Goal: Task Accomplishment & Management: Manage account settings

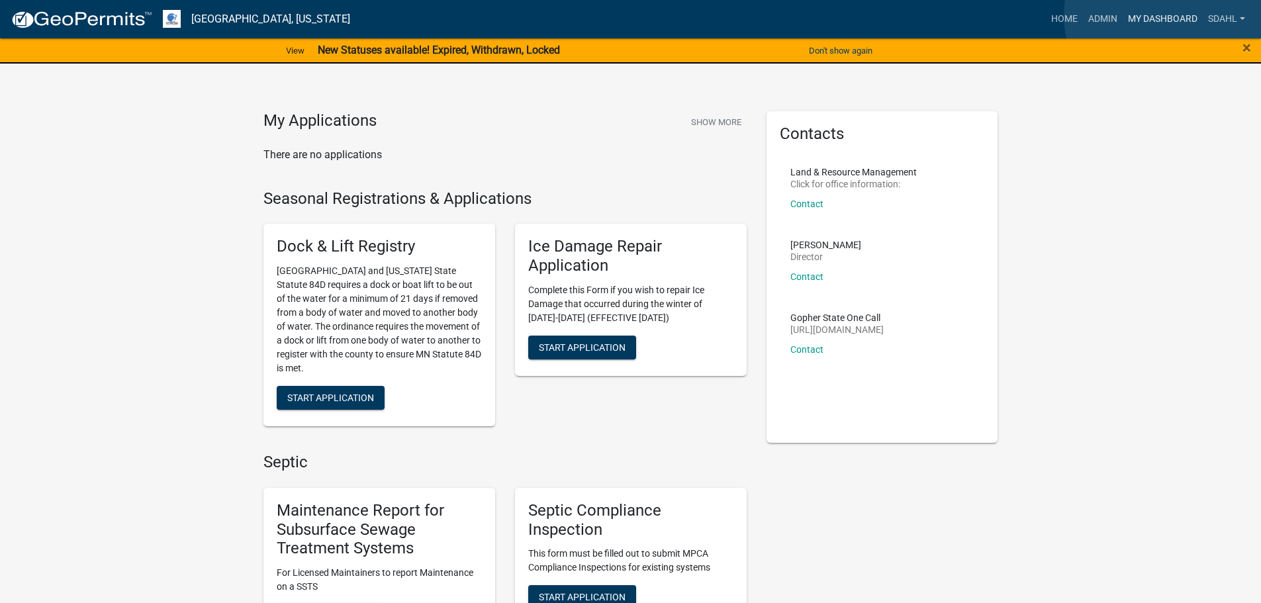
click at [1163, 15] on link "My Dashboard" at bounding box center [1162, 19] width 80 height 25
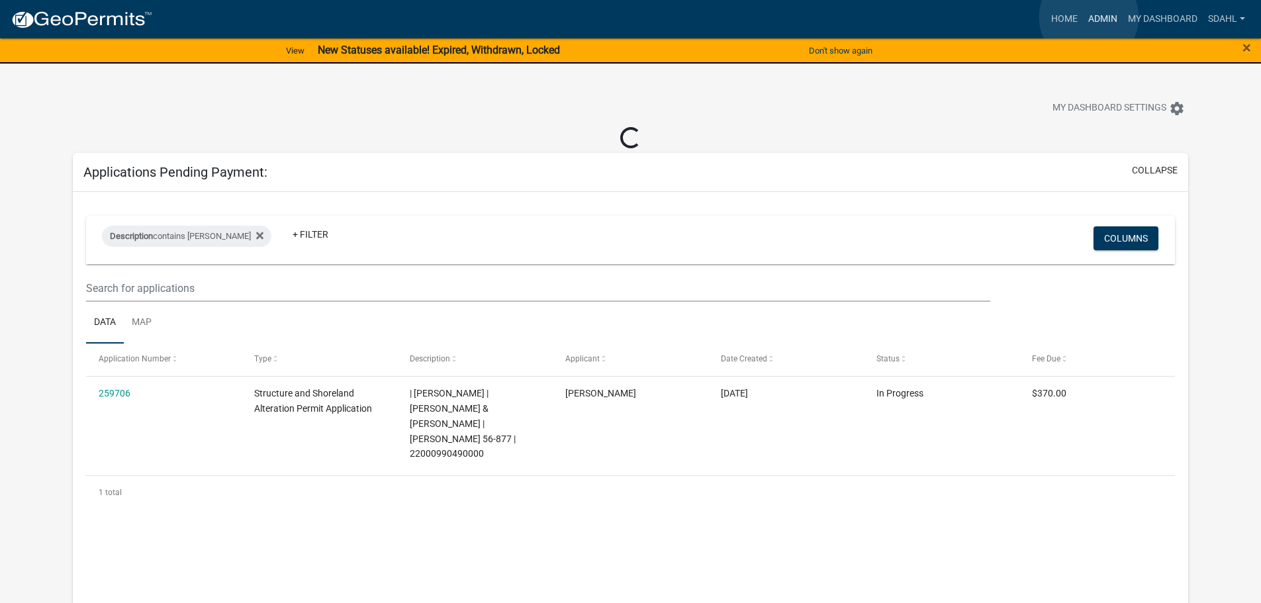
click at [1089, 17] on link "Admin" at bounding box center [1103, 19] width 40 height 25
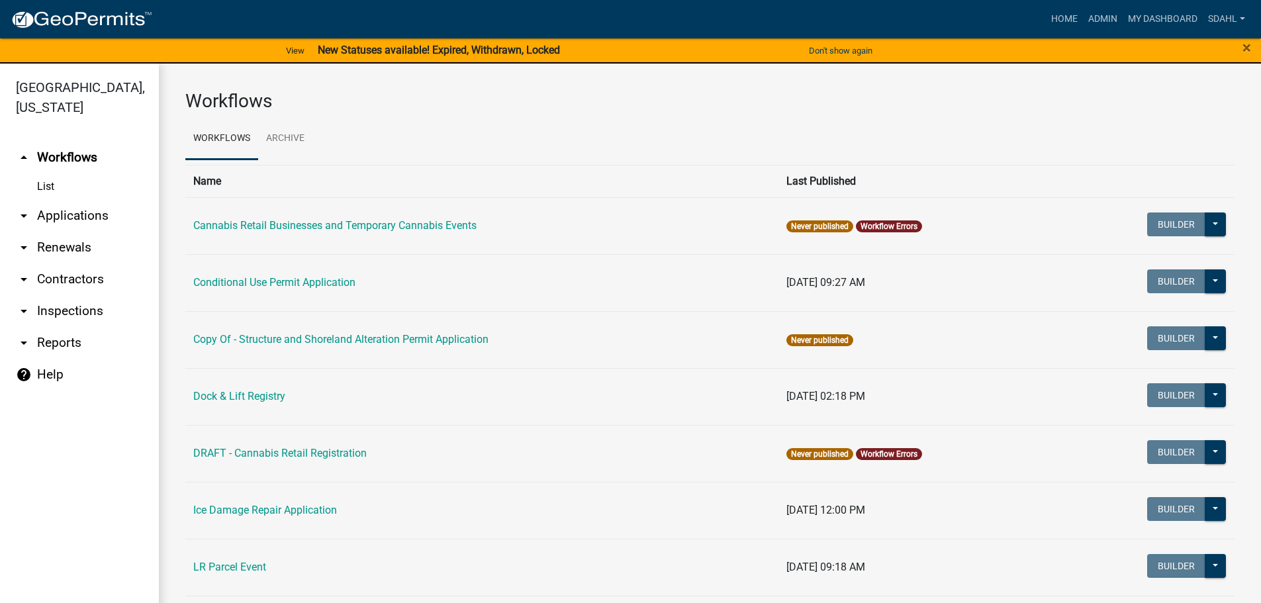
click at [95, 220] on link "arrow_drop_down Applications" at bounding box center [79, 216] width 159 height 32
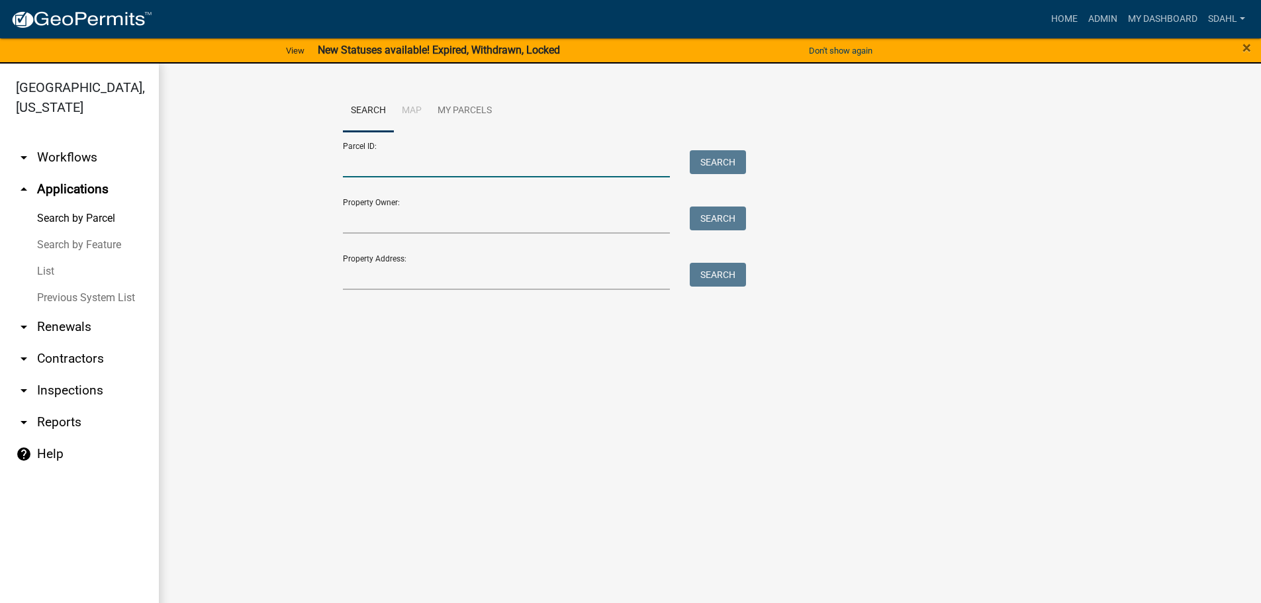
click at [382, 164] on input "Parcel ID:" at bounding box center [507, 163] width 328 height 27
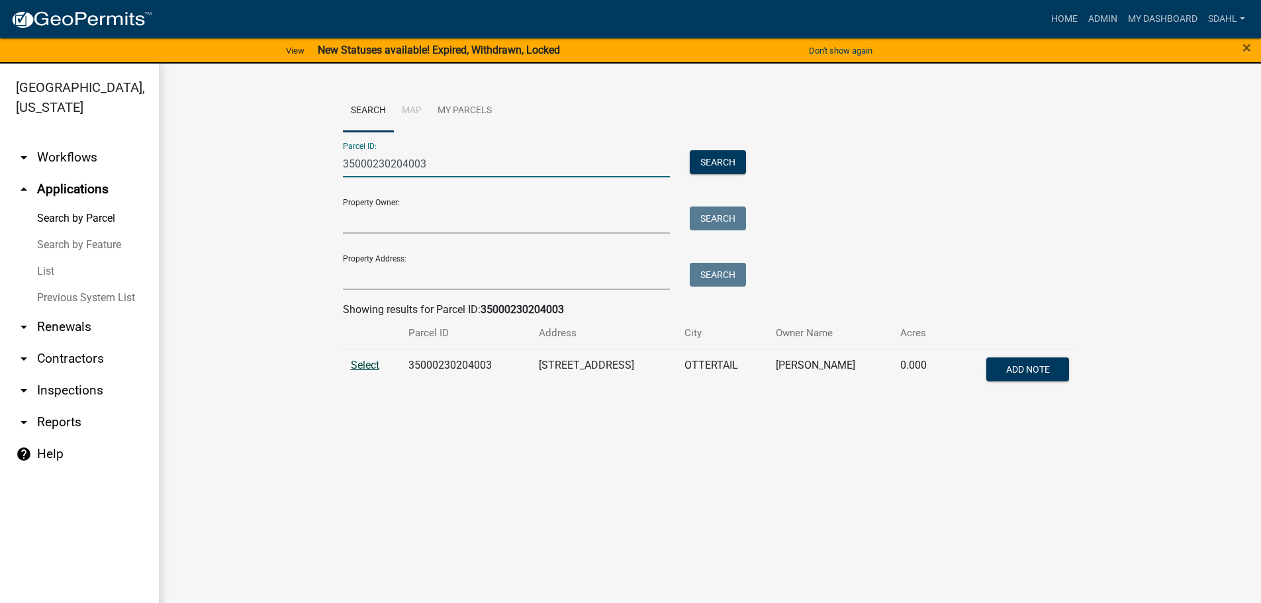
type input "35000230204003"
click at [370, 365] on span "Select" at bounding box center [365, 365] width 28 height 13
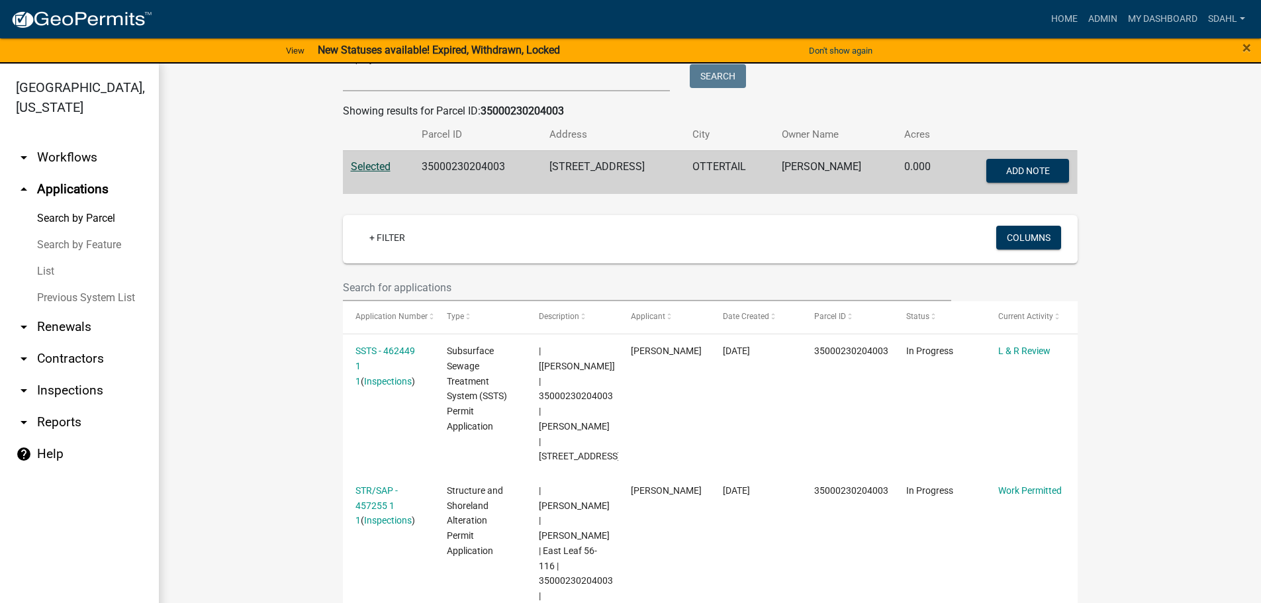
scroll to position [265, 0]
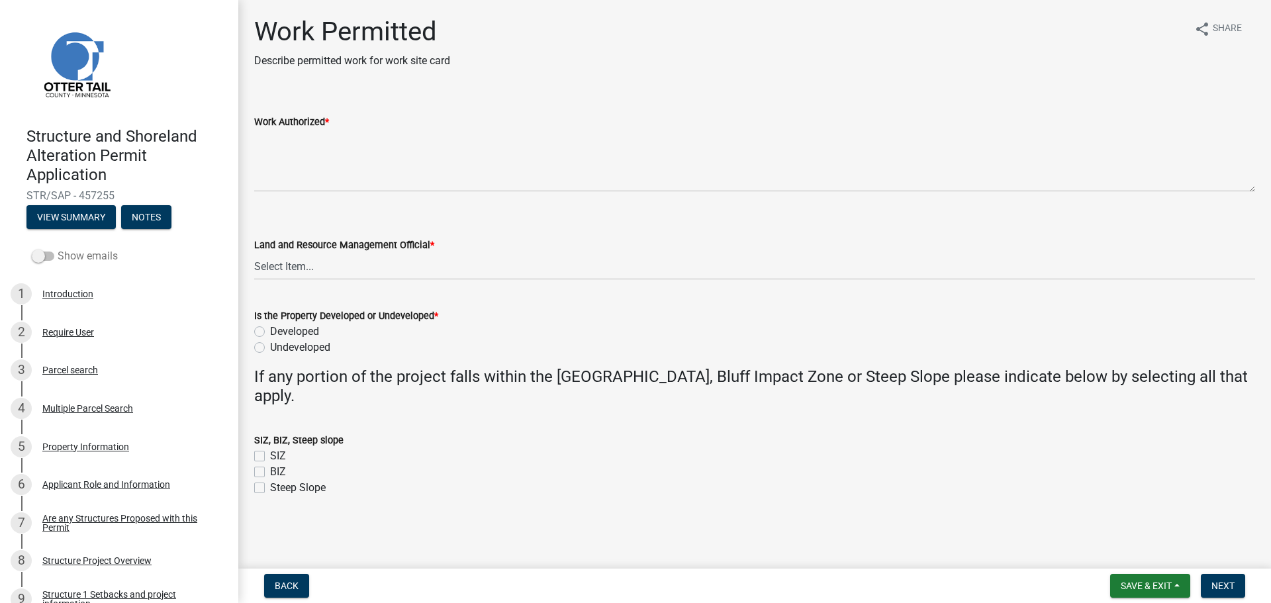
click at [54, 251] on label "Show emails" at bounding box center [75, 256] width 86 height 16
click at [58, 248] on input "Show emails" at bounding box center [58, 248] width 0 height 0
click at [67, 212] on button "View Summary" at bounding box center [70, 217] width 89 height 24
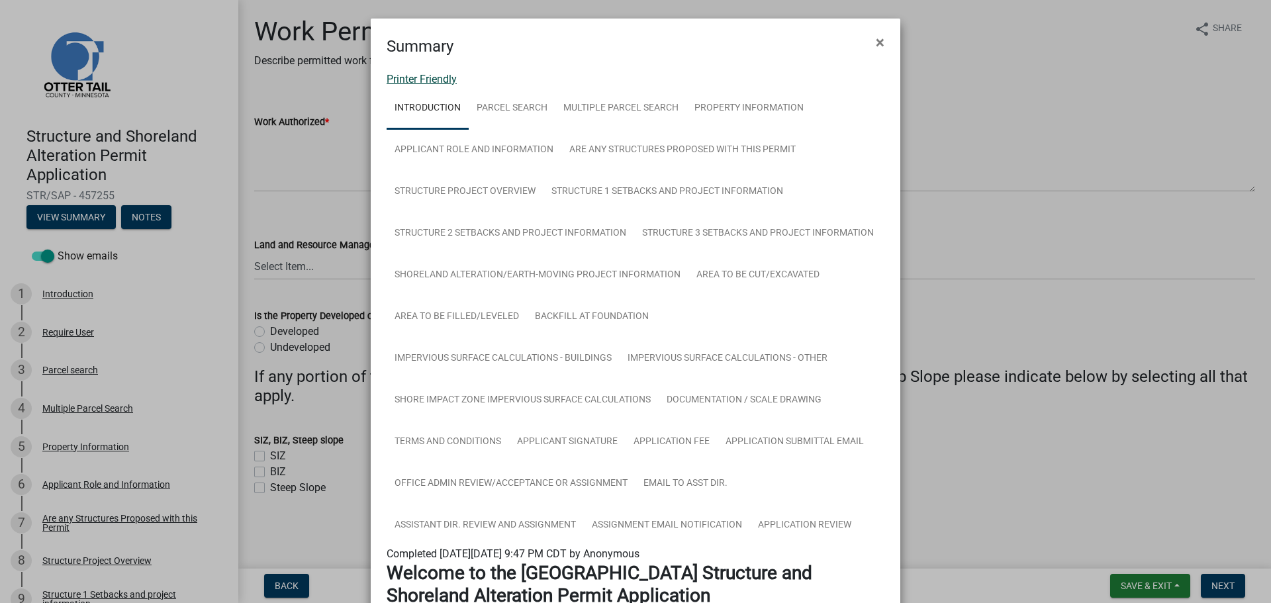
click at [442, 79] on link "Printer Friendly" at bounding box center [421, 79] width 70 height 13
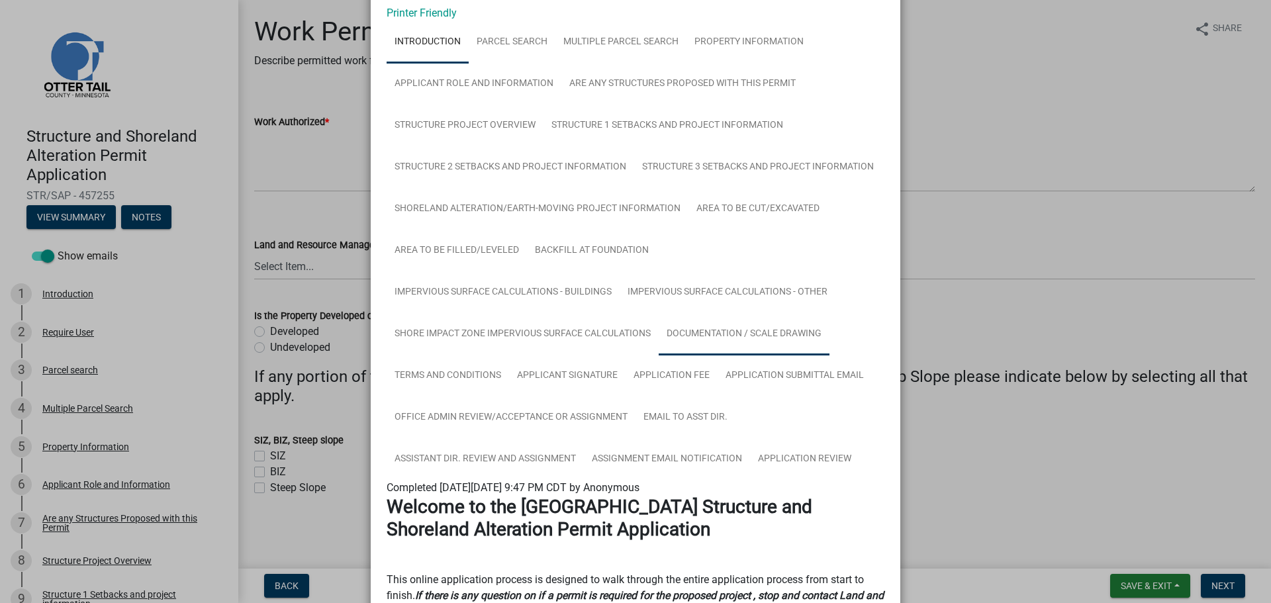
scroll to position [132, 0]
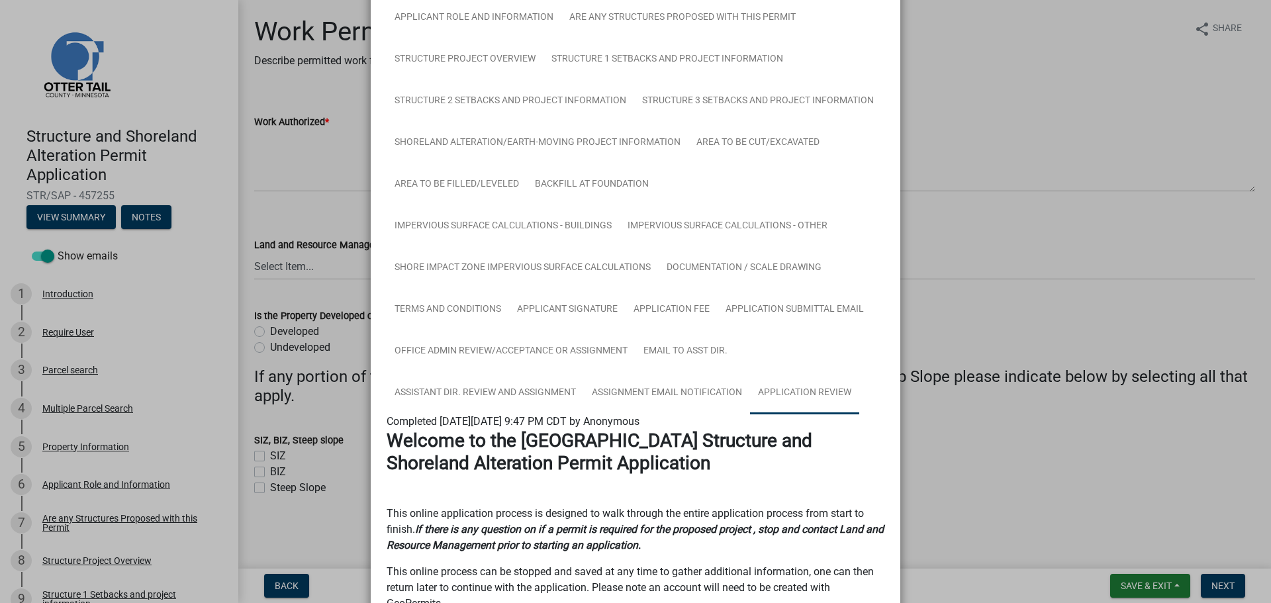
click at [782, 392] on link "Application Review" at bounding box center [804, 393] width 109 height 42
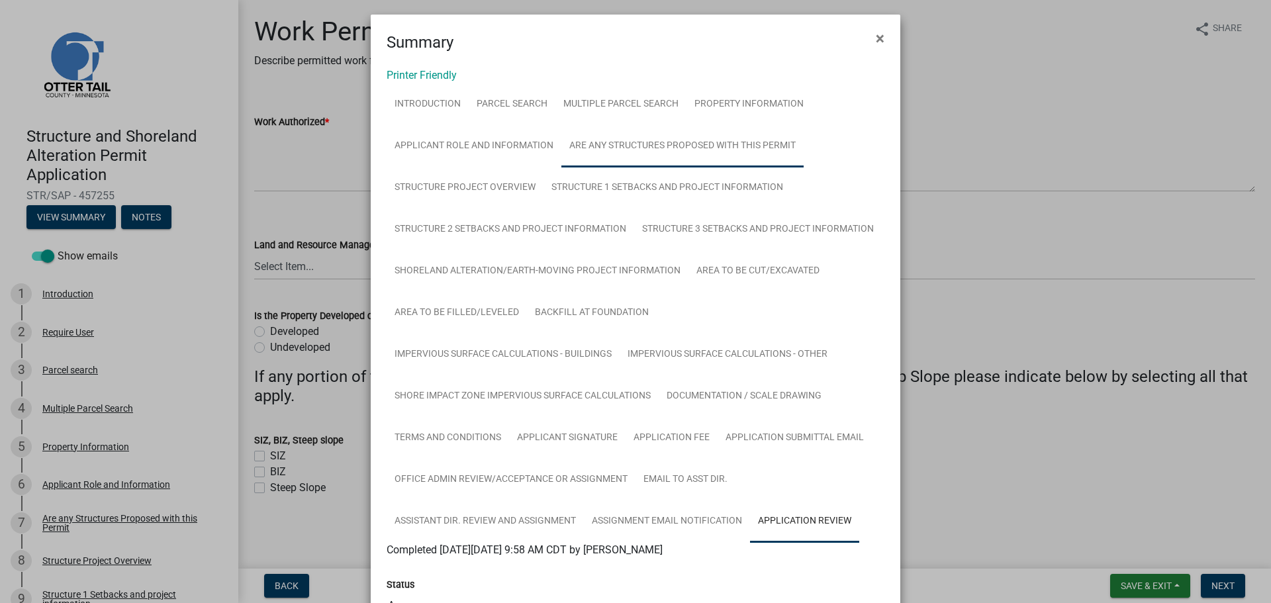
scroll to position [0, 0]
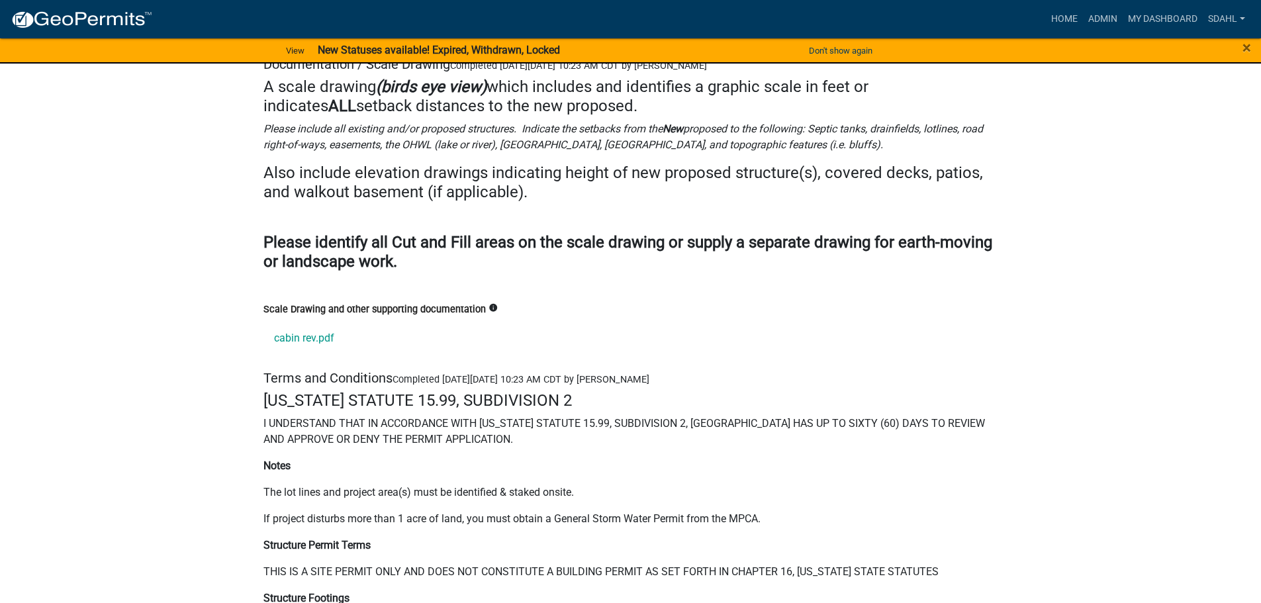
scroll to position [17471, 0]
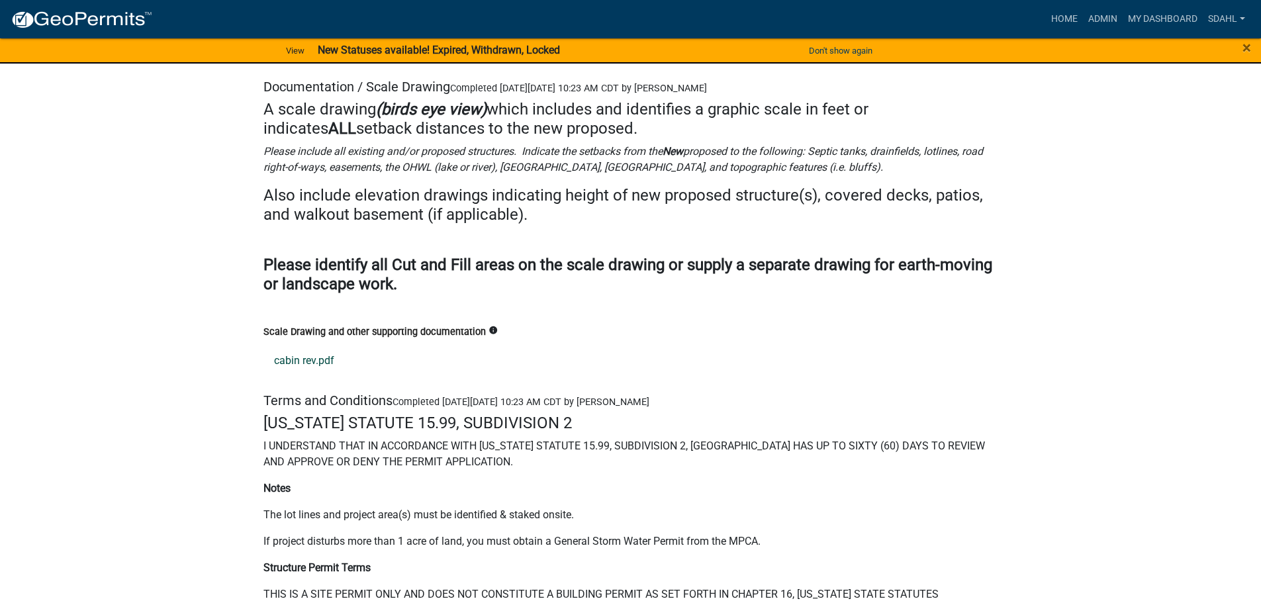
click at [303, 345] on link "cabin rev.pdf" at bounding box center [630, 361] width 735 height 32
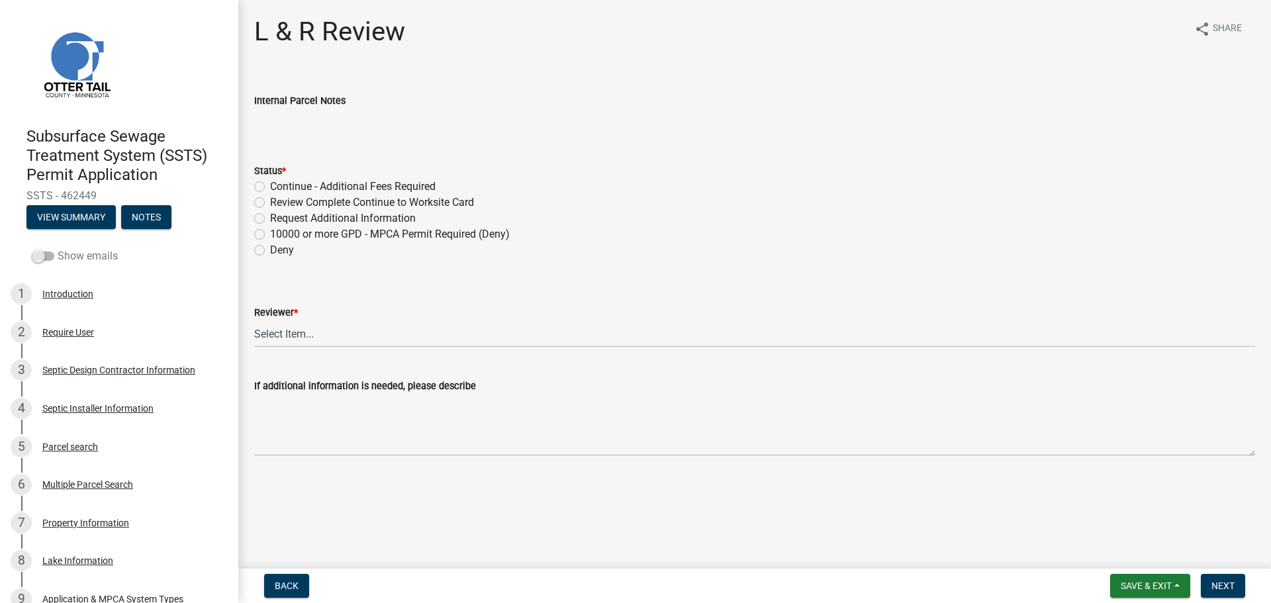
click at [43, 256] on span at bounding box center [43, 255] width 23 height 9
click at [58, 248] on input "Show emails" at bounding box center [58, 248] width 0 height 0
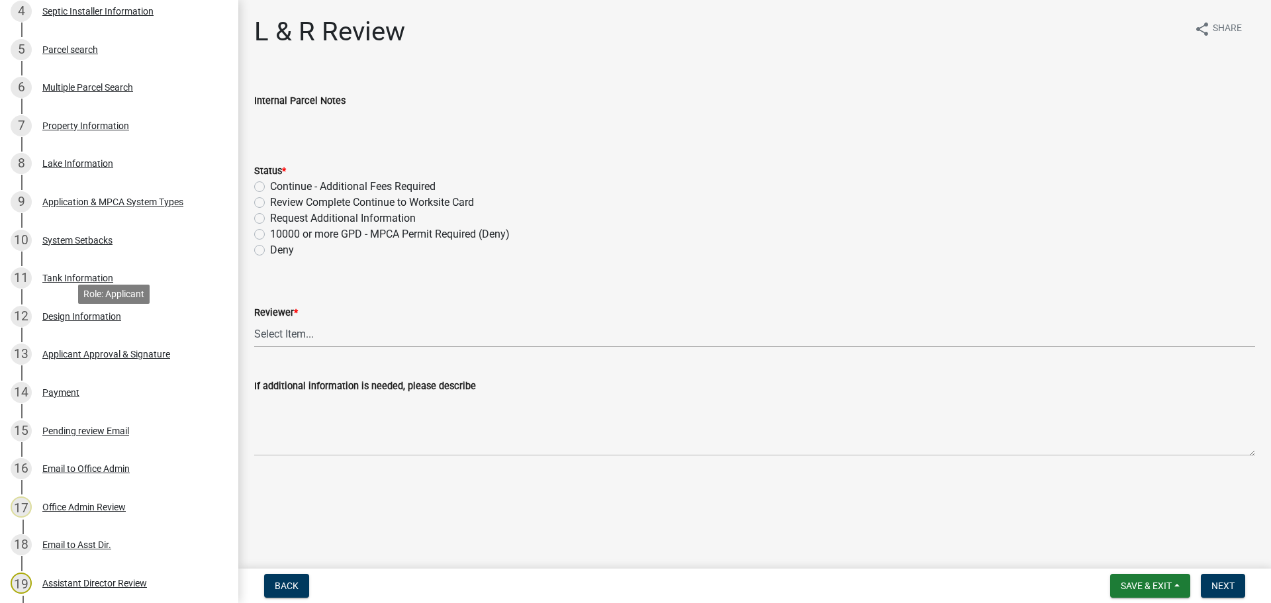
scroll to position [463, 0]
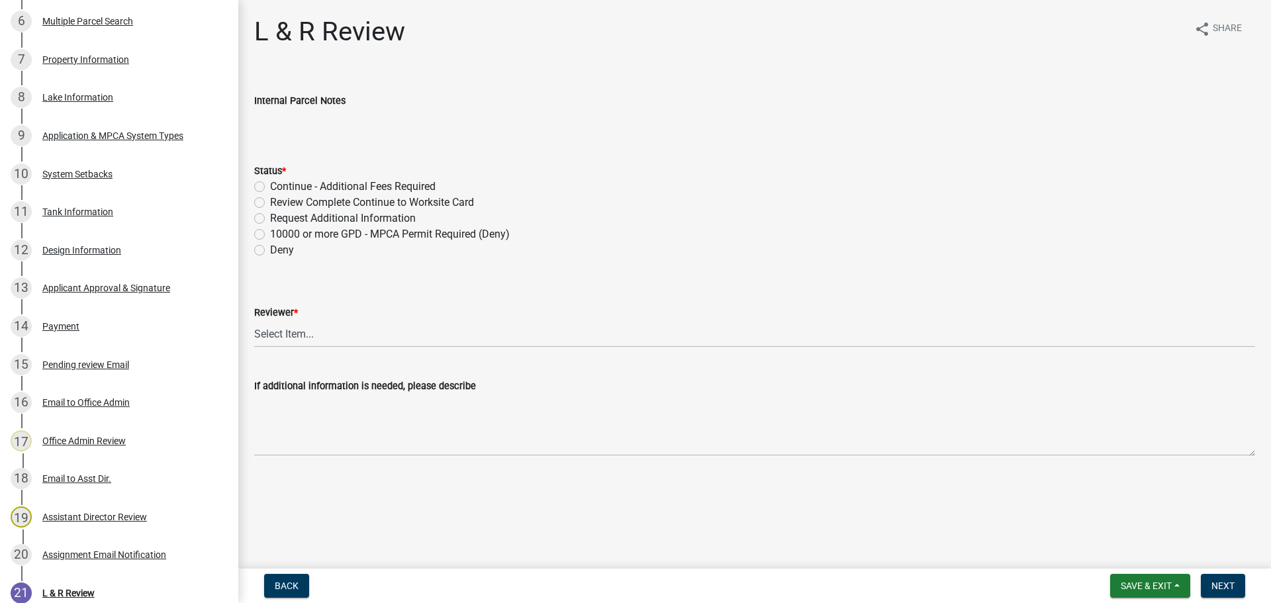
click at [270, 218] on label "Request Additional Information" at bounding box center [343, 218] width 146 height 16
click at [270, 218] on input "Request Additional Information" at bounding box center [274, 214] width 9 height 9
radio input "true"
click at [295, 338] on select "Select Item... Alexis Newark Andrea Perales Brittany Tollefson Elizabeth Plaste…" at bounding box center [754, 333] width 1001 height 27
click at [254, 320] on select "Select Item... Alexis Newark Andrea Perales Brittany Tollefson Elizabeth Plaste…" at bounding box center [754, 333] width 1001 height 27
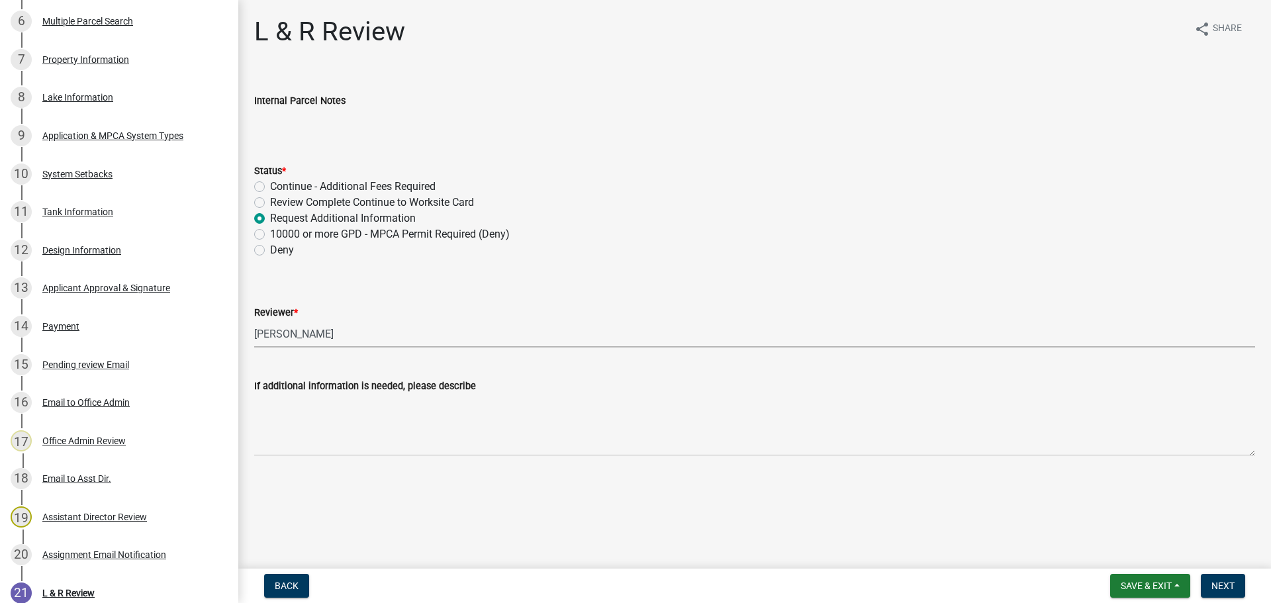
select select "c924b0b6-8bab-4fad-8e2d-179555df0fda"
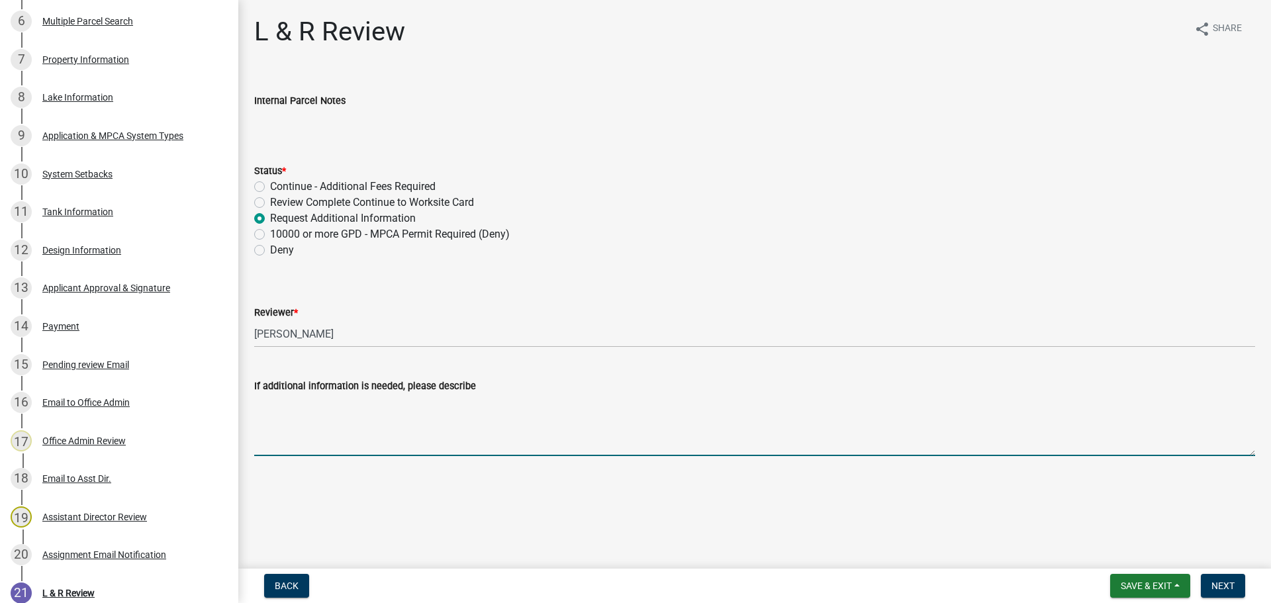
click at [328, 411] on textarea "If additional information is needed, please describe" at bounding box center [754, 425] width 1001 height 62
paste textarea ". The parcel was not created prior to January 1, 2020. Holding tanks are only a…"
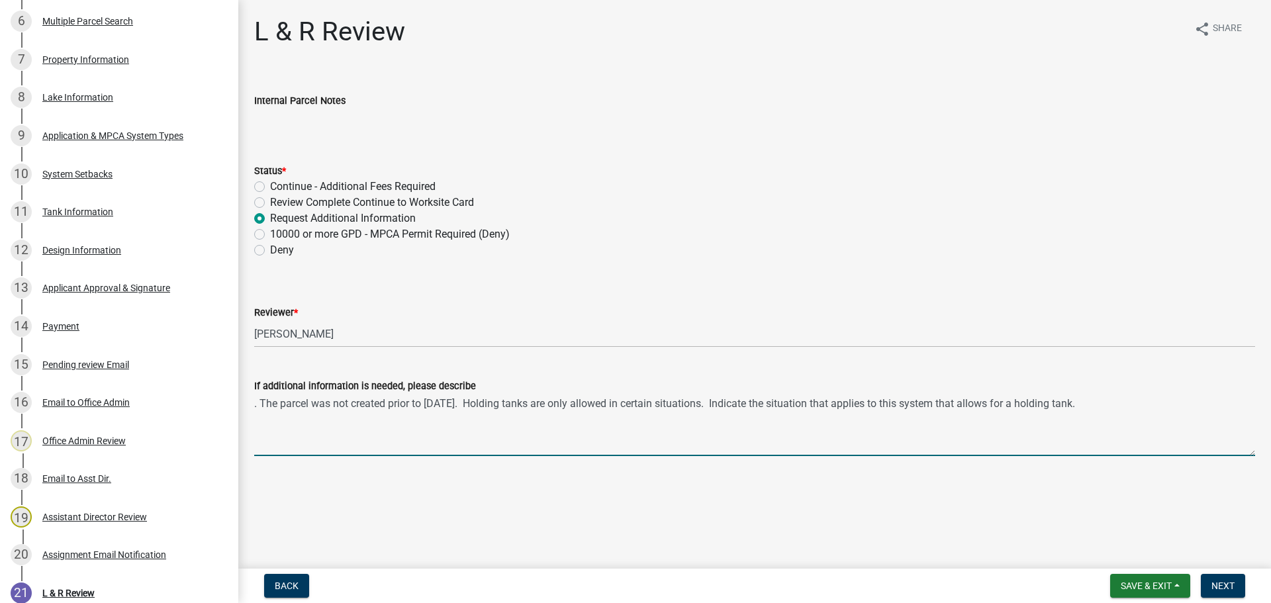
click at [256, 398] on textarea ". The parcel was not created prior to January 1, 2020. Holding tanks are only a…" at bounding box center [754, 425] width 1001 height 62
click at [979, 406] on textarea "The parcel was not created prior to January 1, 2020. Holding tanks are only all…" at bounding box center [754, 425] width 1001 height 62
click at [792, 402] on textarea "The parcel was not created prior to January 1, 2020. Holding tanks are only all…" at bounding box center [754, 425] width 1001 height 62
click at [543, 431] on textarea "The parcel was not created prior to January 1, 2020. Holding tanks are only all…" at bounding box center [754, 425] width 1001 height 62
drag, startPoint x: 1187, startPoint y: 401, endPoint x: 257, endPoint y: 420, distance: 929.4
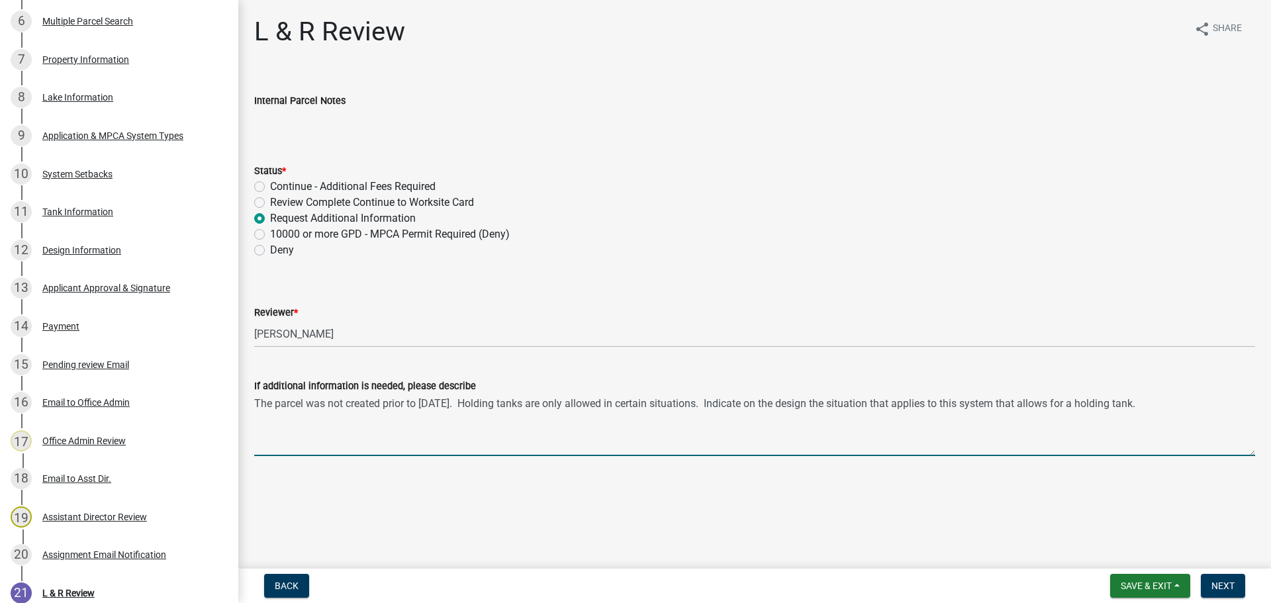
click at [243, 404] on div "L & R Review share Share Internal Parcel Notes Status * Continue - Additional F…" at bounding box center [754, 247] width 1032 height 463
click at [672, 429] on textarea "The parcel was not created prior to January 1, 2020. Holding tanks are only all…" at bounding box center [754, 425] width 1001 height 62
drag, startPoint x: 1089, startPoint y: 404, endPoint x: 207, endPoint y: 441, distance: 882.3
click at [207, 441] on div "Subsurface Sewage Treatment System (SSTS) Permit Application SSTS - 462449 View…" at bounding box center [635, 301] width 1271 height 603
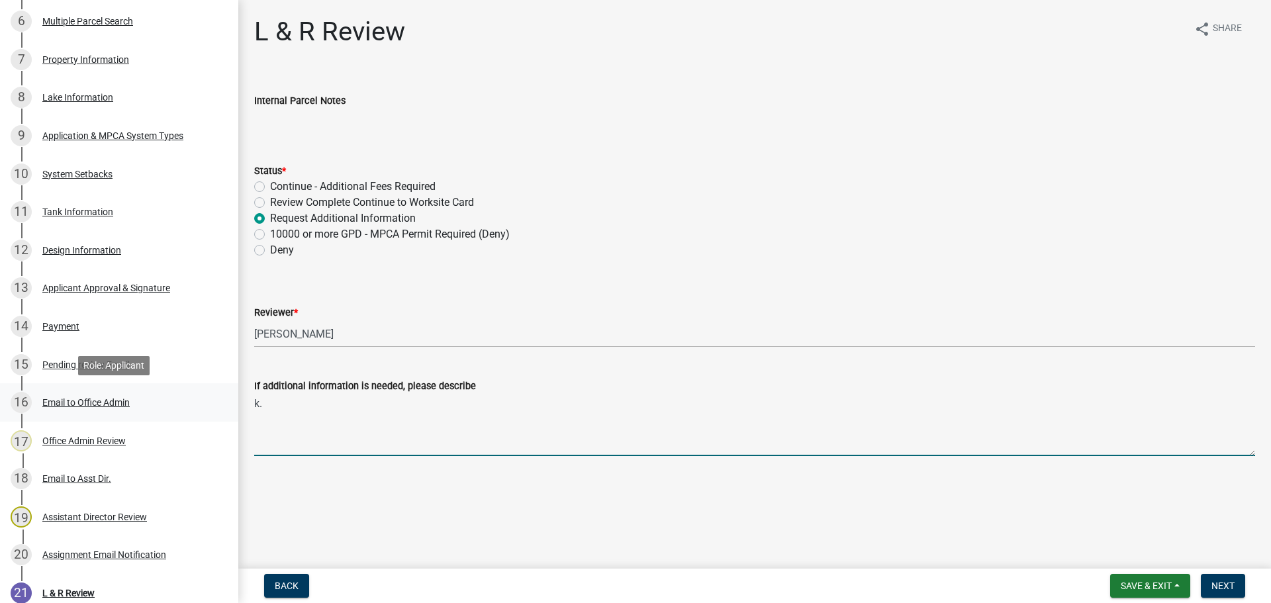
type textarea "."
click at [280, 404] on textarea "If additional information is needed, please describe" at bounding box center [754, 425] width 1001 height 62
paste textarea "Thank you for your application. After reviewing your application, I am requesti…"
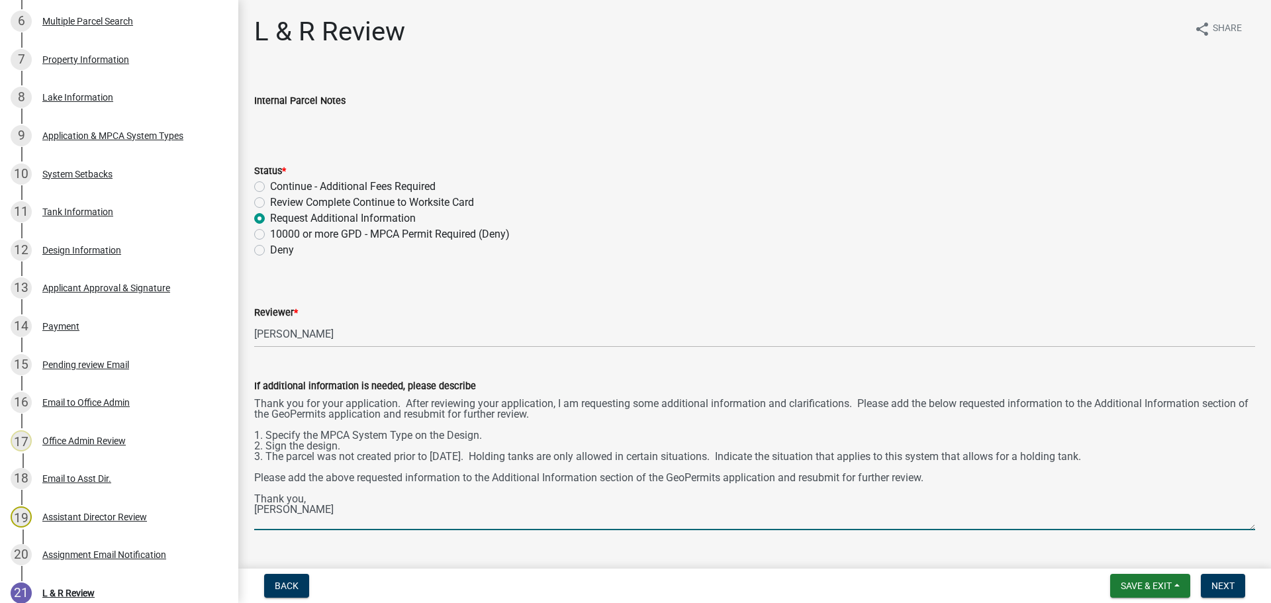
scroll to position [0, 0]
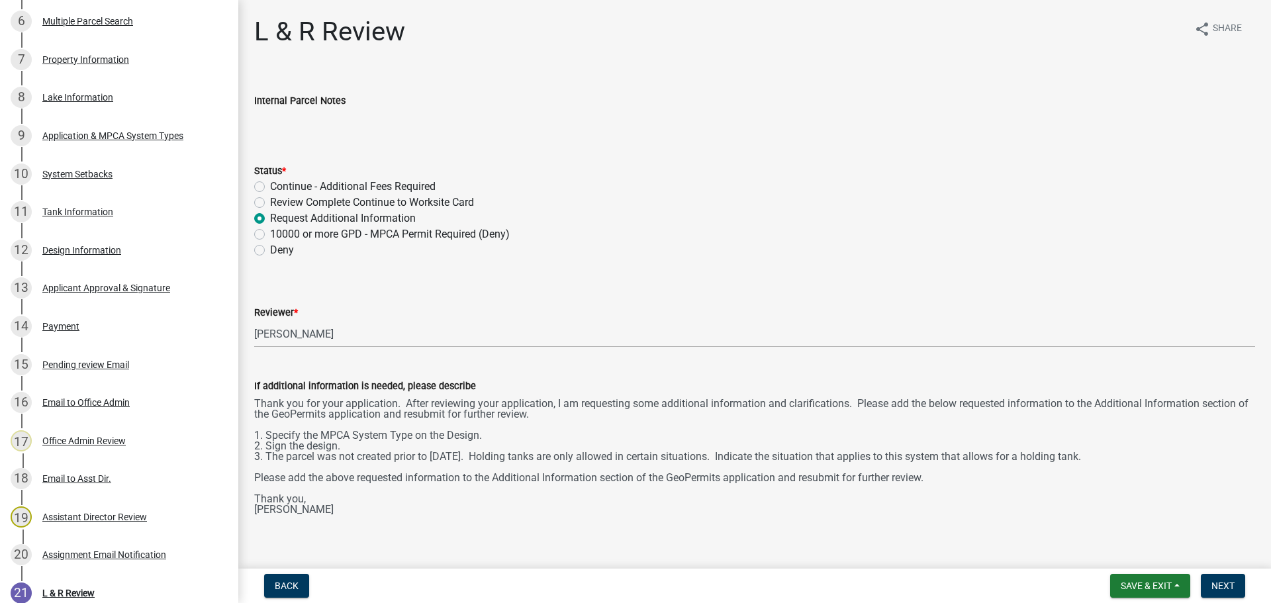
drag, startPoint x: 1253, startPoint y: 451, endPoint x: 1245, endPoint y: 578, distance: 126.6
click at [1245, 578] on wm-app "Subsurface Sewage Treatment System (SSTS) Permit Application SSTS - 462449 View…" at bounding box center [635, 301] width 1271 height 603
drag, startPoint x: 341, startPoint y: 448, endPoint x: 247, endPoint y: 437, distance: 95.3
click at [247, 437] on div "If additional information is needed, please describe Thank you for your applica…" at bounding box center [754, 470] width 1020 height 223
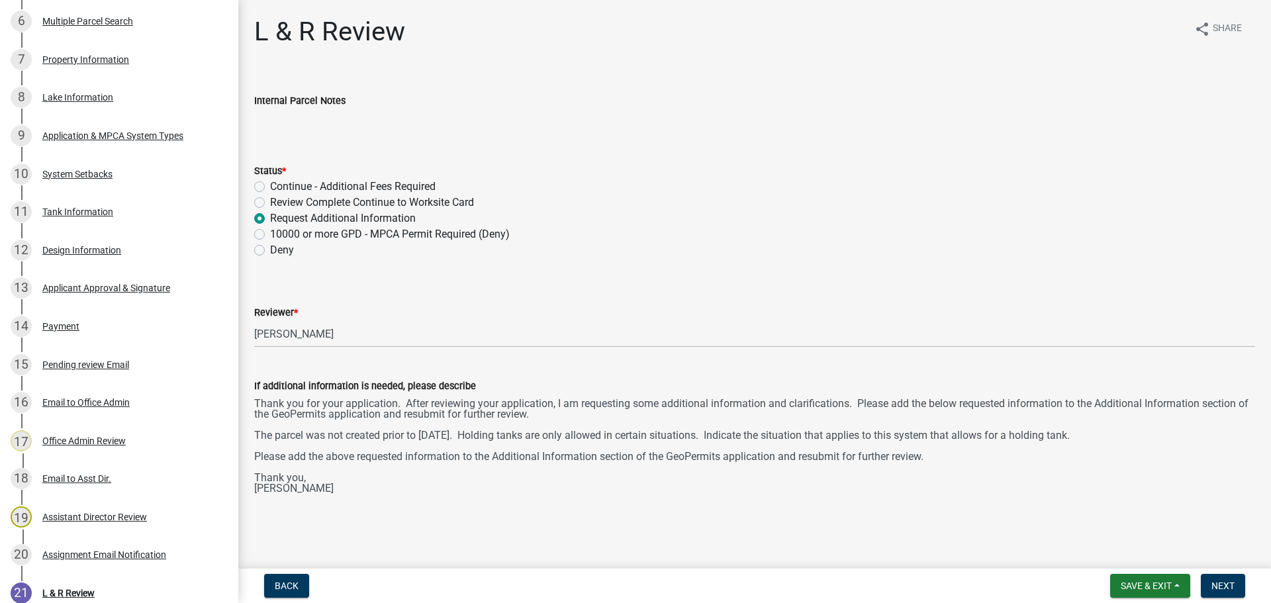
click at [332, 481] on textarea "Thank you for your application. After reviewing your application, I am requesti…" at bounding box center [754, 488] width 1001 height 189
click at [764, 403] on textarea "Thank you for your application. After reviewing your application, I am requesti…" at bounding box center [754, 488] width 1001 height 189
click at [375, 486] on textarea "Thank you for your application. After reviewing your application, I am requesti…" at bounding box center [754, 488] width 1001 height 189
drag, startPoint x: 365, startPoint y: 480, endPoint x: 244, endPoint y: 404, distance: 142.5
click at [244, 404] on div "If additional information is needed, please describe Thank you for your applica…" at bounding box center [754, 470] width 1020 height 223
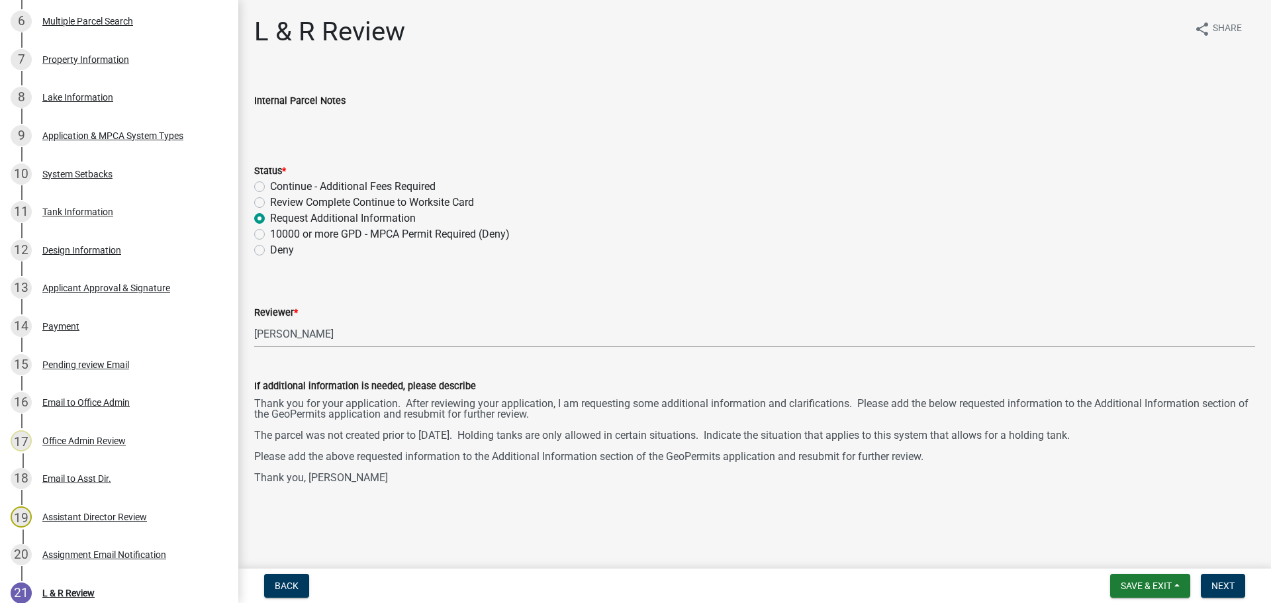
type textarea "Thank you for your application. After reviewing your application, I am requesti…"
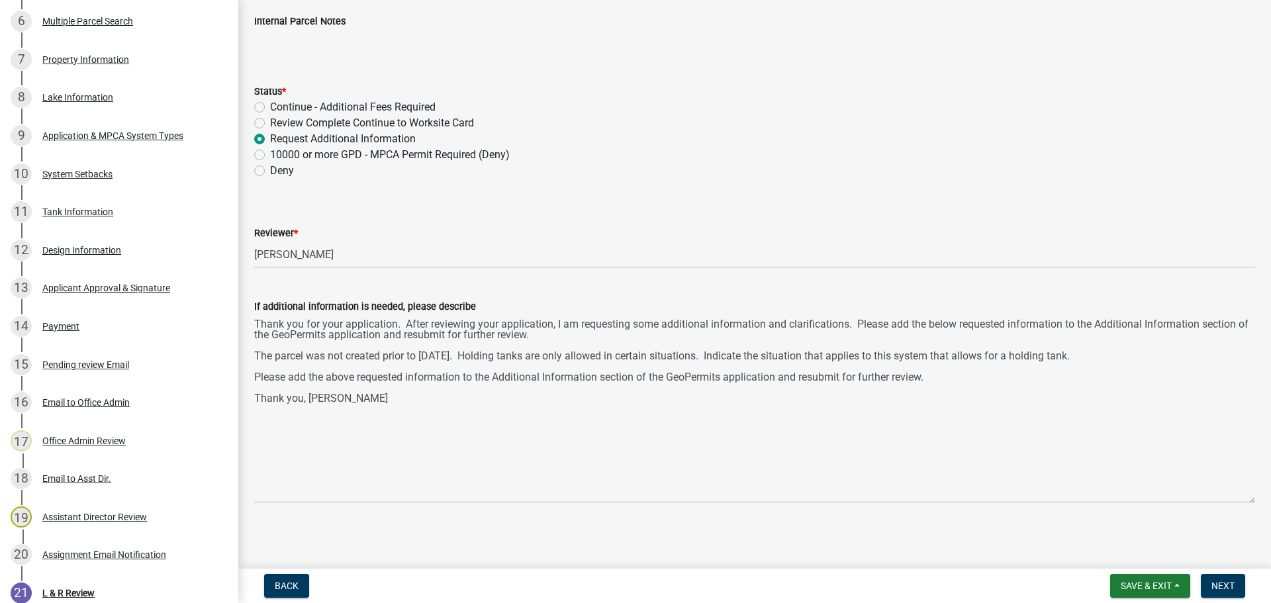
scroll to position [81, 0]
click at [267, 197] on div "Reviewer * Select Item... Alexis Newark Andrea Perales Brittany Tollefson Eliza…" at bounding box center [754, 227] width 1001 height 77
click at [1226, 587] on span "Next" at bounding box center [1222, 585] width 23 height 11
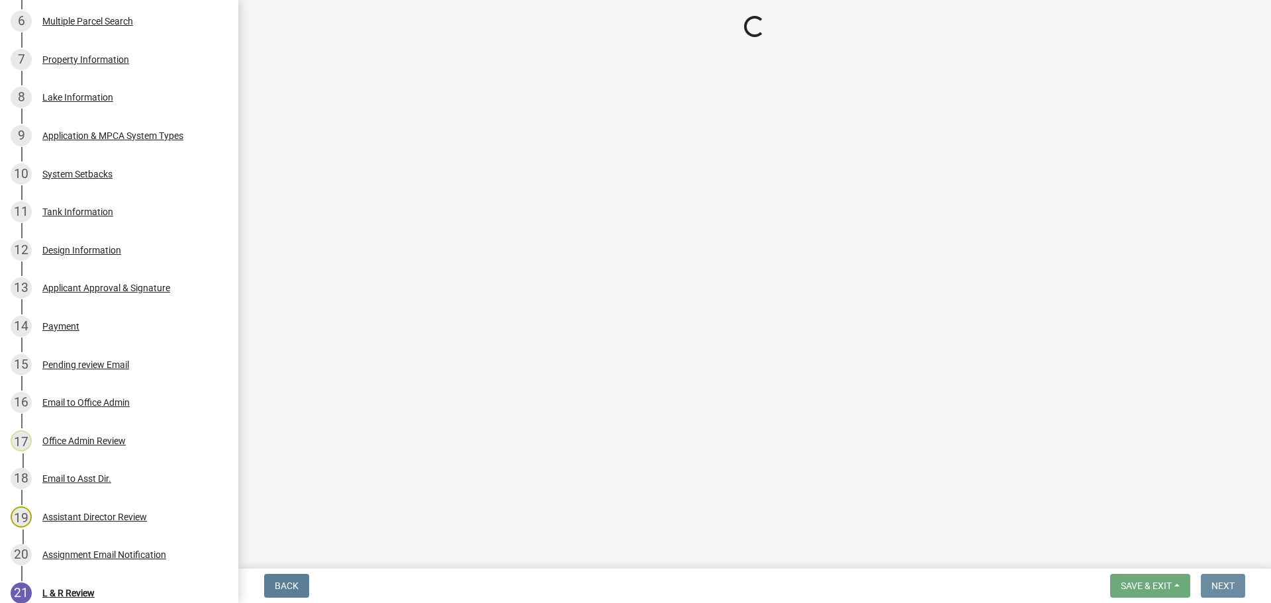
scroll to position [0, 0]
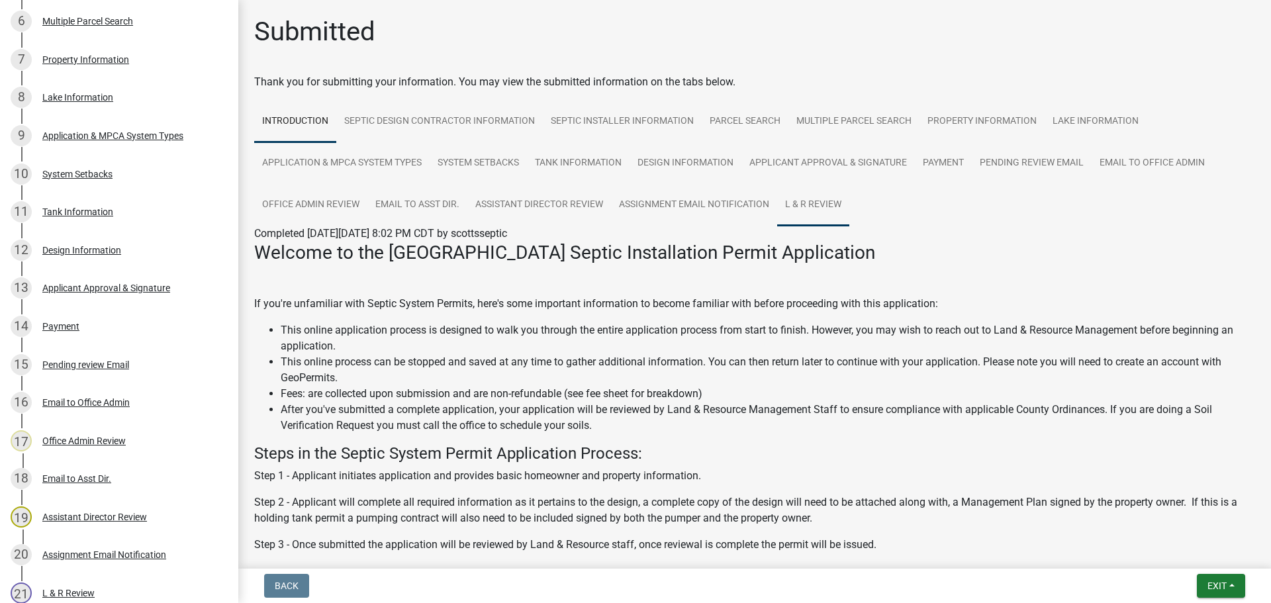
click at [824, 206] on link "L & R Review" at bounding box center [813, 205] width 72 height 42
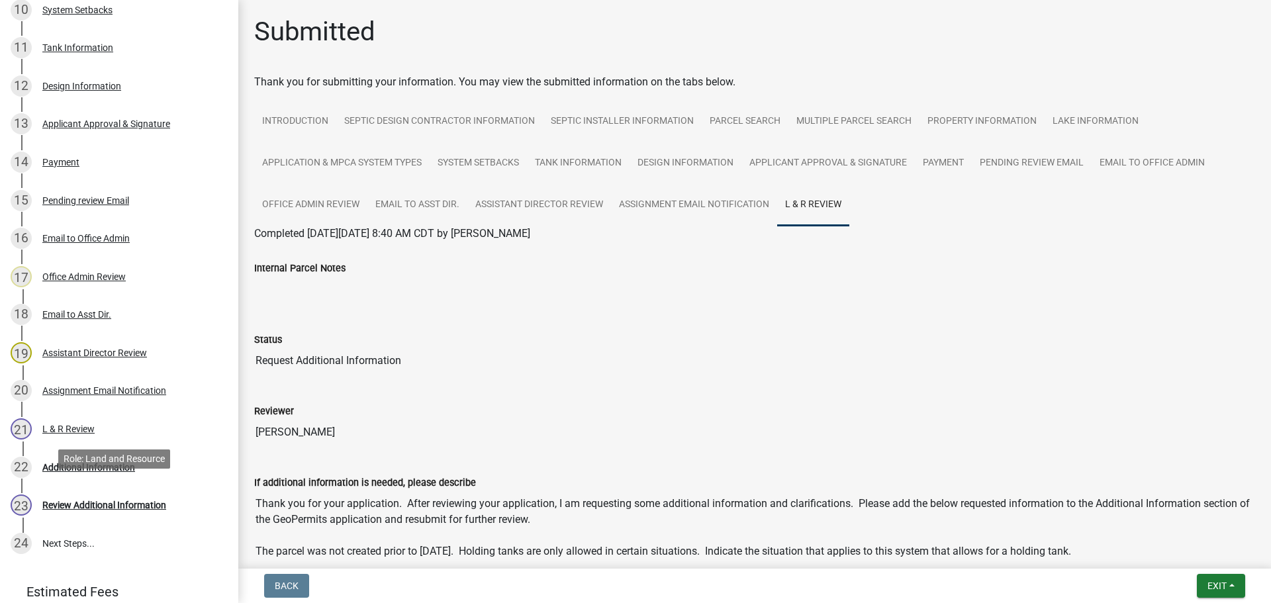
scroll to position [596, 0]
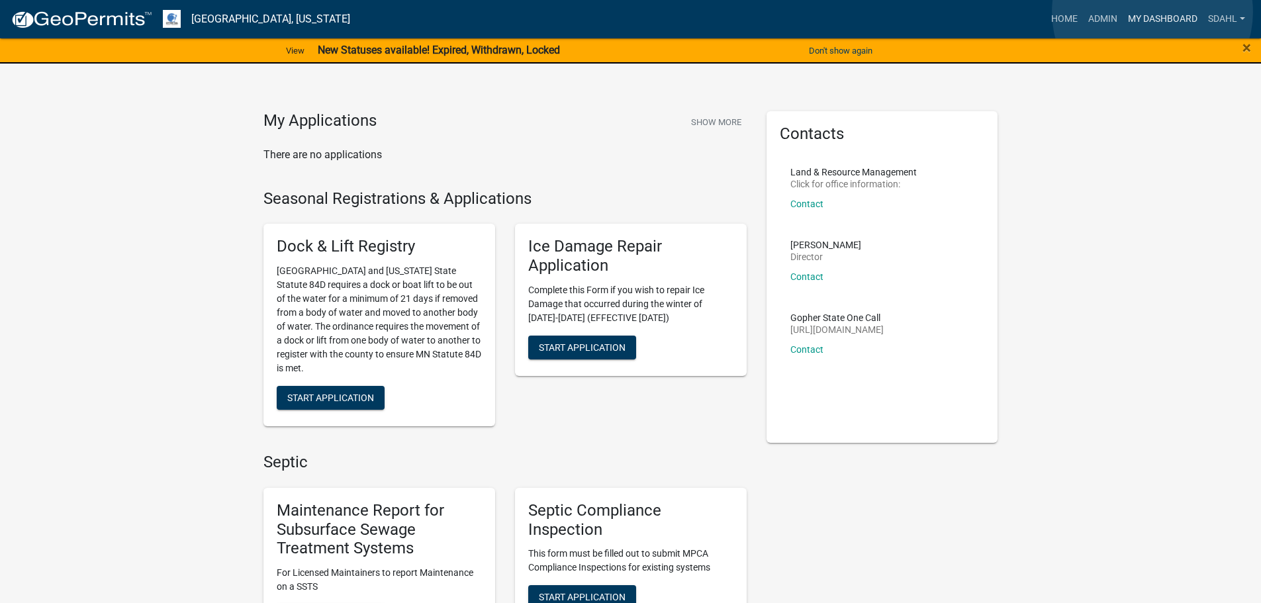
click at [1152, 12] on link "My Dashboard" at bounding box center [1162, 19] width 80 height 25
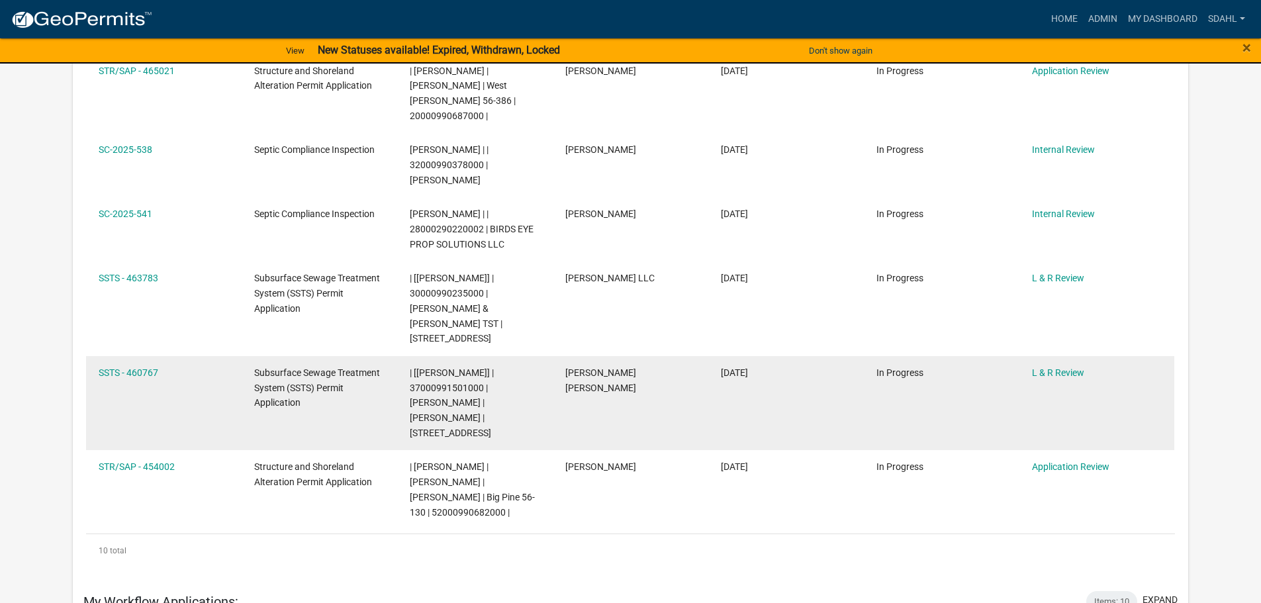
scroll to position [993, 0]
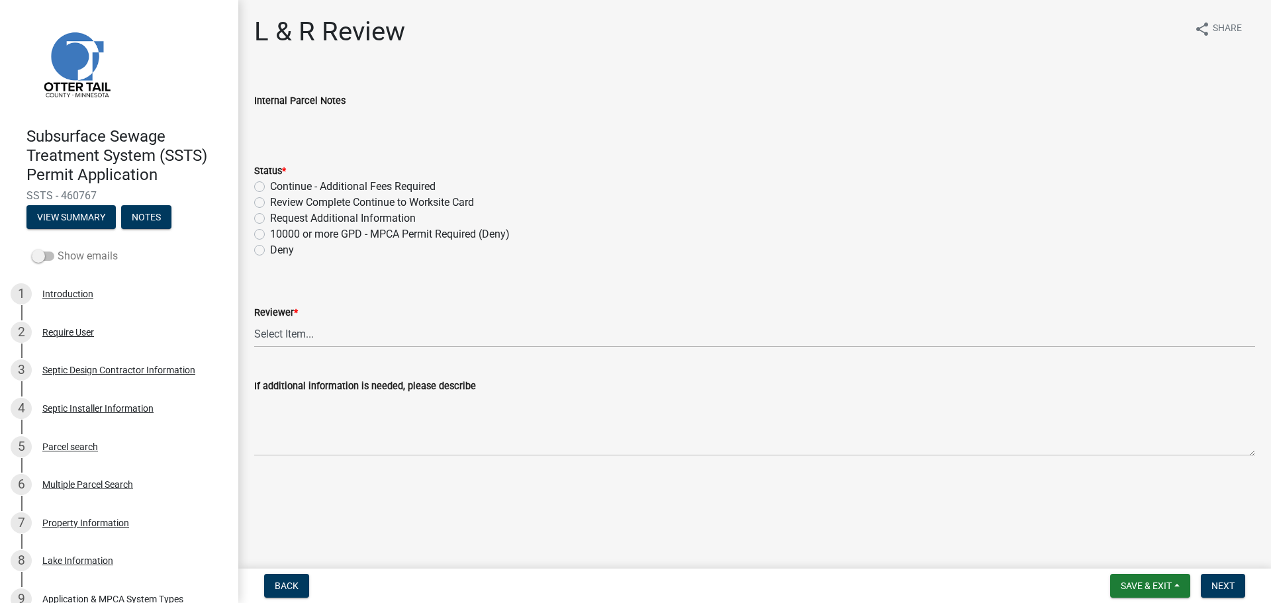
click at [64, 255] on label "Show emails" at bounding box center [75, 256] width 86 height 16
click at [58, 248] on input "Show emails" at bounding box center [58, 248] width 0 height 0
click at [85, 218] on button "View Summary" at bounding box center [70, 217] width 89 height 24
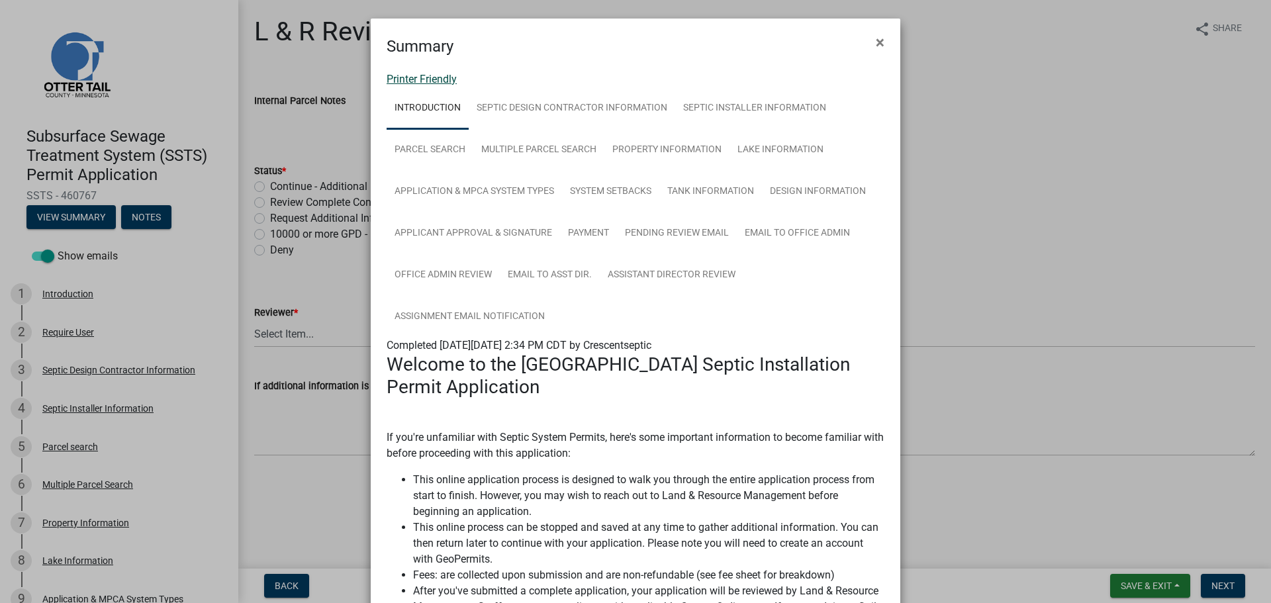
click at [437, 80] on link "Printer Friendly" at bounding box center [421, 79] width 70 height 13
drag, startPoint x: 435, startPoint y: 146, endPoint x: 418, endPoint y: 198, distance: 55.3
click at [433, 147] on link "Parcel search" at bounding box center [429, 150] width 87 height 42
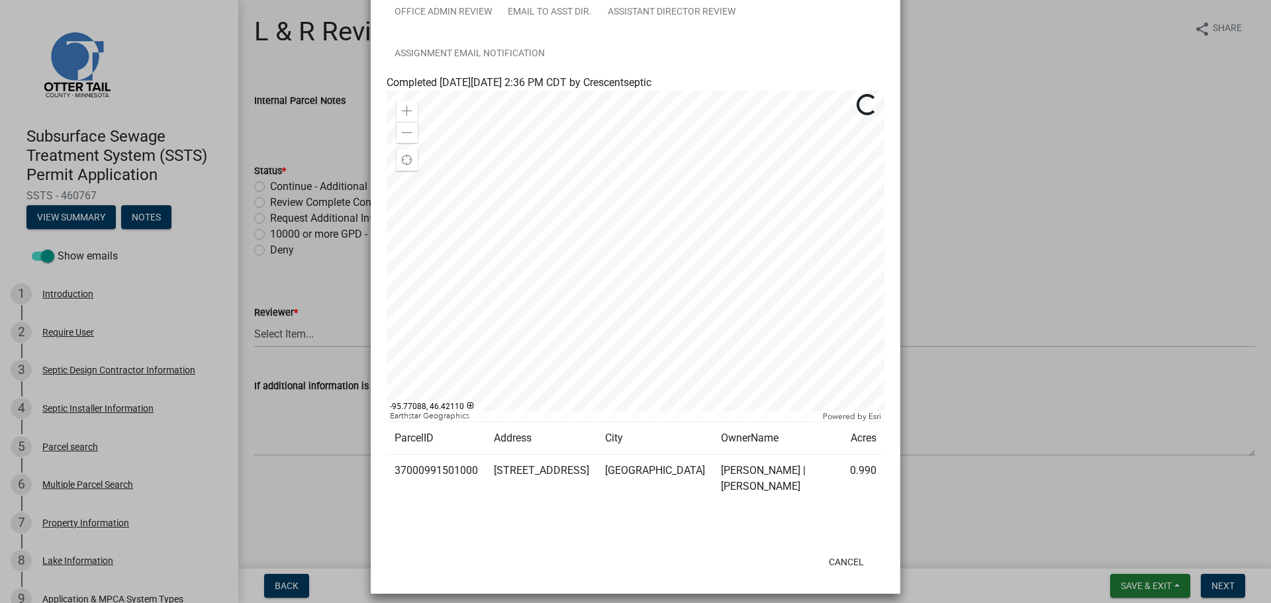
scroll to position [265, 0]
click at [428, 472] on td "37000991501000" at bounding box center [435, 477] width 99 height 48
copy td "37000991501000"
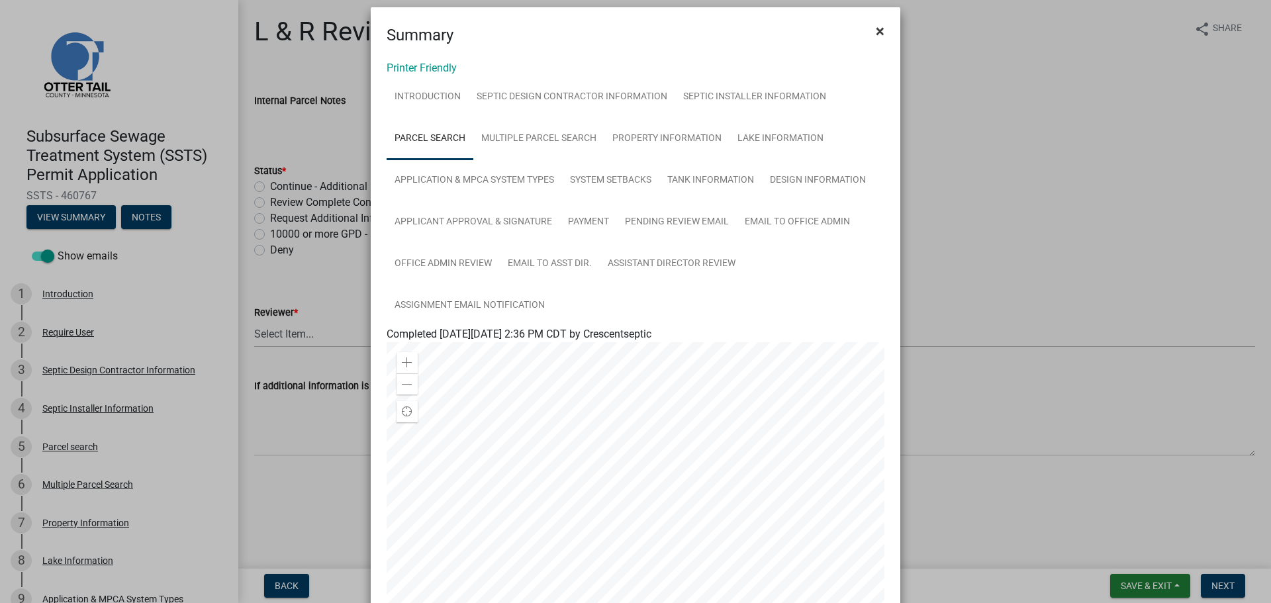
scroll to position [0, 0]
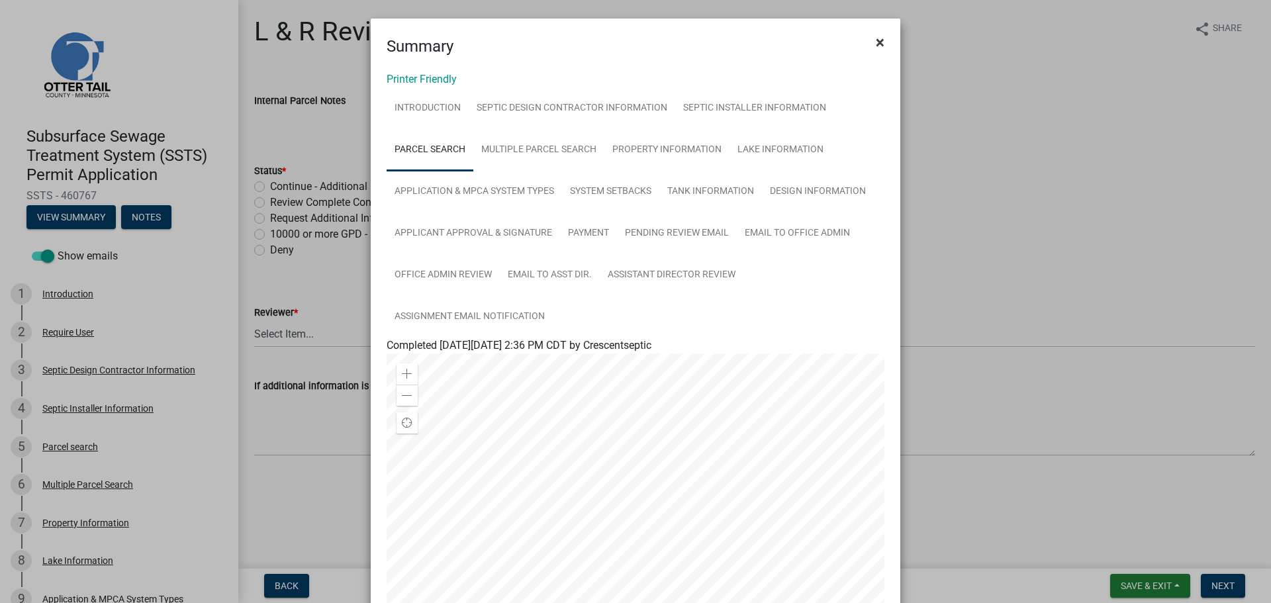
click at [876, 40] on span "×" at bounding box center [880, 42] width 9 height 19
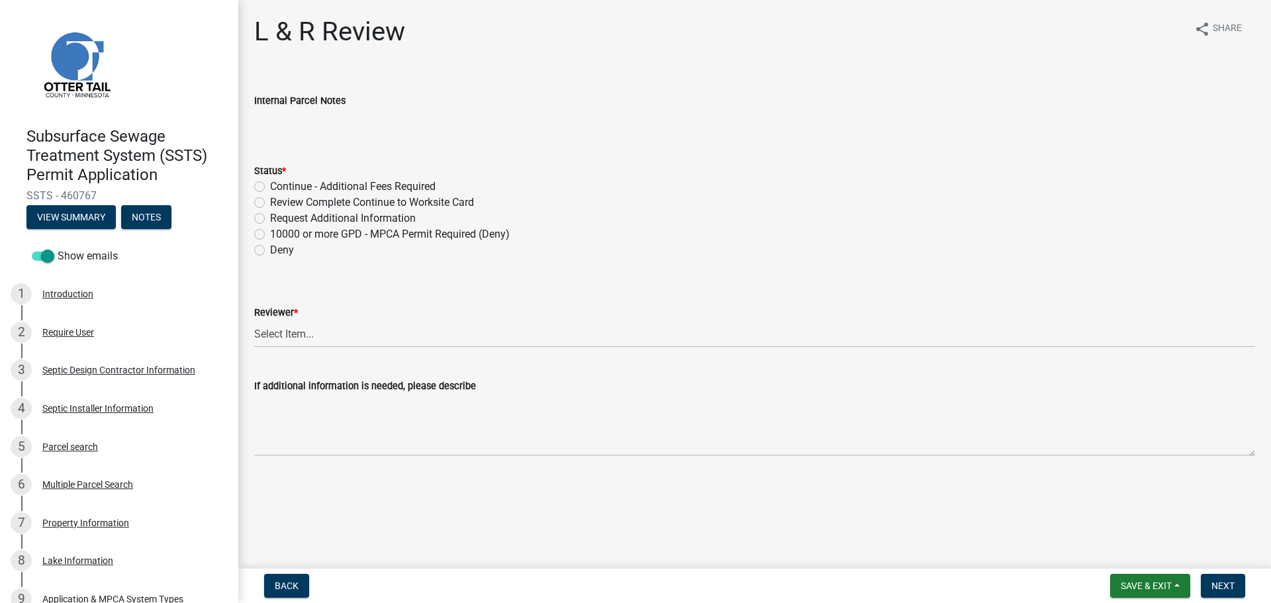
click at [297, 218] on label "Request Additional Information" at bounding box center [343, 218] width 146 height 16
click at [279, 218] on input "Request Additional Information" at bounding box center [274, 214] width 9 height 9
radio input "true"
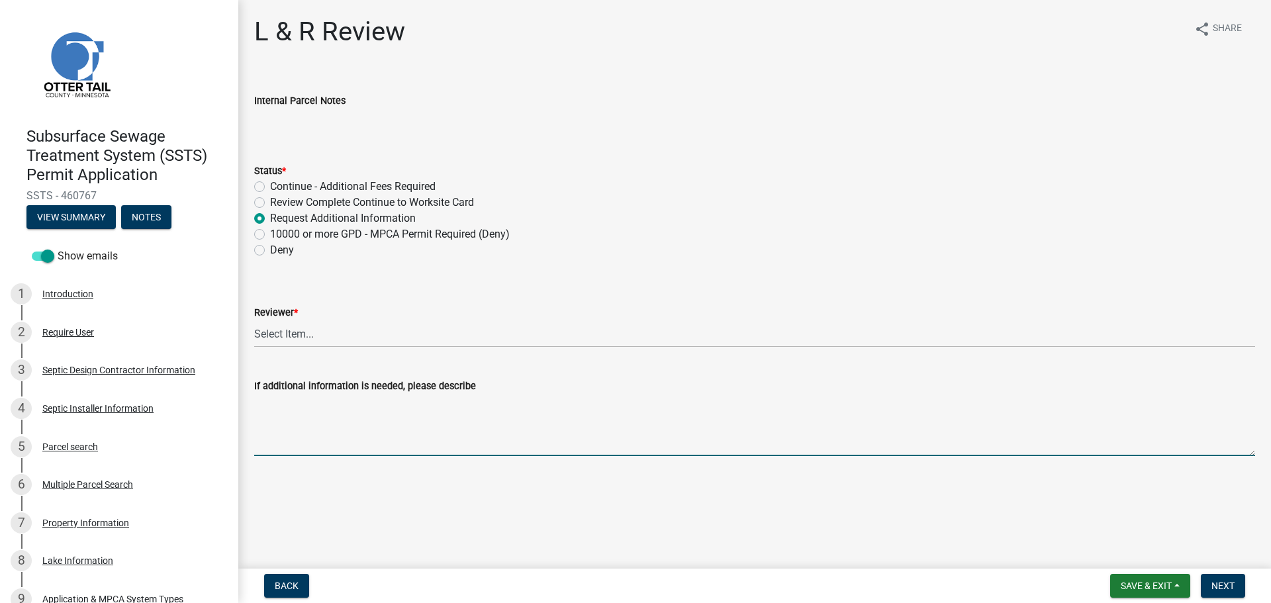
click at [330, 412] on textarea "If additional information is needed, please describe" at bounding box center [754, 425] width 1001 height 62
paste textarea "37000991501000"
type textarea "37000991501000"
click at [276, 414] on textarea "If additional information is needed, please describe" at bounding box center [754, 425] width 1001 height 62
paste textarea "Thank you for your application. After reviewing your application, I am requesti…"
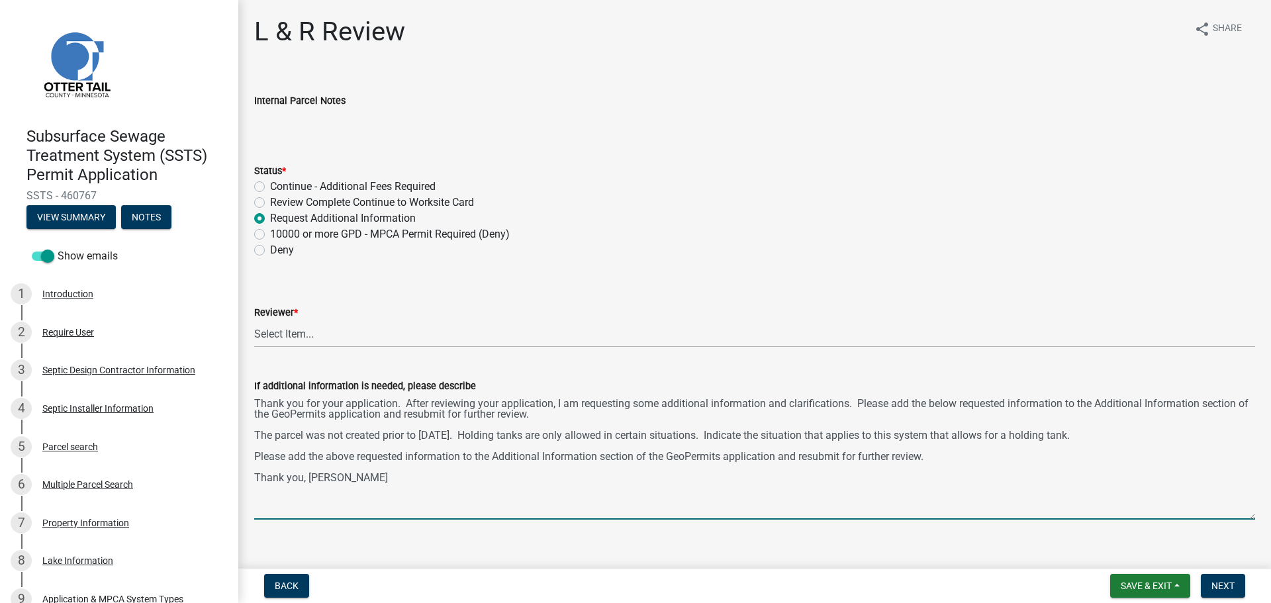
drag, startPoint x: 1249, startPoint y: 453, endPoint x: 1252, endPoint y: 517, distance: 63.6
click at [1252, 517] on div "If additional information is needed, please describe Thank you for your applica…" at bounding box center [754, 439] width 1020 height 160
click at [850, 435] on textarea "Thank you for your application. After reviewing your application, I am requesti…" at bounding box center [754, 457] width 1001 height 126
type textarea "Thank you for your application. After reviewing your application, I am requesti…"
click at [304, 338] on select "Select Item... Alexis Newark Andrea Perales Brittany Tollefson Elizabeth Plaste…" at bounding box center [754, 333] width 1001 height 27
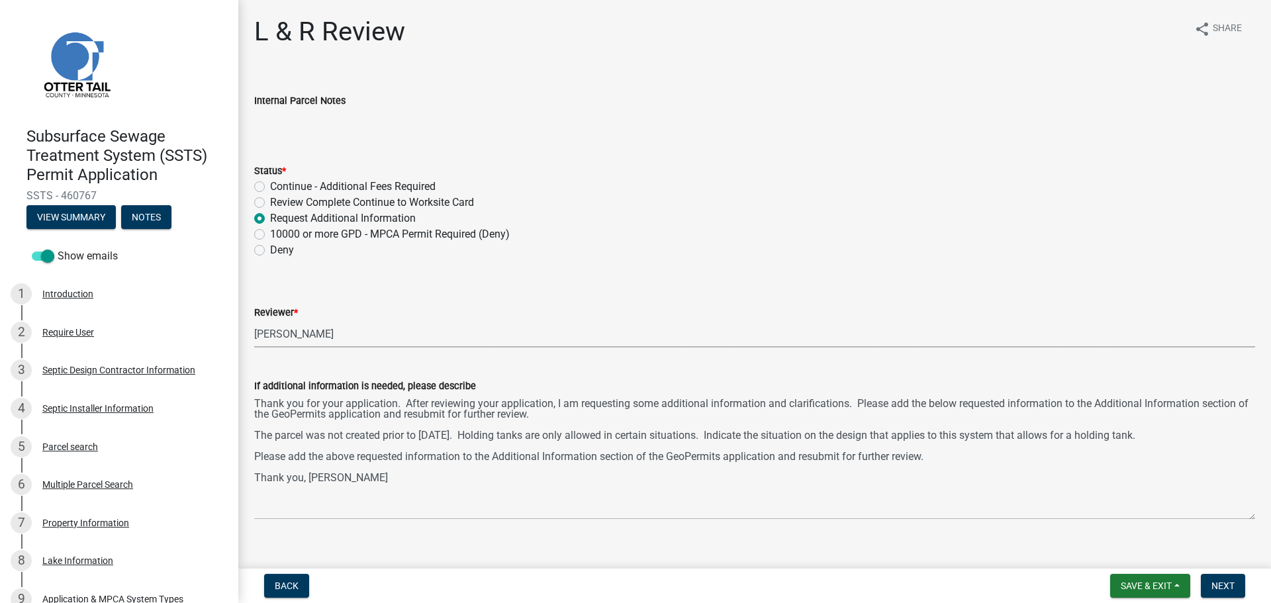
click at [254, 320] on select "Select Item... Alexis Newark Andrea Perales Brittany Tollefson Elizabeth Plaste…" at bounding box center [754, 333] width 1001 height 27
select select "c924b0b6-8bab-4fad-8e2d-179555df0fda"
click at [946, 195] on div "Review Complete Continue to Worksite Card" at bounding box center [754, 203] width 1001 height 16
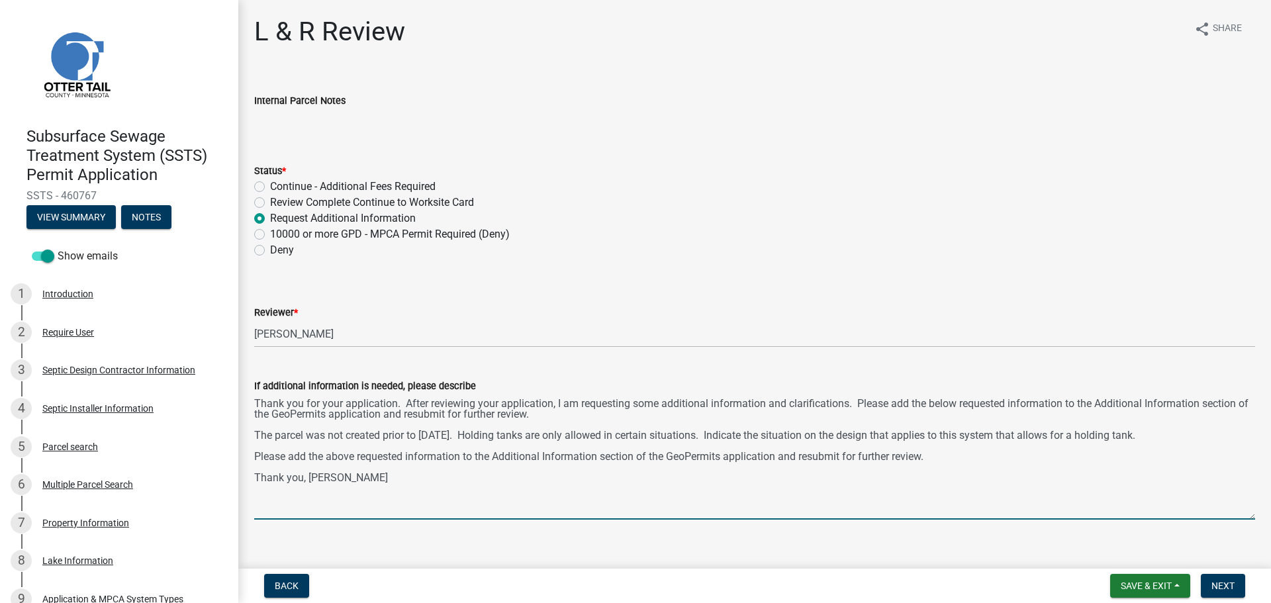
click at [1011, 433] on textarea "Thank you for your application. After reviewing your application, I am requesti…" at bounding box center [754, 457] width 1001 height 126
click at [1009, 434] on textarea "Thank you for your application. After reviewing your application, I am requesti…" at bounding box center [754, 457] width 1001 height 126
click at [944, 460] on textarea "Thank you for your application. After reviewing your application, I am requesti…" at bounding box center [754, 457] width 1001 height 126
type textarea "Thank you for your application. After reviewing your application, I am requesti…"
click at [830, 437] on textarea "Thank you for your application. After reviewing your application, I am requesti…" at bounding box center [754, 457] width 1001 height 126
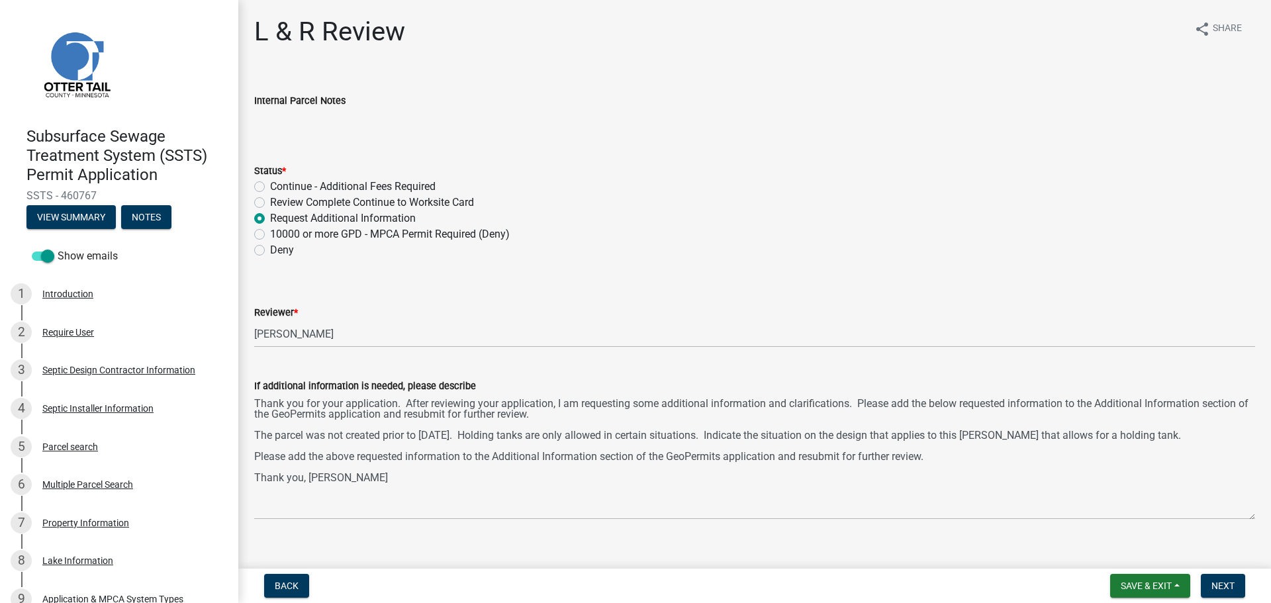
drag, startPoint x: 830, startPoint y: 437, endPoint x: 803, endPoint y: 305, distance: 134.3
click at [803, 305] on div "Reviewer *" at bounding box center [754, 312] width 1001 height 16
click at [1222, 582] on span "Next" at bounding box center [1222, 585] width 23 height 11
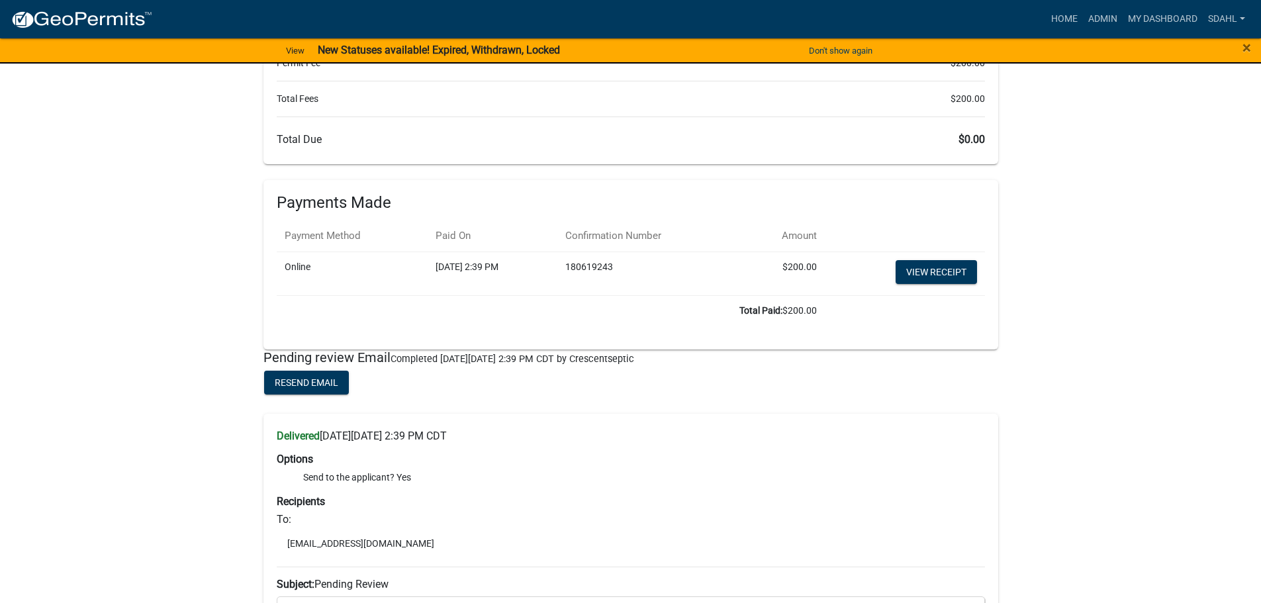
scroll to position [6969, 0]
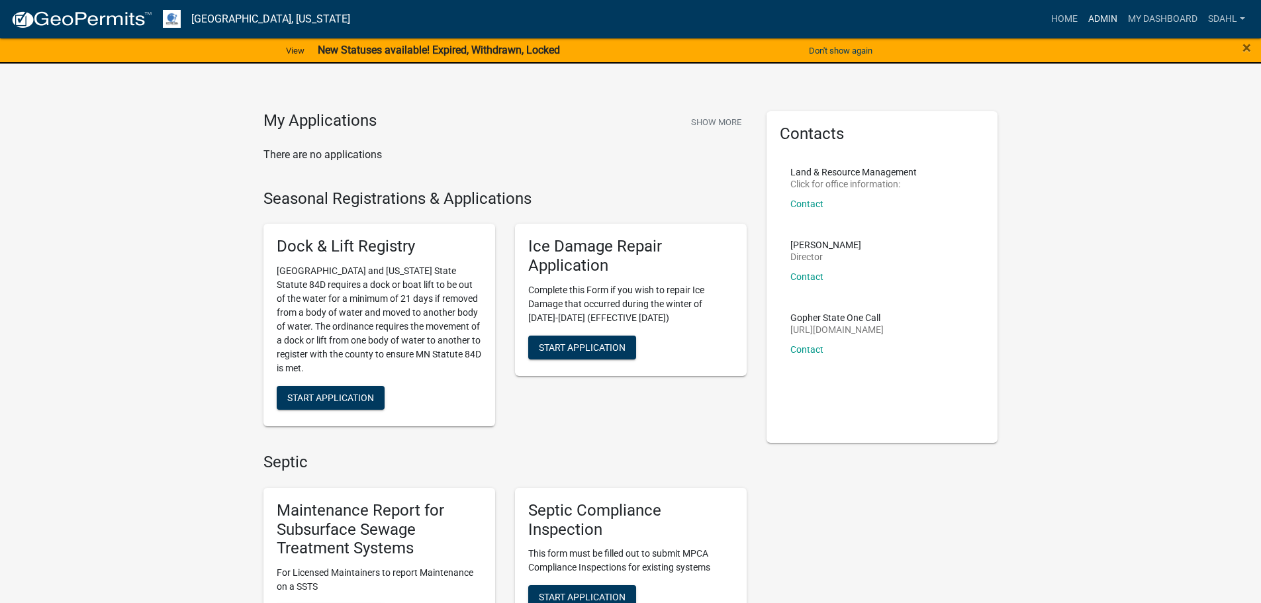
click at [1095, 13] on link "Admin" at bounding box center [1103, 19] width 40 height 25
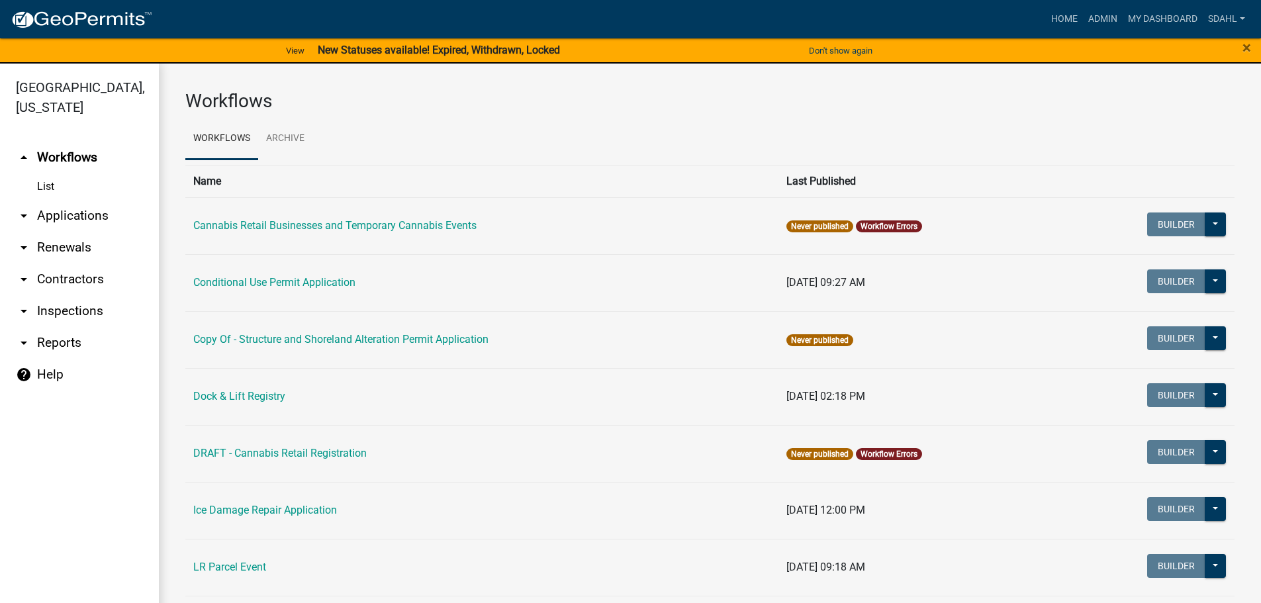
click at [64, 215] on link "arrow_drop_down Applications" at bounding box center [79, 216] width 159 height 32
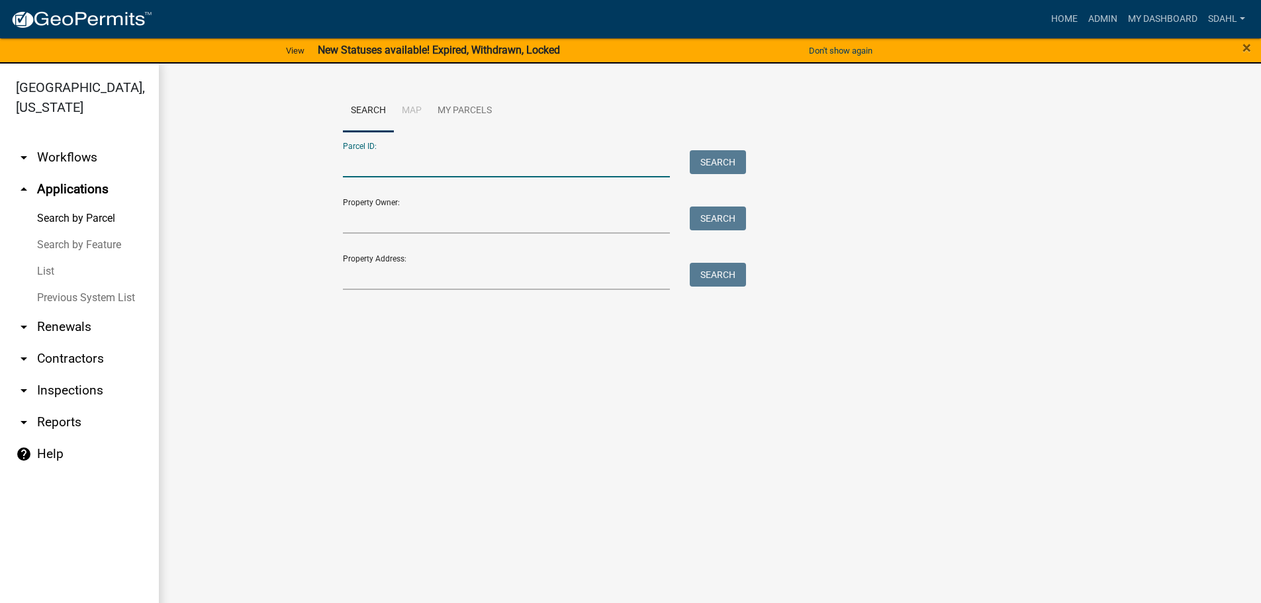
click at [520, 154] on input "Parcel ID:" at bounding box center [507, 163] width 328 height 27
paste input "37000991501000"
type input "37000991501000"
click at [718, 158] on button "Search" at bounding box center [718, 162] width 56 height 24
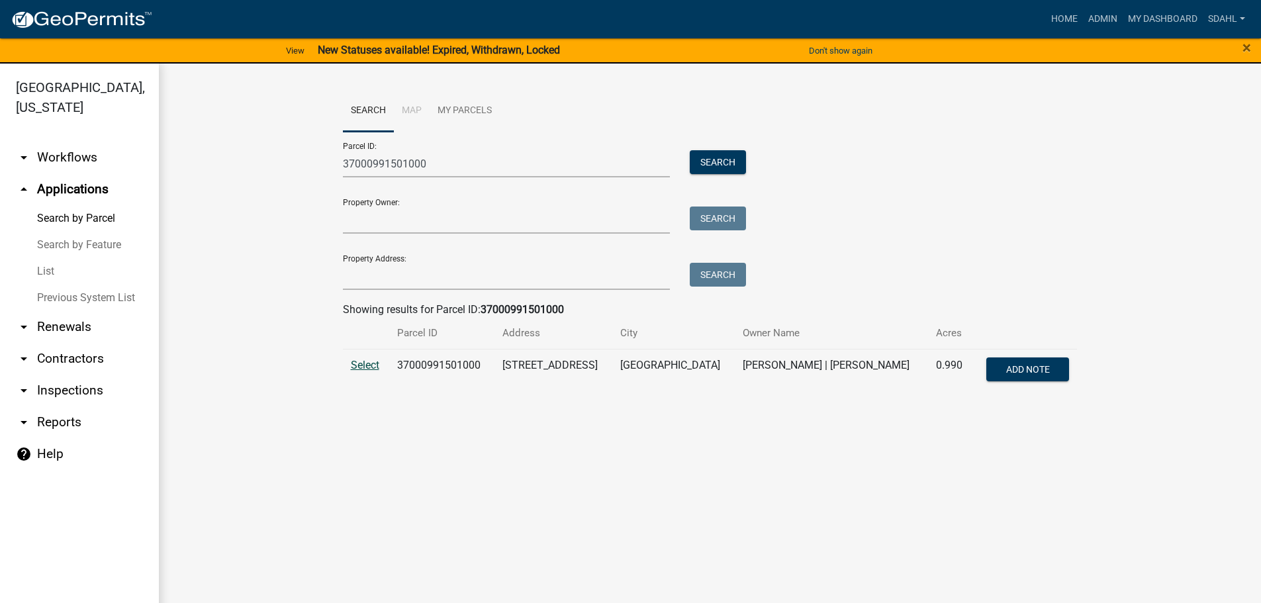
click at [373, 366] on span "Select" at bounding box center [365, 365] width 28 height 13
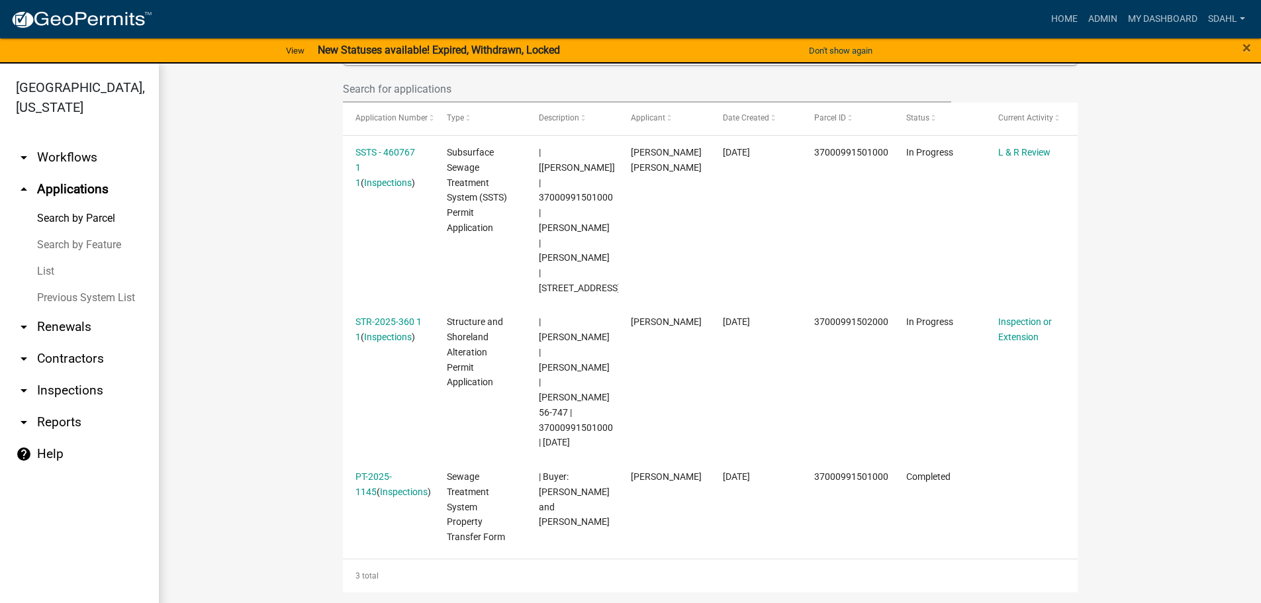
scroll to position [331, 0]
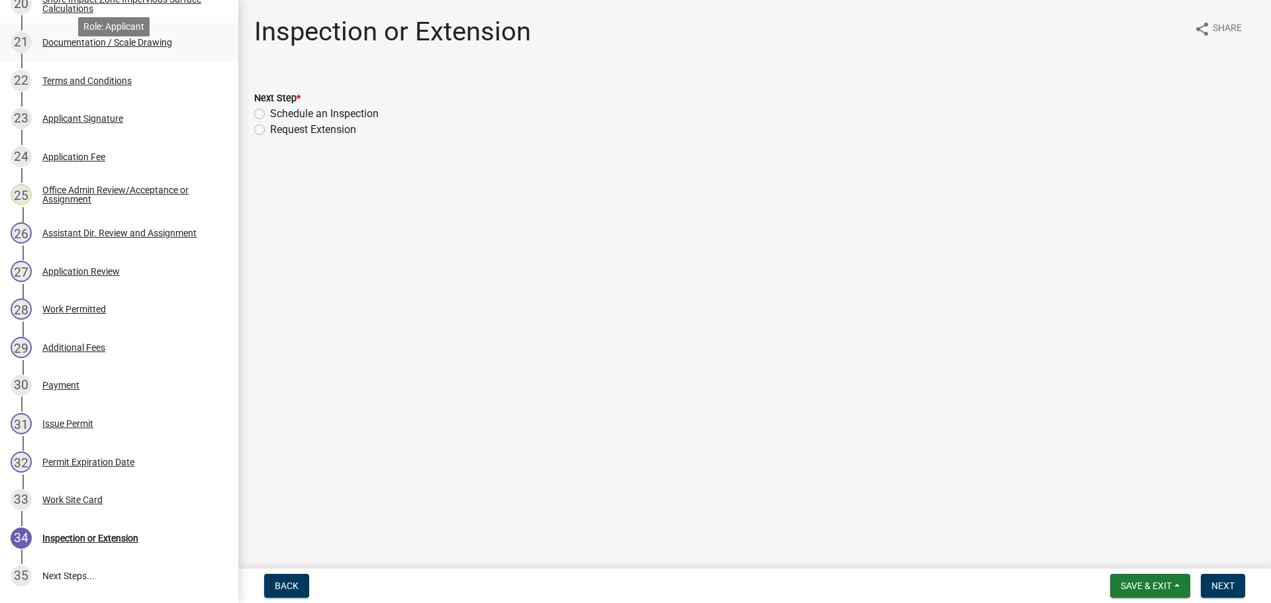
scroll to position [993, 0]
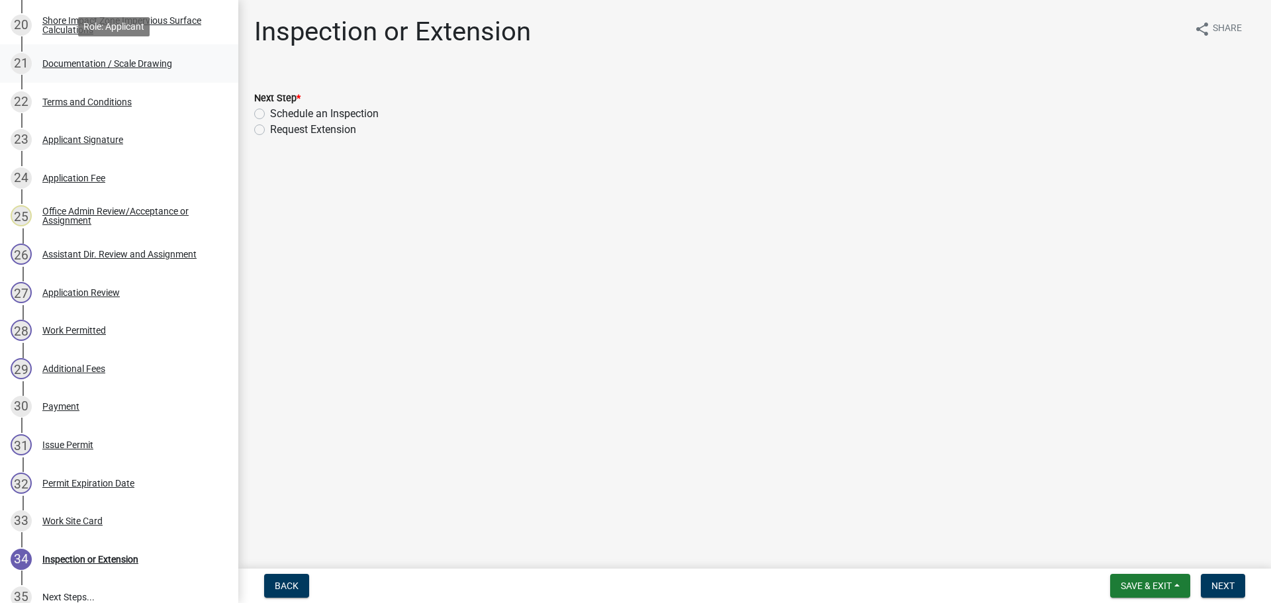
click at [144, 65] on div "Documentation / Scale Drawing" at bounding box center [107, 63] width 130 height 9
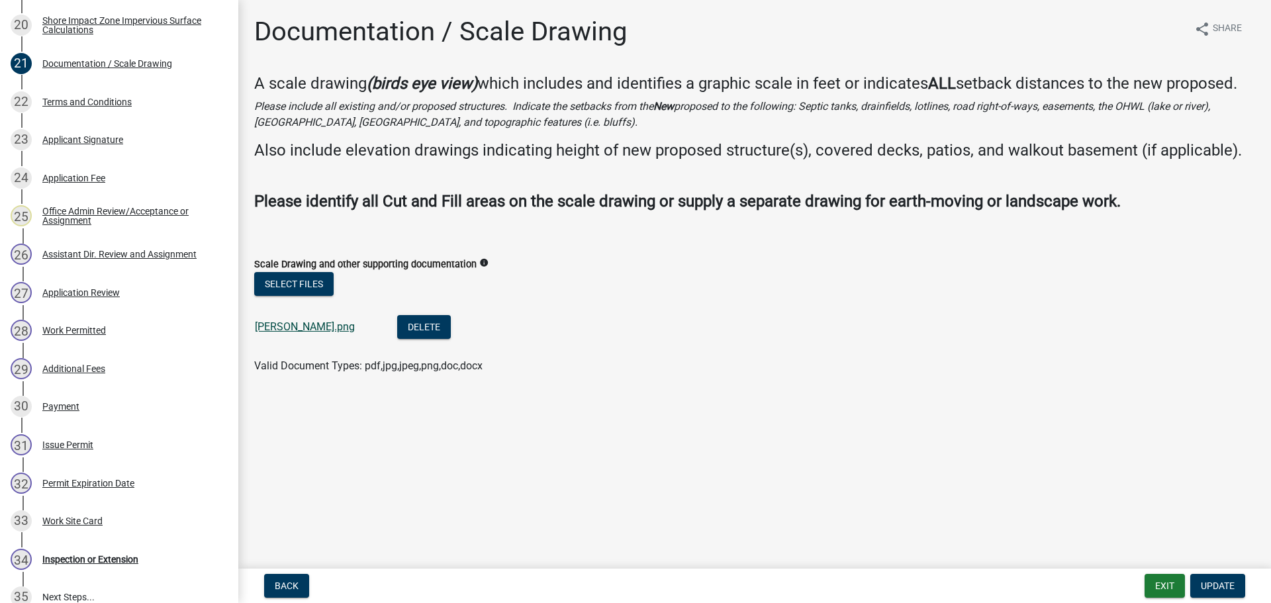
click at [277, 326] on link "Bruggeman.png" at bounding box center [305, 326] width 100 height 13
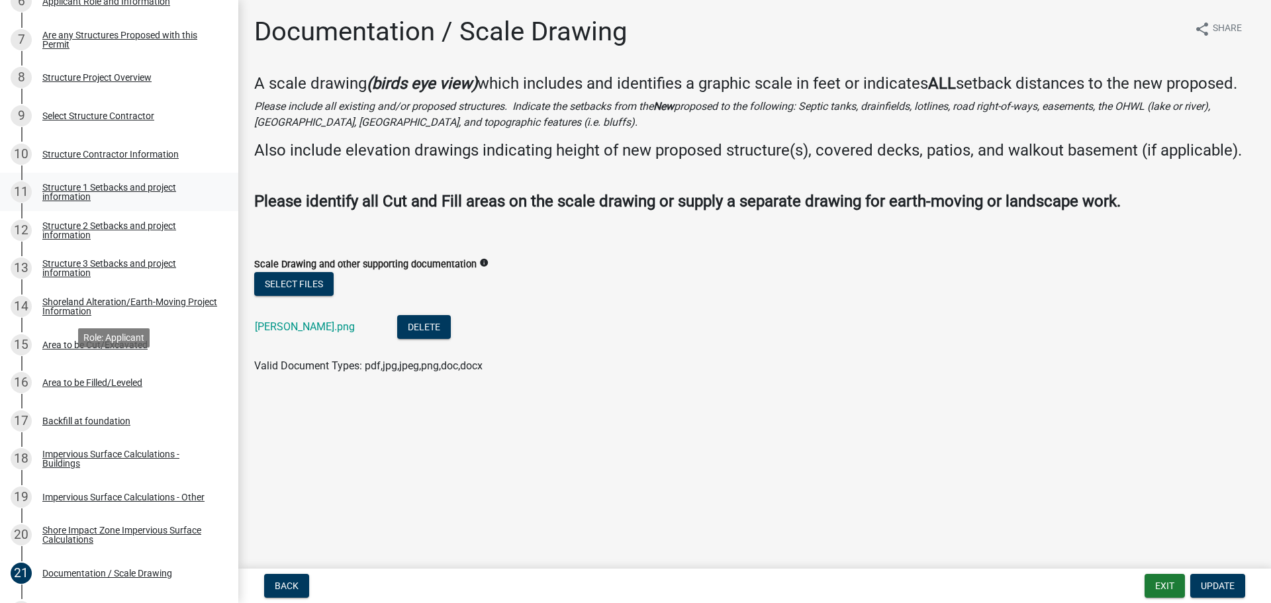
scroll to position [463, 0]
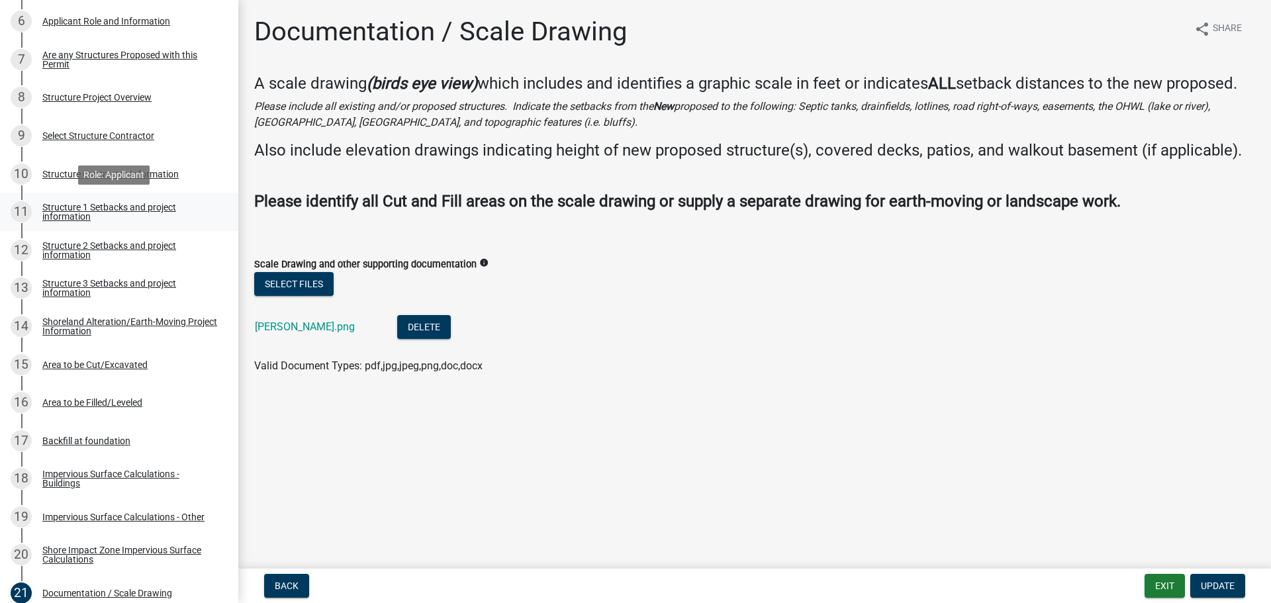
click at [126, 207] on div "Structure 1 Setbacks and project information" at bounding box center [129, 212] width 175 height 19
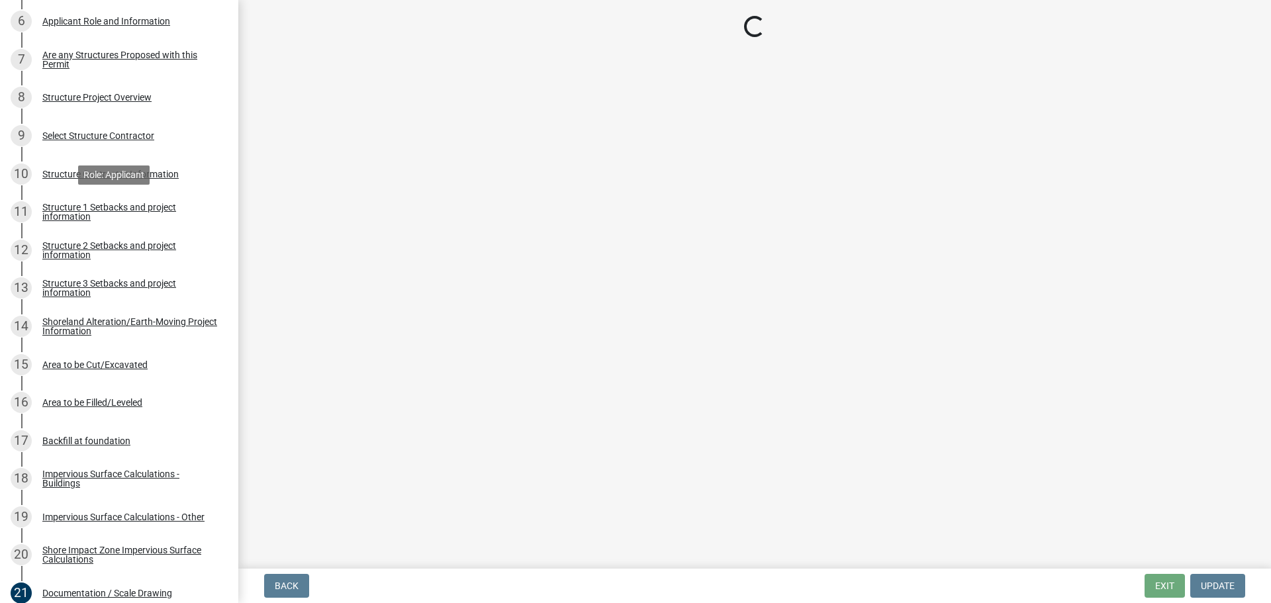
select select "c185e313-3403-4239-bd61-bb563c58a77a"
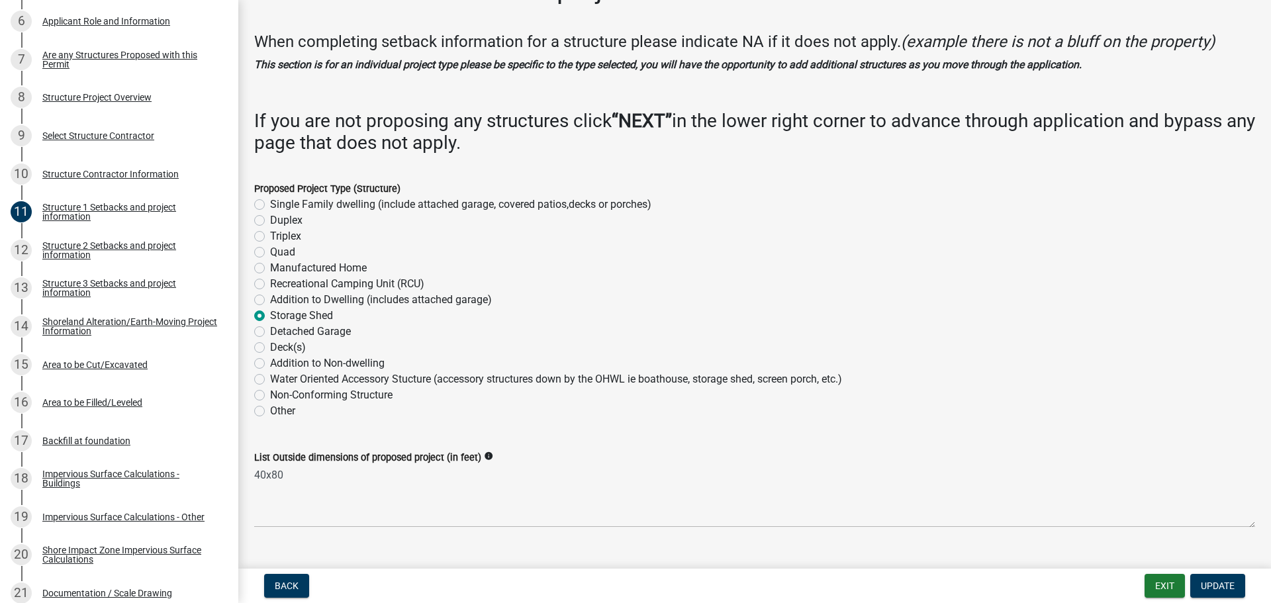
scroll to position [0, 0]
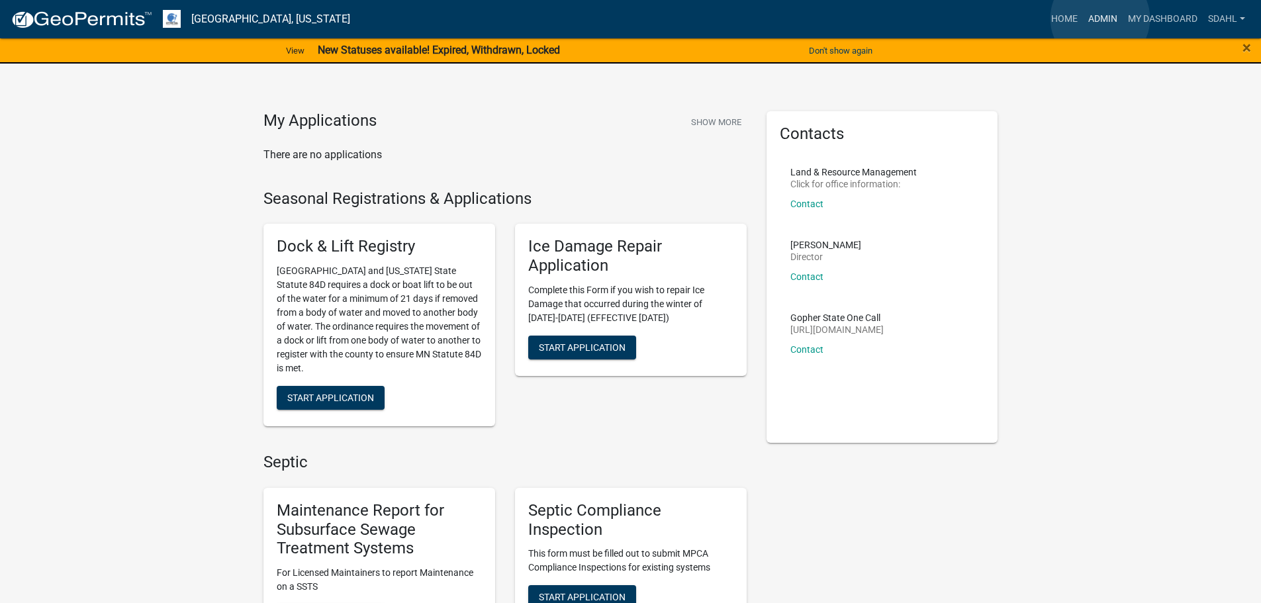
click at [1100, 19] on link "Admin" at bounding box center [1103, 19] width 40 height 25
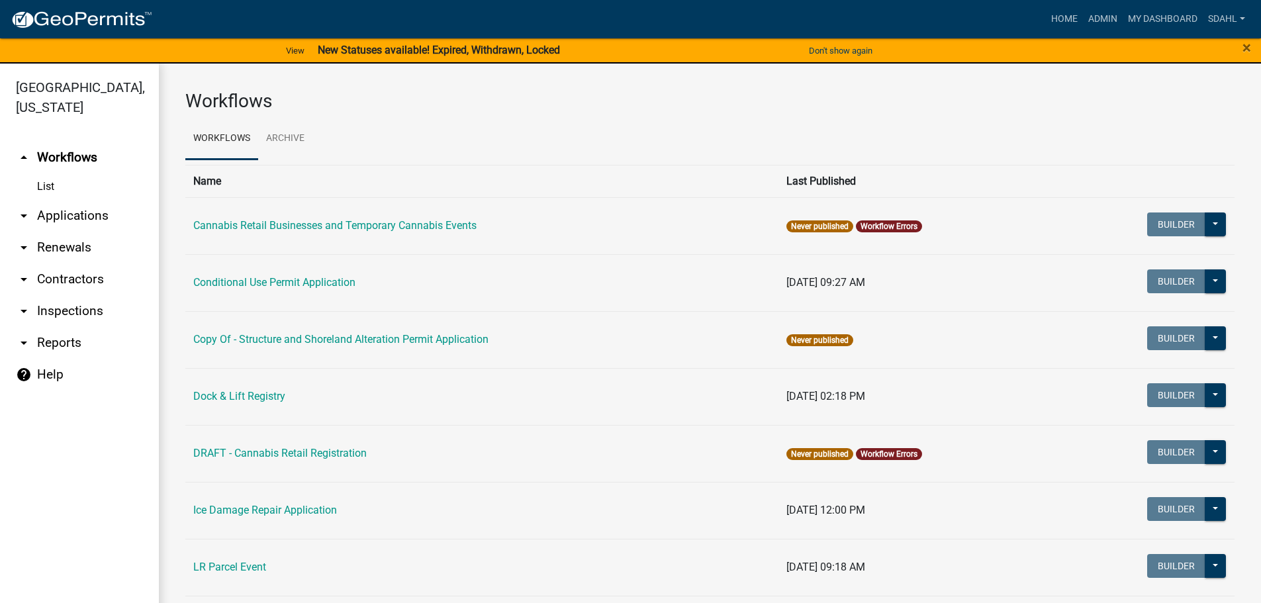
click at [72, 212] on link "arrow_drop_down Applications" at bounding box center [79, 216] width 159 height 32
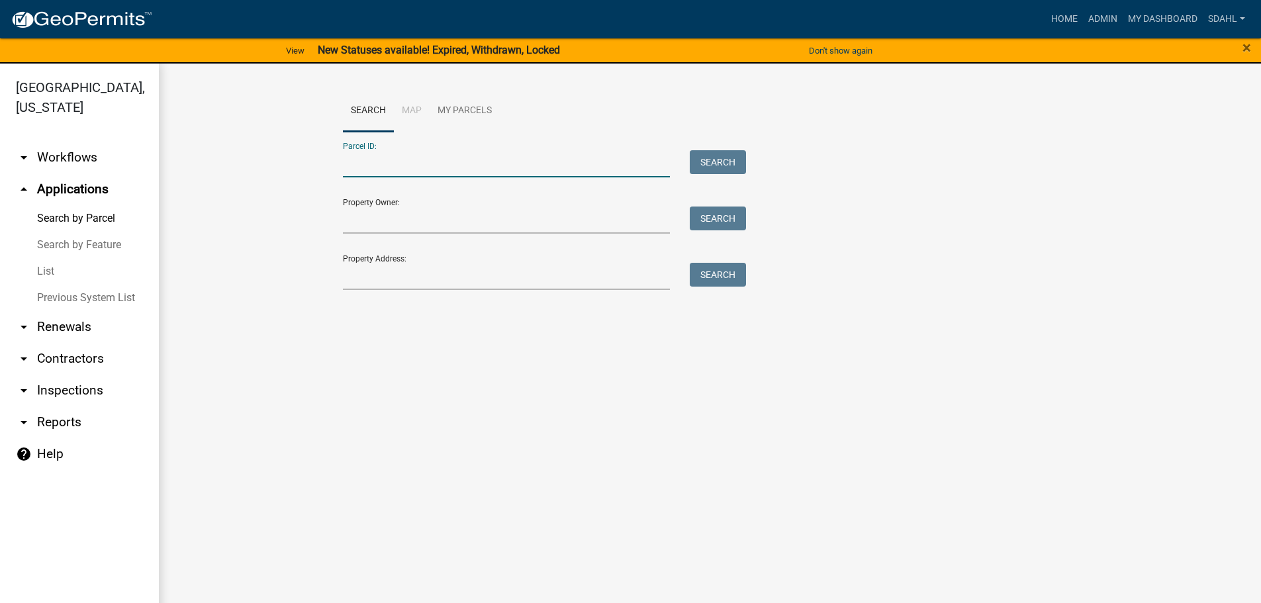
click at [465, 158] on input "Parcel ID:" at bounding box center [507, 163] width 328 height 27
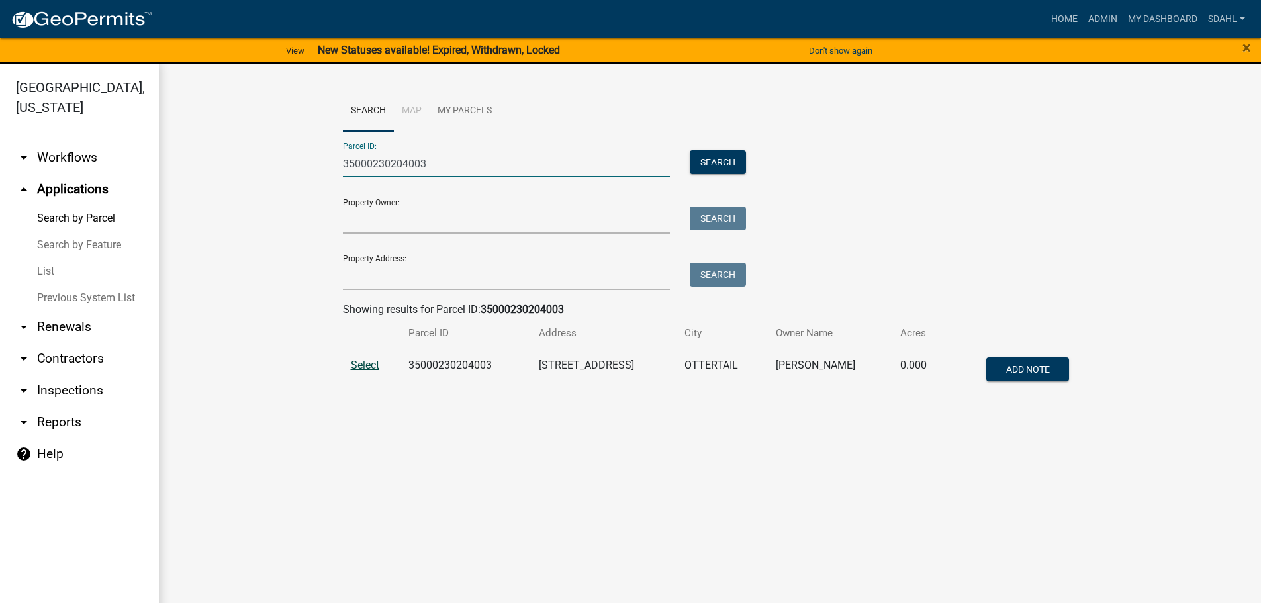
type input "35000230204003"
click at [373, 369] on span "Select" at bounding box center [365, 365] width 28 height 13
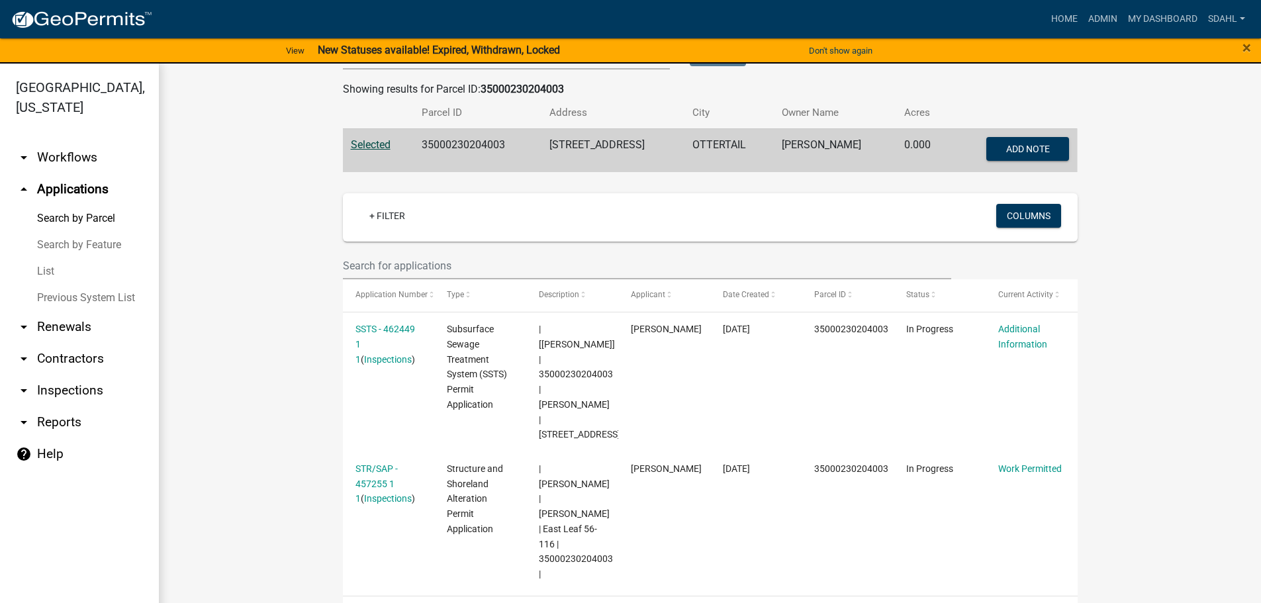
scroll to position [265, 0]
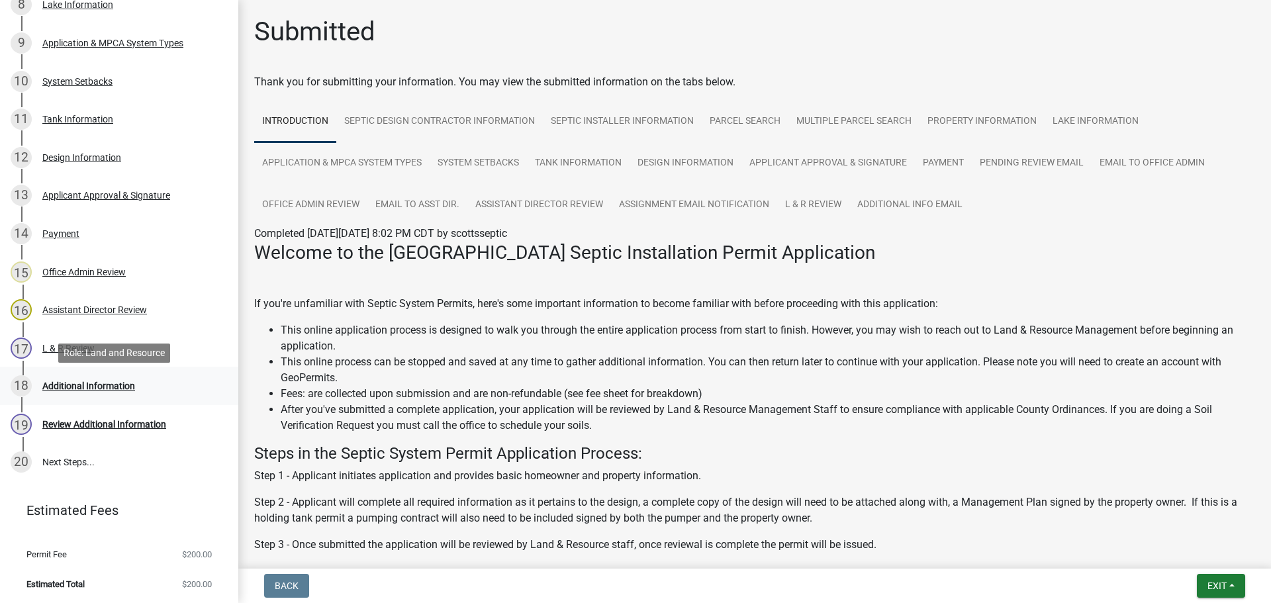
scroll to position [557, 0]
click at [95, 385] on div "Additional Information" at bounding box center [88, 384] width 93 height 9
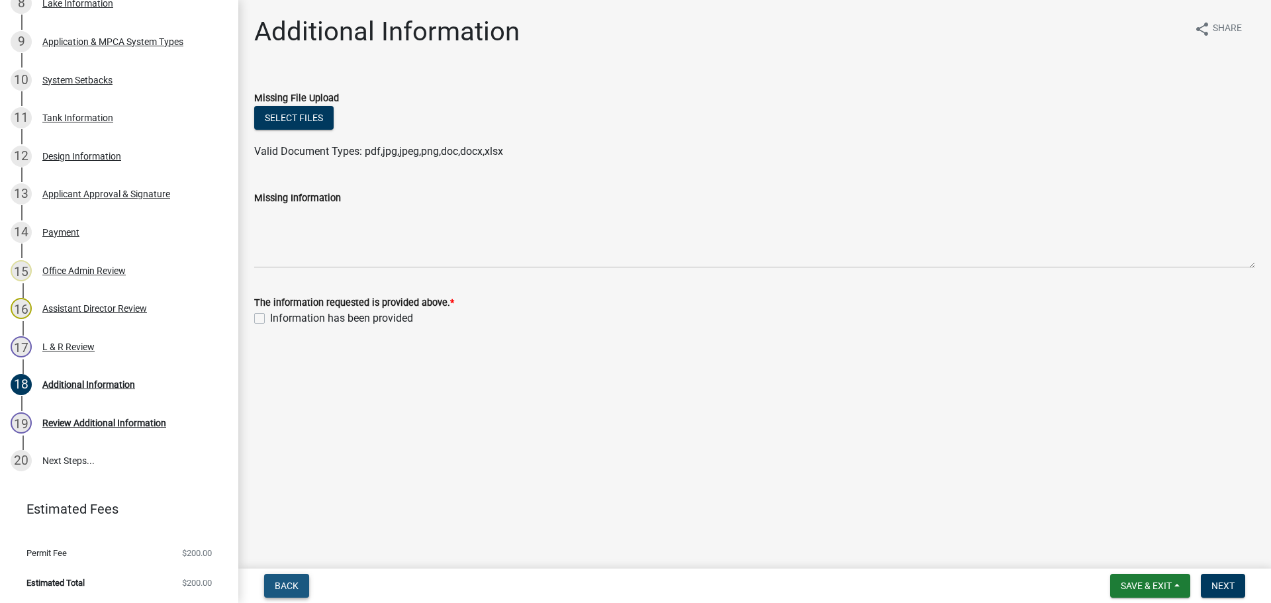
click at [296, 585] on span "Back" at bounding box center [287, 585] width 24 height 11
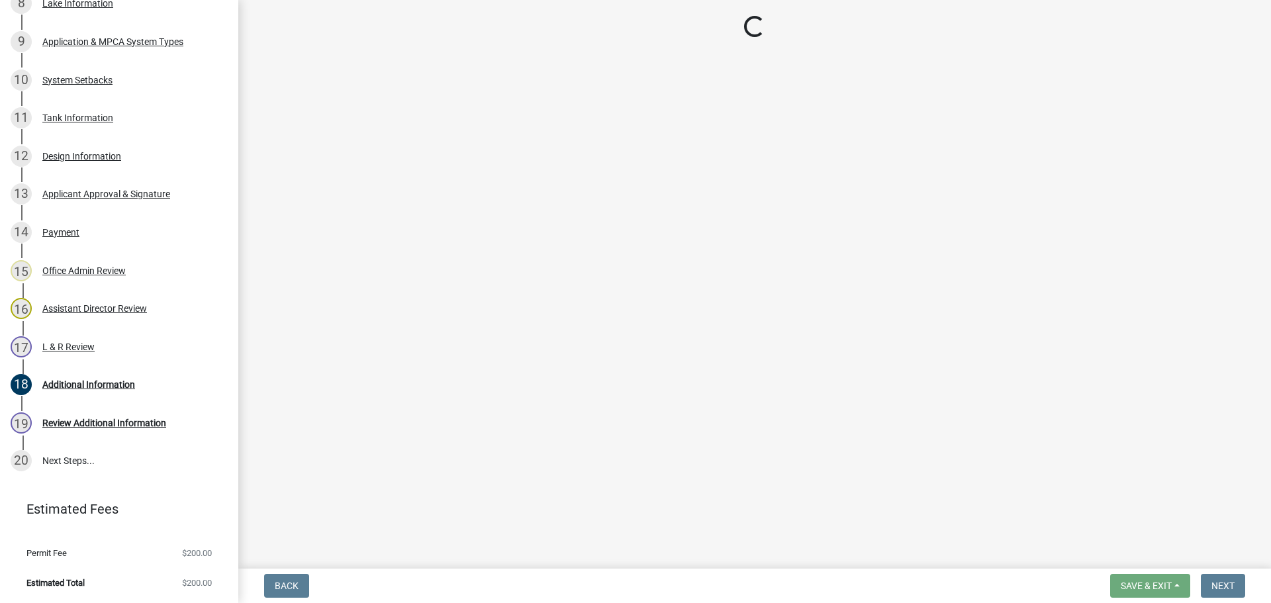
select select "c924b0b6-8bab-4fad-8e2d-179555df0fda"
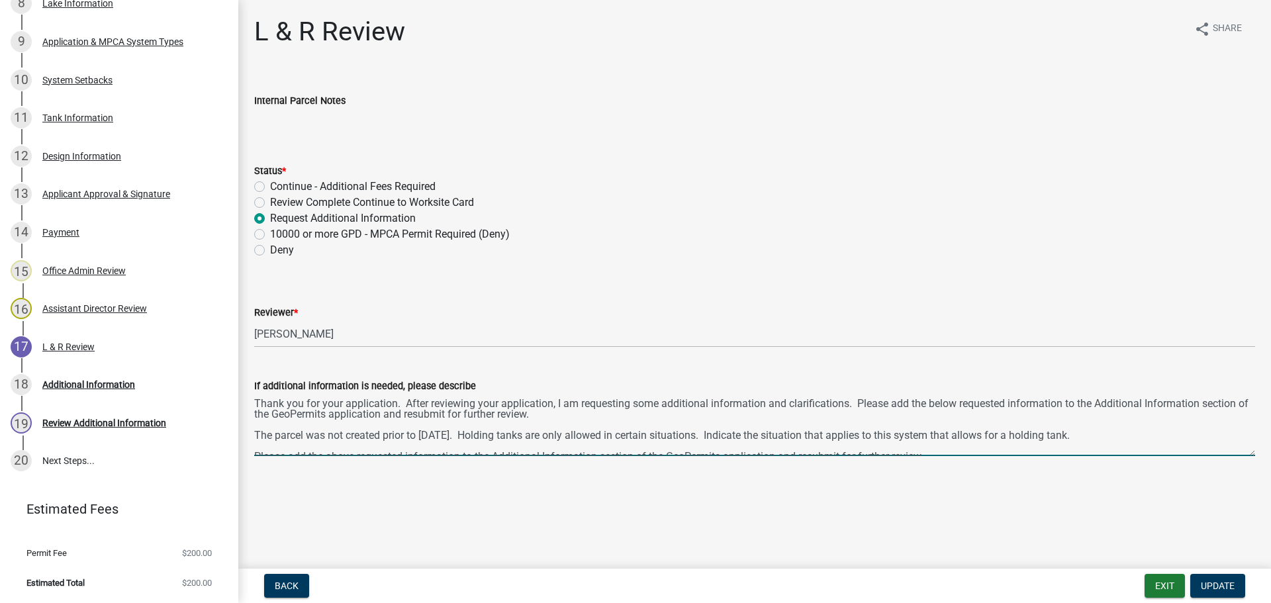
click at [852, 438] on textarea "Thank you for your application. After reviewing your application, I am requesti…" at bounding box center [754, 425] width 1001 height 62
type textarea "Thank you for your application. After reviewing your application, I am requesti…"
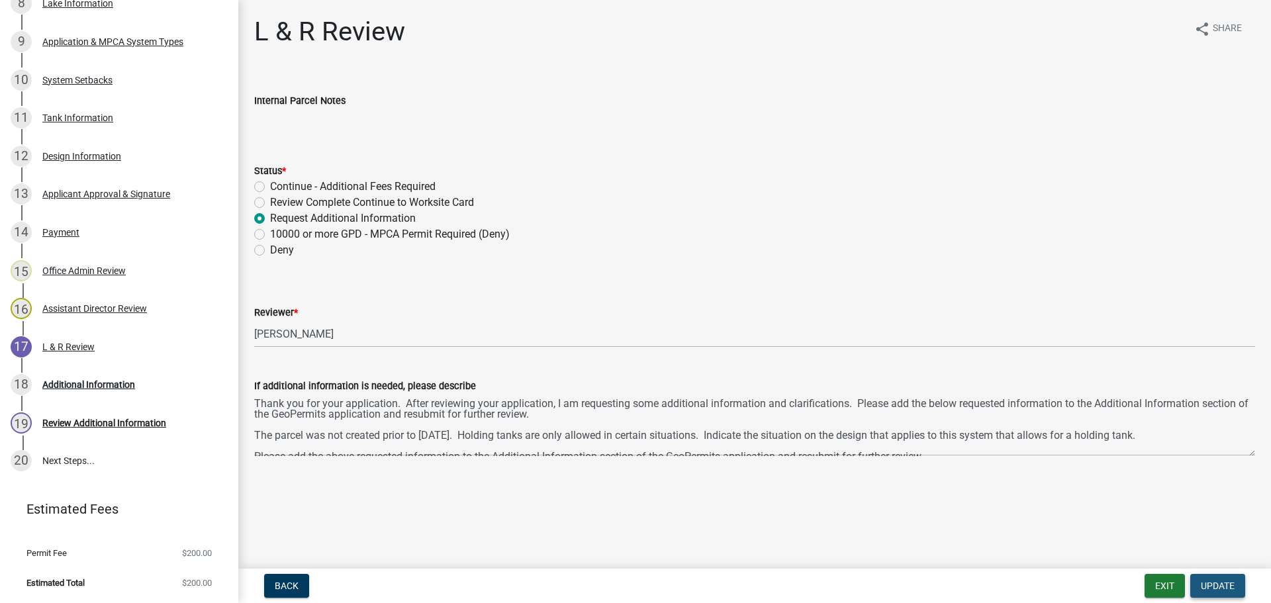
click at [1216, 584] on span "Update" at bounding box center [1217, 585] width 34 height 11
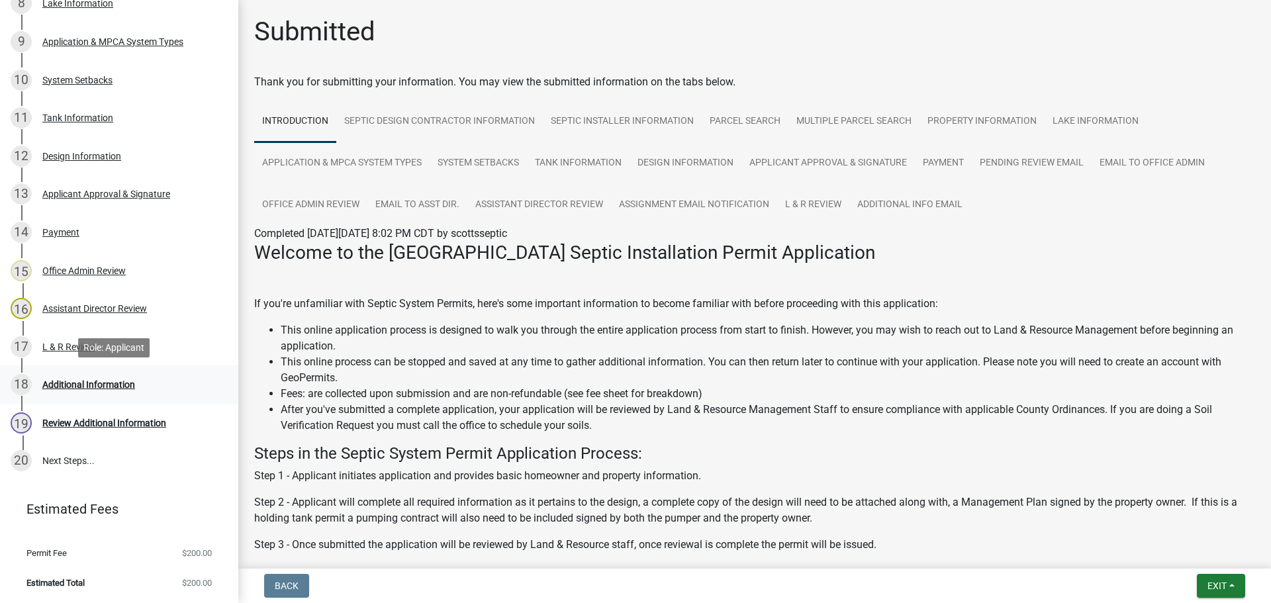
click at [86, 382] on div "Additional Information" at bounding box center [88, 384] width 93 height 9
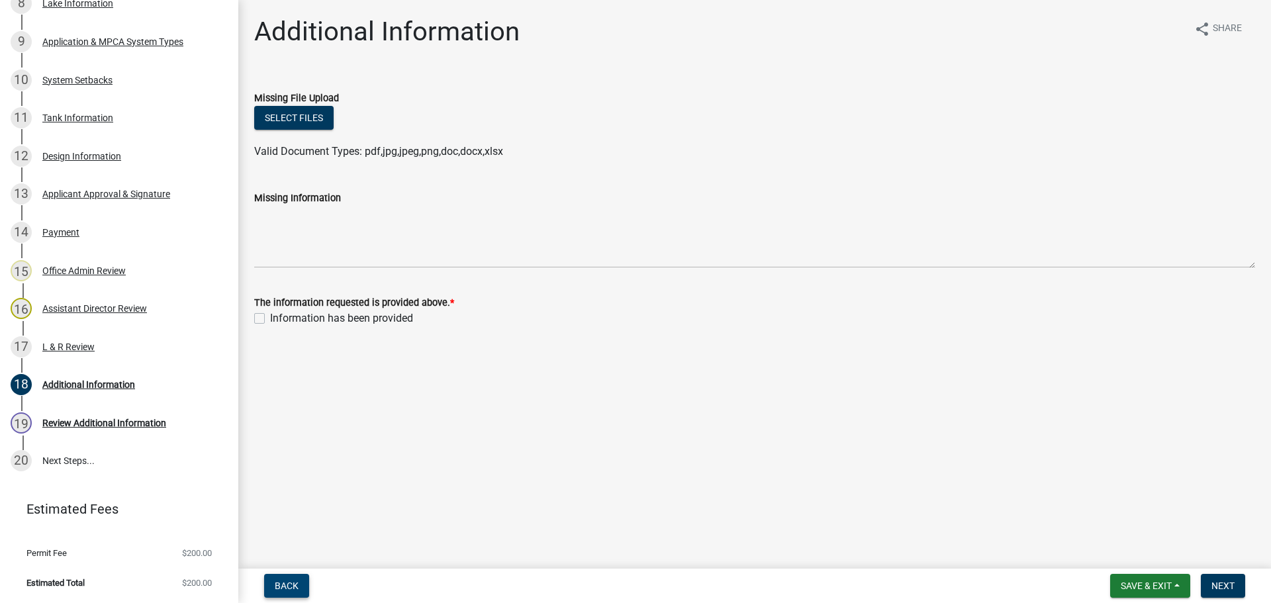
click at [293, 582] on span "Back" at bounding box center [287, 585] width 24 height 11
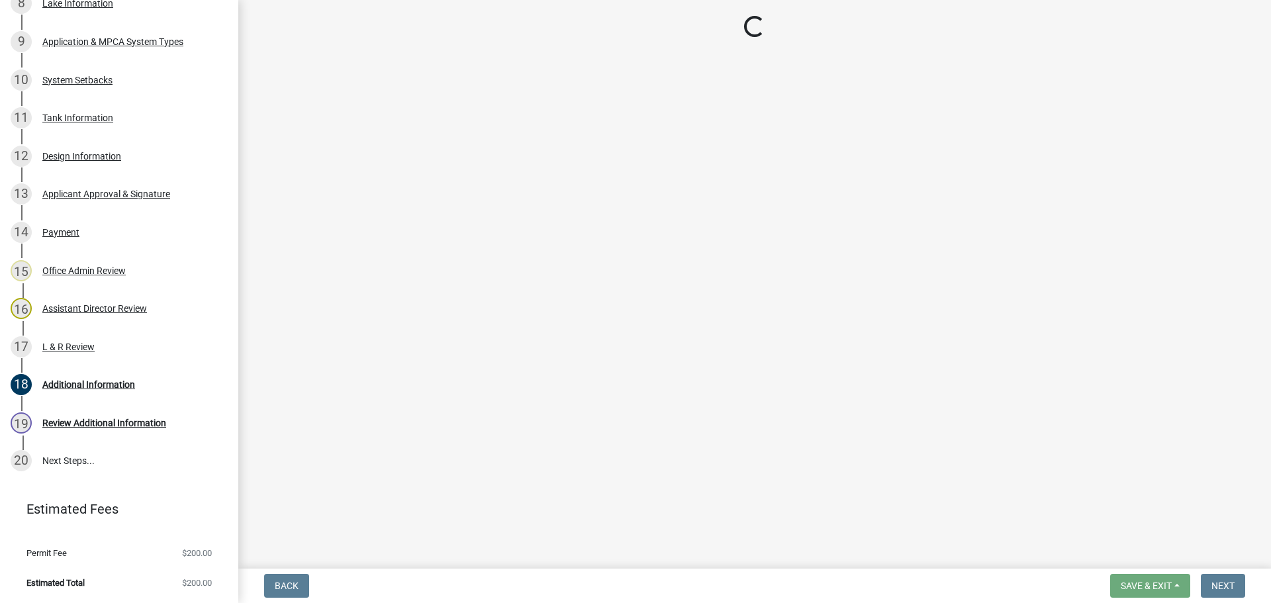
select select "c924b0b6-8bab-4fad-8e2d-179555df0fda"
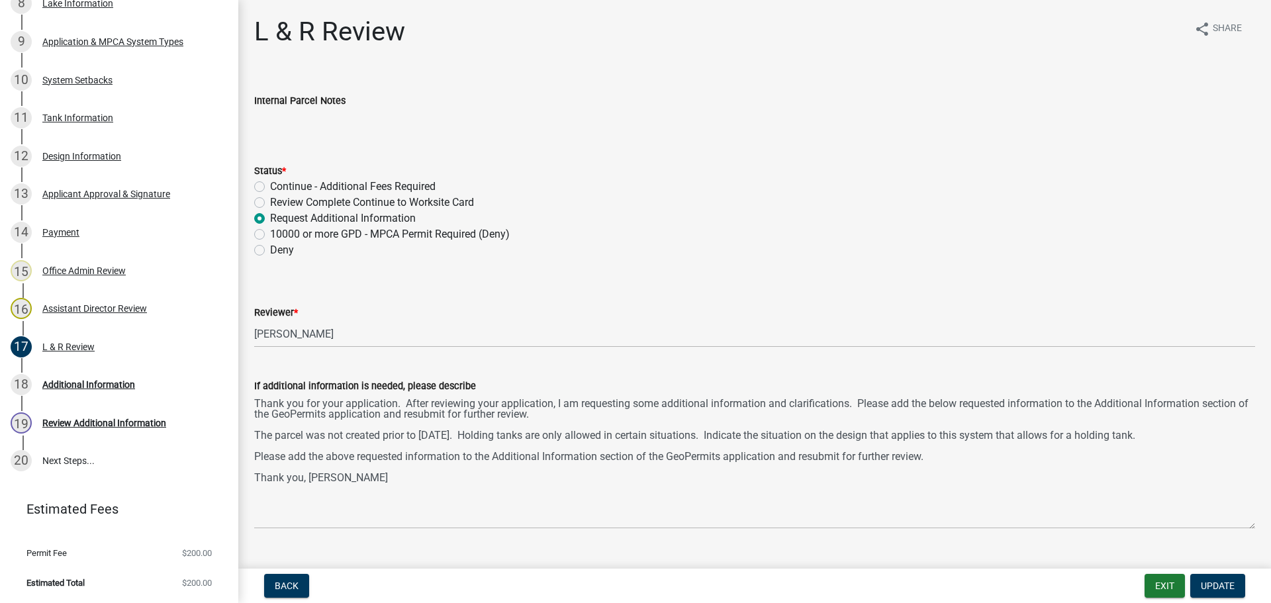
drag, startPoint x: 1258, startPoint y: 457, endPoint x: 1265, endPoint y: 525, distance: 68.5
click at [1265, 525] on main "L & R Review share Share Internal Parcel Notes Status * Continue - Additional F…" at bounding box center [754, 281] width 1032 height 563
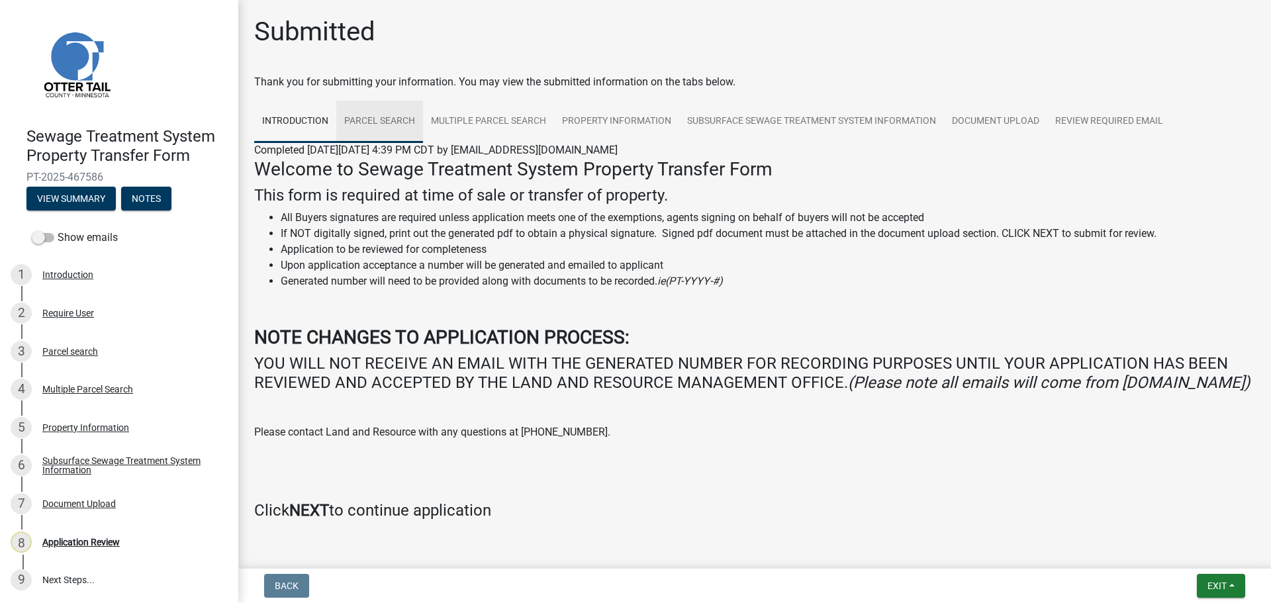
click at [385, 126] on link "Parcel search" at bounding box center [379, 122] width 87 height 42
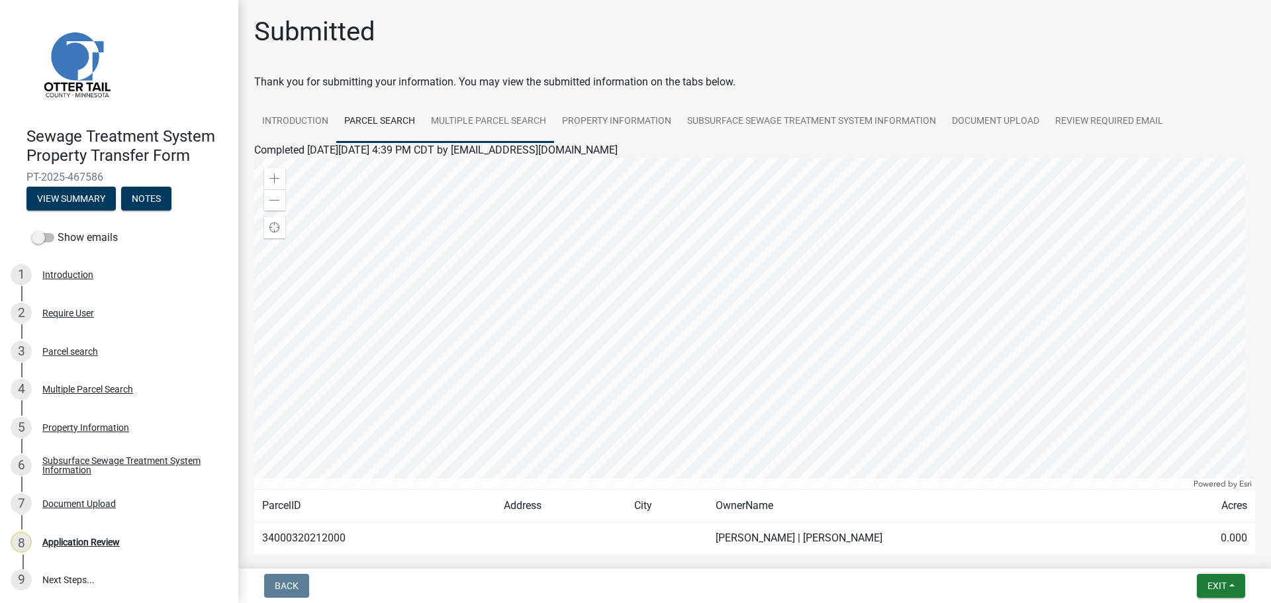
click at [494, 126] on link "Multiple Parcel Search" at bounding box center [488, 122] width 131 height 42
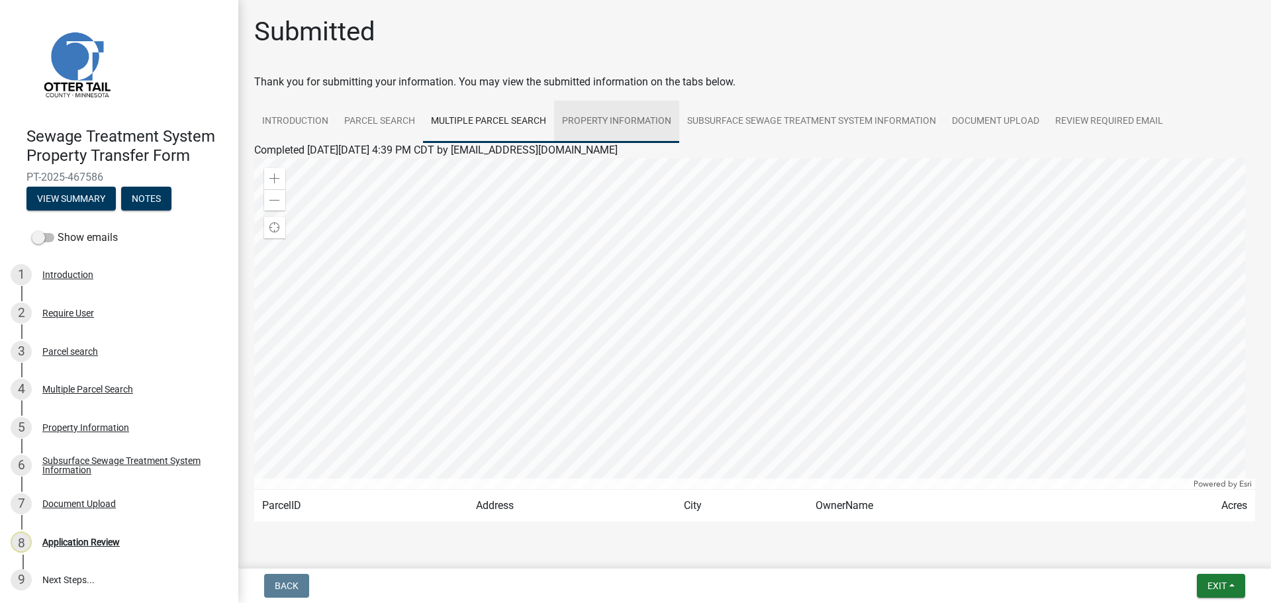
click at [632, 122] on link "Property Information" at bounding box center [616, 122] width 125 height 42
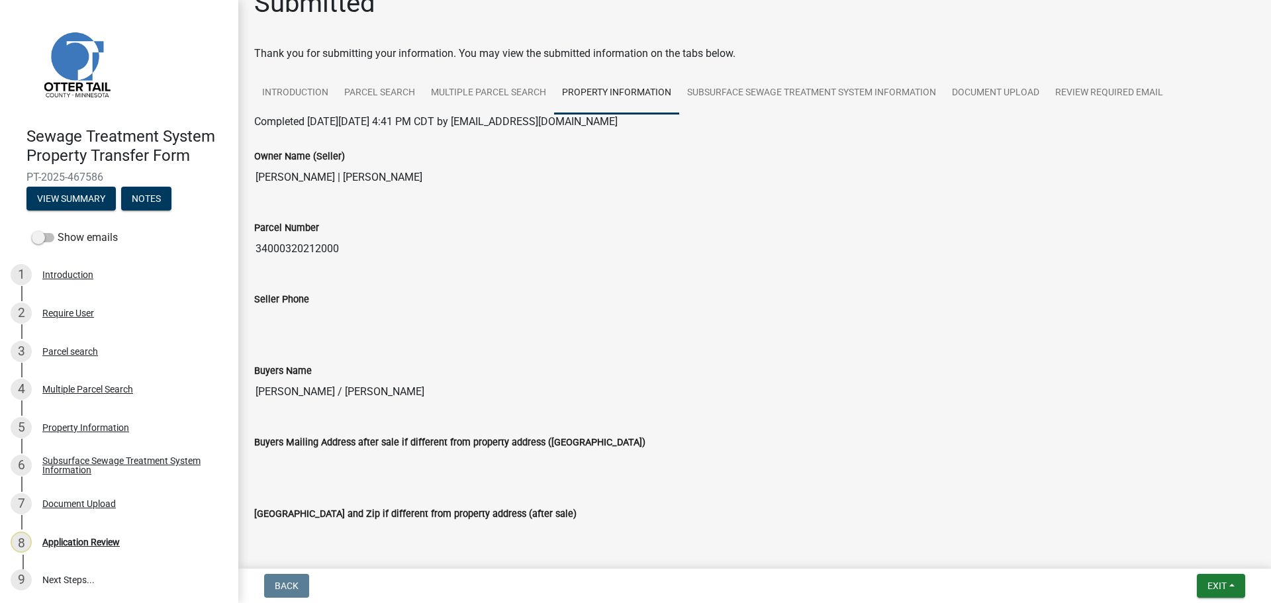
scroll to position [1, 0]
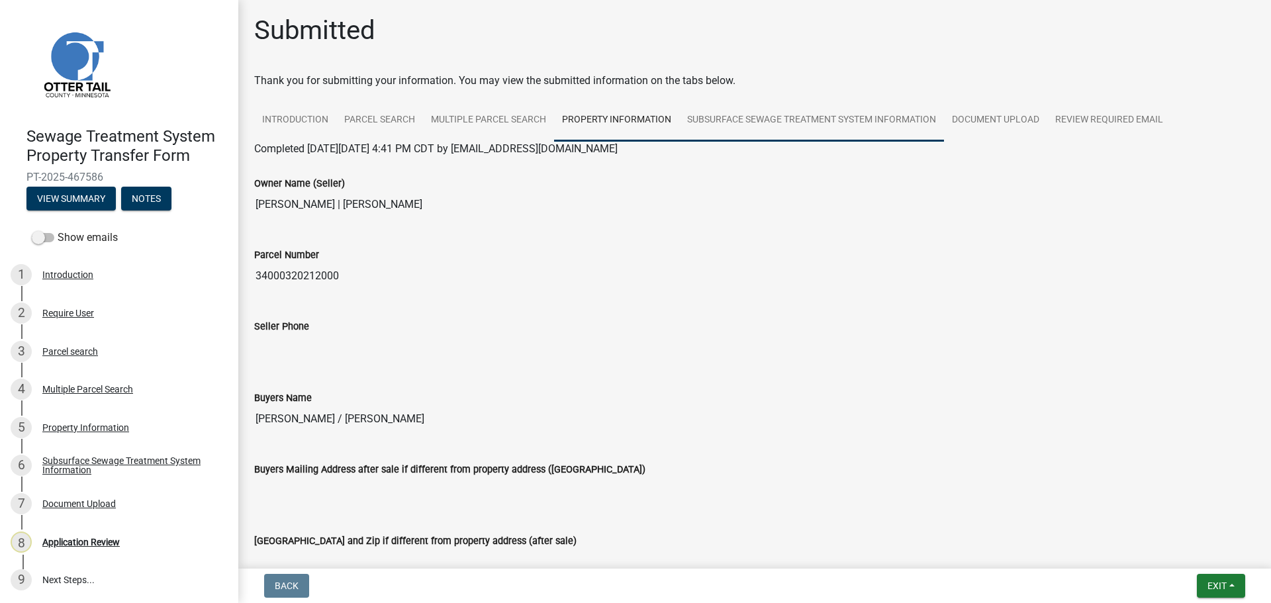
click at [836, 122] on link "Subsurface Sewage Treatment System Information" at bounding box center [811, 120] width 265 height 42
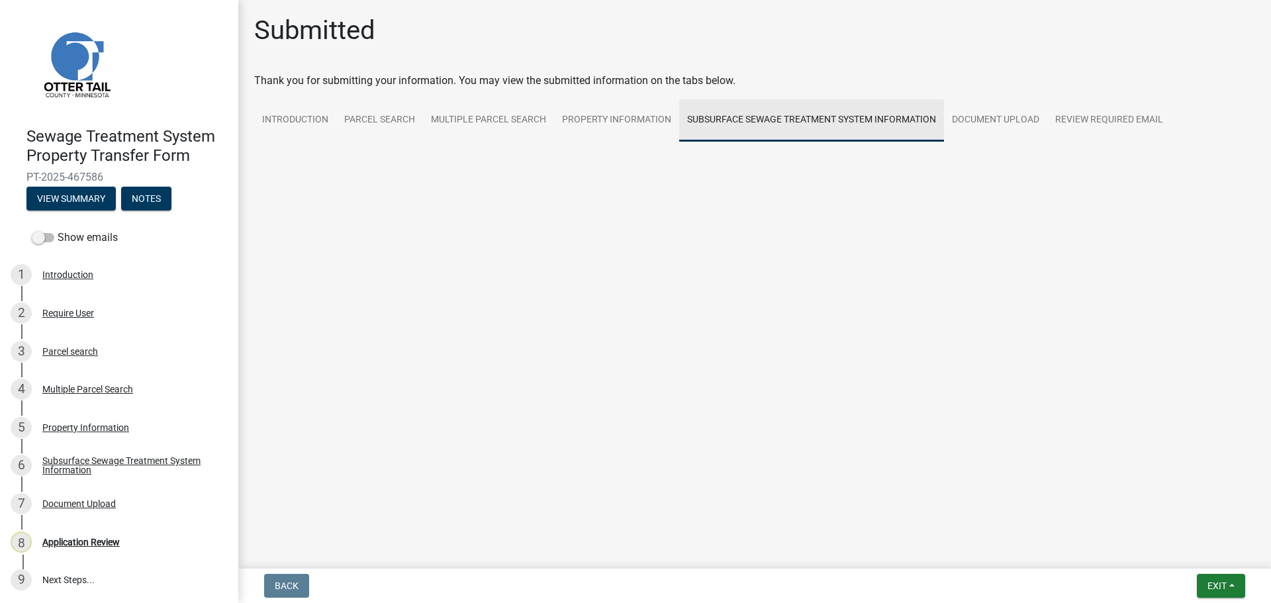
scroll to position [0, 0]
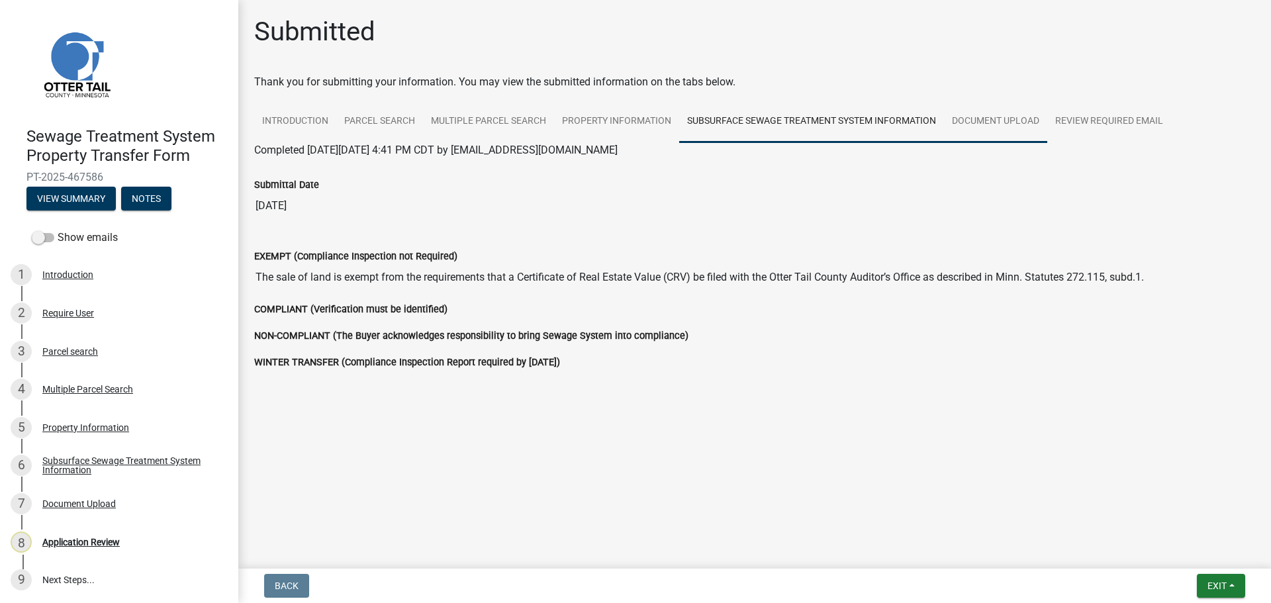
click at [985, 120] on link "Document Upload" at bounding box center [995, 122] width 103 height 42
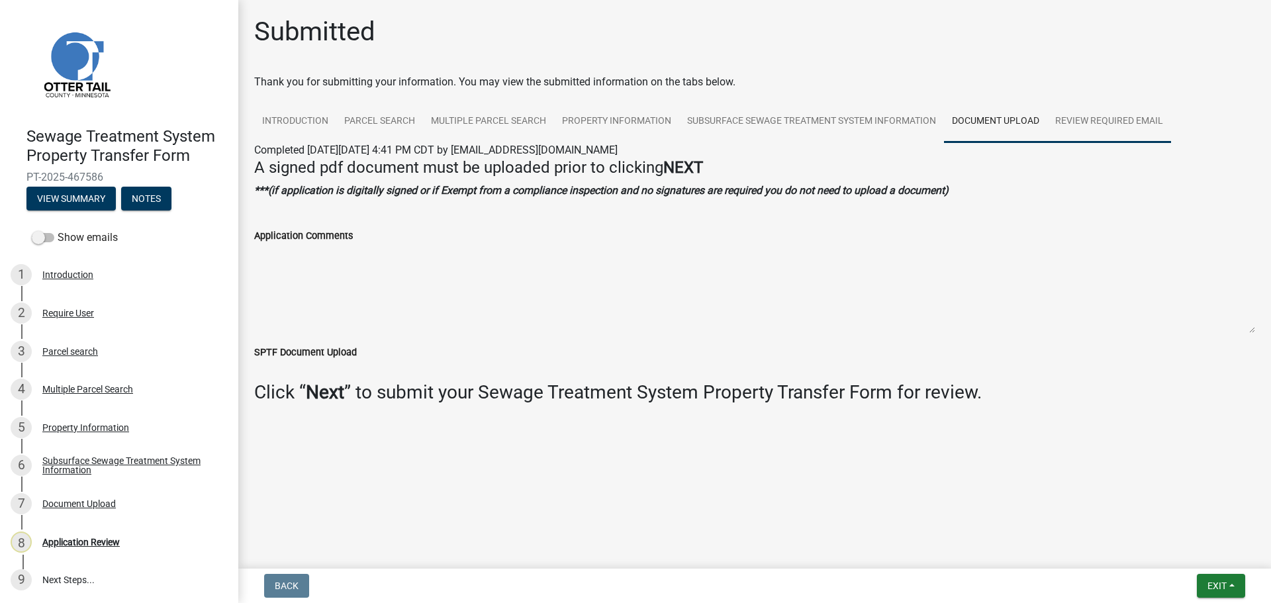
click at [1113, 123] on link "Review Required Email" at bounding box center [1109, 122] width 124 height 42
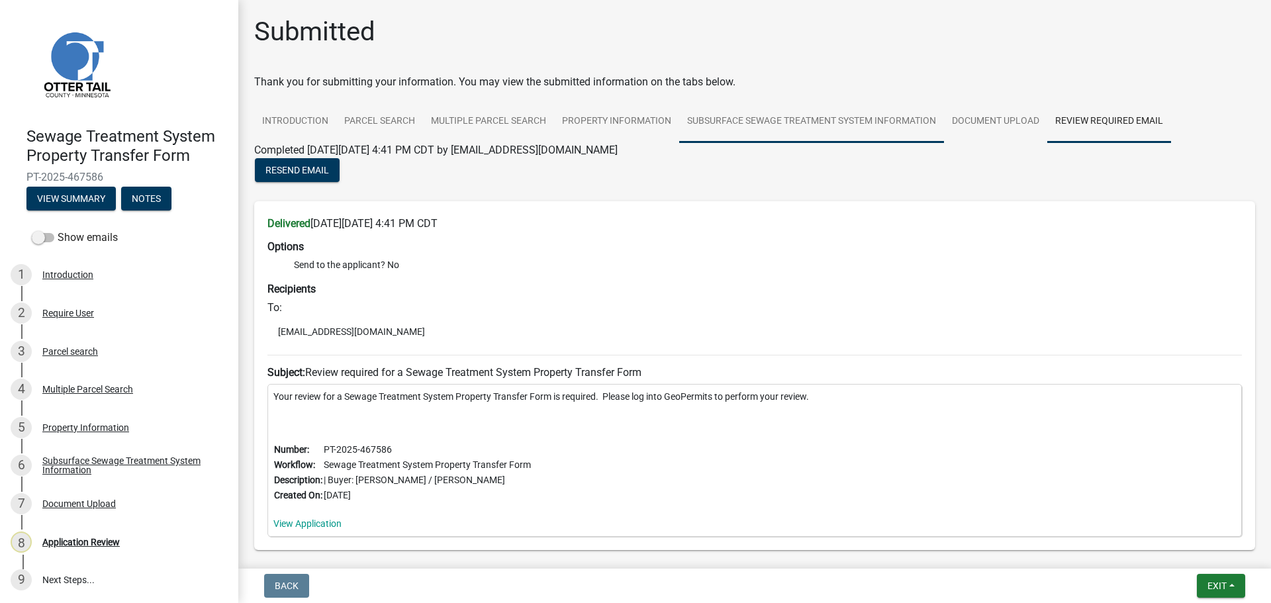
click at [758, 125] on link "Subsurface Sewage Treatment System Information" at bounding box center [811, 122] width 265 height 42
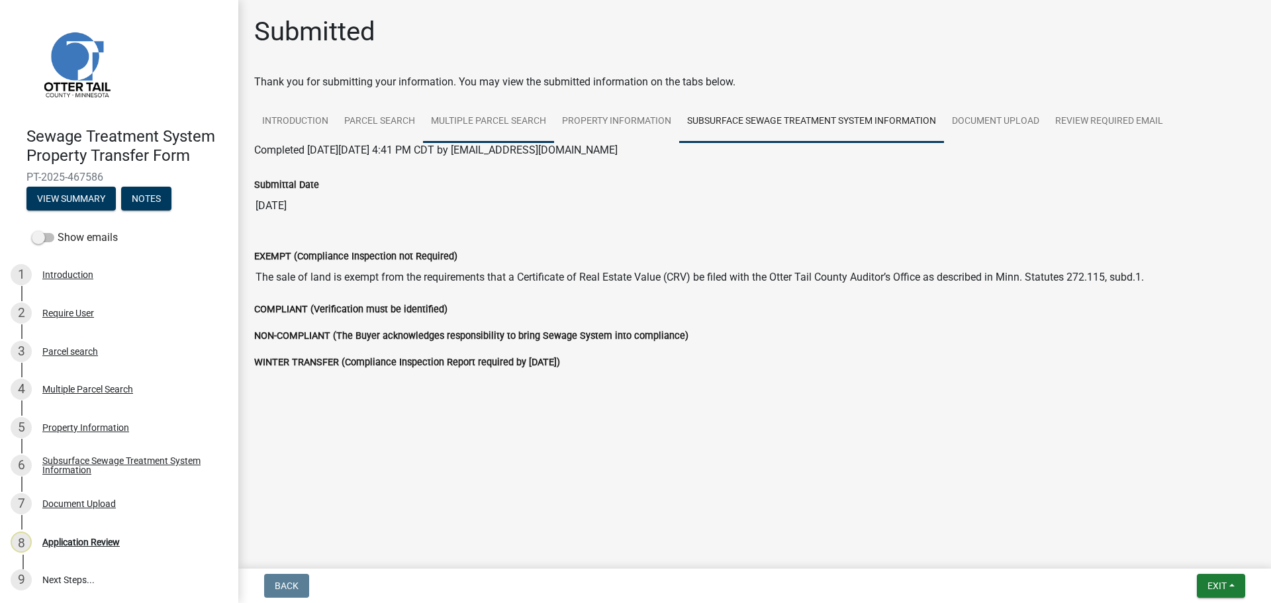
click at [500, 131] on link "Multiple Parcel Search" at bounding box center [488, 122] width 131 height 42
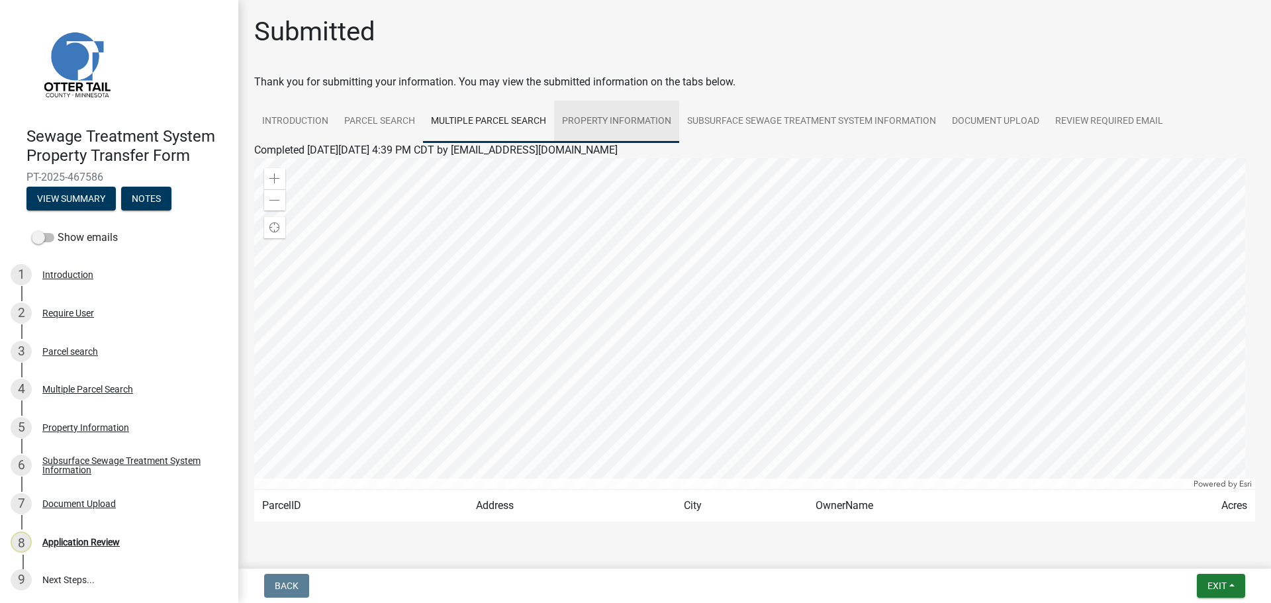
click at [628, 122] on link "Property Information" at bounding box center [616, 122] width 125 height 42
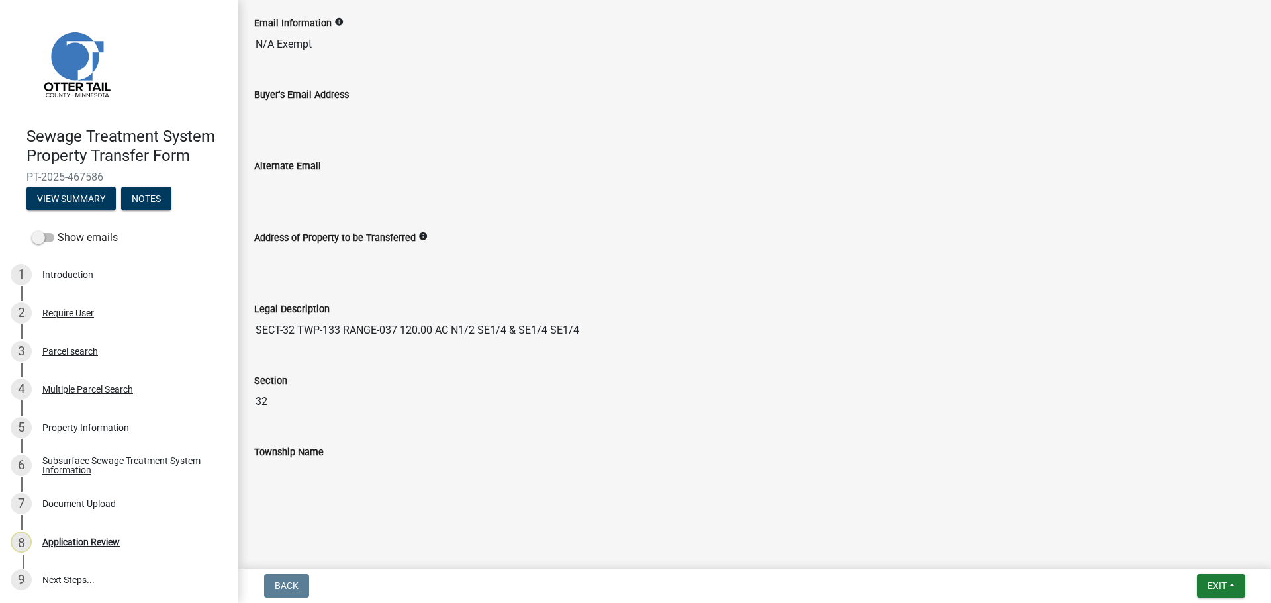
scroll to position [663, 0]
click at [65, 312] on div "Require User" at bounding box center [68, 312] width 52 height 9
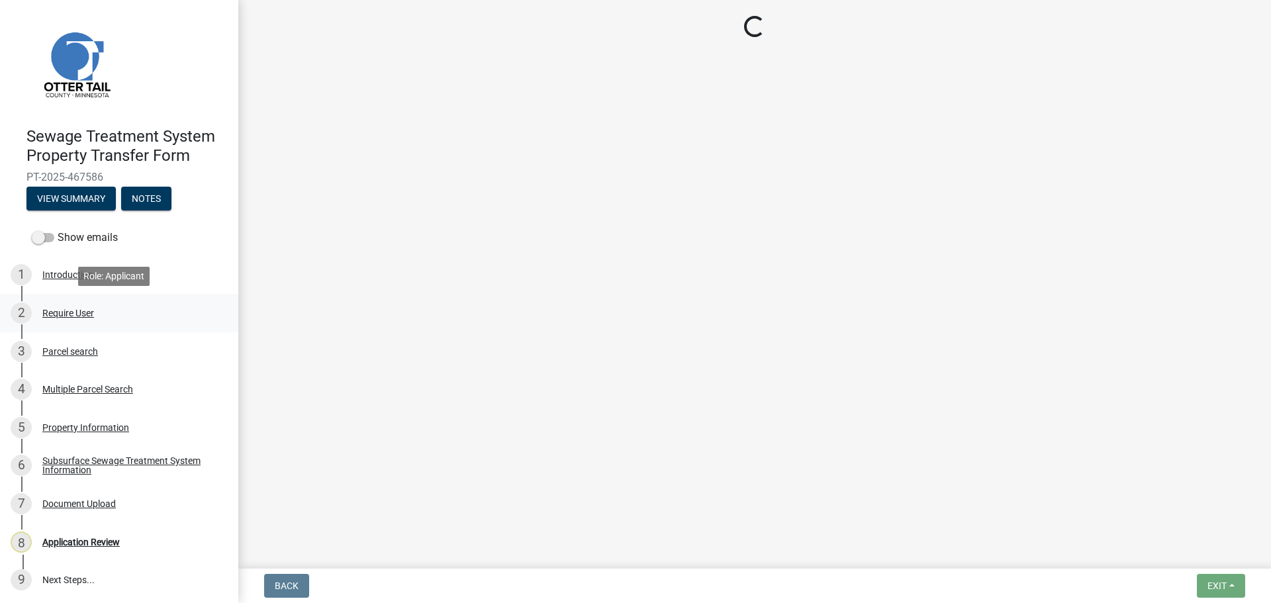
scroll to position [0, 0]
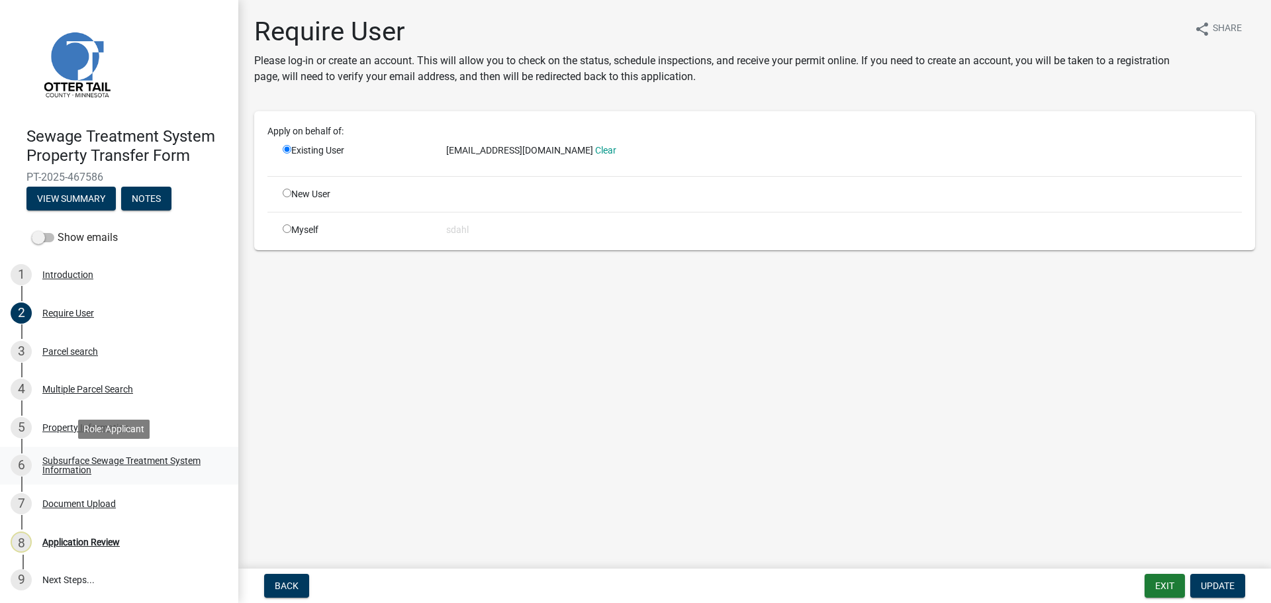
click at [68, 466] on div "Subsurface Sewage Treatment System Information" at bounding box center [129, 465] width 175 height 19
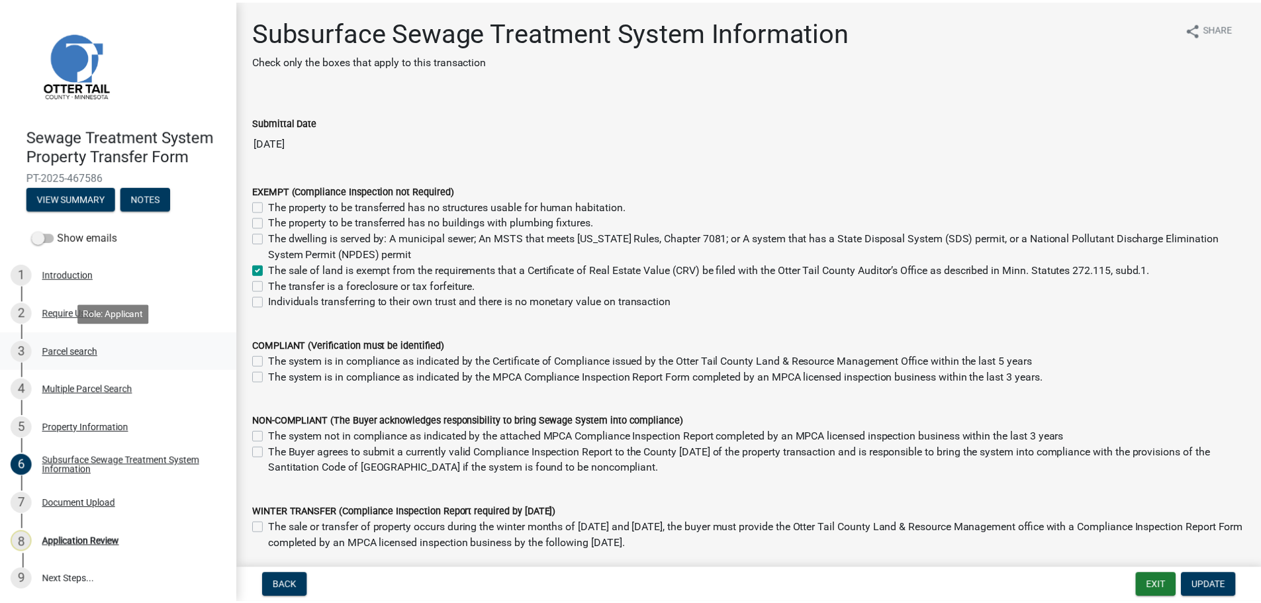
scroll to position [1, 0]
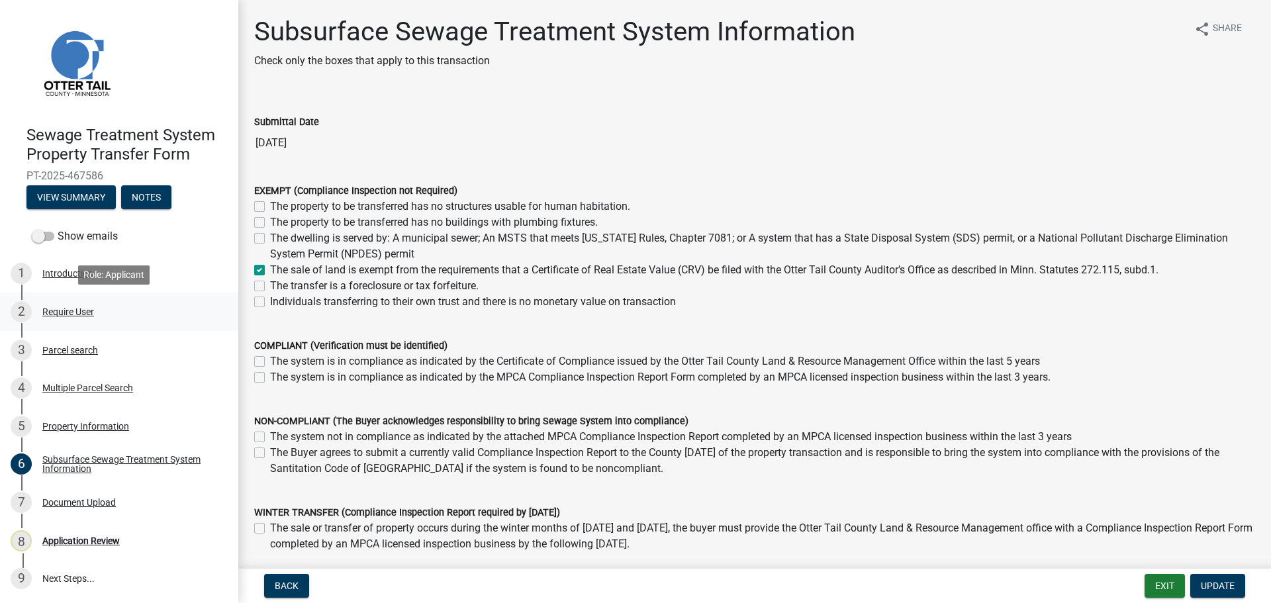
click at [67, 312] on div "Require User" at bounding box center [68, 311] width 52 height 9
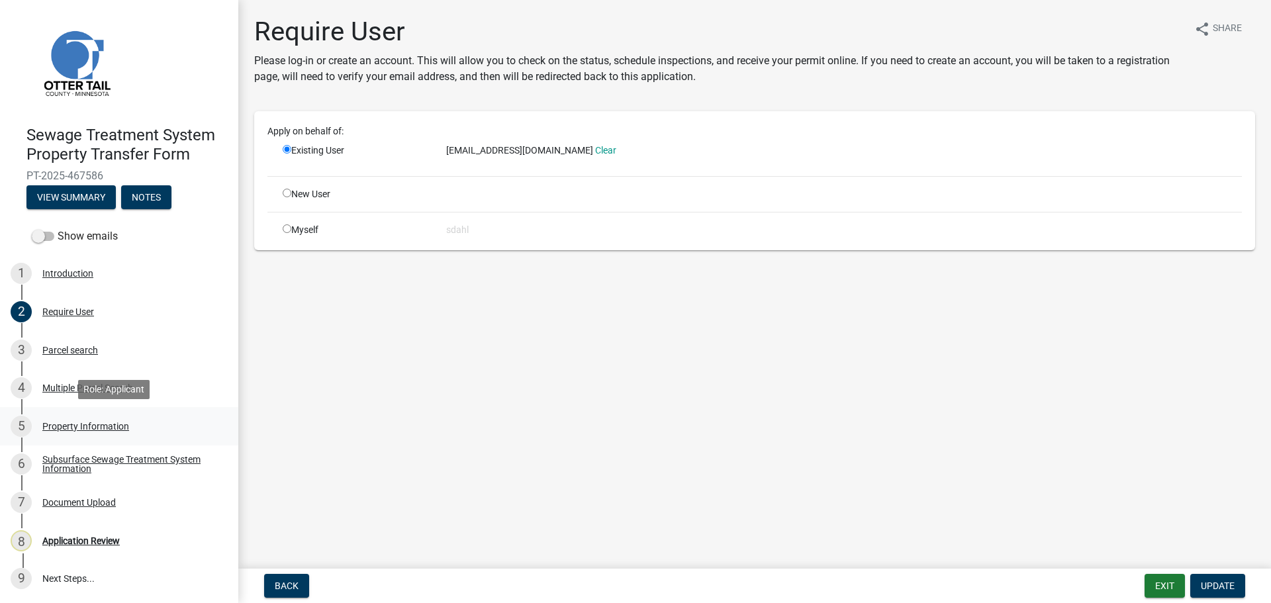
click at [76, 431] on div "Property Information" at bounding box center [85, 426] width 87 height 9
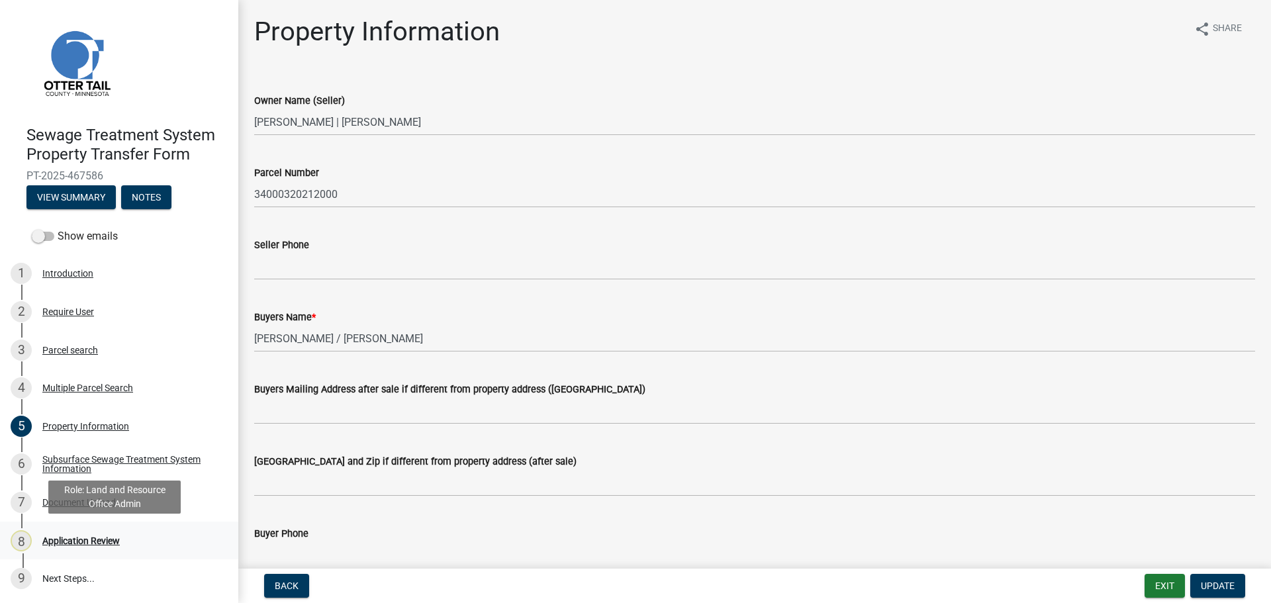
click at [82, 540] on div "Application Review" at bounding box center [80, 540] width 77 height 9
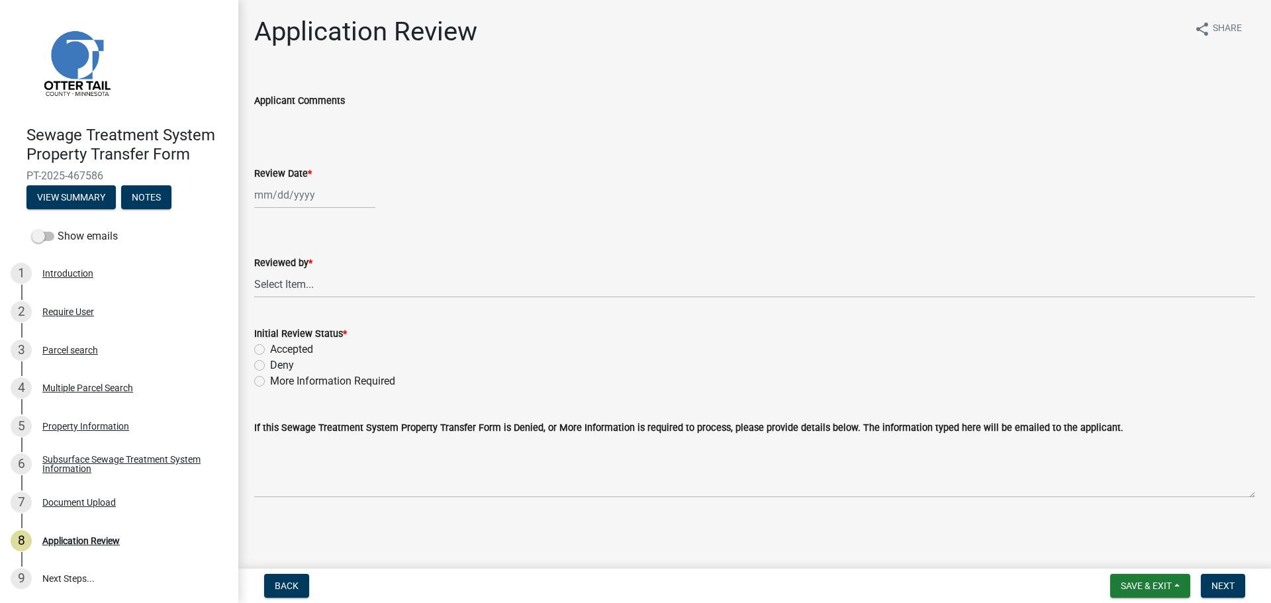
select select "8"
select select "2025"
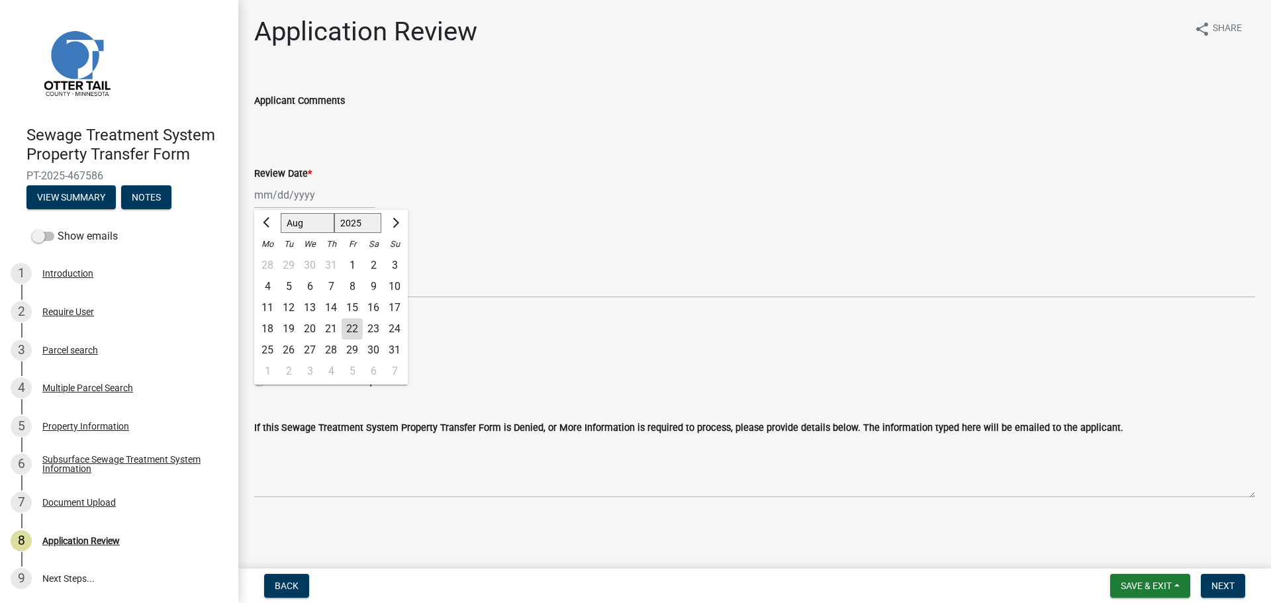
click at [292, 197] on div "Jan Feb Mar Apr May Jun Jul Aug Sep Oct Nov Dec 1525 1526 1527 1528 1529 1530 1…" at bounding box center [314, 194] width 121 height 27
click at [351, 329] on div "22" at bounding box center [351, 328] width 21 height 21
type input "08/22/2025"
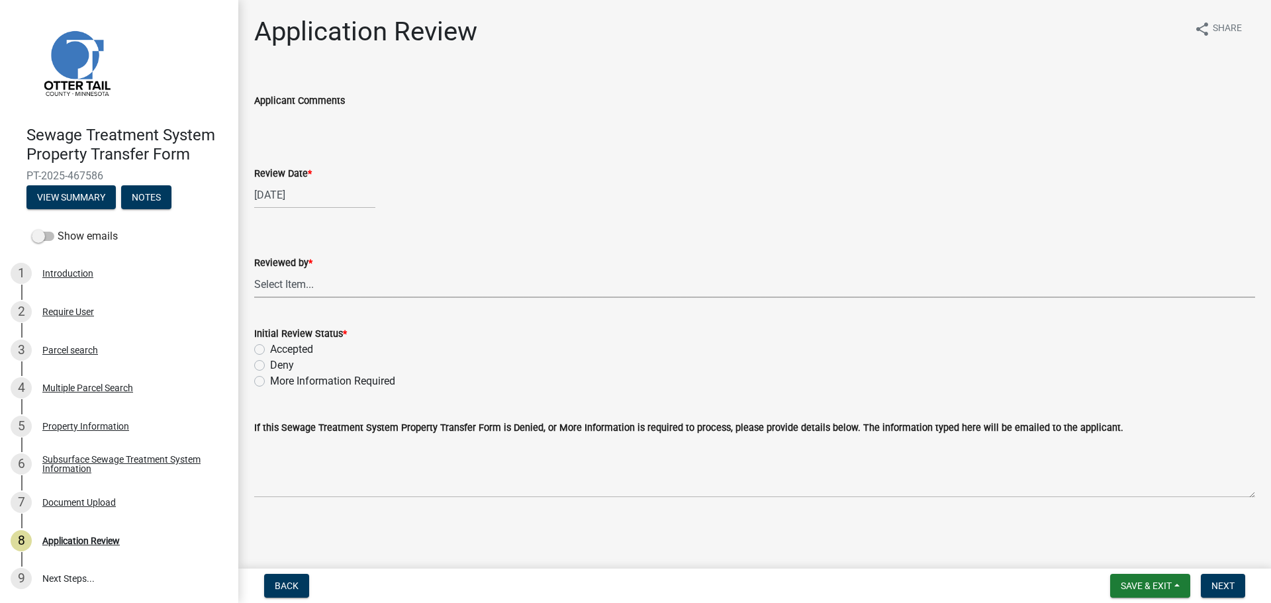
click at [289, 287] on select "Select Item... Alexis Newark Amy Busko Andrea Perales Brittany Tollefson Christ…" at bounding box center [754, 284] width 1001 height 27
click at [254, 271] on select "Select Item... Alexis Newark Amy Busko Andrea Perales Brittany Tollefson Christ…" at bounding box center [754, 284] width 1001 height 27
select select "67745ee8-7159-4960-80f9-a638286b467c"
click at [299, 349] on label "Accepted" at bounding box center [291, 349] width 43 height 16
click at [279, 349] on input "Accepted" at bounding box center [274, 345] width 9 height 9
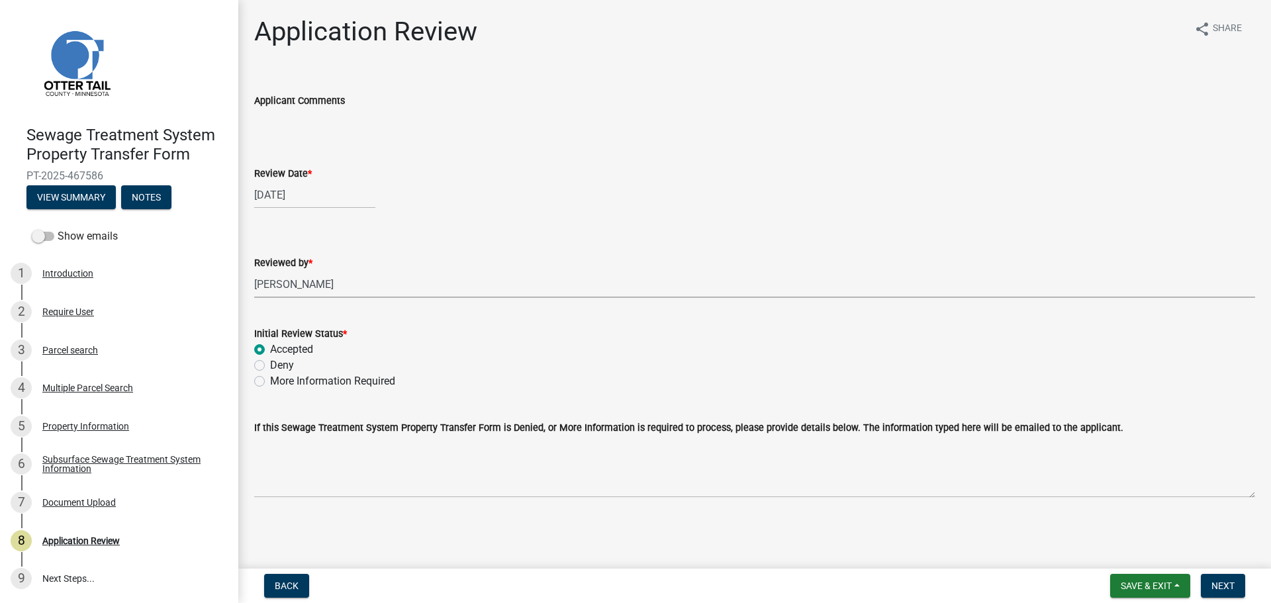
radio input "true"
click at [1228, 585] on span "Next" at bounding box center [1222, 585] width 23 height 11
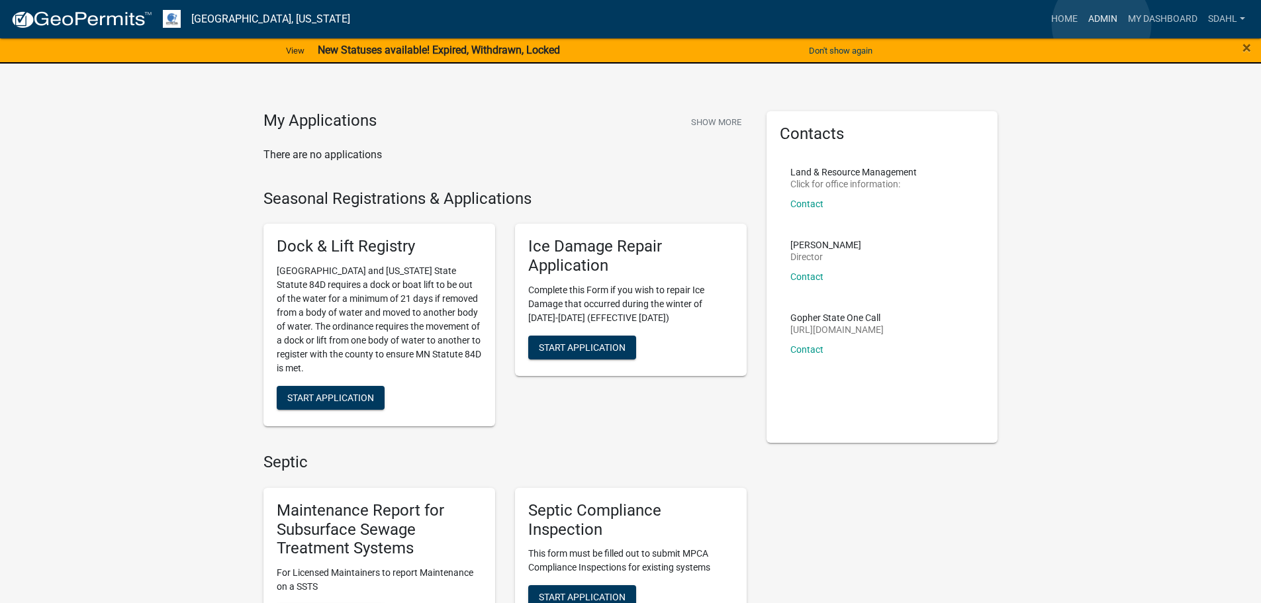
click at [1101, 24] on link "Admin" at bounding box center [1103, 19] width 40 height 25
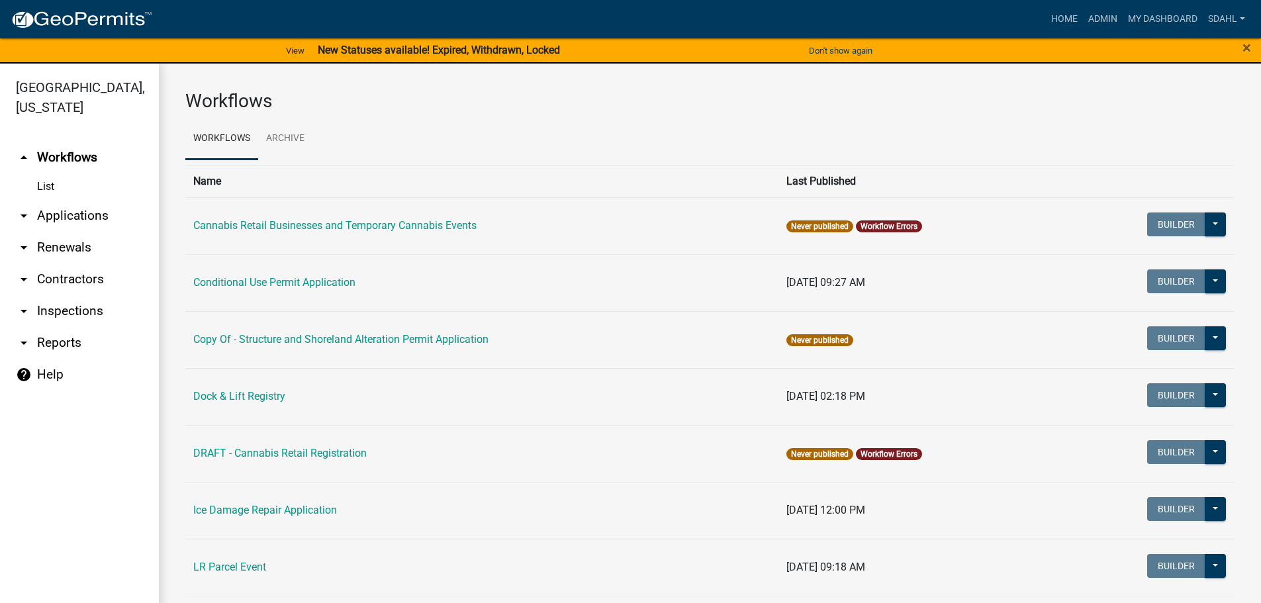
click at [86, 206] on link "arrow_drop_down Applications" at bounding box center [79, 216] width 159 height 32
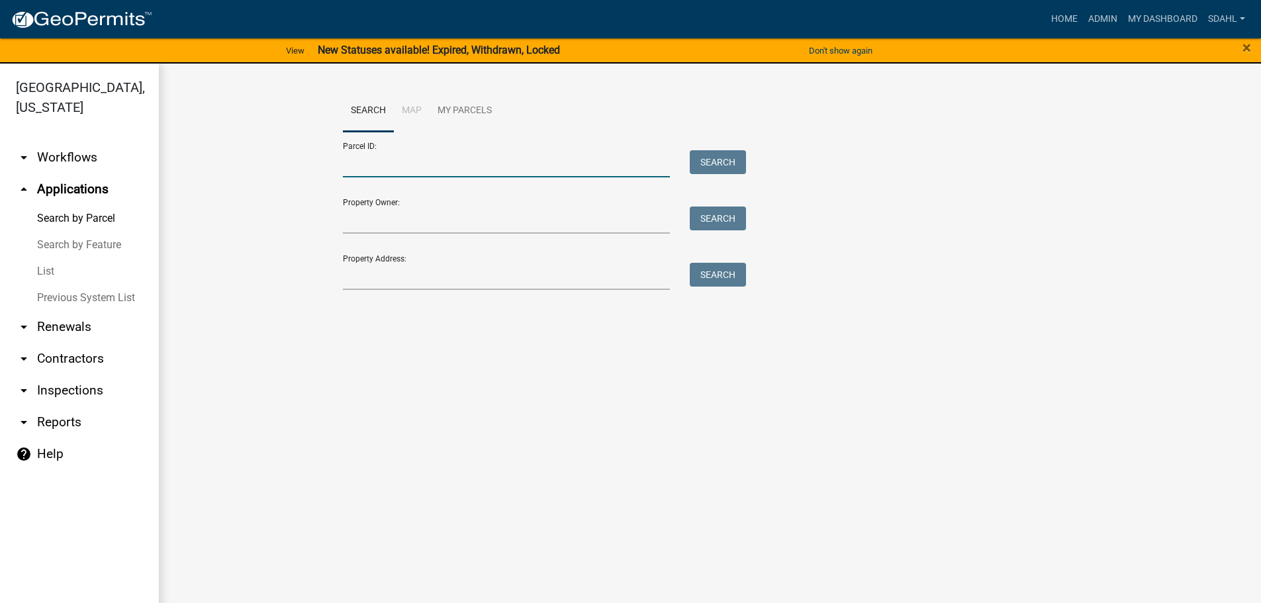
click at [400, 165] on input "Parcel ID:" at bounding box center [507, 163] width 328 height 27
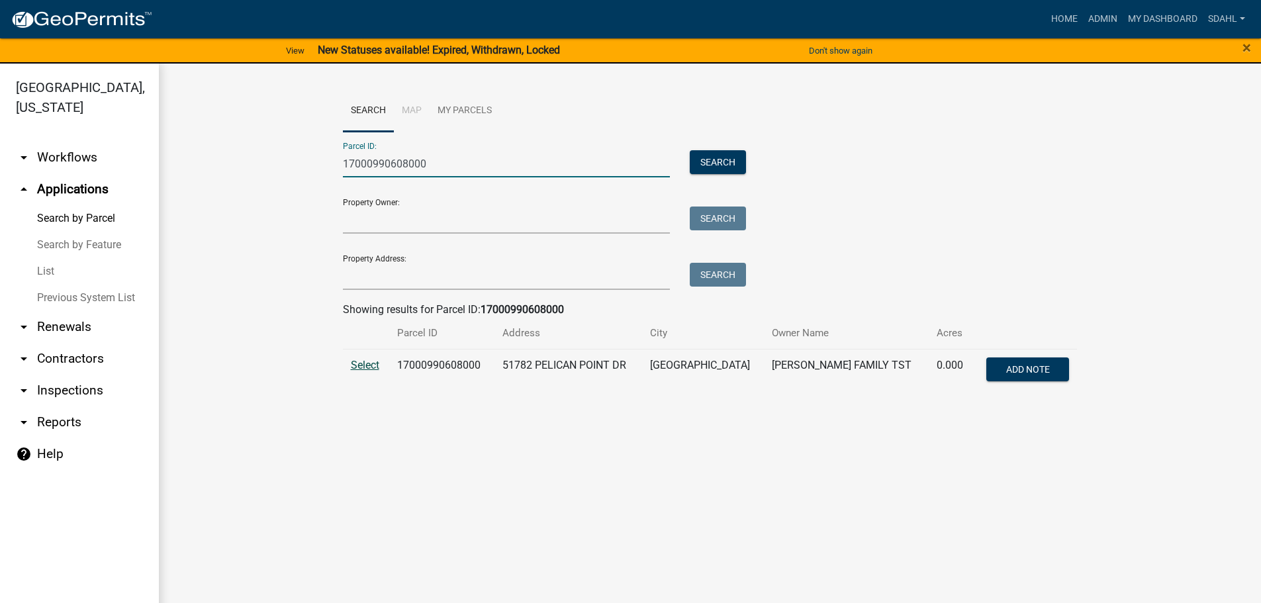
type input "17000990608000"
click at [369, 370] on span "Select" at bounding box center [365, 365] width 28 height 13
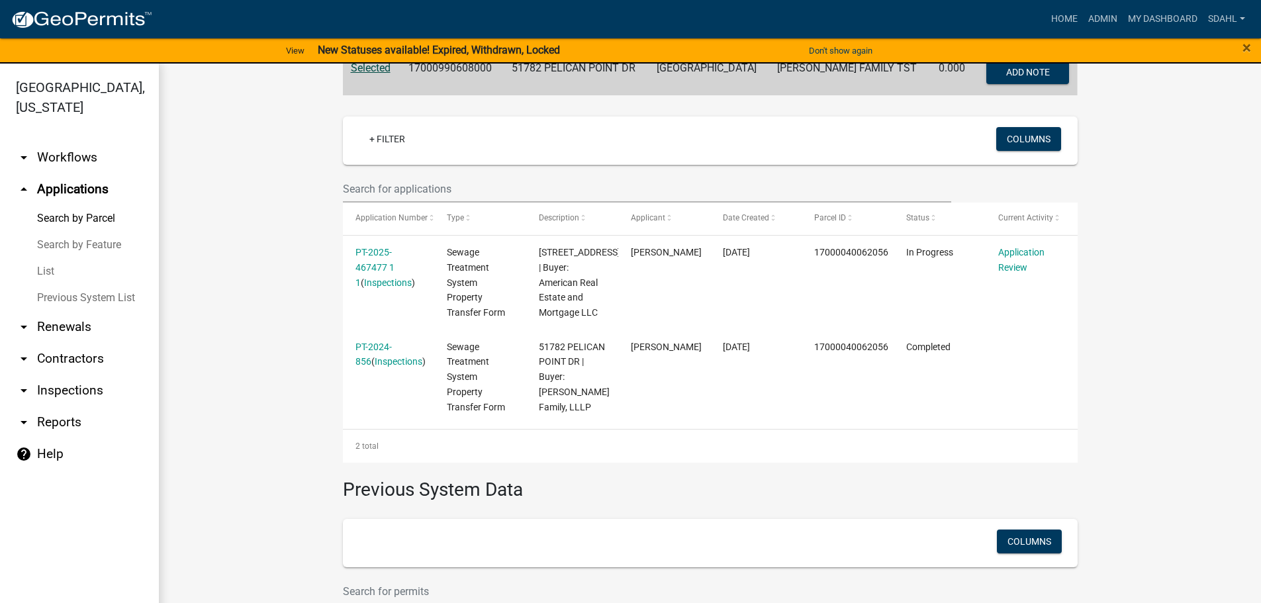
scroll to position [331, 0]
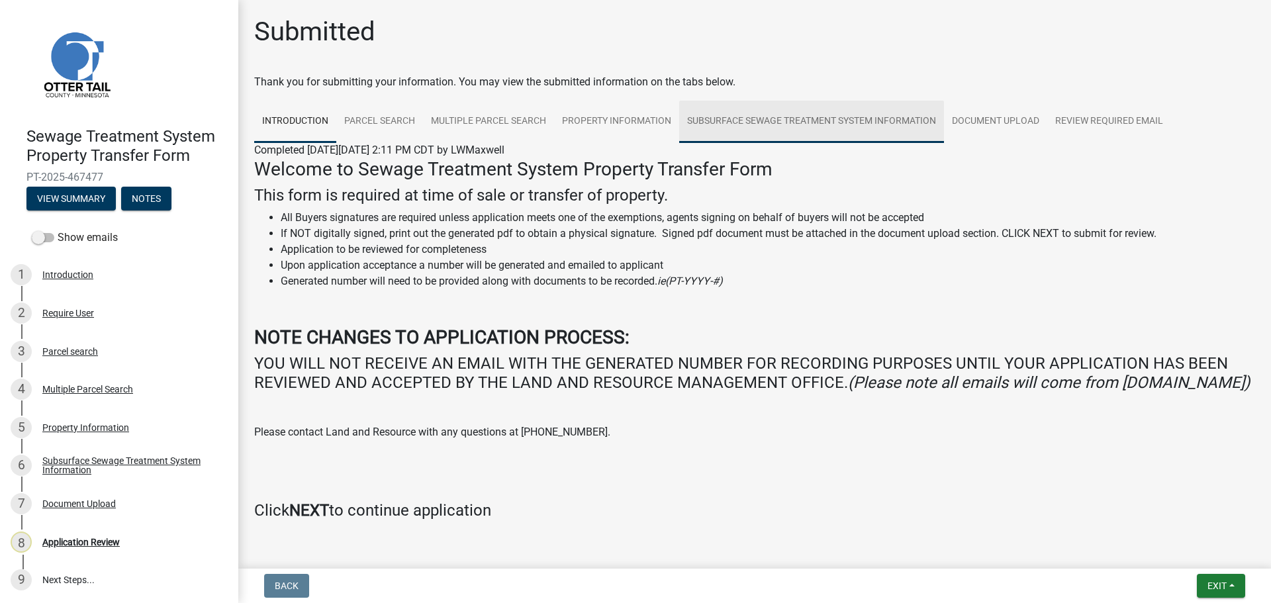
click at [782, 116] on link "Subsurface Sewage Treatment System Information" at bounding box center [811, 122] width 265 height 42
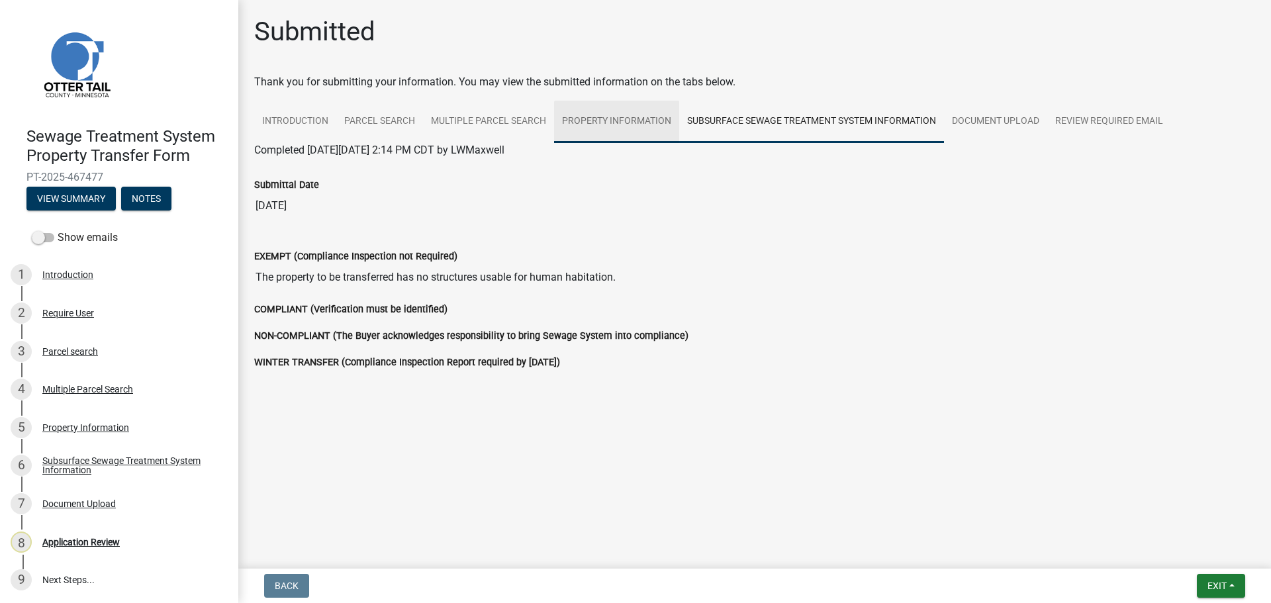
click at [621, 123] on link "Property Information" at bounding box center [616, 122] width 125 height 42
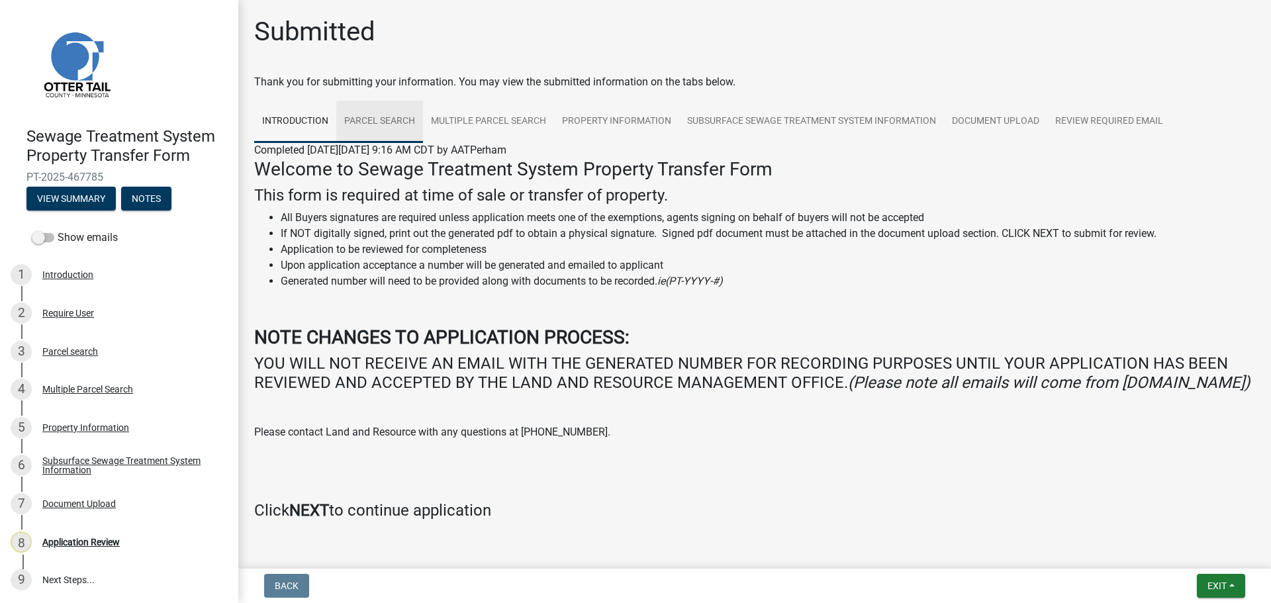
click at [400, 124] on link "Parcel search" at bounding box center [379, 122] width 87 height 42
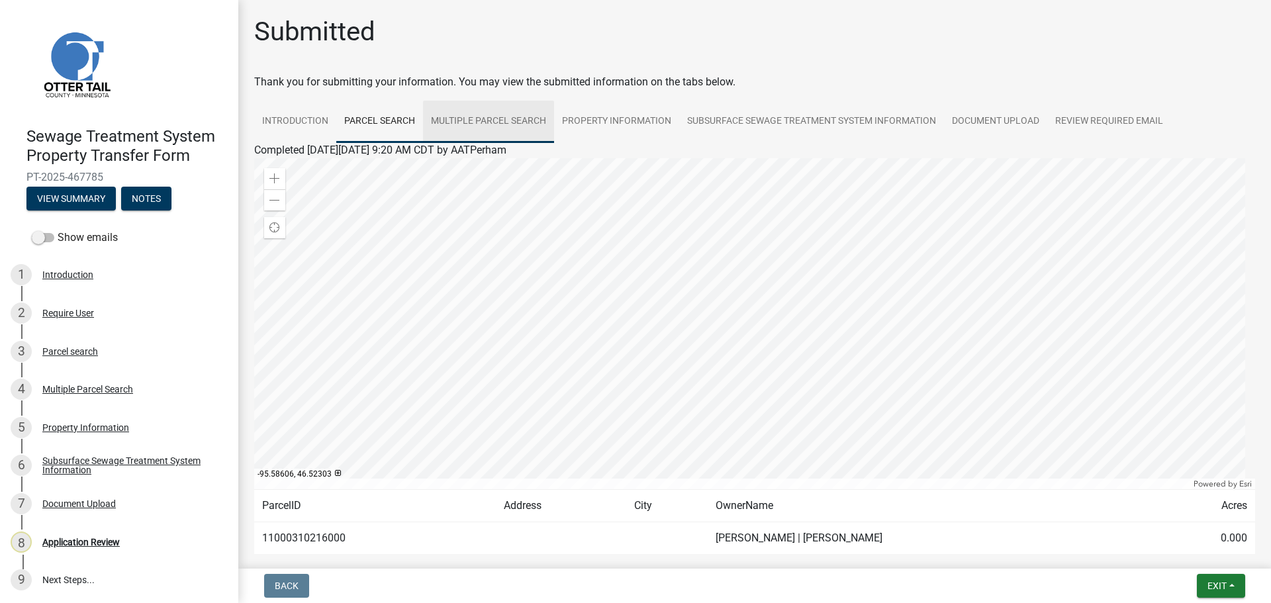
click at [501, 115] on link "Multiple Parcel Search" at bounding box center [488, 122] width 131 height 42
click at [617, 121] on link "Property Information" at bounding box center [616, 122] width 125 height 42
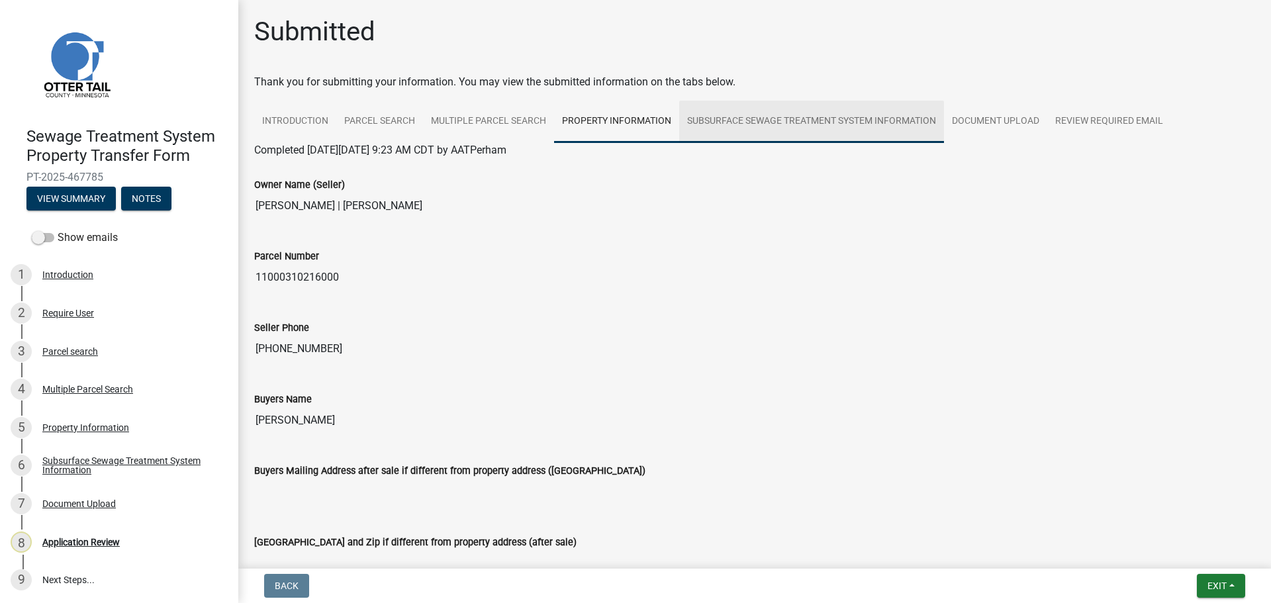
click at [823, 128] on link "Subsurface Sewage Treatment System Information" at bounding box center [811, 122] width 265 height 42
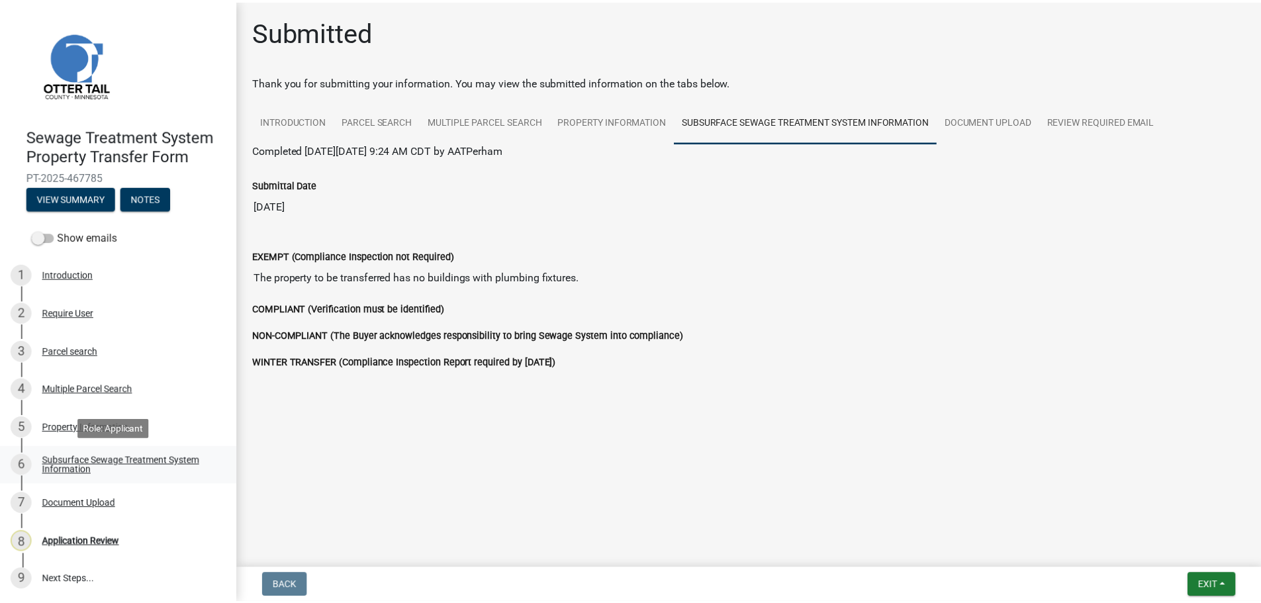
scroll to position [1, 0]
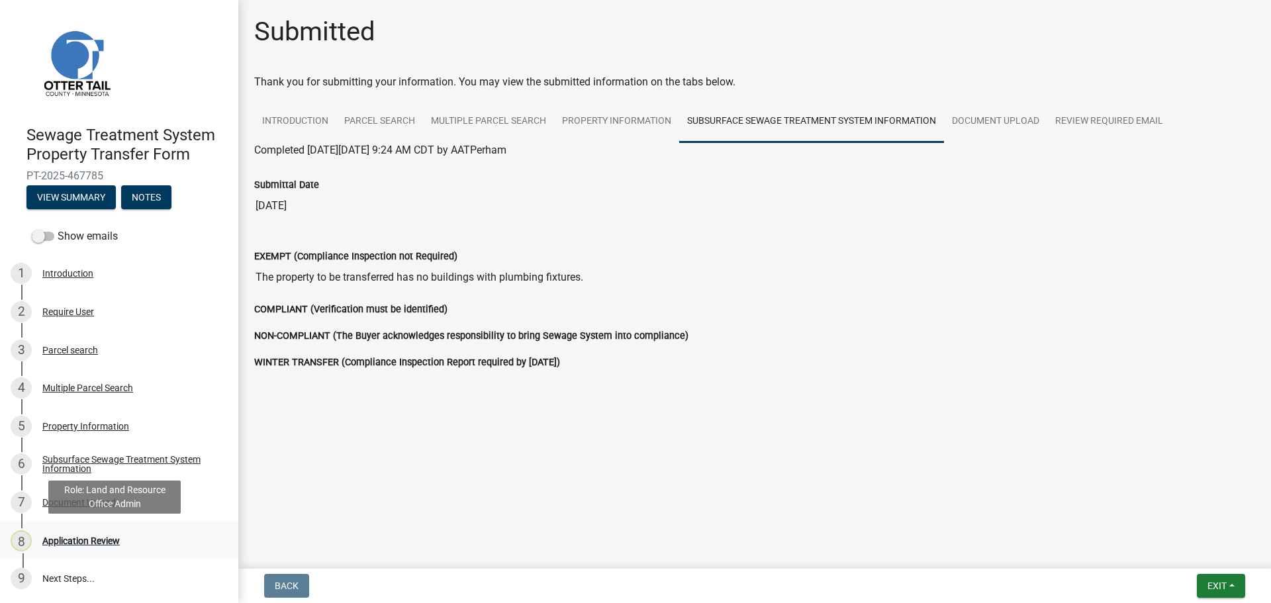
click at [95, 532] on div "8 Application Review" at bounding box center [114, 540] width 206 height 21
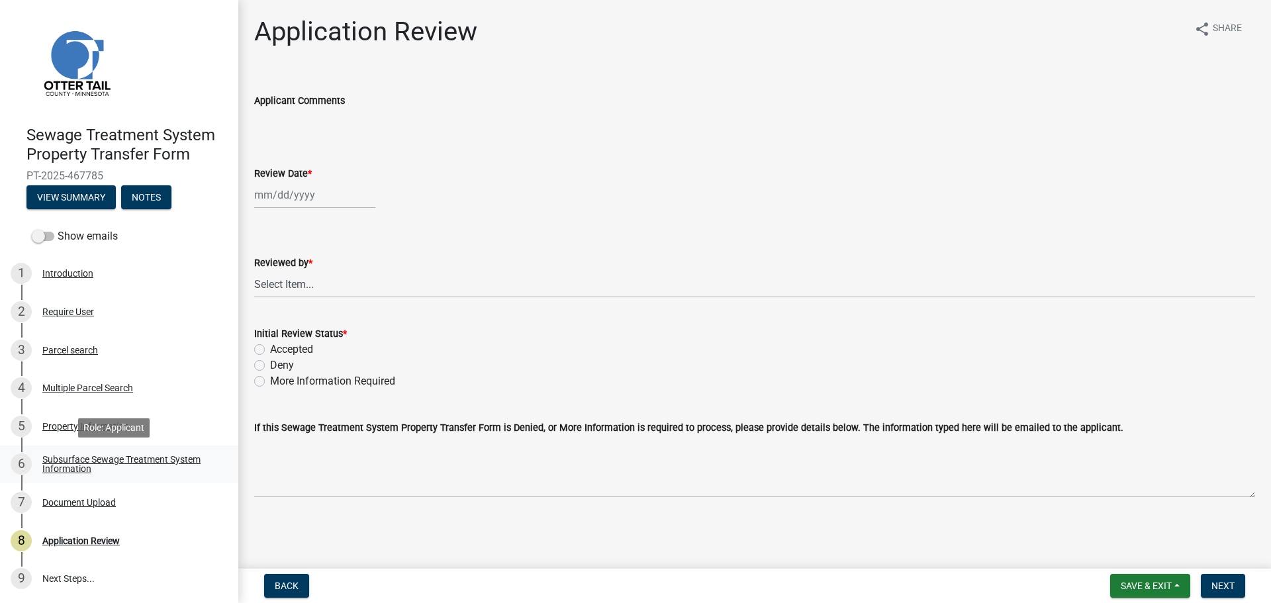
click at [95, 461] on div "Subsurface Sewage Treatment System Information" at bounding box center [129, 464] width 175 height 19
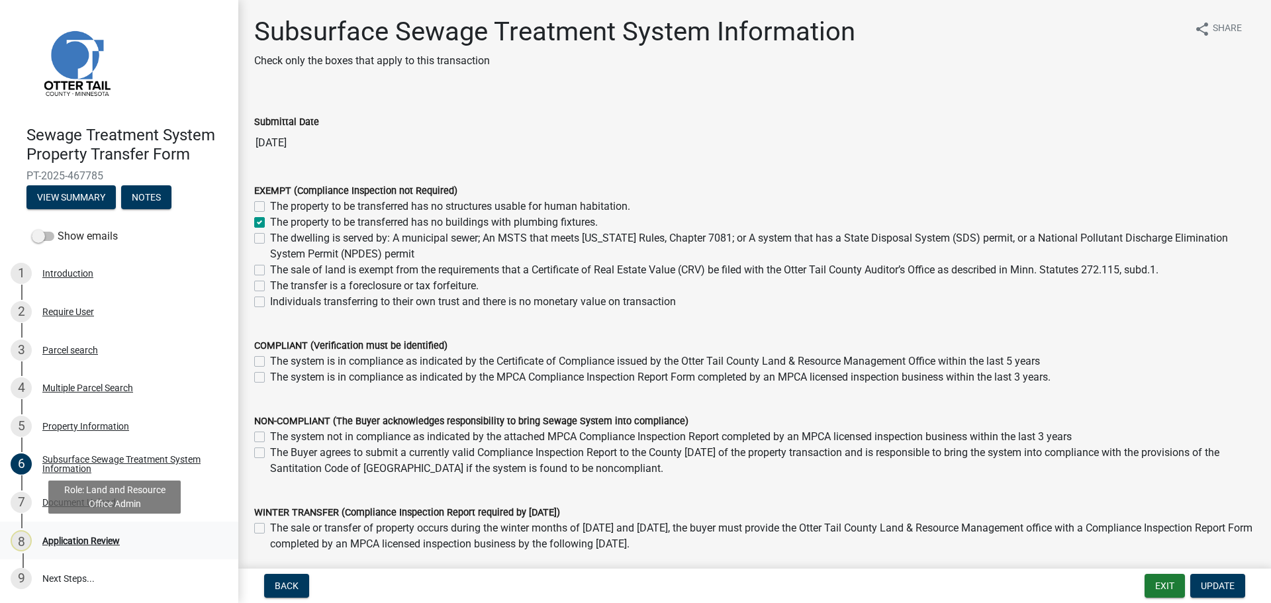
click at [91, 539] on div "Application Review" at bounding box center [80, 540] width 77 height 9
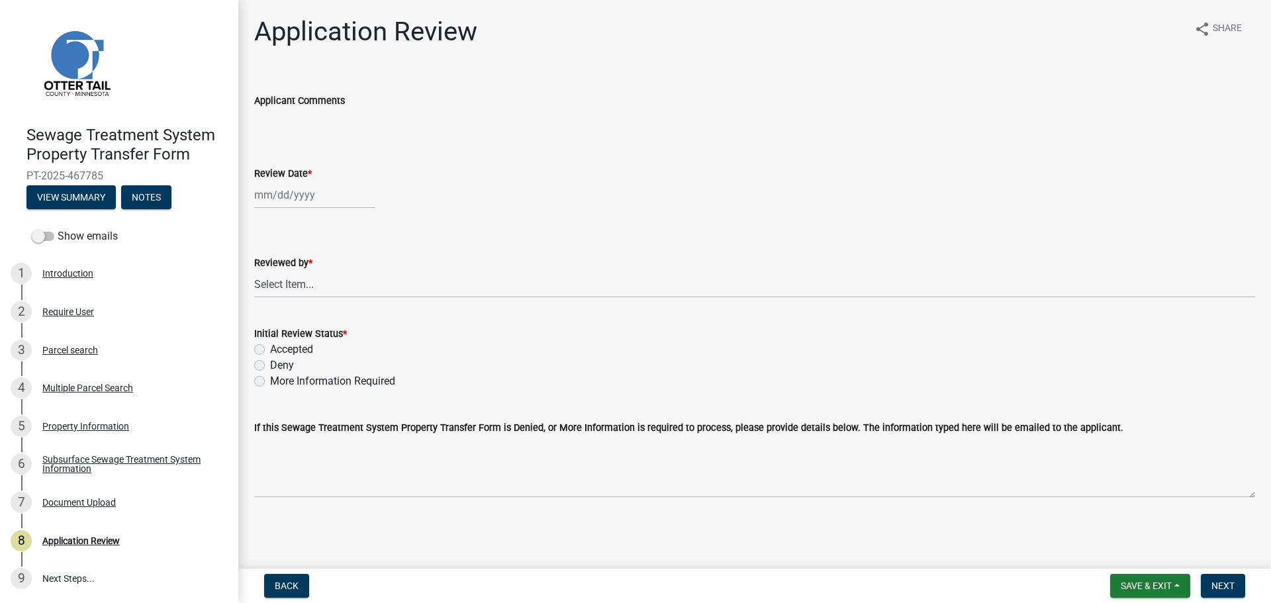
click at [269, 197] on div at bounding box center [314, 194] width 121 height 27
select select "8"
select select "2025"
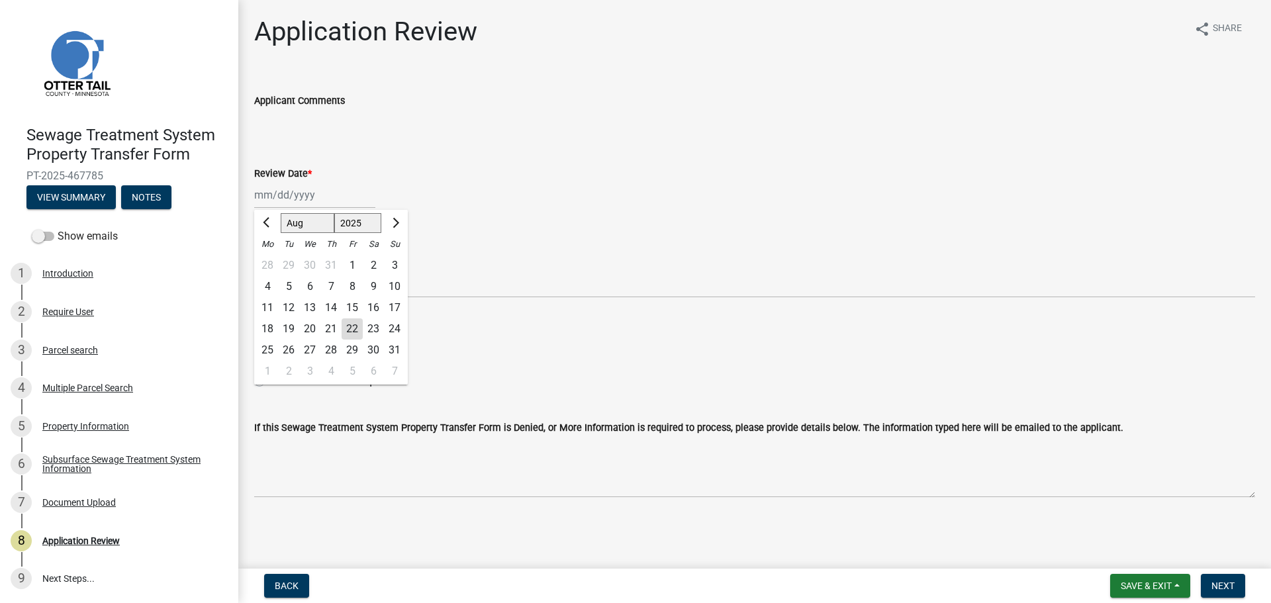
click at [355, 332] on div "22" at bounding box center [351, 328] width 21 height 21
type input "08/22/2025"
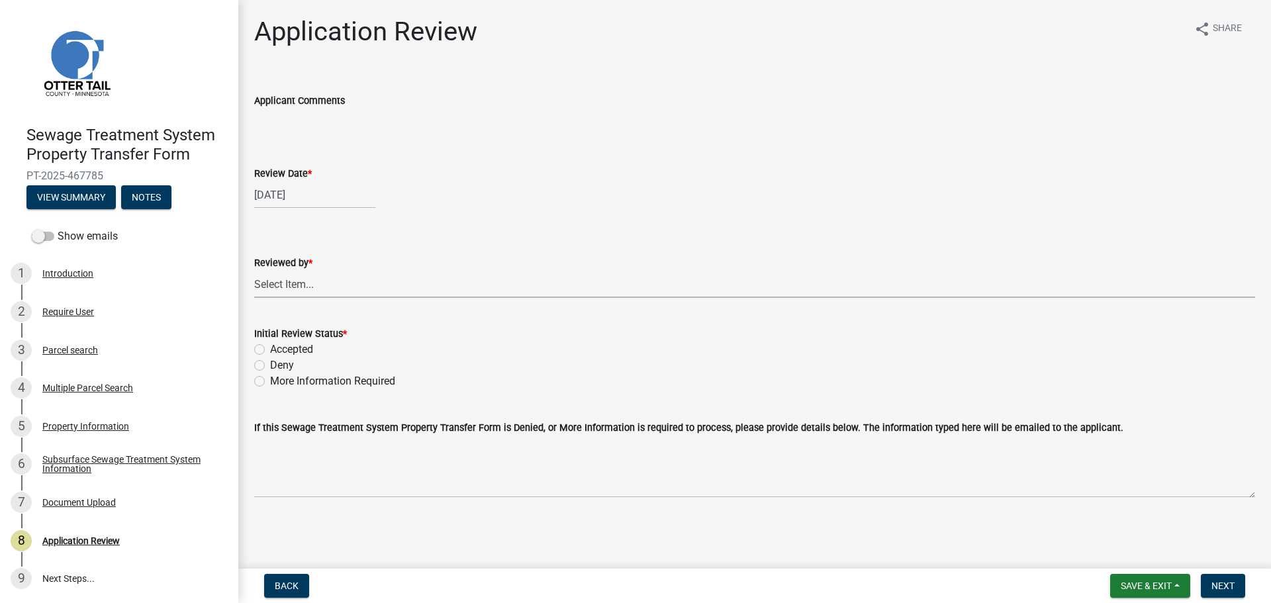
drag, startPoint x: 351, startPoint y: 280, endPoint x: 350, endPoint y: 294, distance: 14.6
click at [351, 282] on select "Select Item... Alexis Newark Amy Busko Andrea Perales Brittany Tollefson Christ…" at bounding box center [754, 284] width 1001 height 27
click at [254, 271] on select "Select Item... Alexis Newark Amy Busko Andrea Perales Brittany Tollefson Christ…" at bounding box center [754, 284] width 1001 height 27
select select "67745ee8-7159-4960-80f9-a638286b467c"
click at [310, 348] on label "Accepted" at bounding box center [291, 349] width 43 height 16
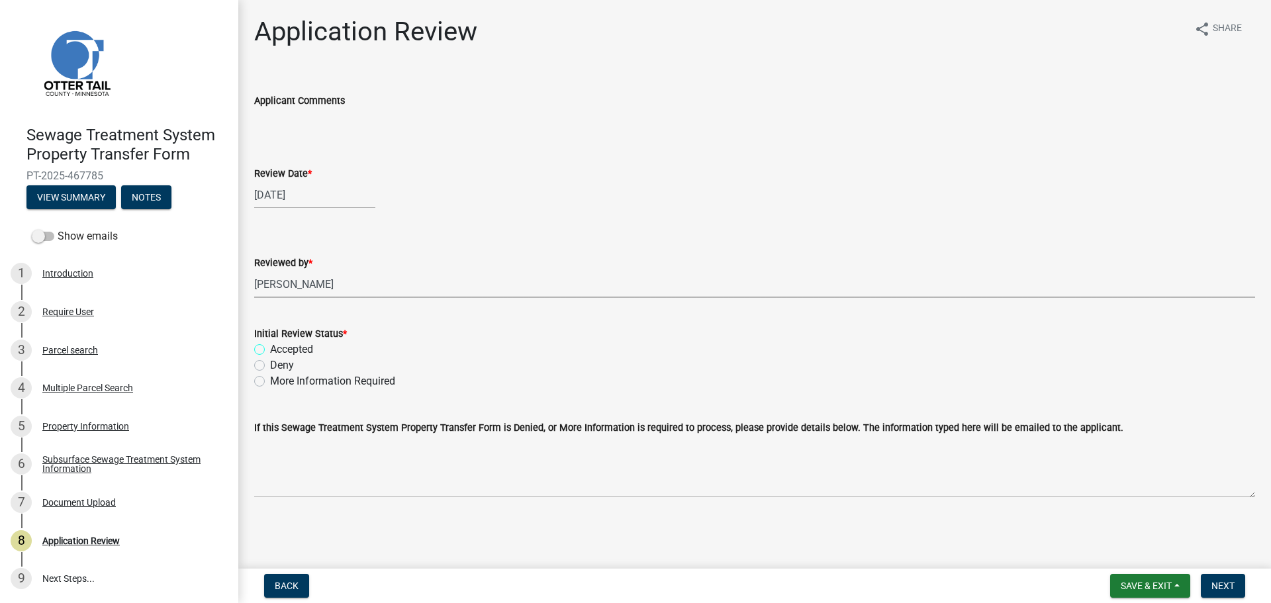
click at [279, 348] on input "Accepted" at bounding box center [274, 345] width 9 height 9
radio input "true"
click at [1228, 585] on span "Next" at bounding box center [1222, 585] width 23 height 11
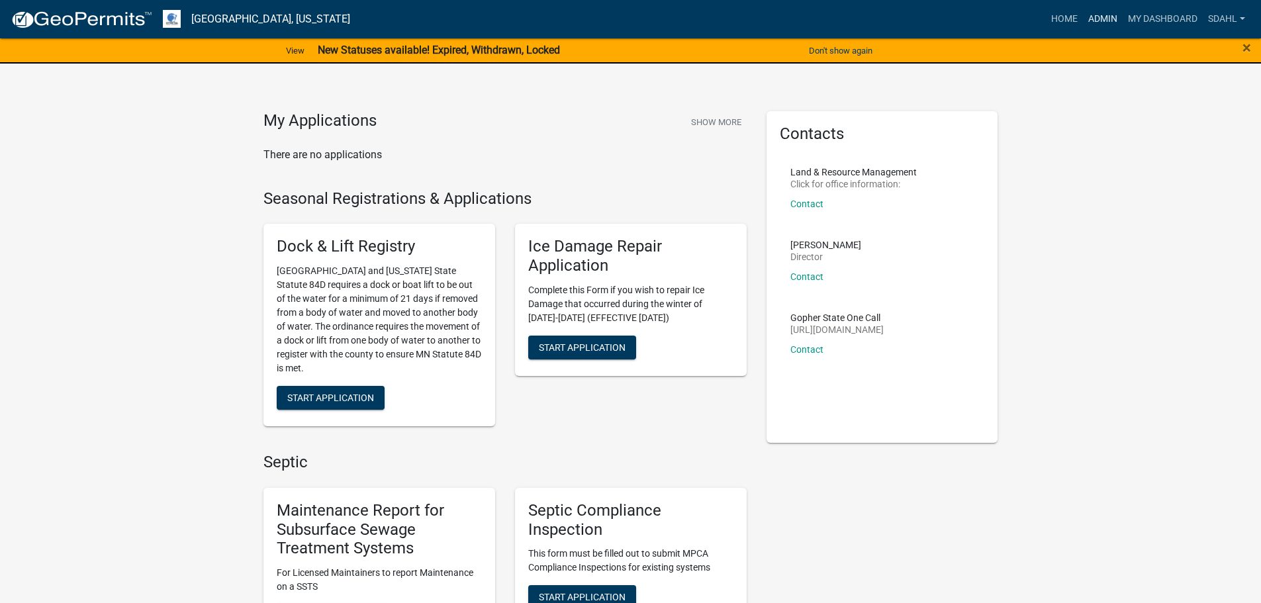
click at [1108, 17] on link "Admin" at bounding box center [1103, 19] width 40 height 25
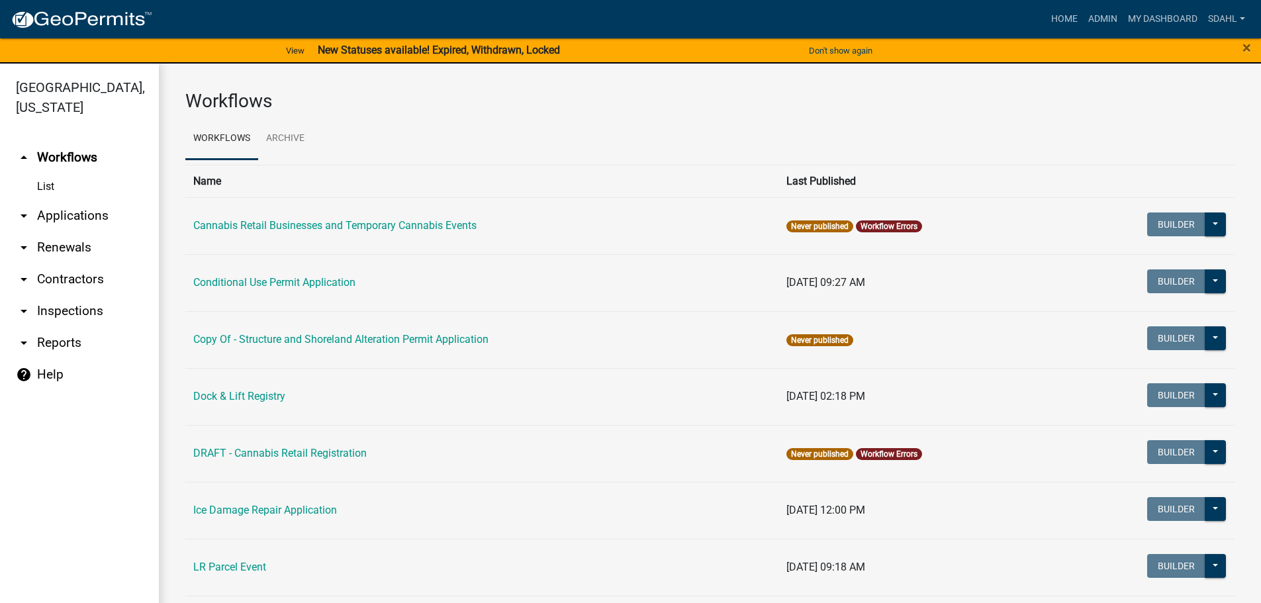
click at [43, 216] on link "arrow_drop_down Applications" at bounding box center [79, 216] width 159 height 32
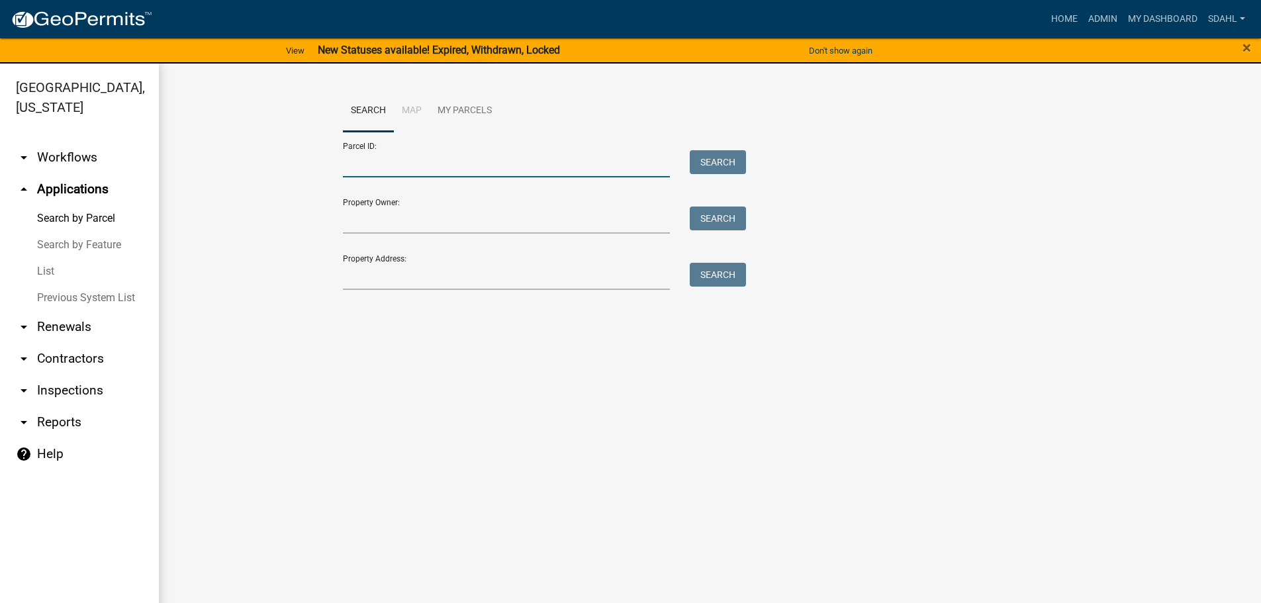
click at [460, 165] on input "Parcel ID:" at bounding box center [507, 163] width 328 height 27
paste input "60000990403000"
type input "60000990403000"
click at [727, 154] on button "Search" at bounding box center [718, 162] width 56 height 24
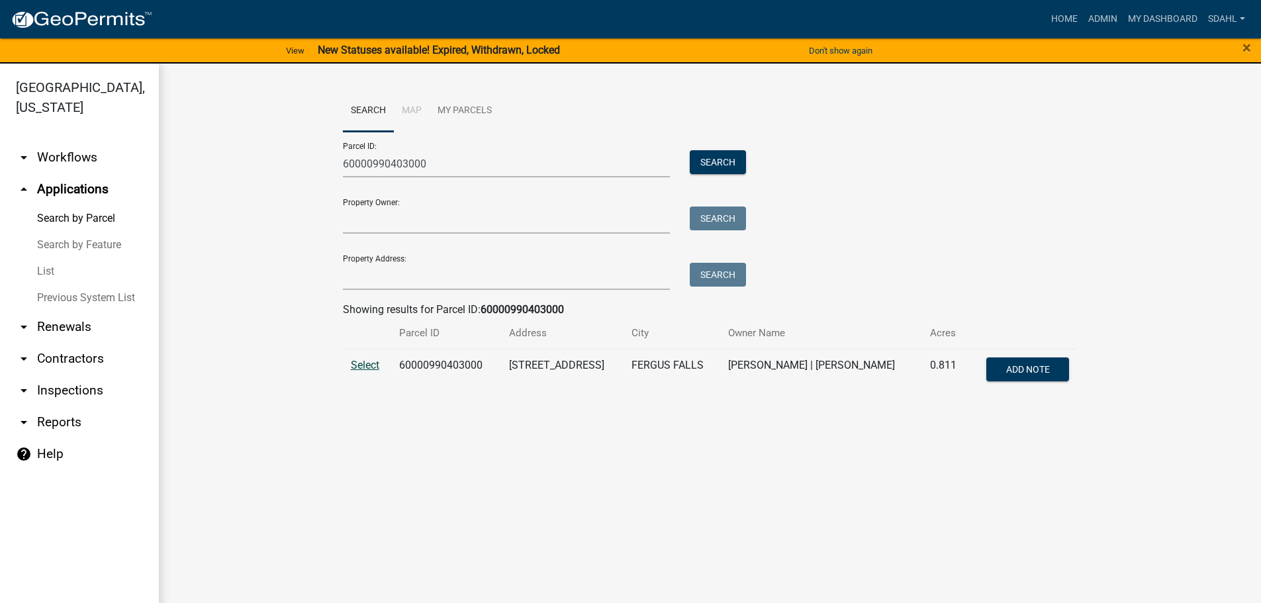
click at [371, 367] on span "Select" at bounding box center [365, 365] width 28 height 13
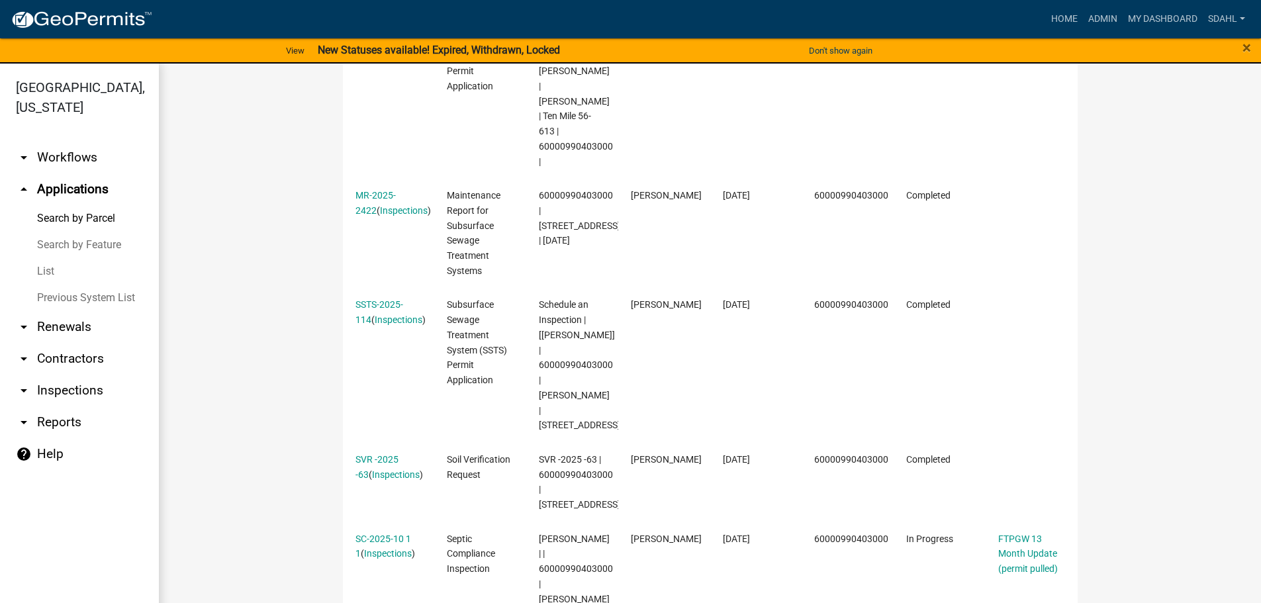
scroll to position [1125, 0]
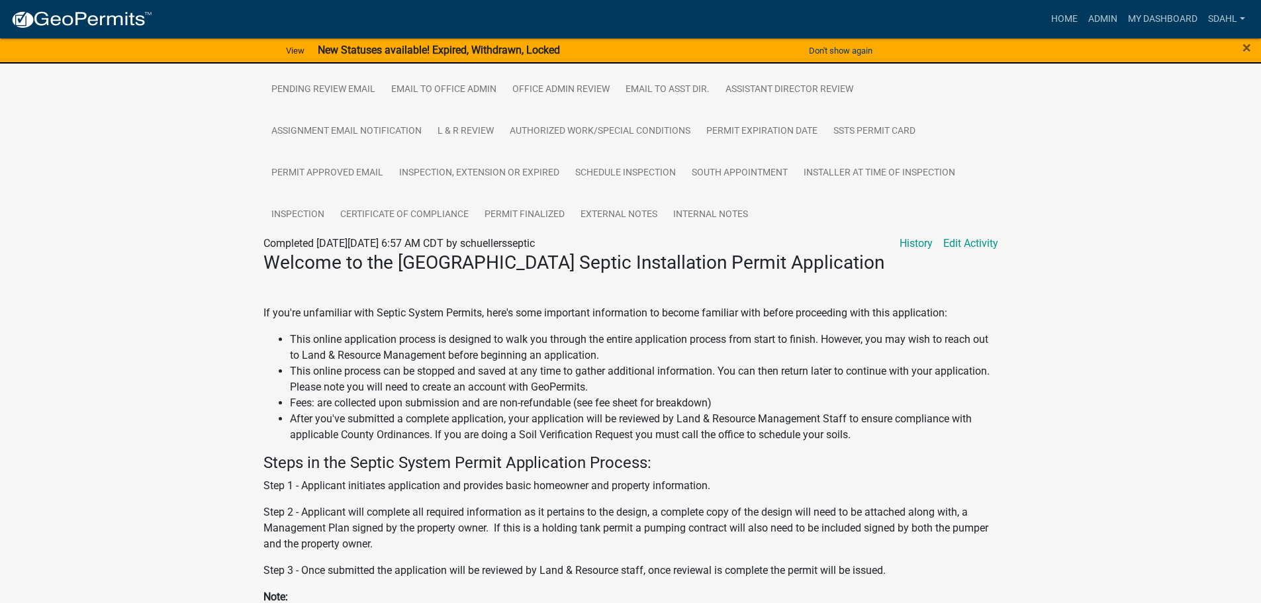
scroll to position [397, 0]
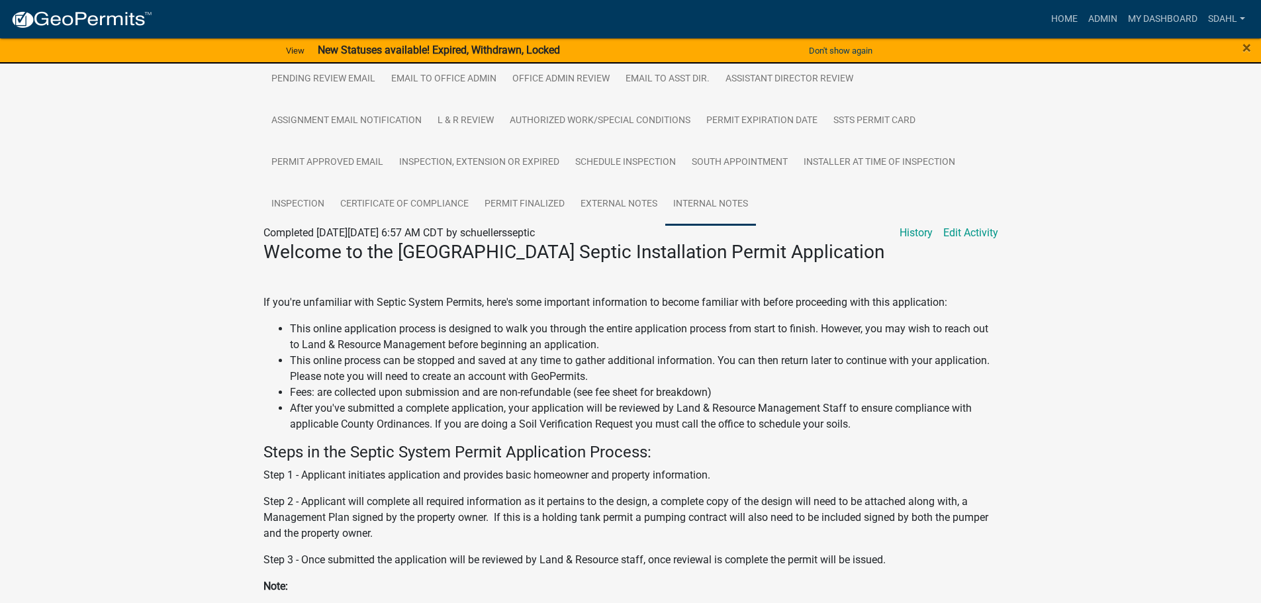
click at [711, 211] on link "Internal Notes" at bounding box center [710, 204] width 91 height 42
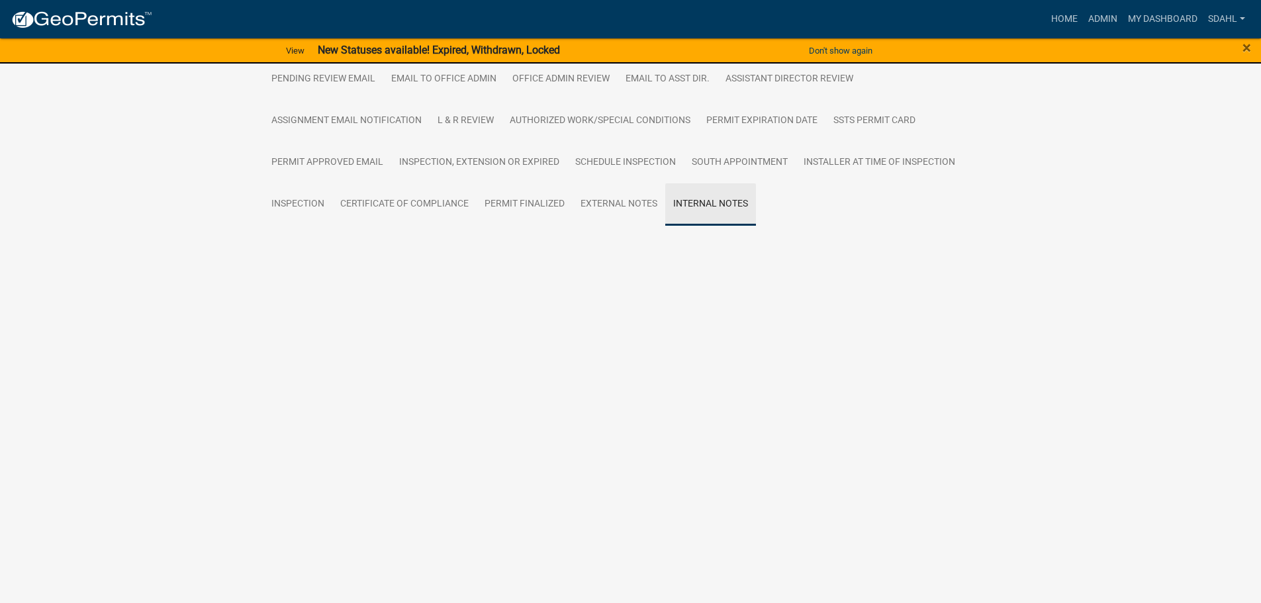
scroll to position [312, 0]
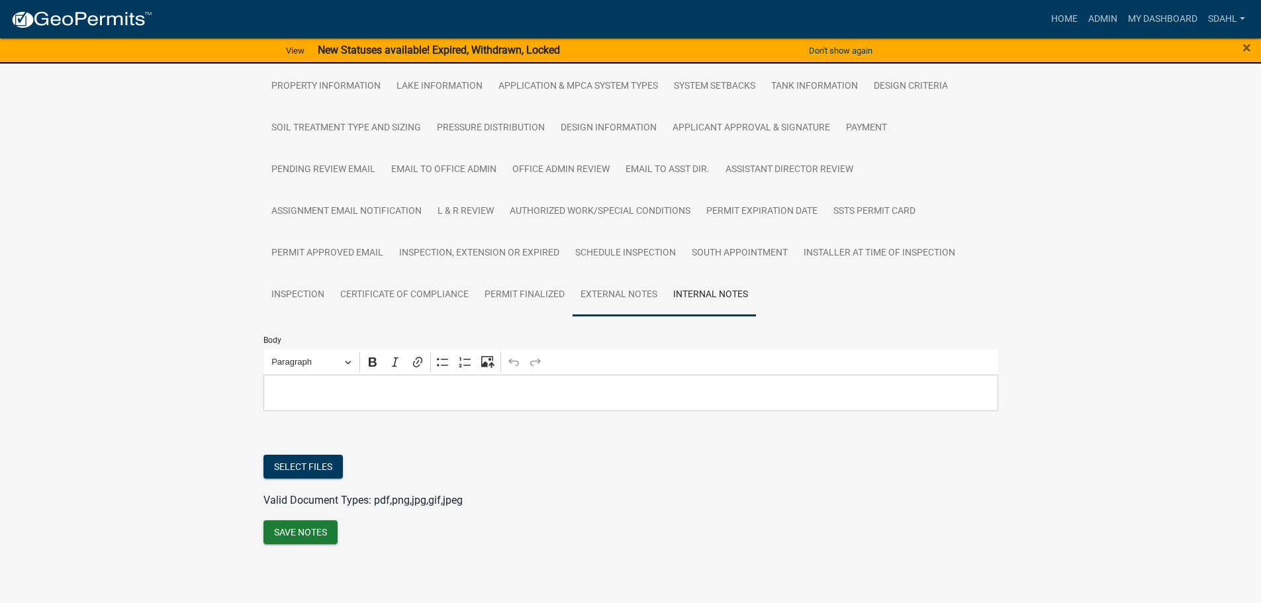
click at [618, 295] on link "External Notes" at bounding box center [618, 295] width 93 height 42
click at [516, 298] on link "Permit Finalized" at bounding box center [524, 295] width 96 height 42
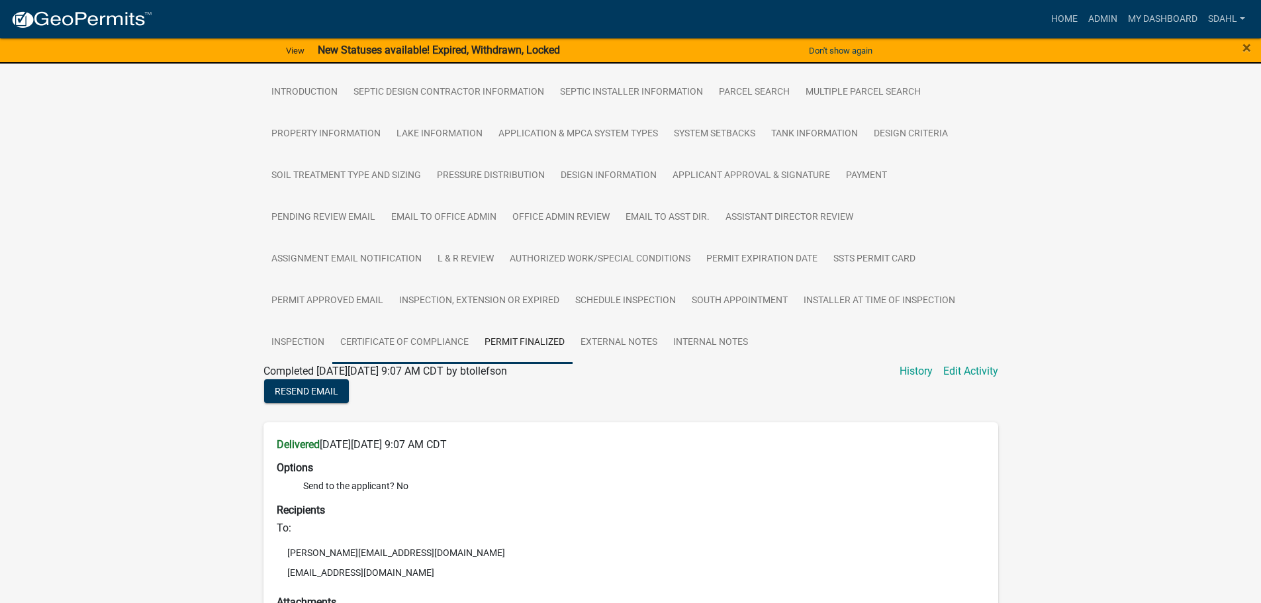
click at [421, 343] on link "Certificate of Compliance" at bounding box center [404, 343] width 144 height 42
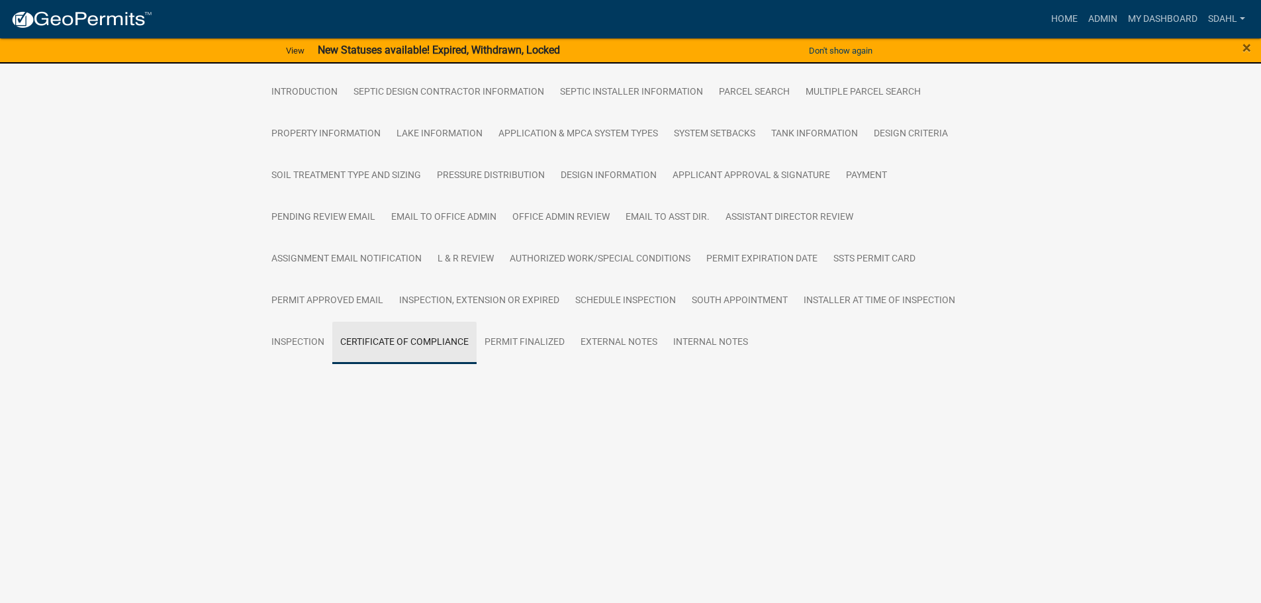
scroll to position [112, 0]
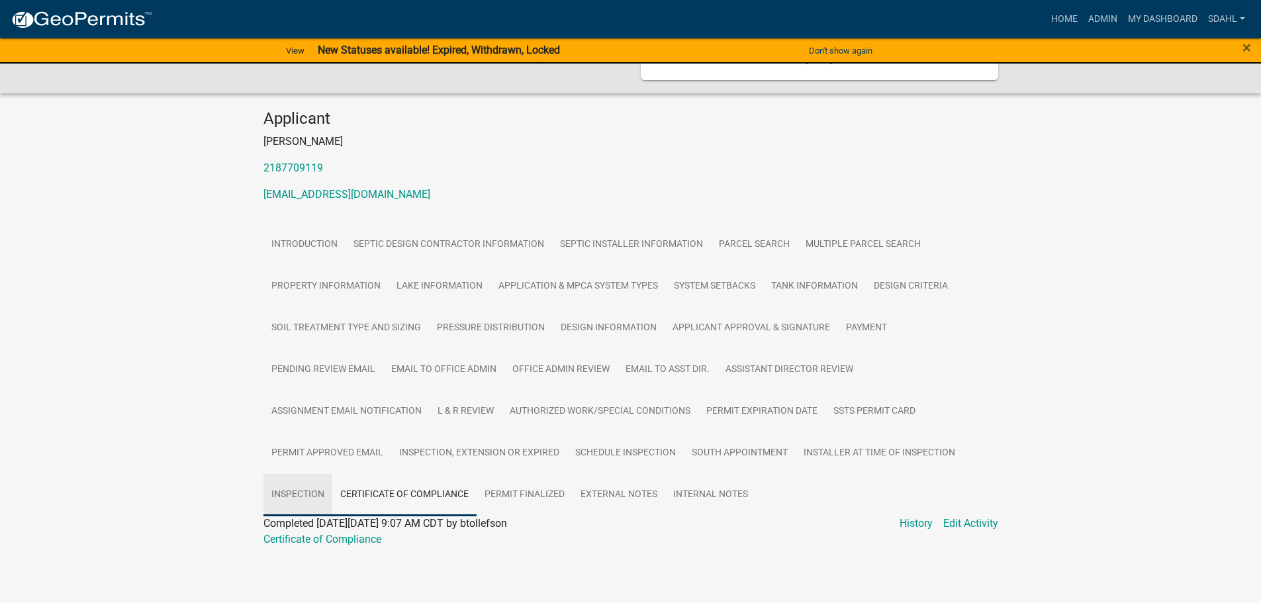
click at [312, 494] on link "Inspection" at bounding box center [297, 495] width 69 height 42
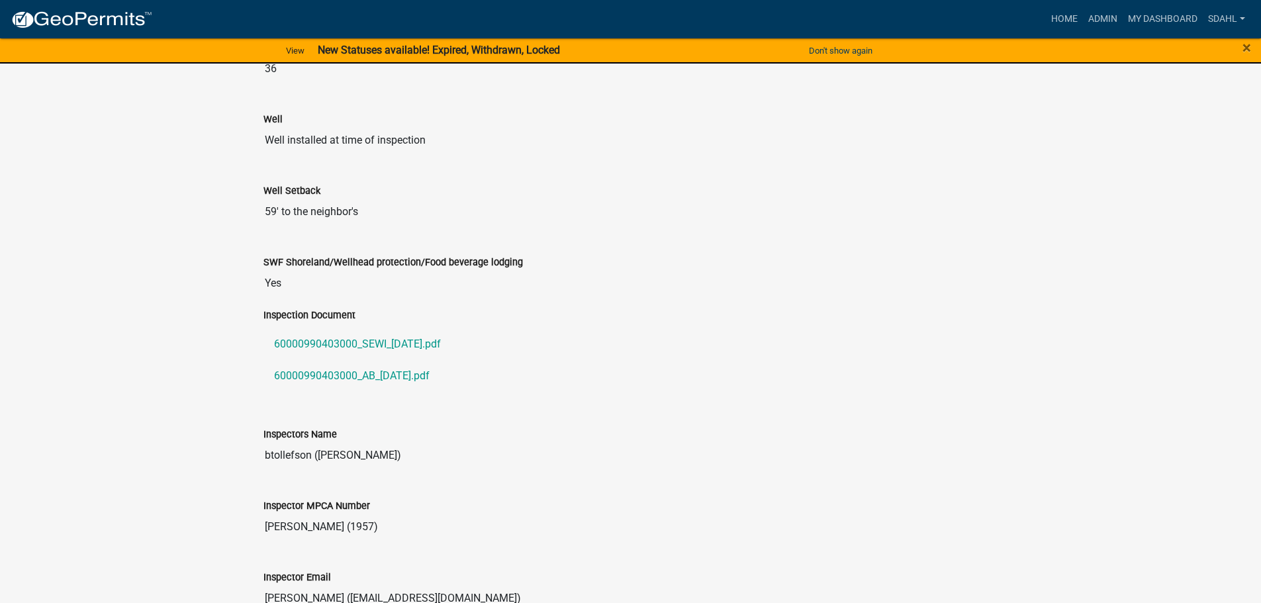
scroll to position [1247, 0]
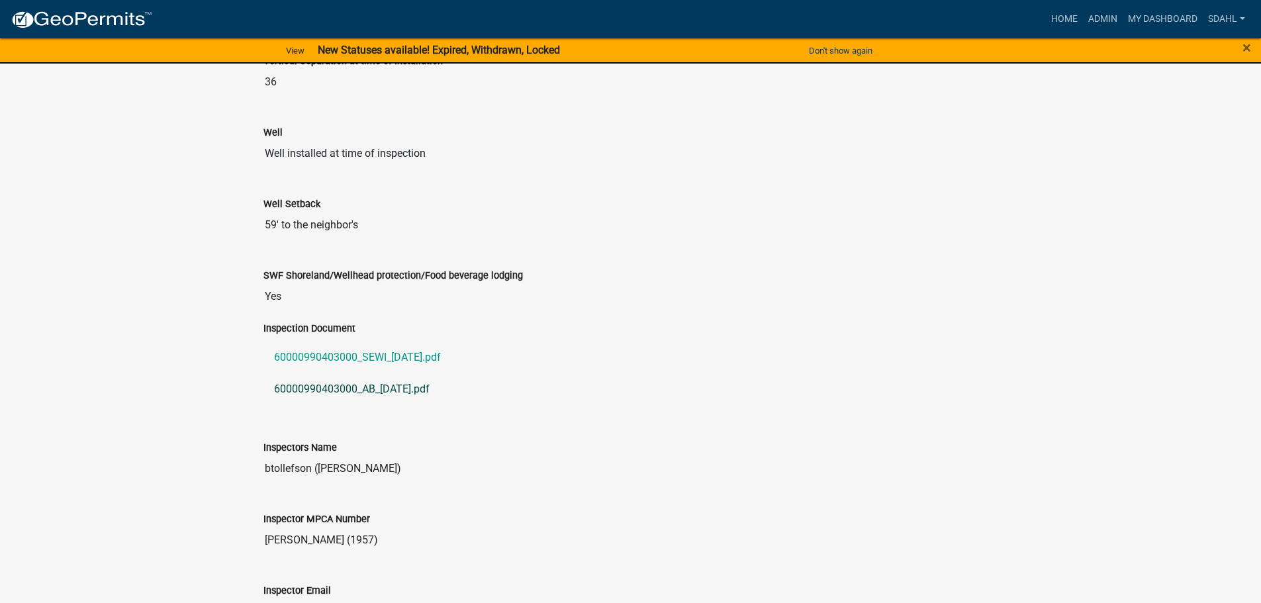
click at [340, 392] on link "60000990403000_AB_[DATE].pdf" at bounding box center [630, 389] width 735 height 32
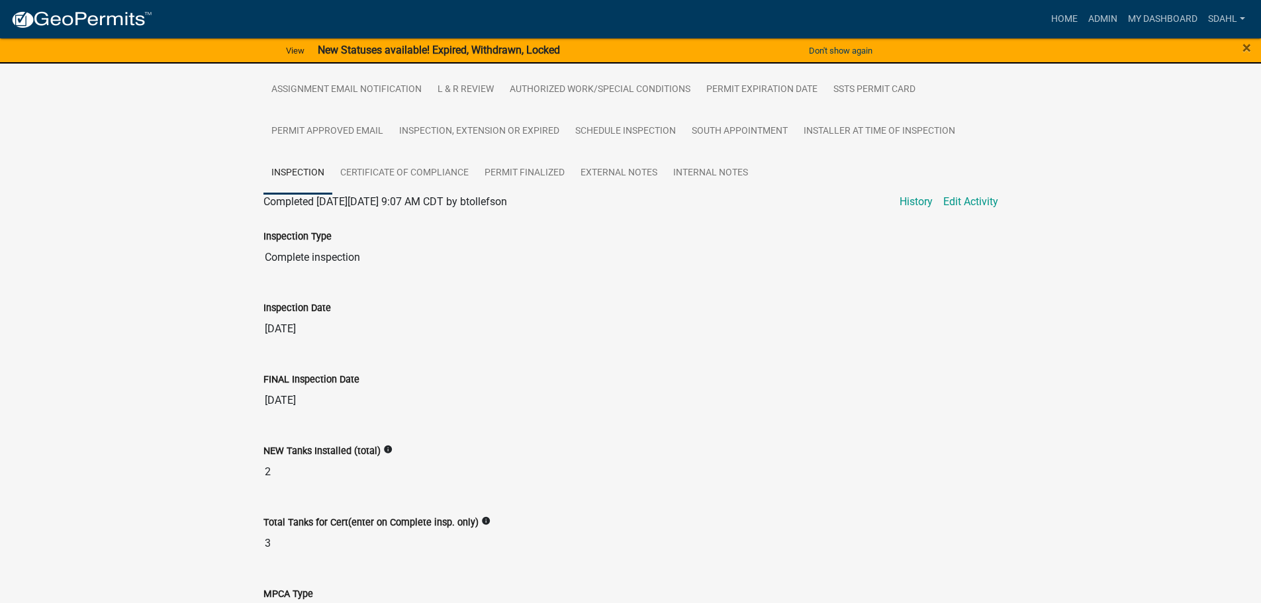
scroll to position [122, 0]
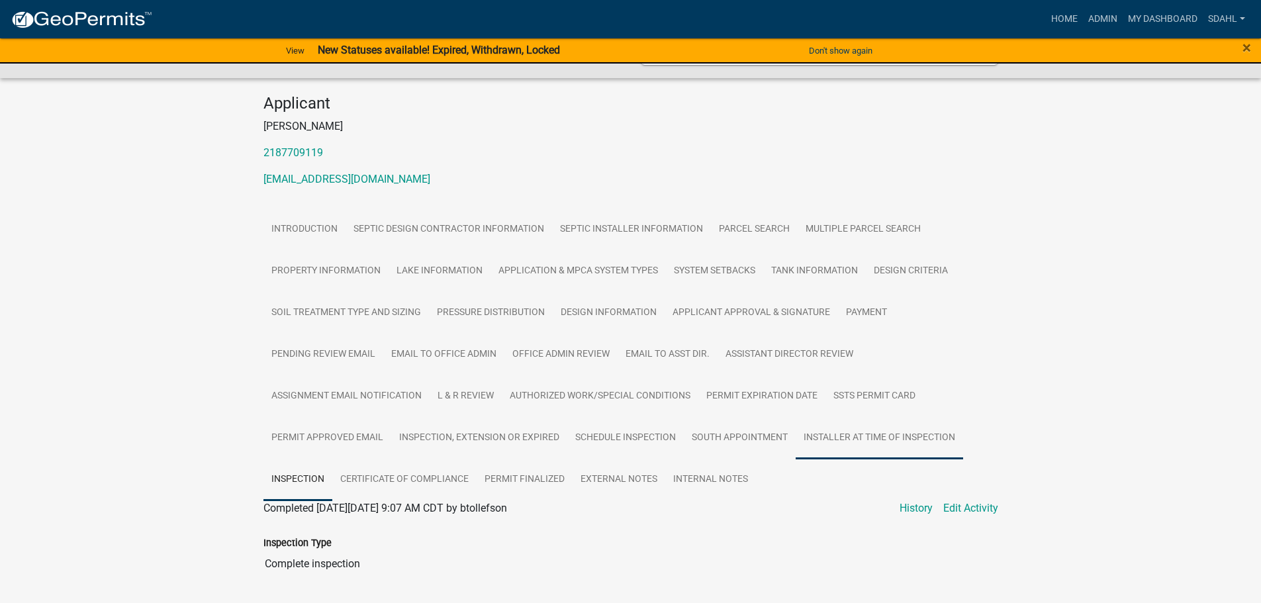
click at [893, 443] on link "Installer at time of Inspection" at bounding box center [878, 438] width 167 height 42
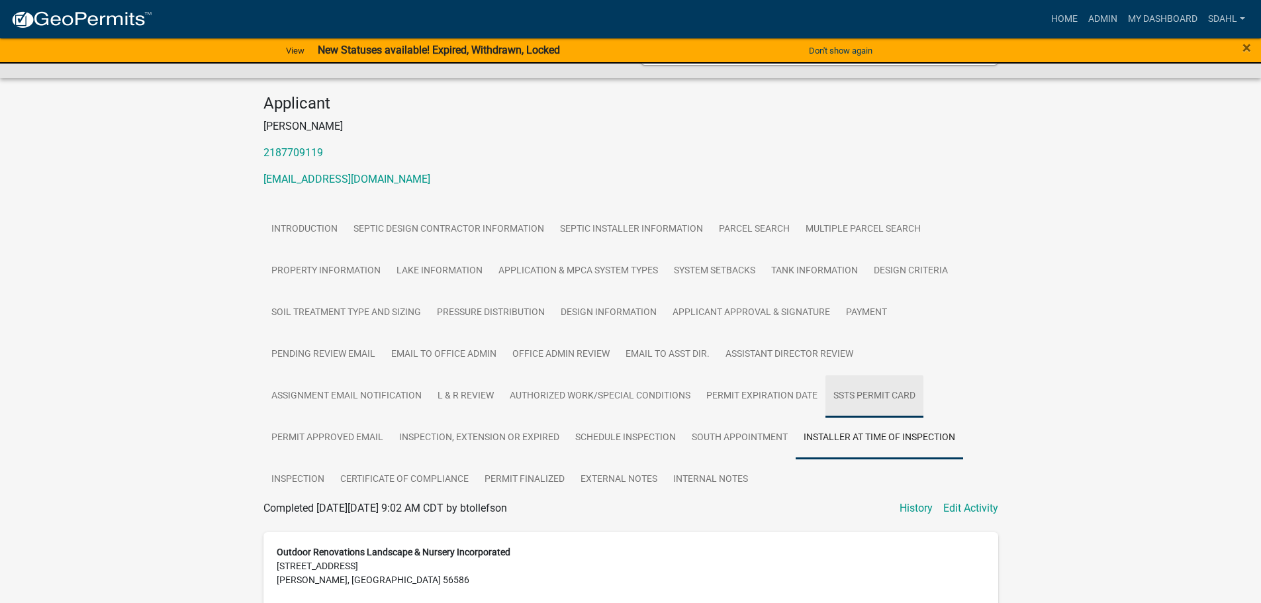
click at [861, 400] on link "SSTS Permit Card" at bounding box center [874, 396] width 98 height 42
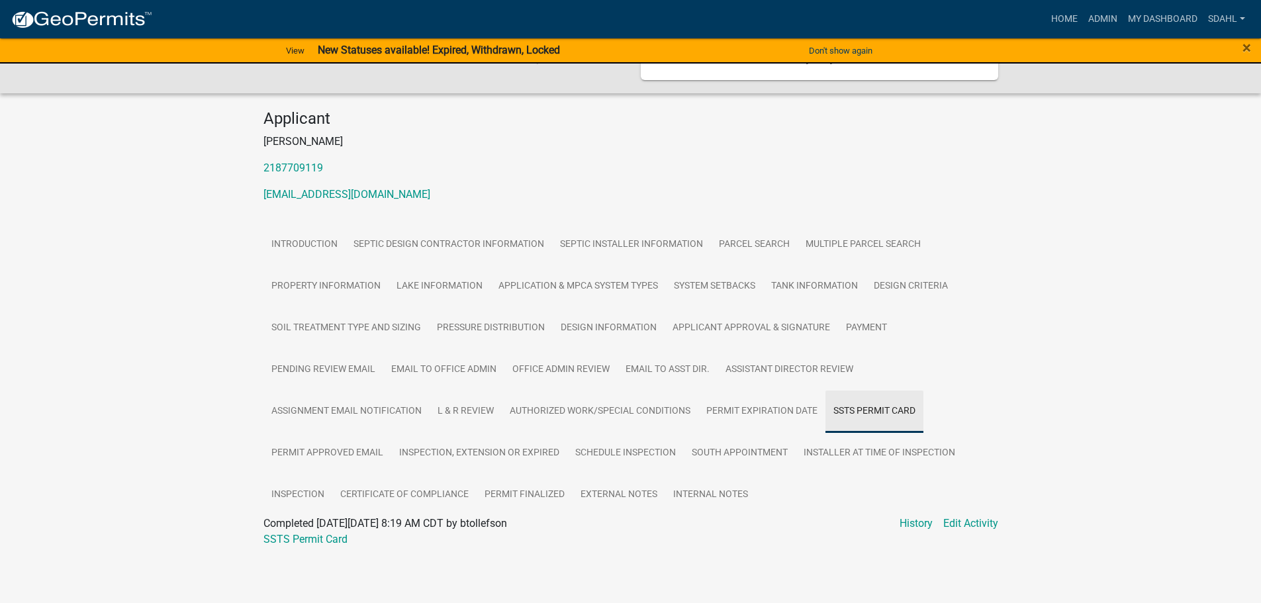
scroll to position [112, 0]
click at [767, 410] on link "Permit Expiration Date" at bounding box center [761, 411] width 127 height 42
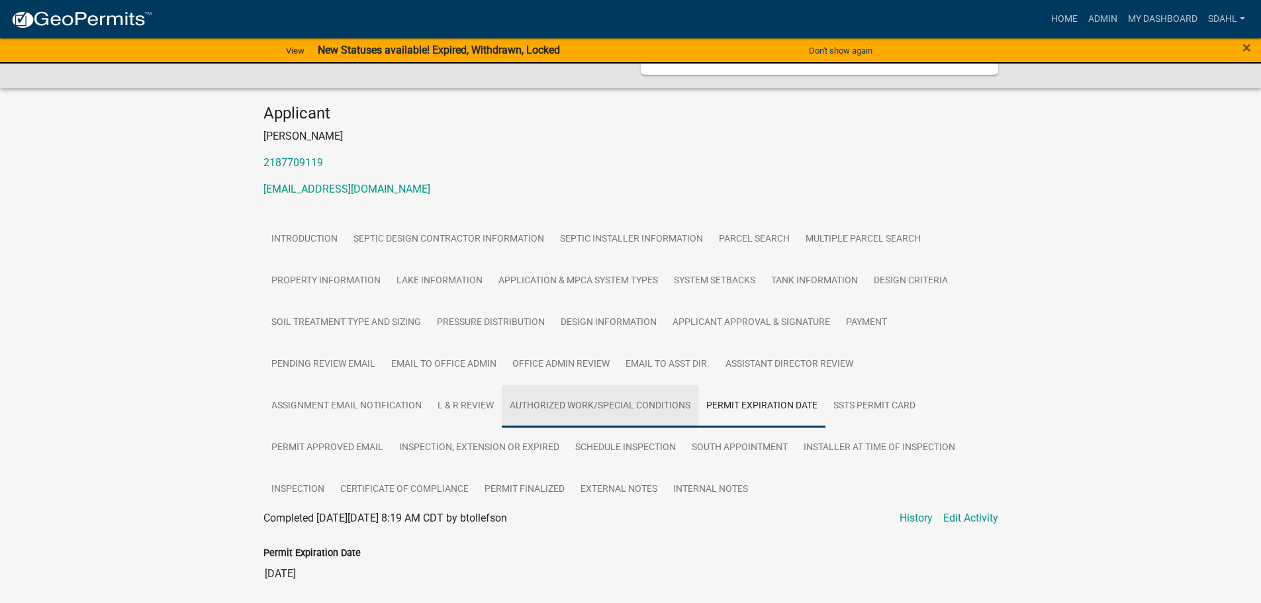
click at [655, 408] on link "Authorized Work/Special Conditions" at bounding box center [600, 406] width 197 height 42
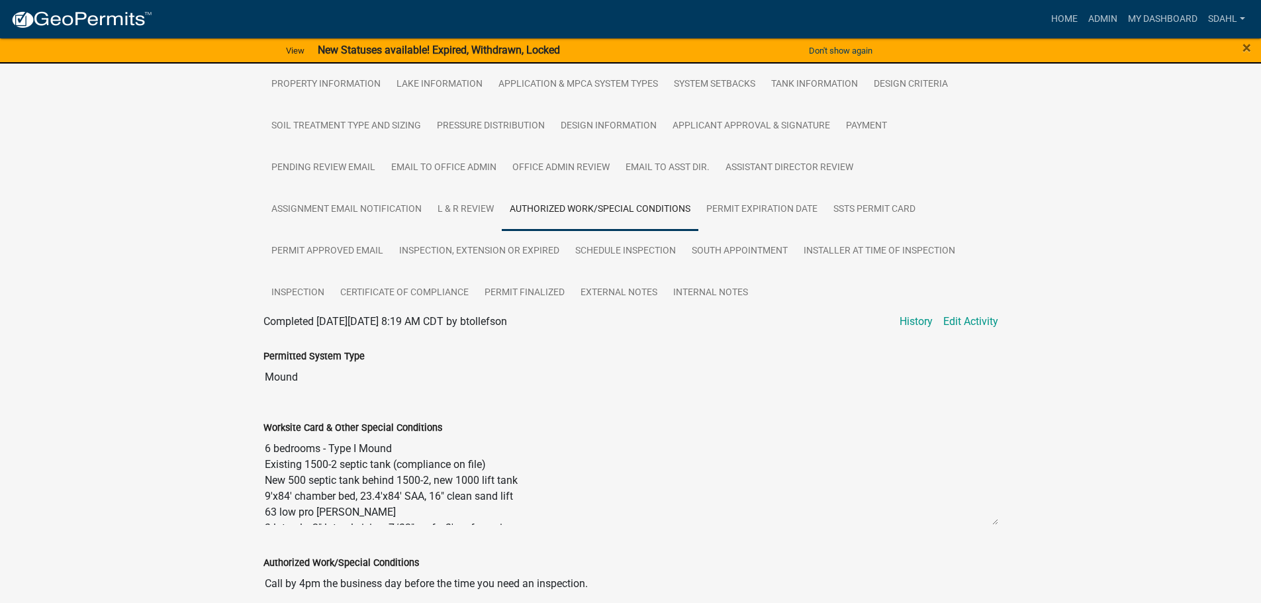
scroll to position [310, 0]
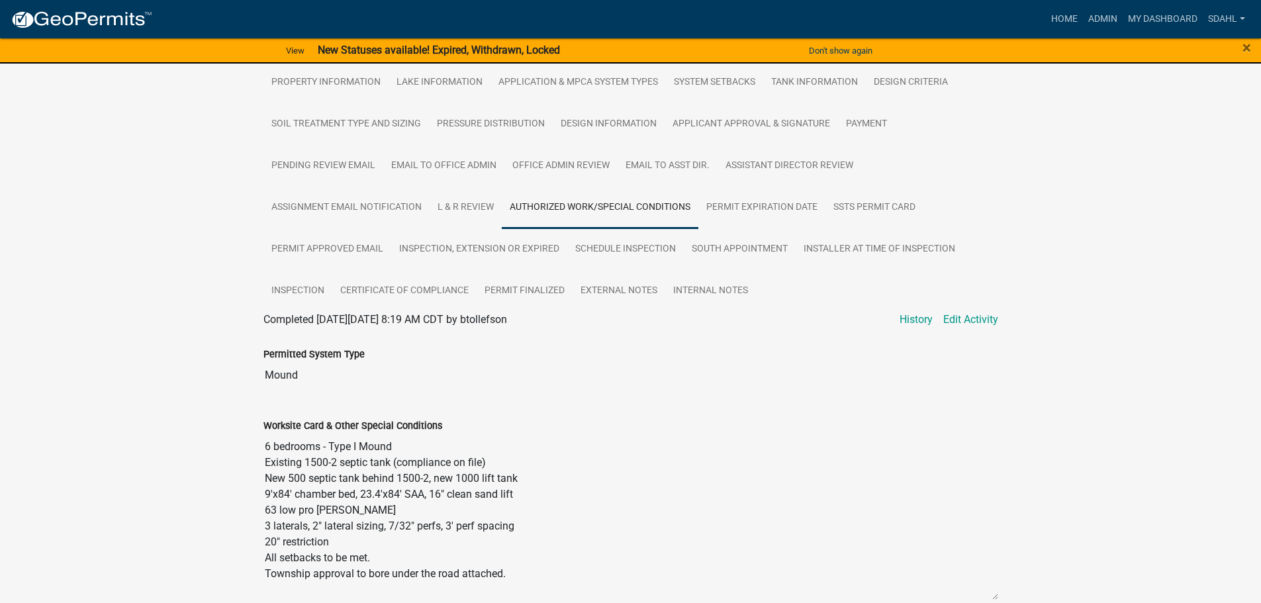
drag, startPoint x: 991, startPoint y: 525, endPoint x: 977, endPoint y: 602, distance: 78.0
click at [977, 600] on textarea "6 bedrooms - Type I Mound Existing 1500-2 septic tank (compliance on file) New …" at bounding box center [630, 516] width 735 height 167
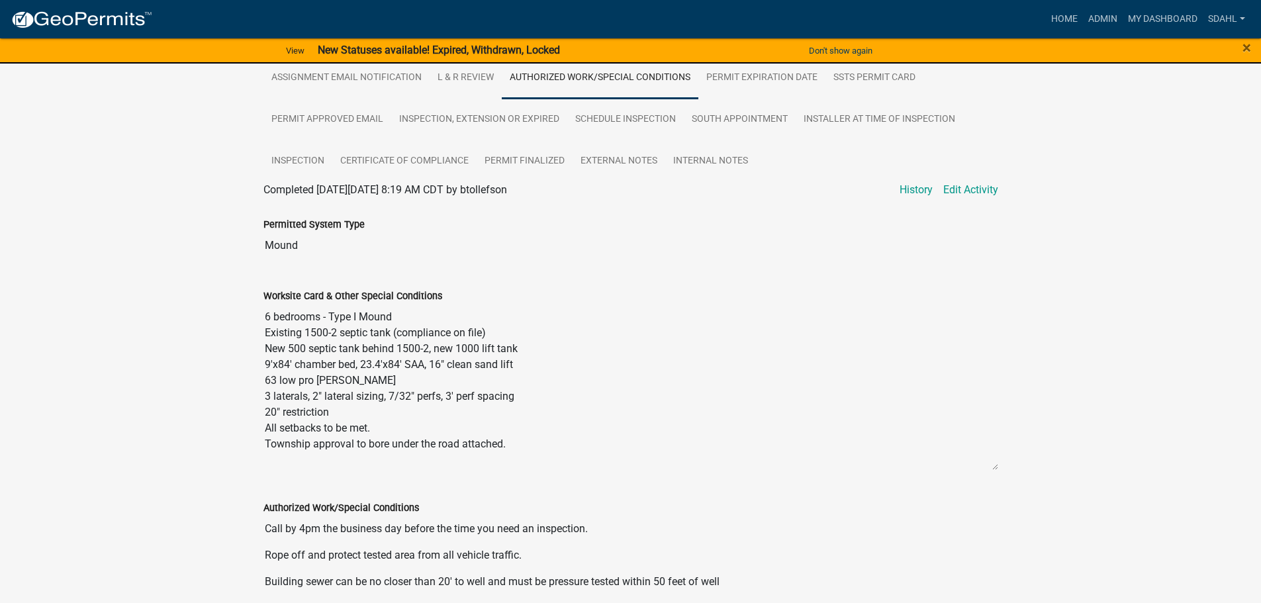
scroll to position [443, 0]
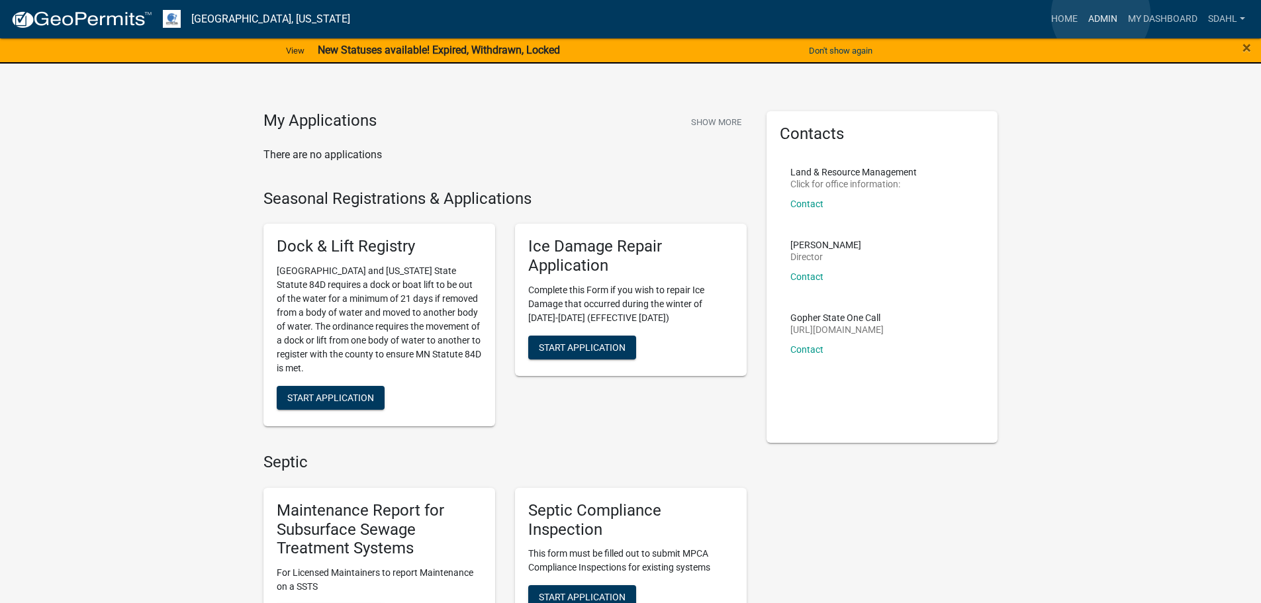
click at [1101, 15] on link "Admin" at bounding box center [1103, 19] width 40 height 25
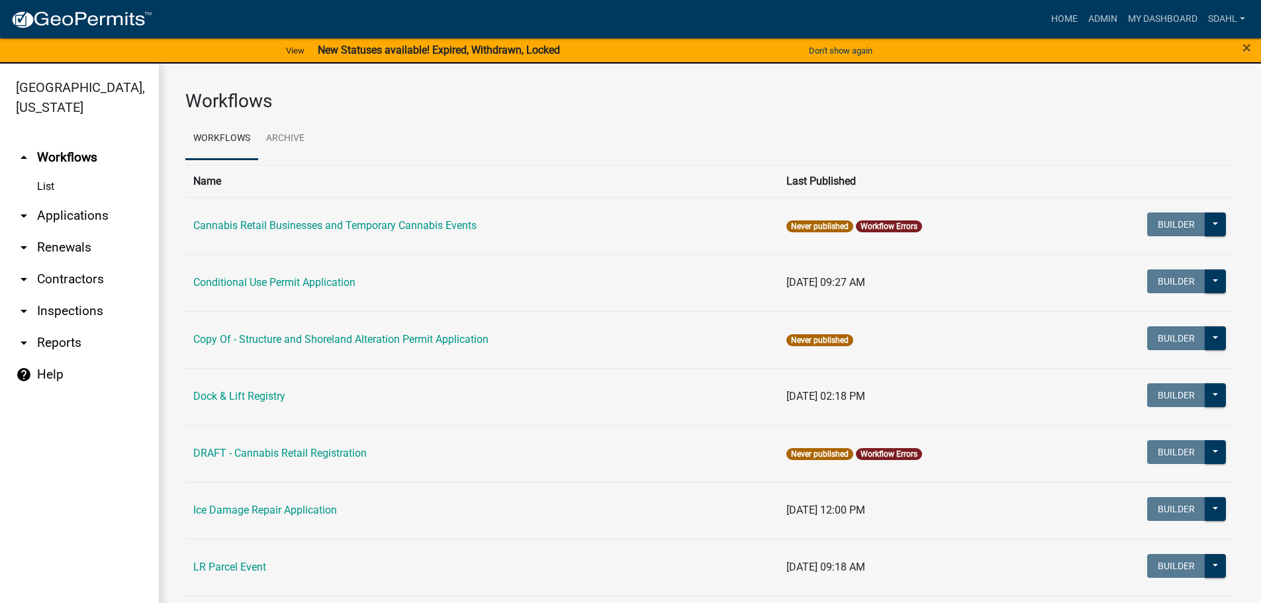
drag, startPoint x: 43, startPoint y: 214, endPoint x: 58, endPoint y: 213, distance: 14.6
click at [43, 213] on link "arrow_drop_down Applications" at bounding box center [79, 216] width 159 height 32
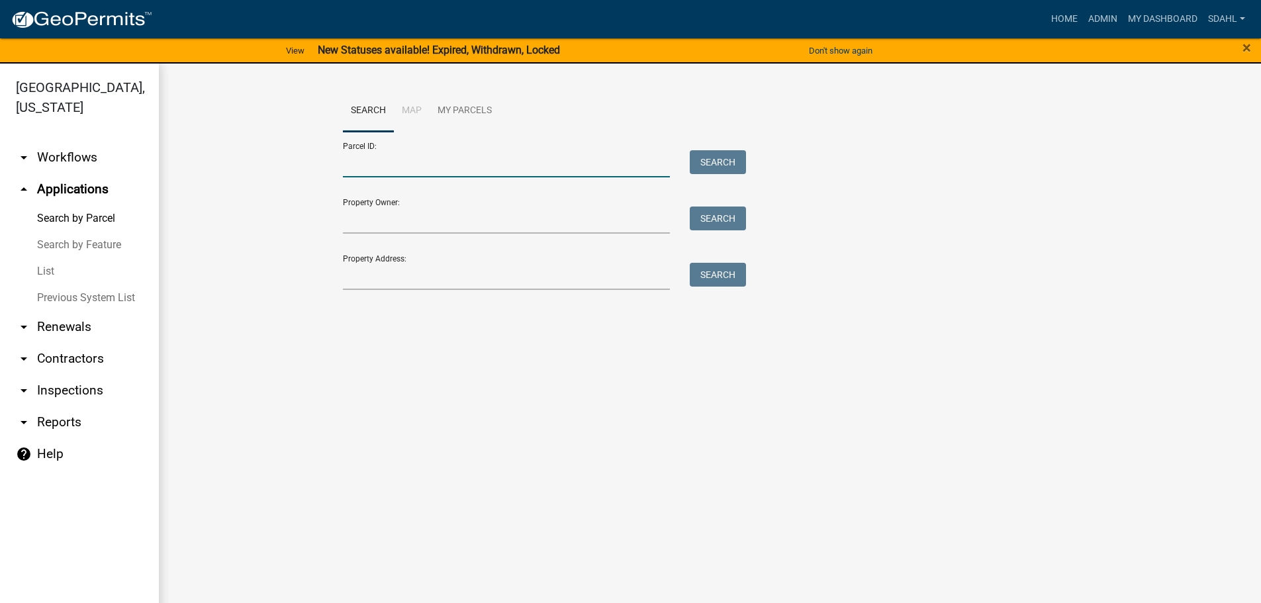
click at [402, 163] on input "Parcel ID:" at bounding box center [507, 163] width 328 height 27
paste input "29000991116000"
click at [717, 156] on button "Search" at bounding box center [718, 162] width 56 height 24
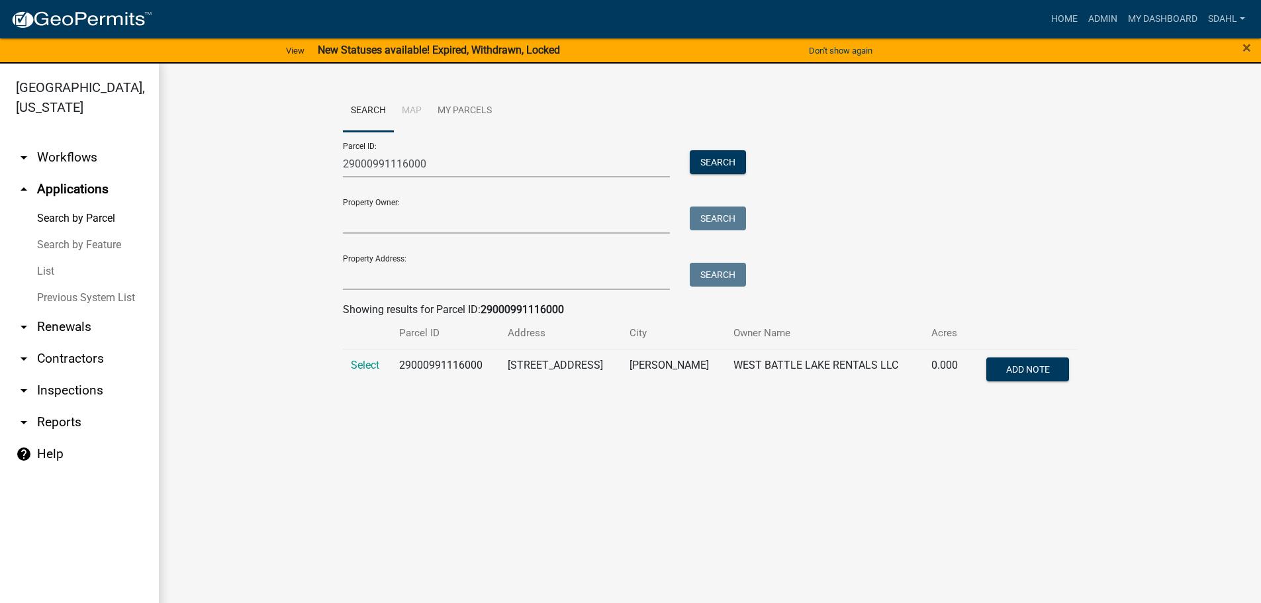
drag, startPoint x: 363, startPoint y: 363, endPoint x: 338, endPoint y: 359, distance: 25.4
click at [363, 362] on span "Select" at bounding box center [365, 365] width 28 height 13
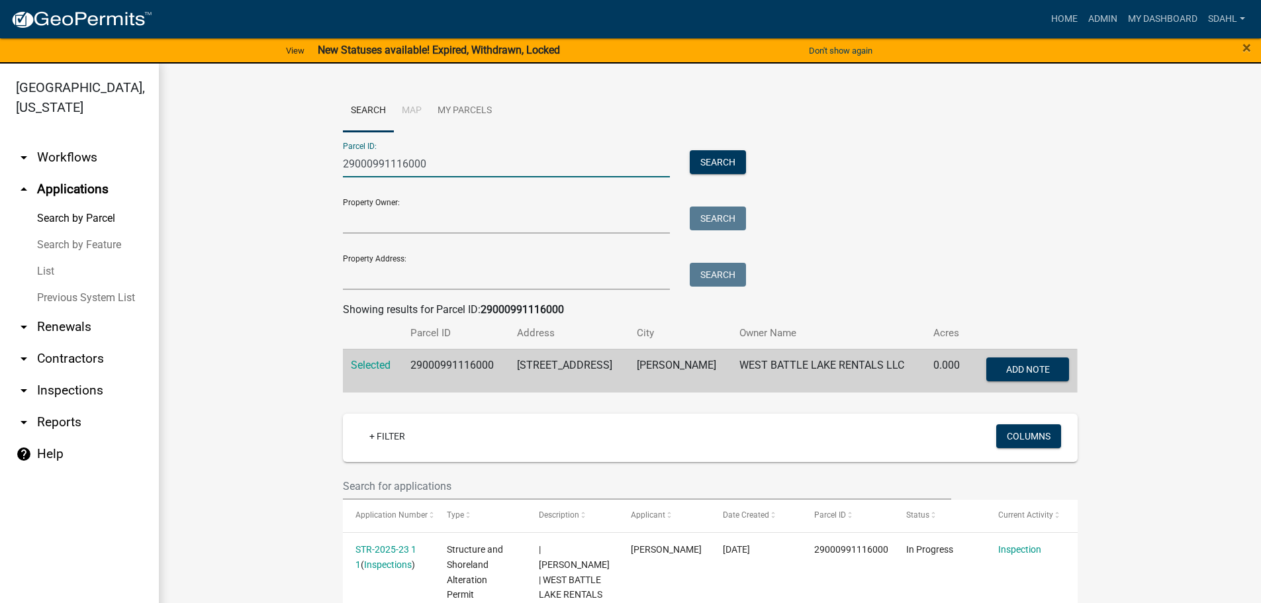
drag, startPoint x: 427, startPoint y: 164, endPoint x: 287, endPoint y: 181, distance: 141.4
click at [287, 181] on wm-workflow-application-search-view "Search Map My Parcels Parcel ID: 29000991116000 Search Property Owner: Search P…" at bounding box center [709, 569] width 1049 height 958
paste input "095"
type input "29000991095000"
click at [720, 163] on button "Search" at bounding box center [718, 162] width 56 height 24
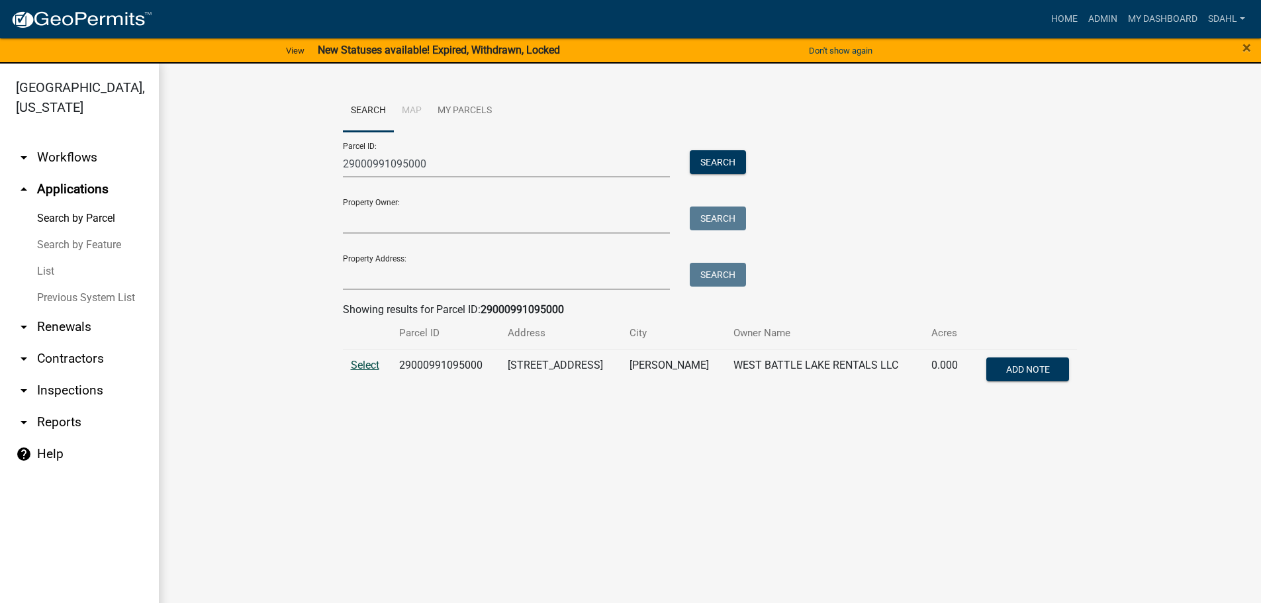
click at [371, 365] on span "Select" at bounding box center [365, 365] width 28 height 13
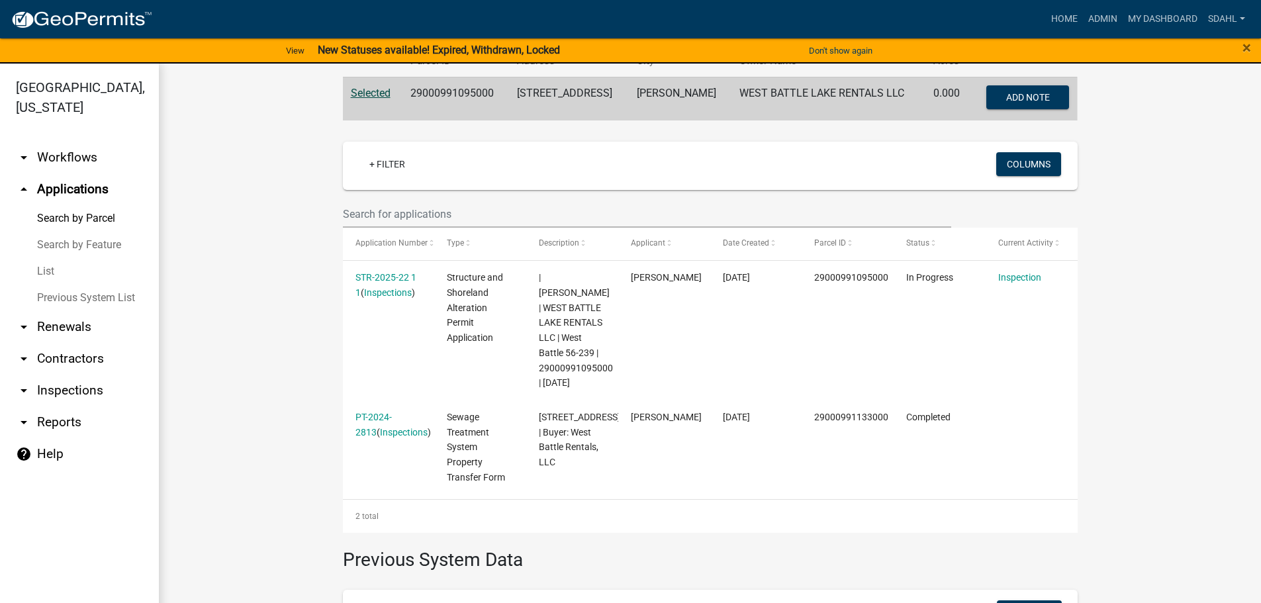
scroll to position [331, 0]
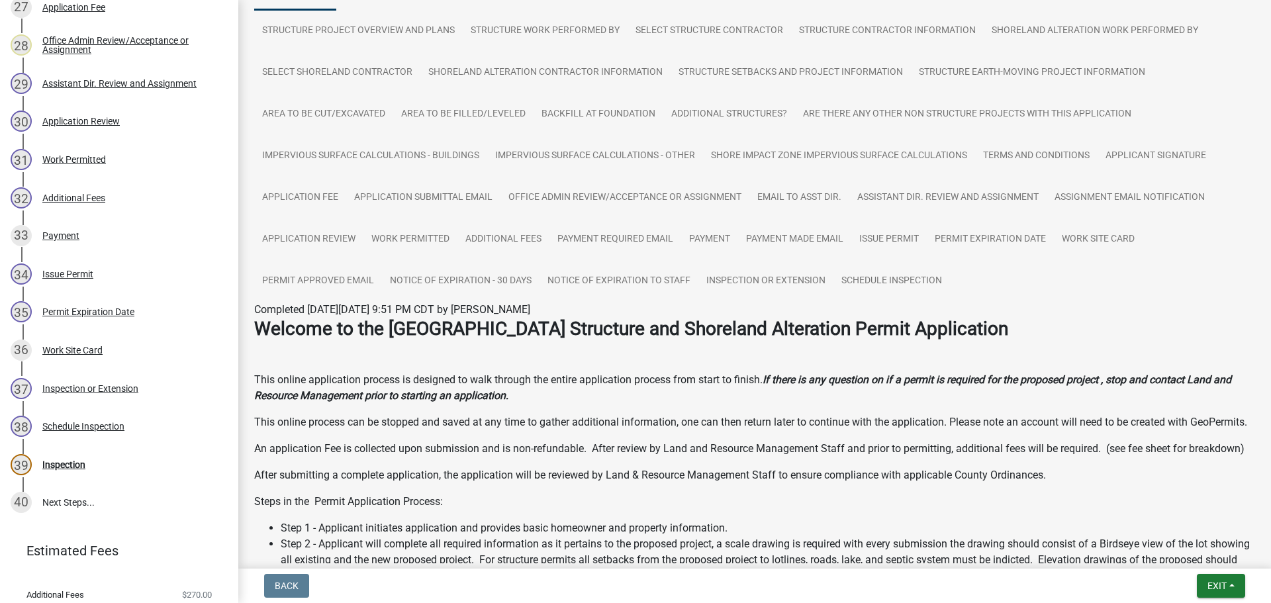
scroll to position [1349, 0]
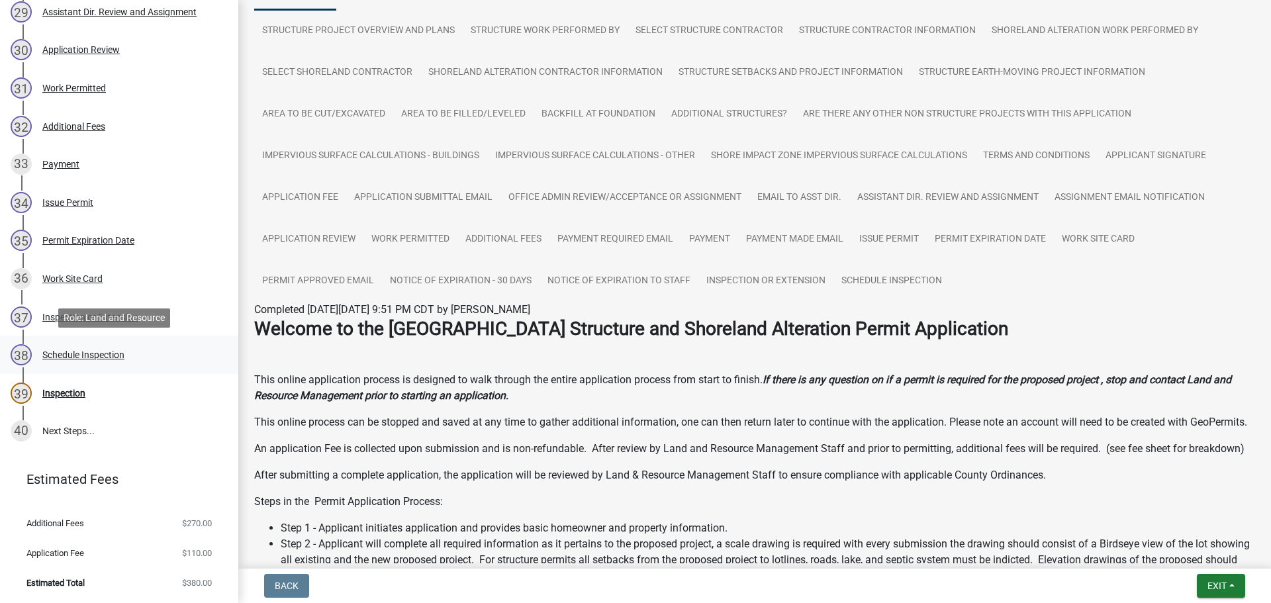
click at [93, 352] on div "Schedule Inspection" at bounding box center [83, 354] width 82 height 9
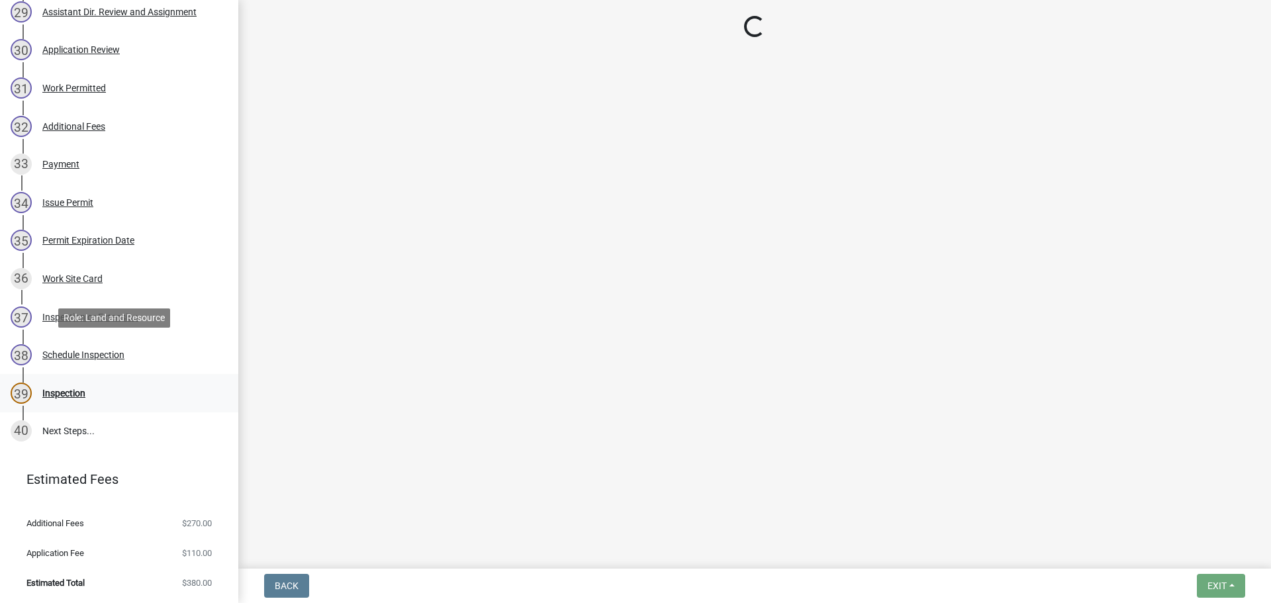
scroll to position [0, 0]
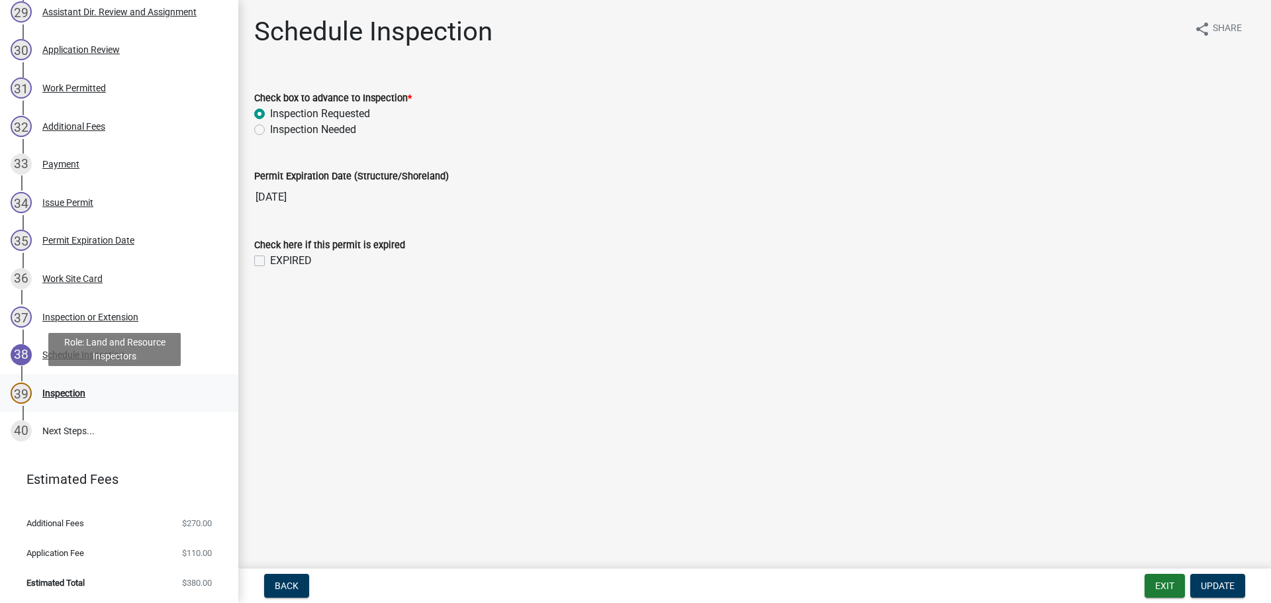
click at [71, 392] on div "Inspection" at bounding box center [63, 392] width 43 height 9
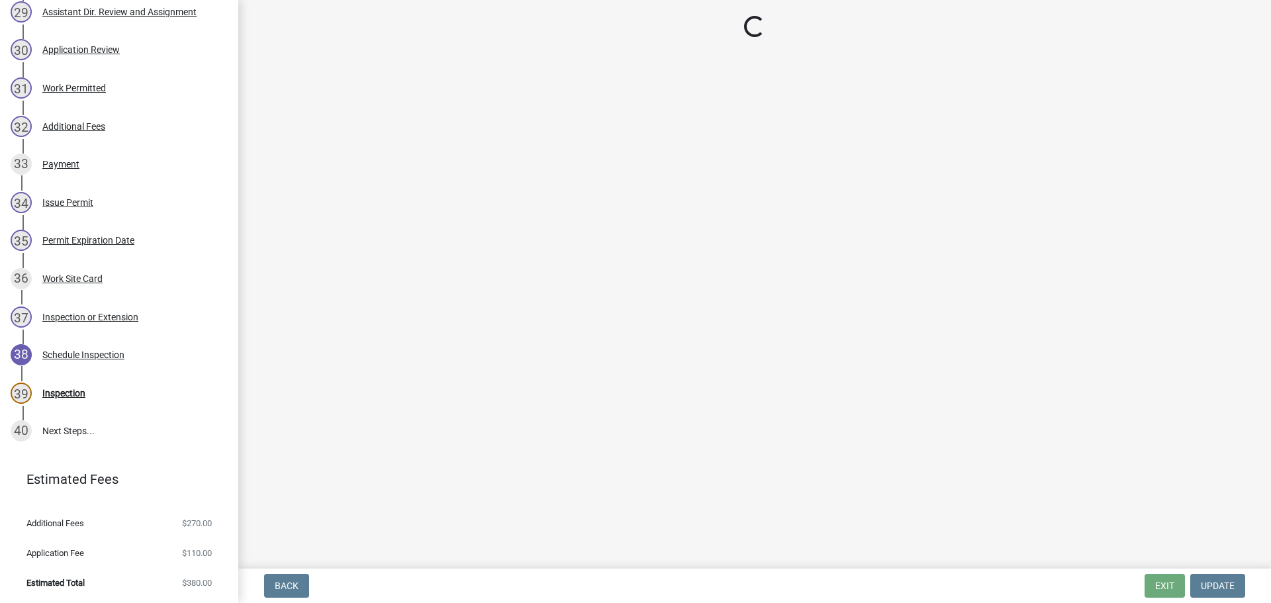
select select "710d5f49-2663-4e73-9718-d0c4e189f5ed"
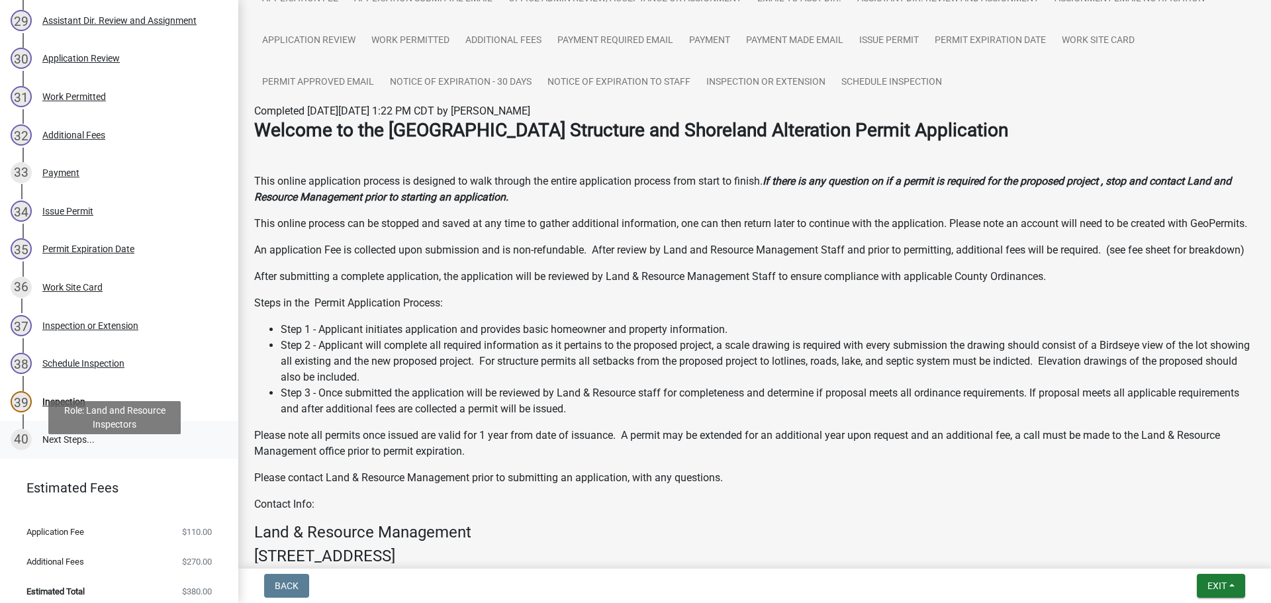
scroll to position [1349, 0]
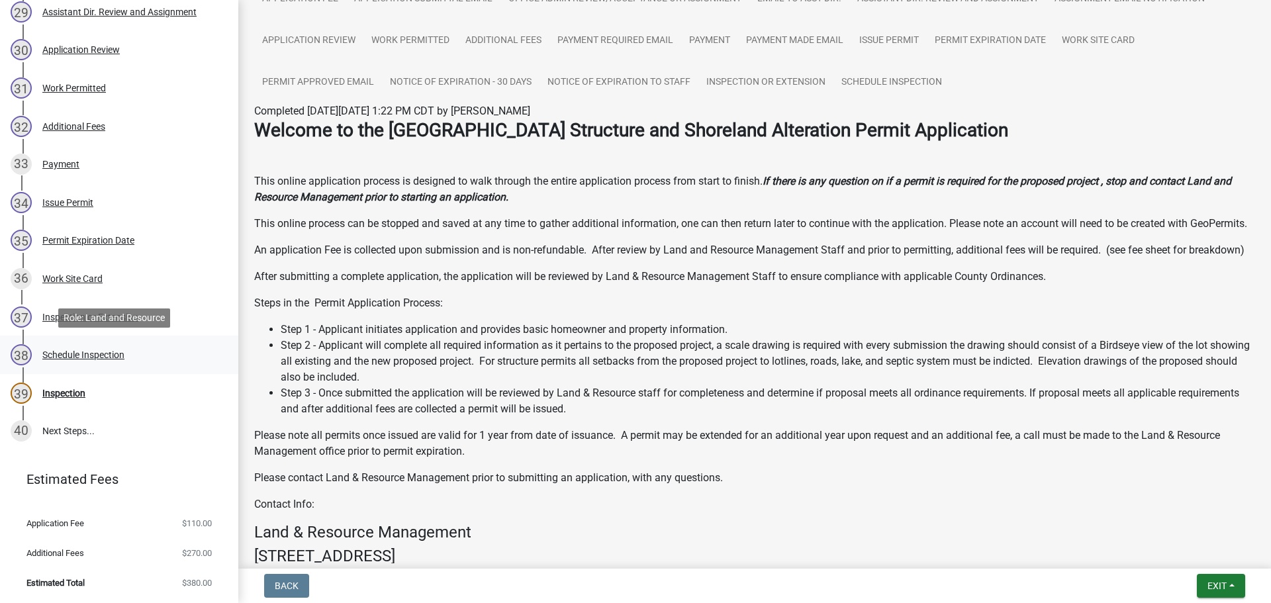
click at [94, 353] on div "Schedule Inspection" at bounding box center [83, 354] width 82 height 9
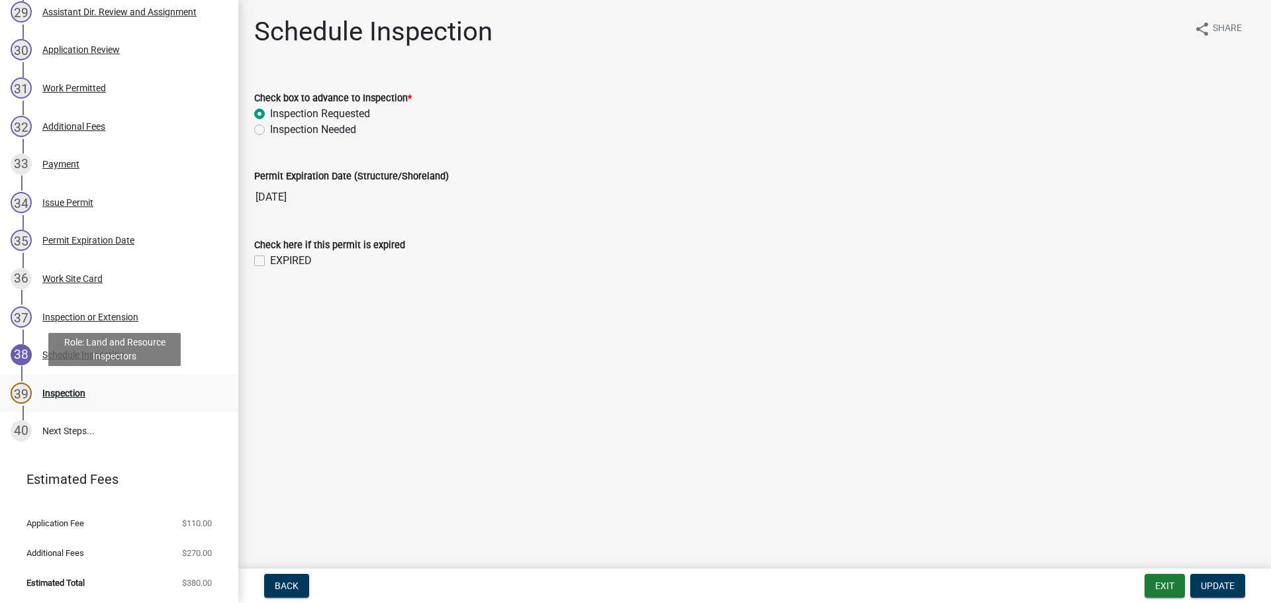
click at [68, 391] on div "Inspection" at bounding box center [63, 392] width 43 height 9
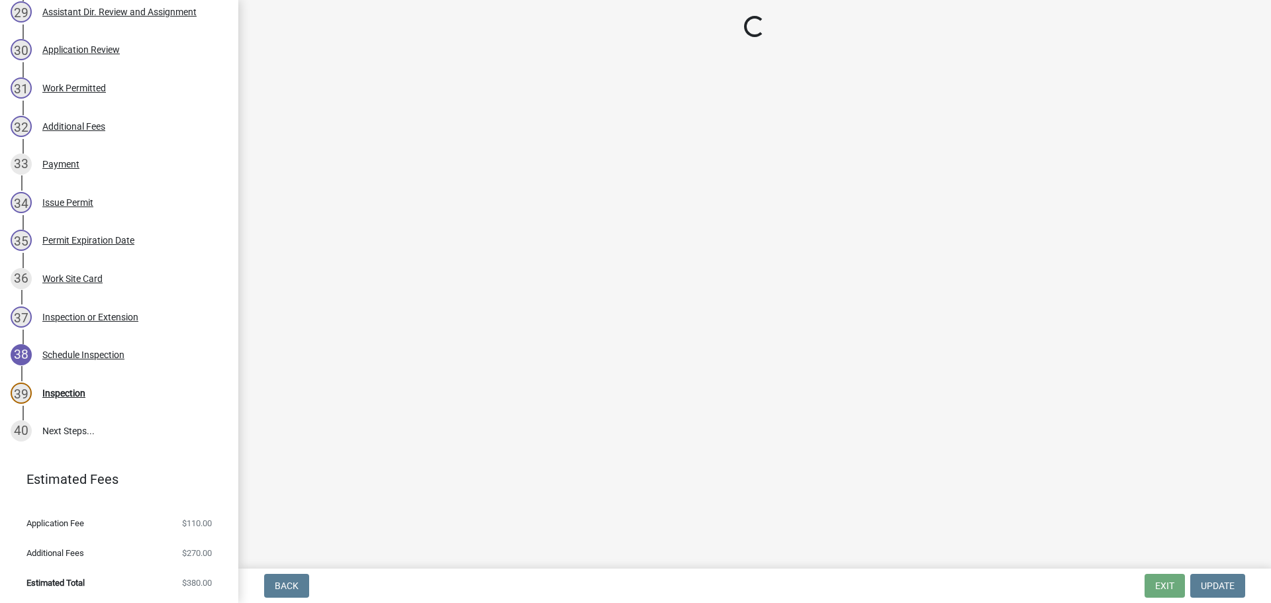
select select "710d5f49-2663-4e73-9718-d0c4e189f5ed"
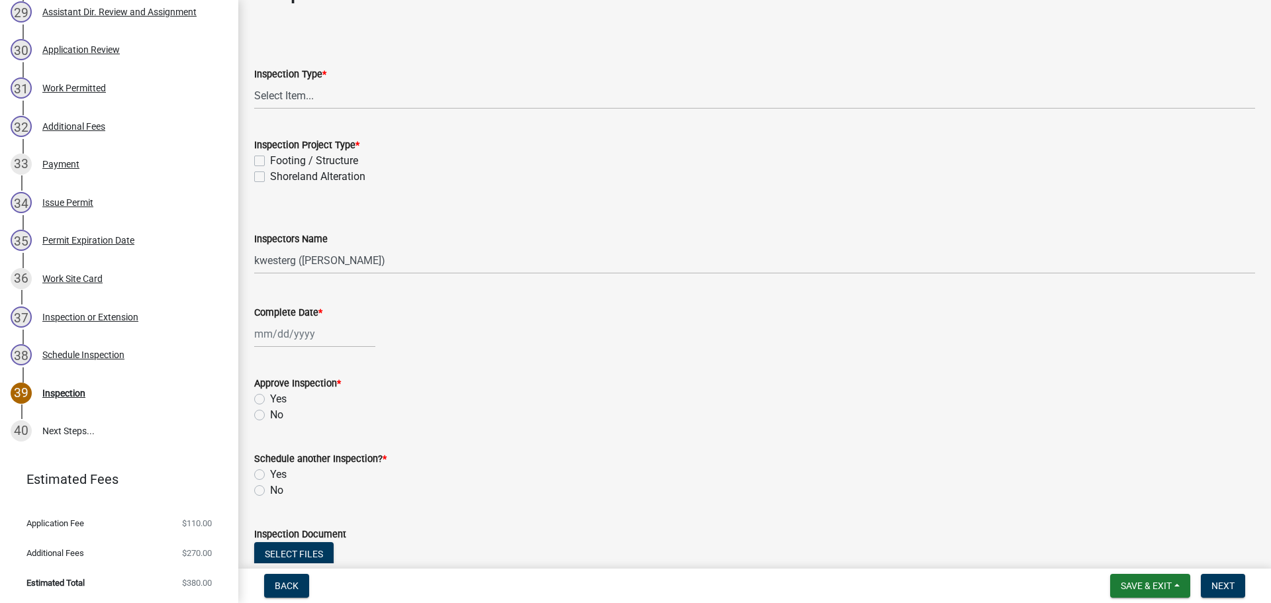
scroll to position [31, 0]
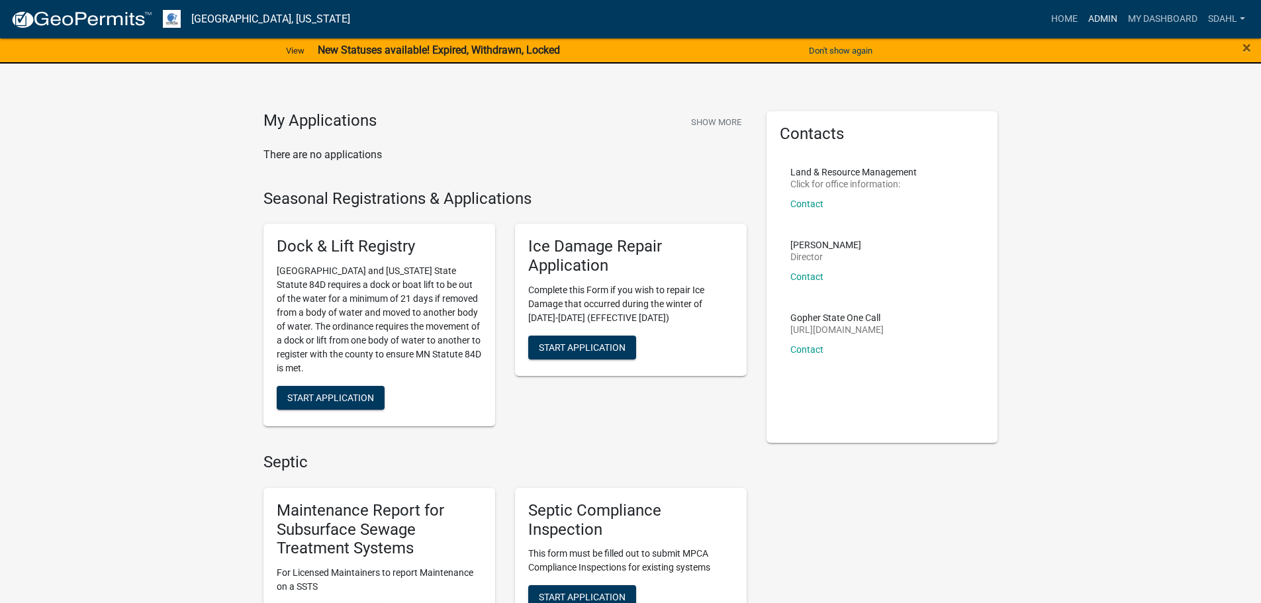
drag, startPoint x: 1098, startPoint y: 17, endPoint x: 947, endPoint y: 99, distance: 171.8
click at [1098, 16] on link "Admin" at bounding box center [1103, 19] width 40 height 25
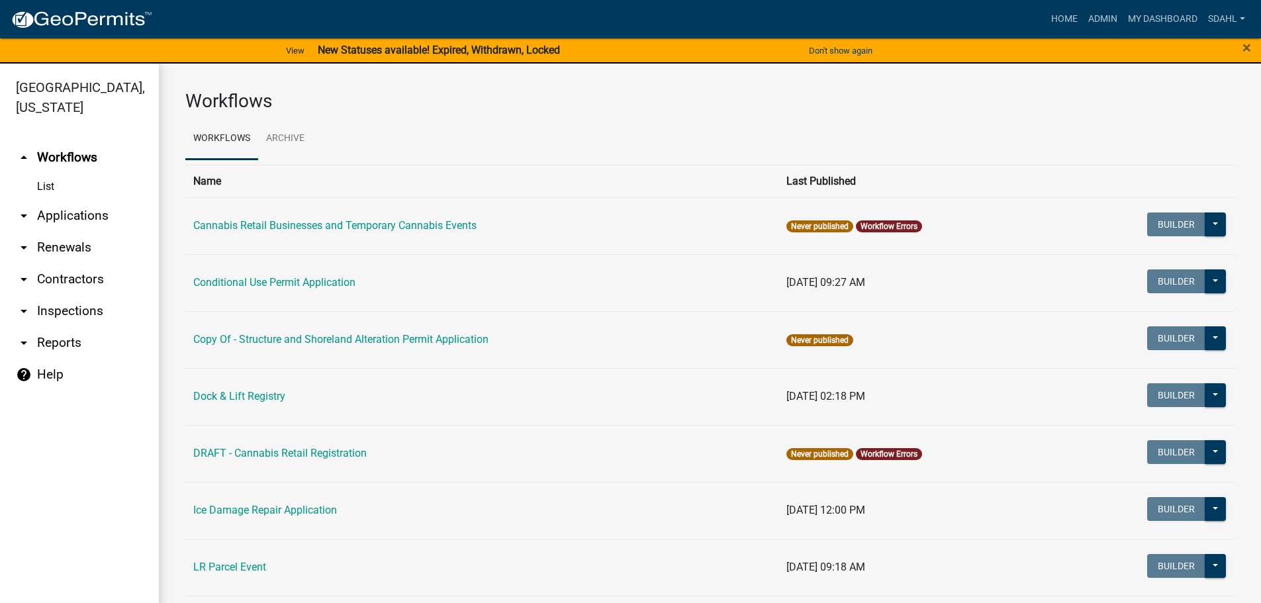
click at [95, 212] on link "arrow_drop_down Applications" at bounding box center [79, 216] width 159 height 32
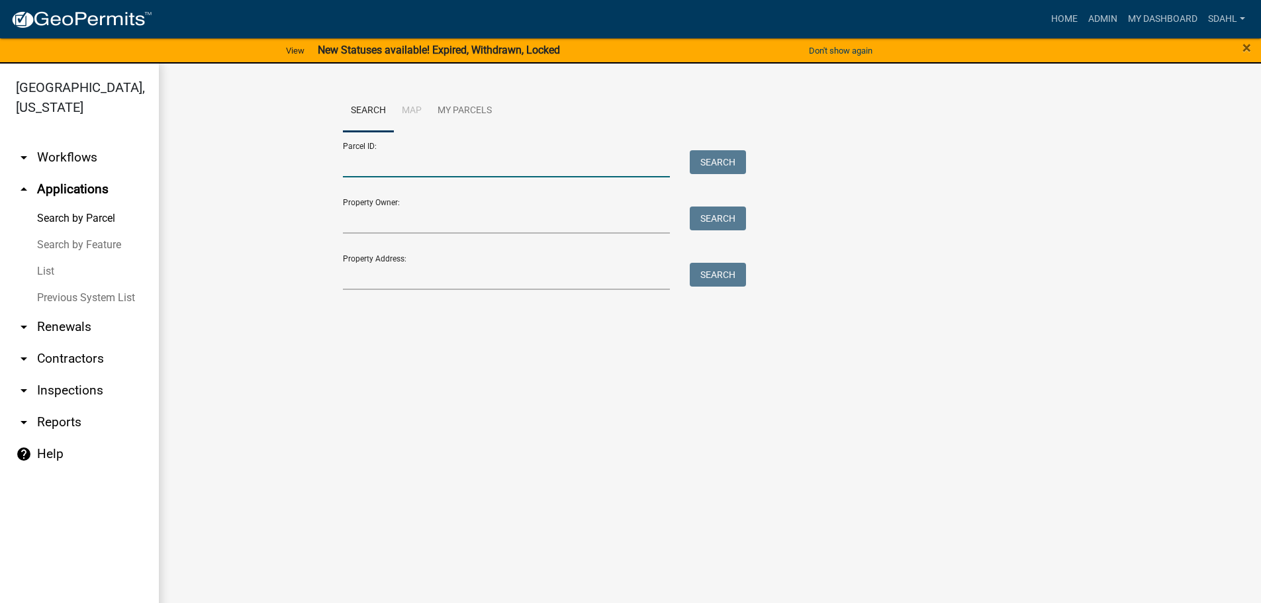
click at [412, 170] on input "Parcel ID:" at bounding box center [507, 163] width 328 height 27
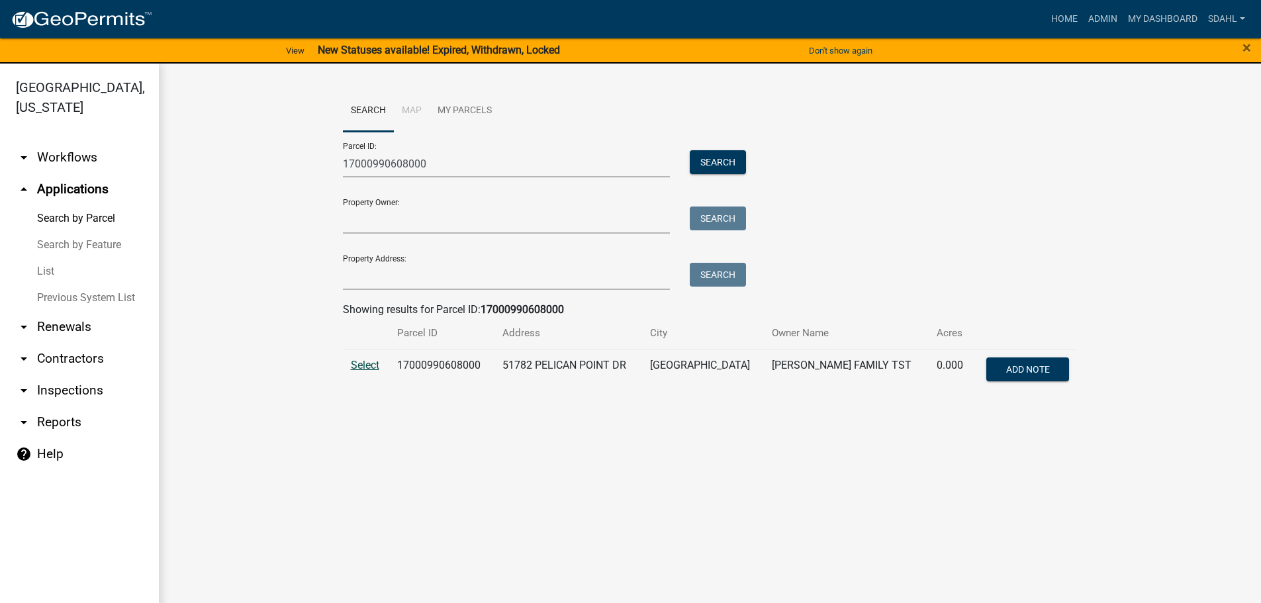
click at [363, 365] on span "Select" at bounding box center [365, 365] width 28 height 13
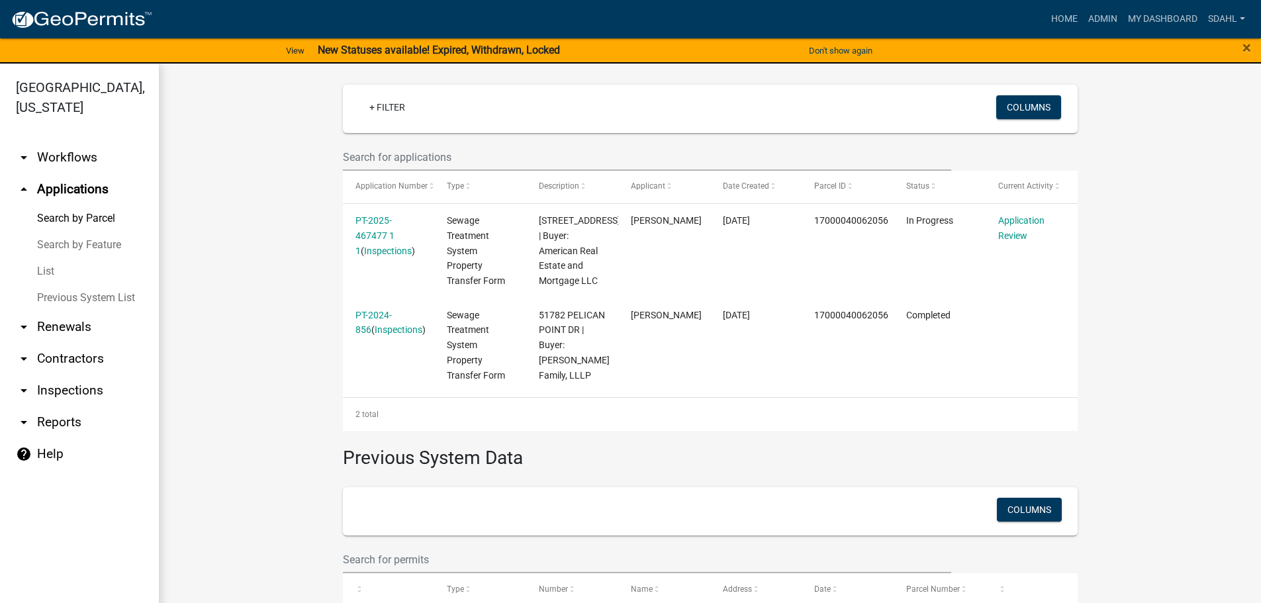
scroll to position [331, 0]
click at [949, 18] on div "Home Admin My Dashboard sdahl Admin Account Logout" at bounding box center [706, 19] width 1087 height 25
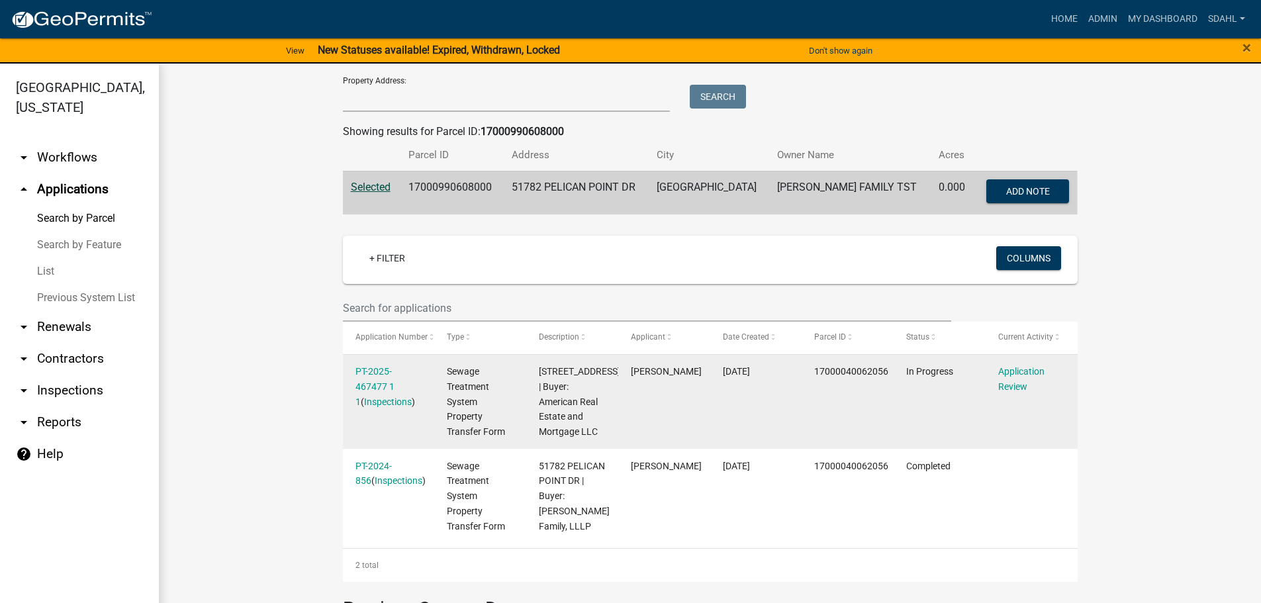
scroll to position [0, 0]
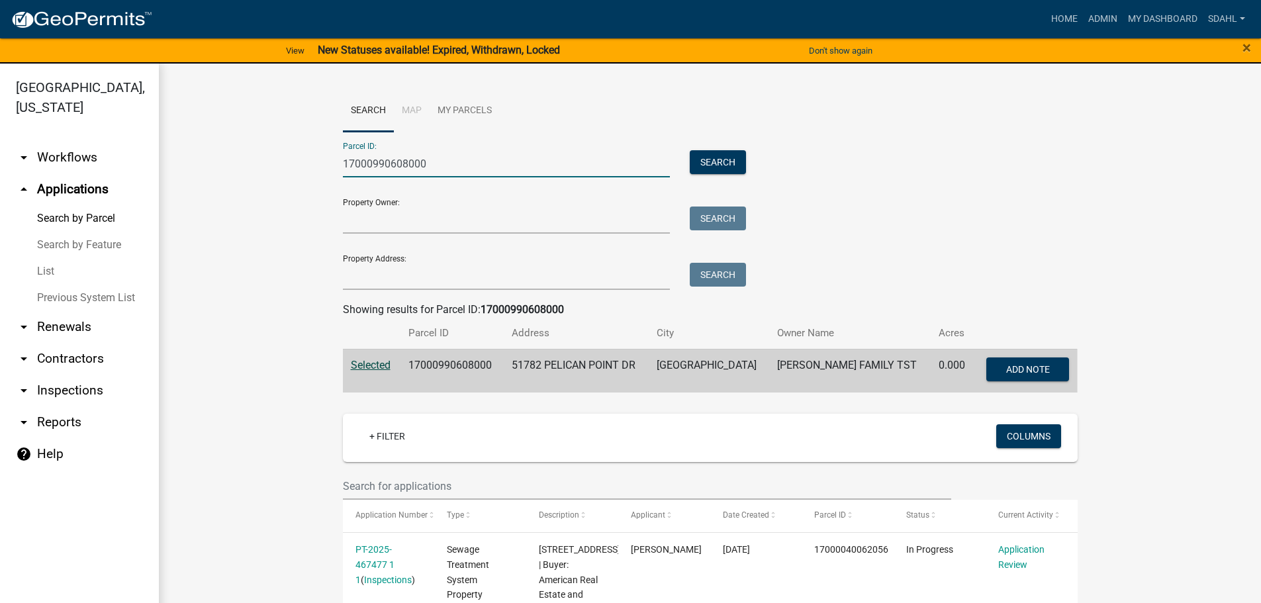
drag, startPoint x: 443, startPoint y: 167, endPoint x: 313, endPoint y: 174, distance: 129.9
click at [313, 174] on wm-workflow-application-search-view "Search Map My Parcels Parcel ID: 17000990608000 Search Property Owner: Search P…" at bounding box center [709, 546] width 1049 height 912
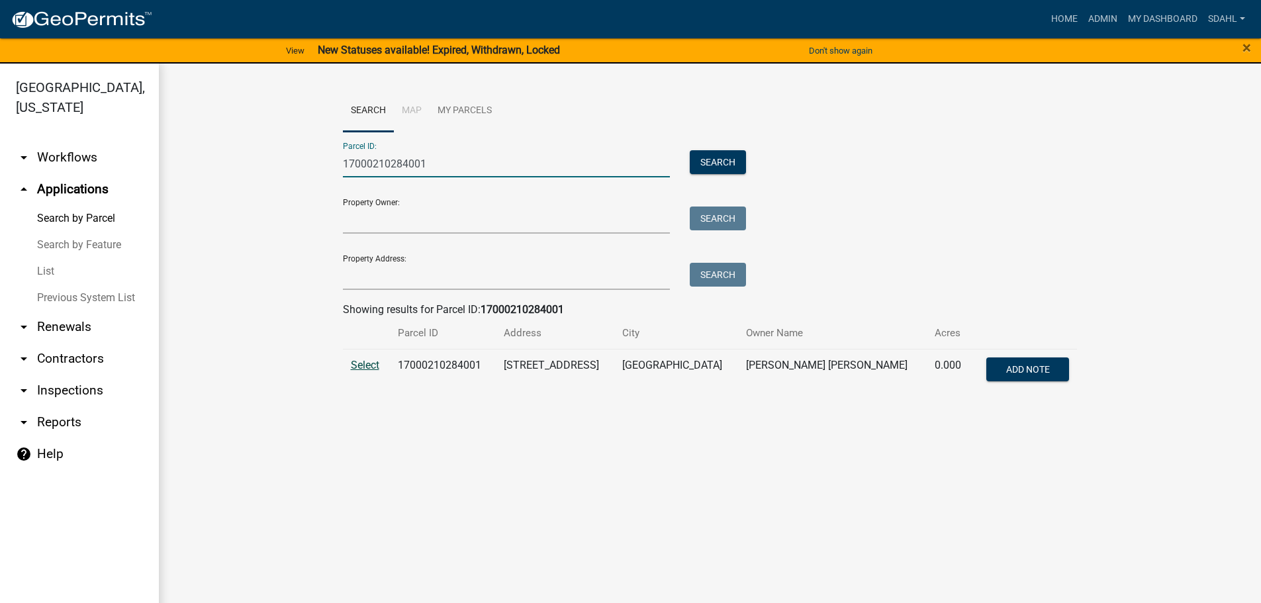
type input "17000210284001"
click at [365, 362] on span "Select" at bounding box center [365, 365] width 28 height 13
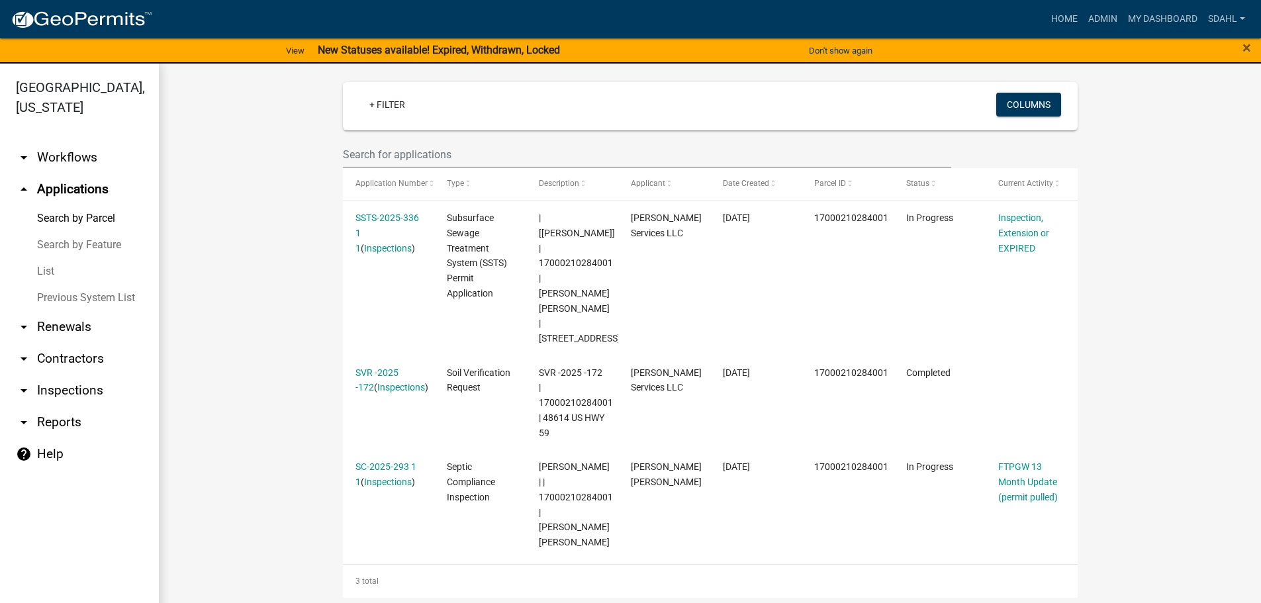
scroll to position [331, 0]
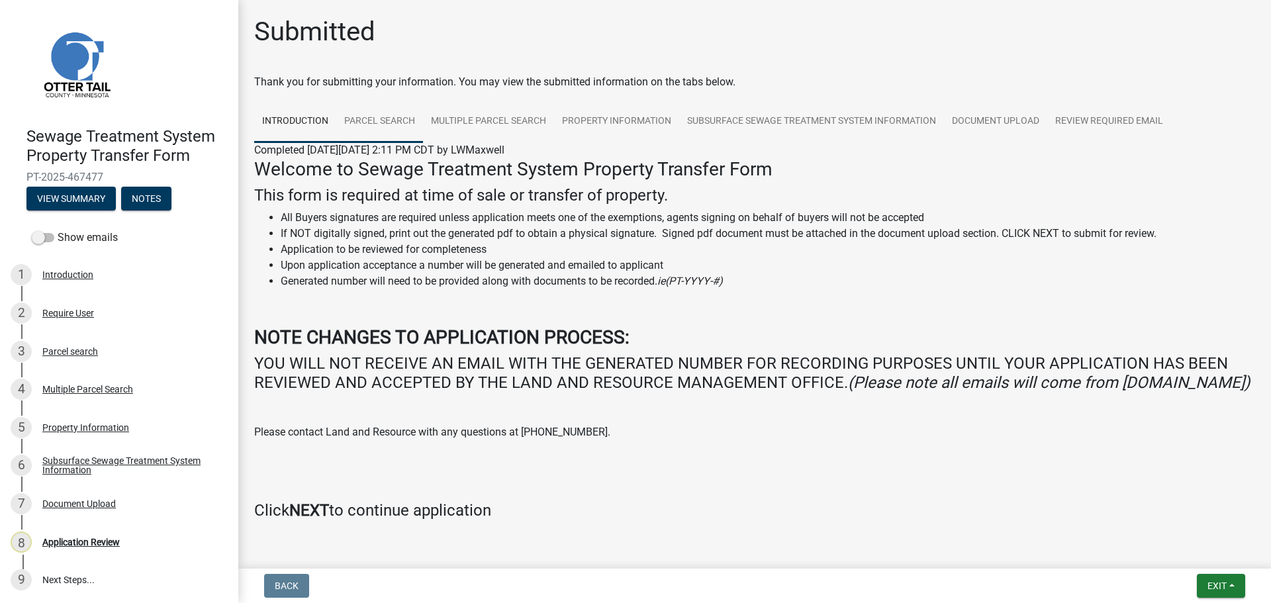
click at [386, 116] on link "Parcel search" at bounding box center [379, 122] width 87 height 42
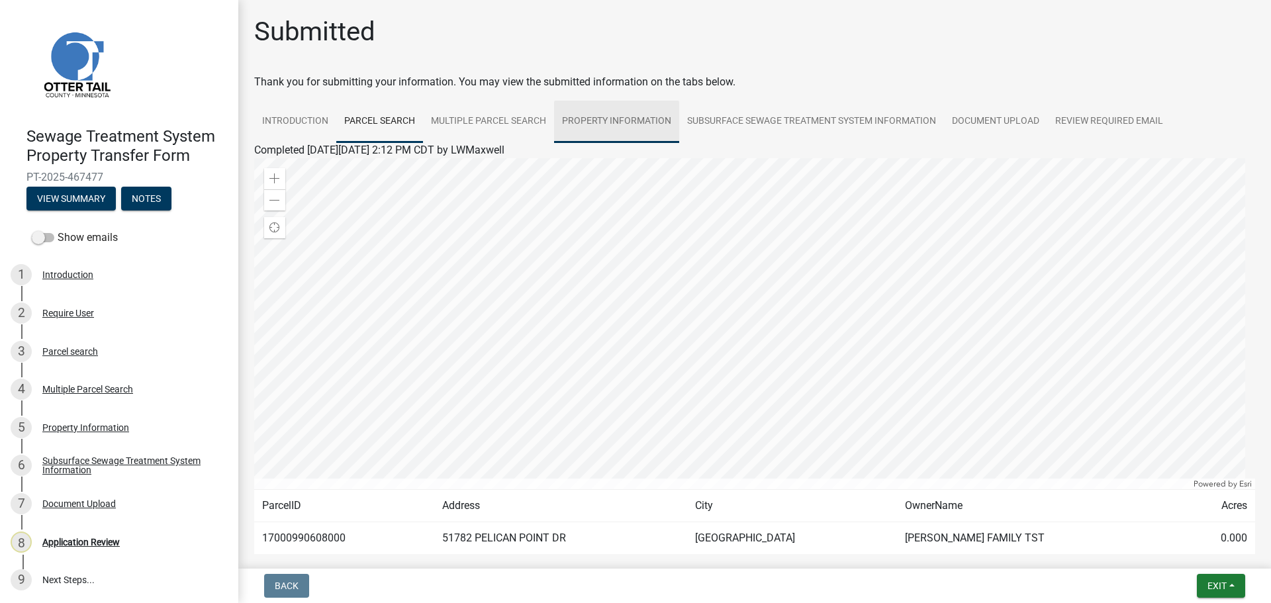
click at [633, 122] on link "Property Information" at bounding box center [616, 122] width 125 height 42
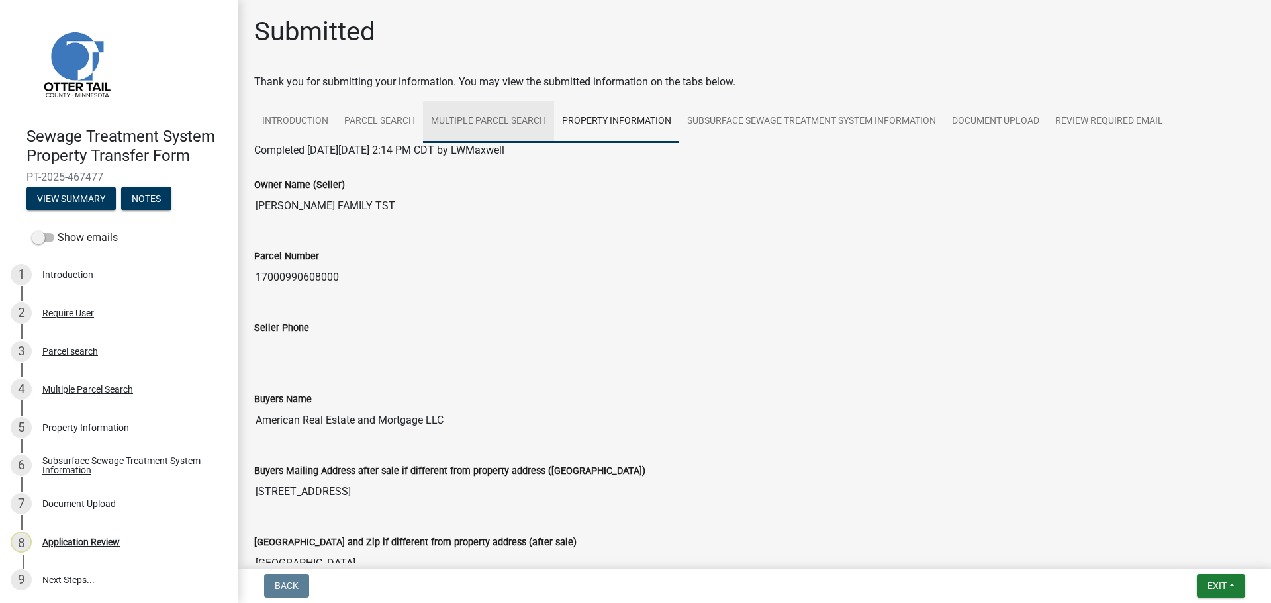
click at [457, 120] on link "Multiple Parcel Search" at bounding box center [488, 122] width 131 height 42
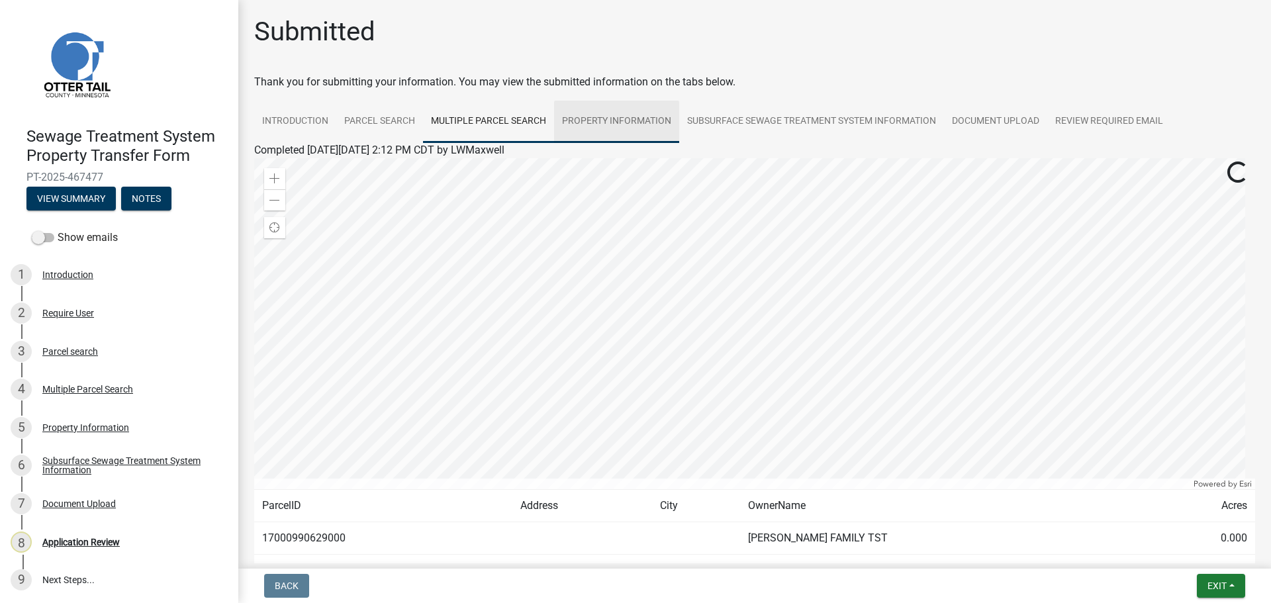
click at [621, 119] on link "Property Information" at bounding box center [616, 122] width 125 height 42
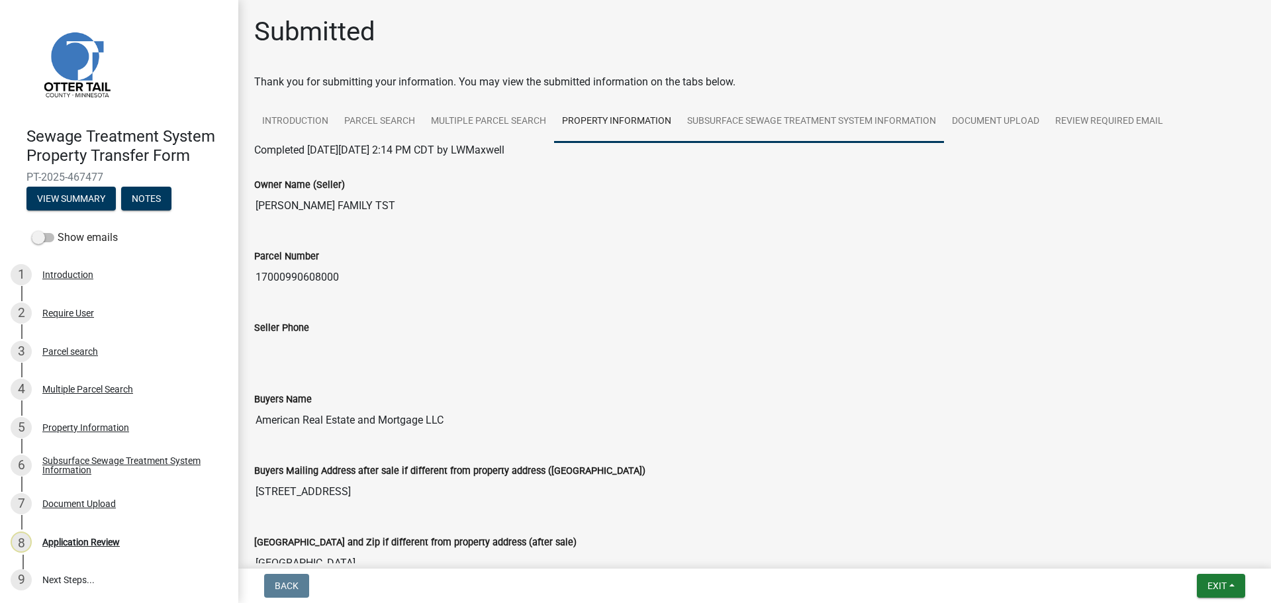
click at [780, 126] on link "Subsurface Sewage Treatment System Information" at bounding box center [811, 122] width 265 height 42
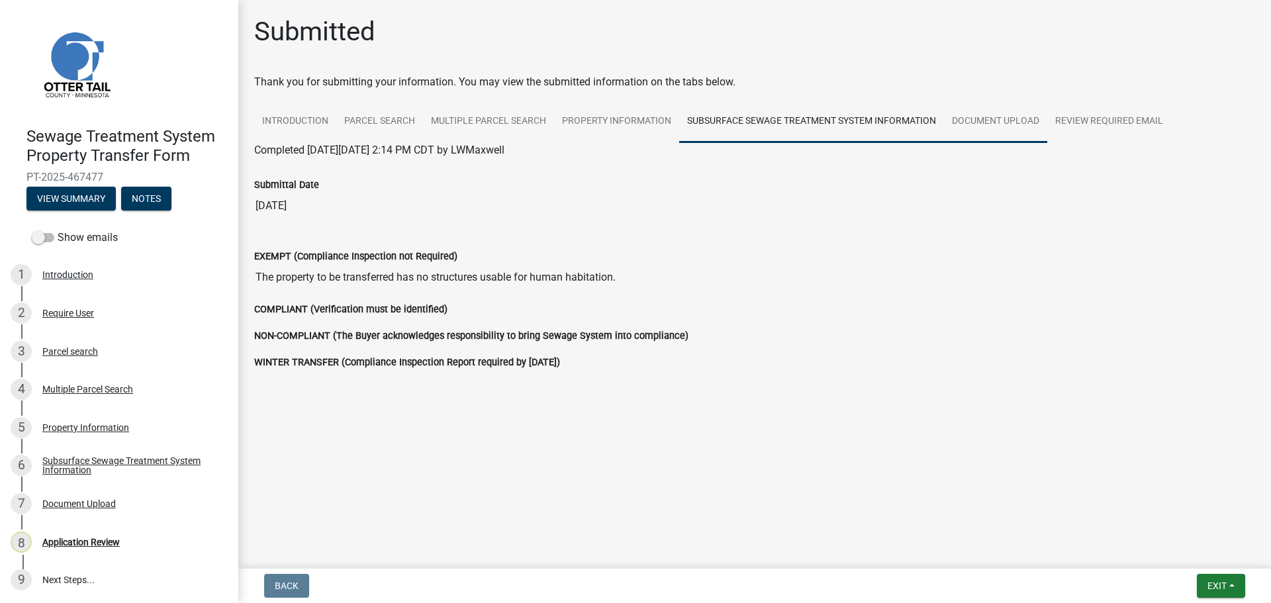
click at [1012, 121] on link "Document Upload" at bounding box center [995, 122] width 103 height 42
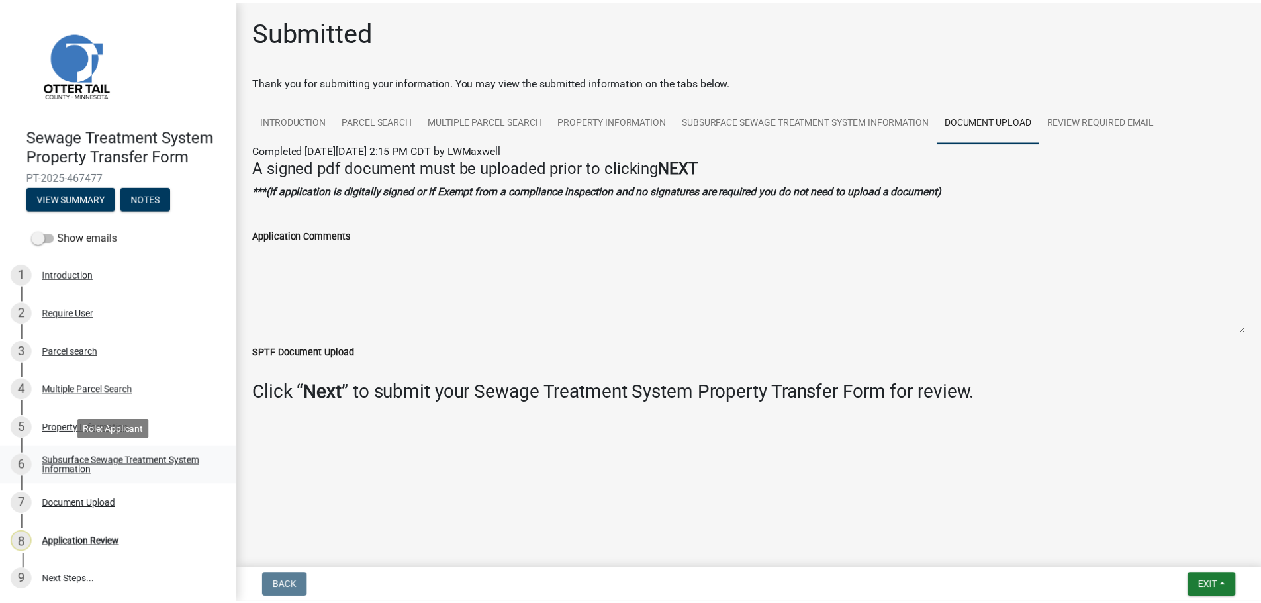
scroll to position [1, 0]
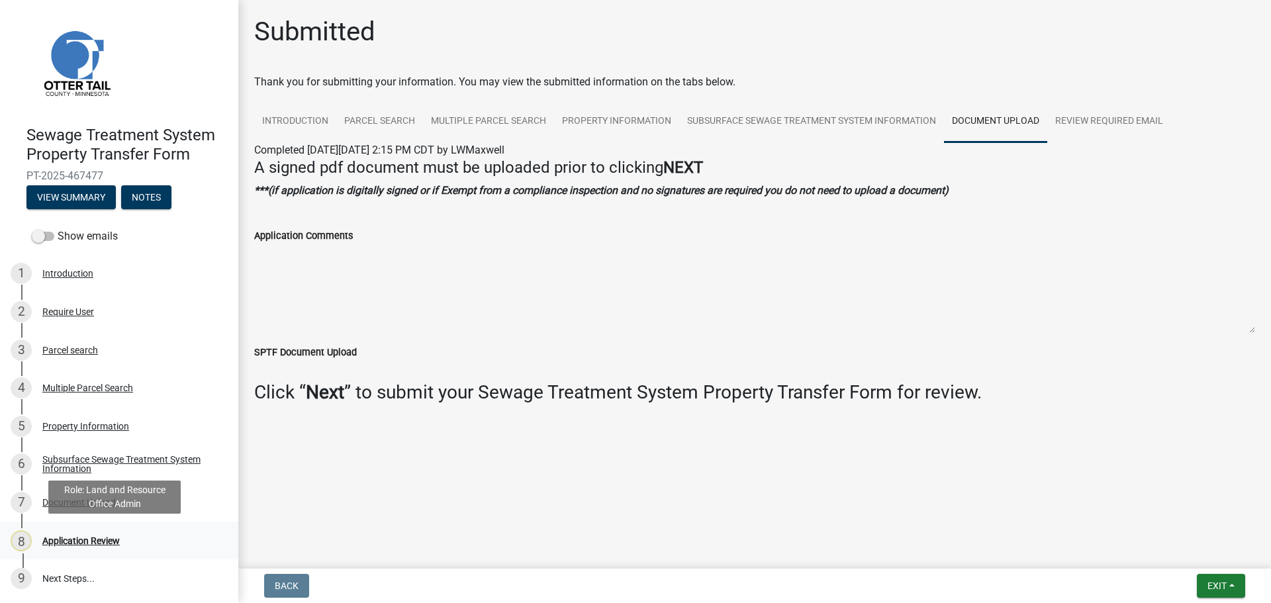
click at [85, 536] on div "Application Review" at bounding box center [80, 540] width 77 height 9
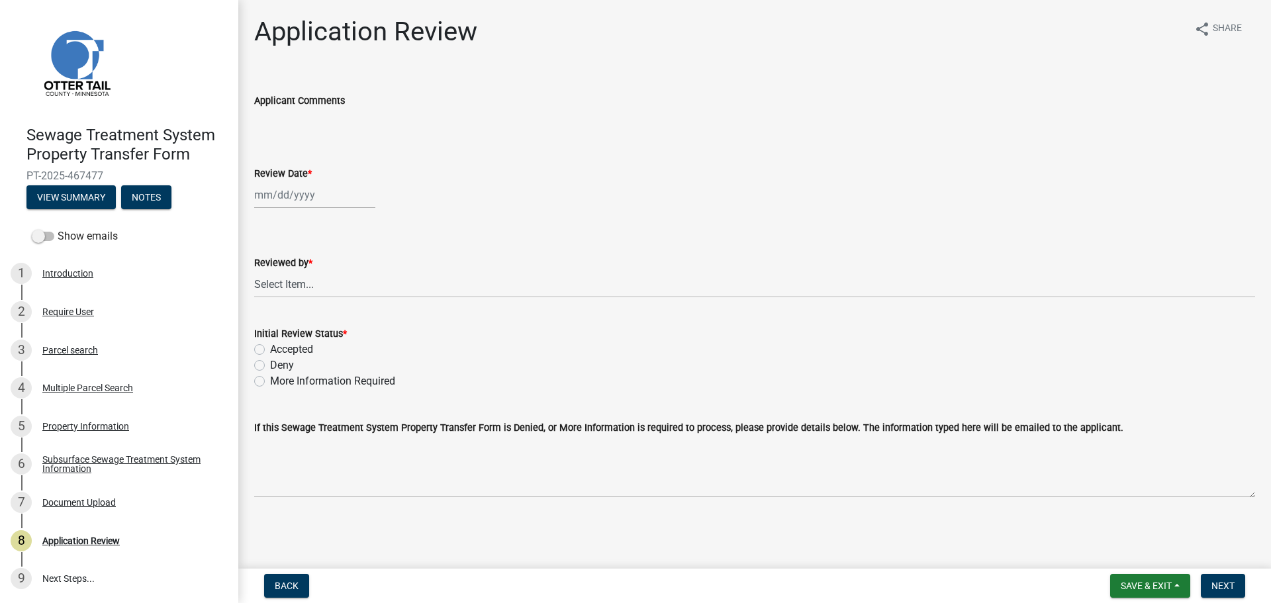
select select "8"
select select "2025"
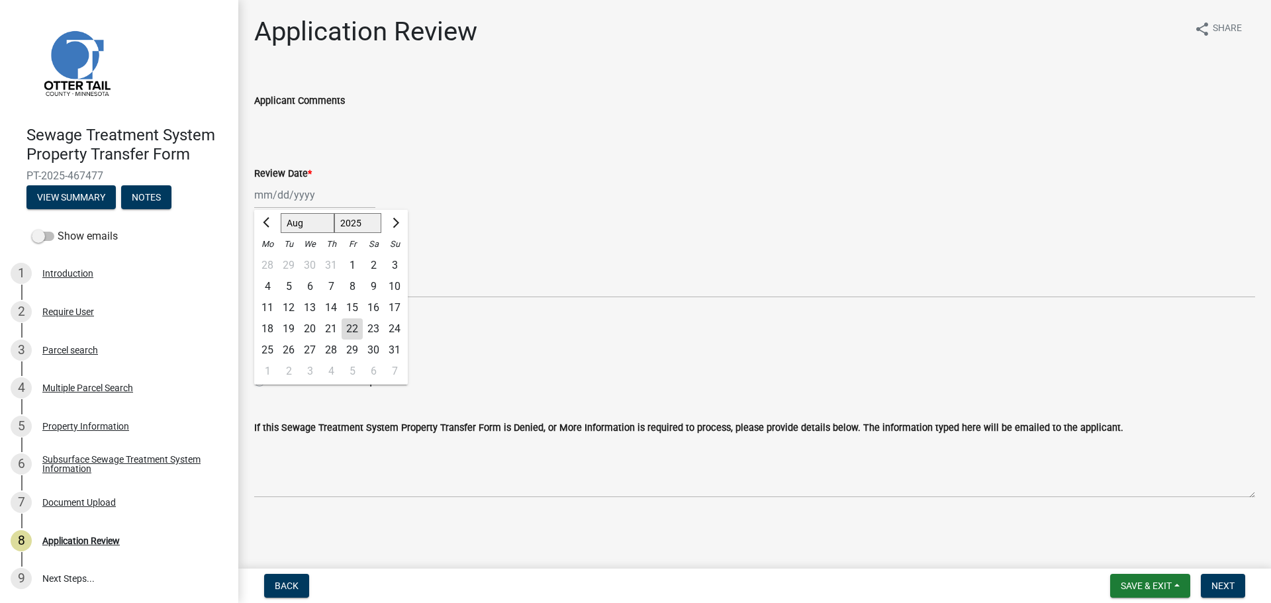
click at [306, 195] on div "Jan Feb Mar Apr May Jun Jul Aug Sep Oct Nov Dec 1525 1526 1527 1528 1529 1530 1…" at bounding box center [314, 194] width 121 height 27
click at [350, 325] on div "22" at bounding box center [351, 328] width 21 height 21
type input "08/22/2025"
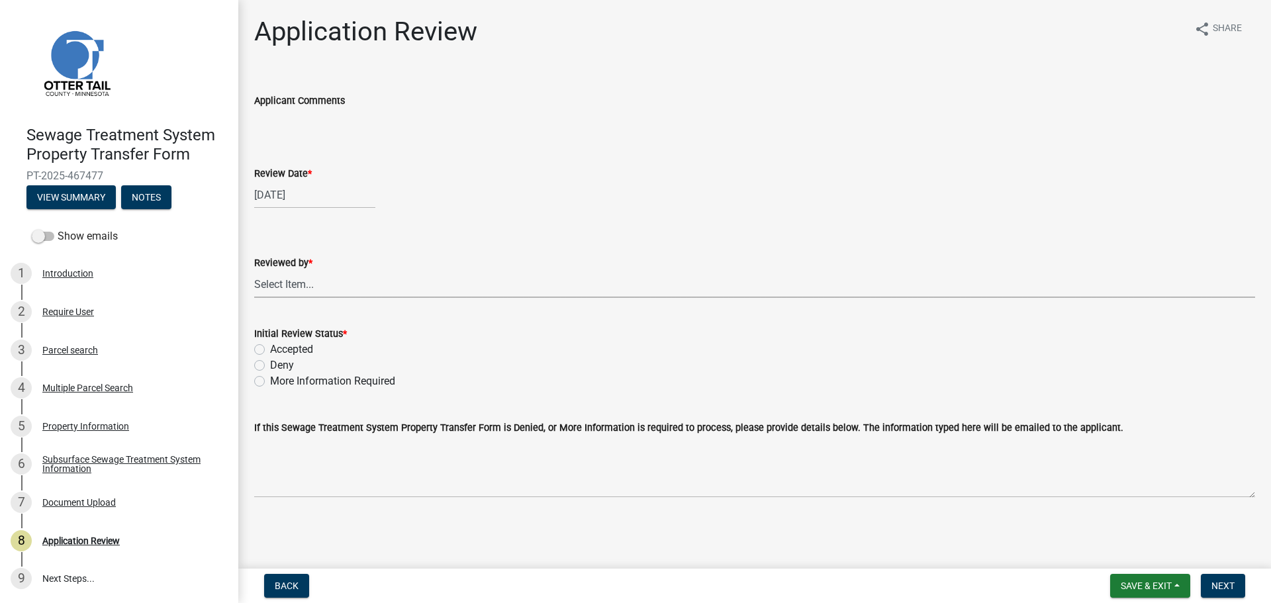
click at [337, 286] on select "Select Item... Alexis Newark Amy Busko Andrea Perales Brittany Tollefson Christ…" at bounding box center [754, 284] width 1001 height 27
click at [254, 271] on select "Select Item... Alexis Newark Amy Busko Andrea Perales Brittany Tollefson Christ…" at bounding box center [754, 284] width 1001 height 27
select select "67745ee8-7159-4960-80f9-a638286b467c"
click at [294, 352] on label "Accepted" at bounding box center [291, 349] width 43 height 16
click at [279, 350] on input "Accepted" at bounding box center [274, 345] width 9 height 9
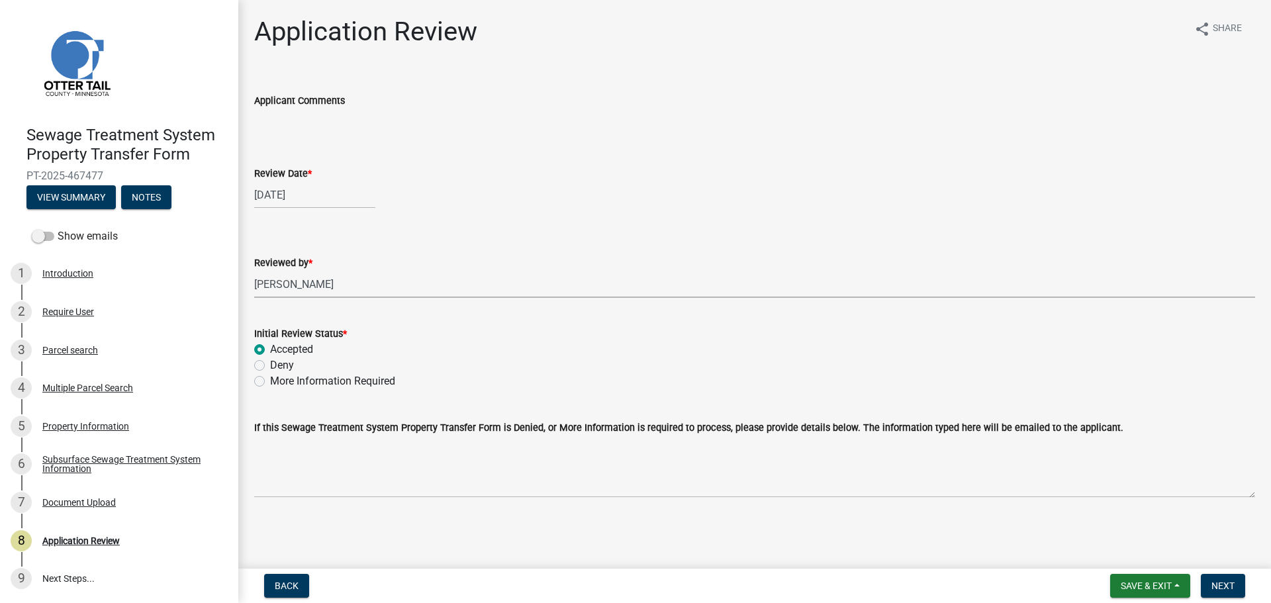
radio input "true"
click at [1215, 584] on span "Next" at bounding box center [1222, 585] width 23 height 11
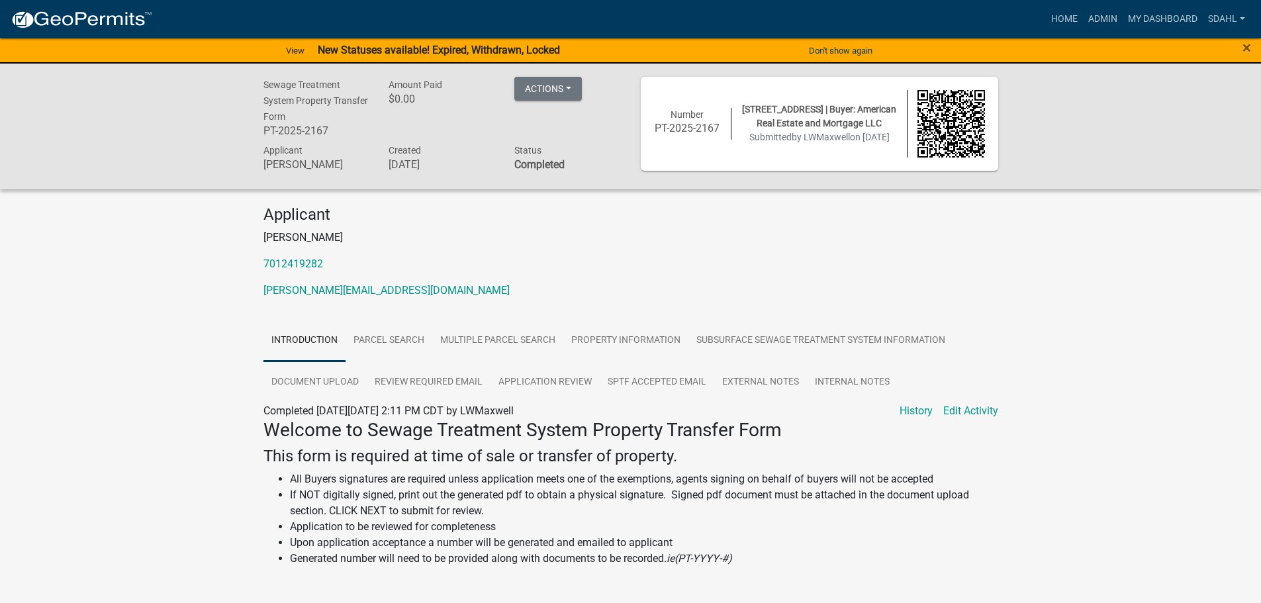
click at [1018, 242] on div "Sewage Treatment System Property Transfer Form PT-2025-2167 Amount Paid $0.00 A…" at bounding box center [630, 465] width 1261 height 803
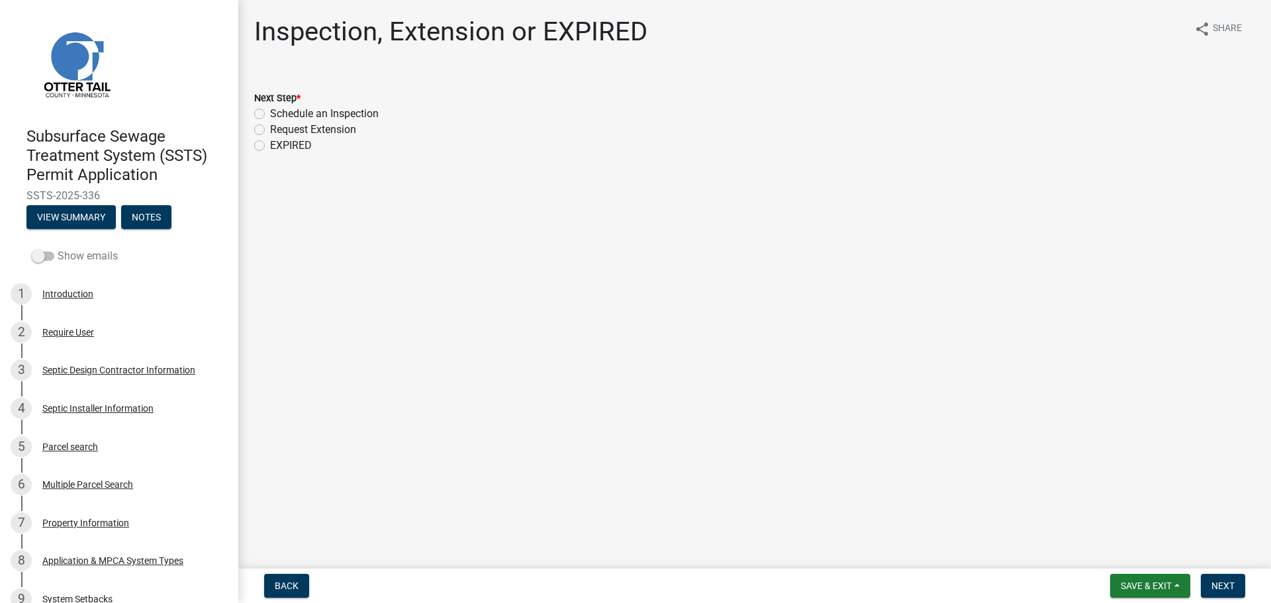
click at [98, 261] on label "Show emails" at bounding box center [75, 256] width 86 height 16
click at [58, 248] on input "Show emails" at bounding box center [58, 248] width 0 height 0
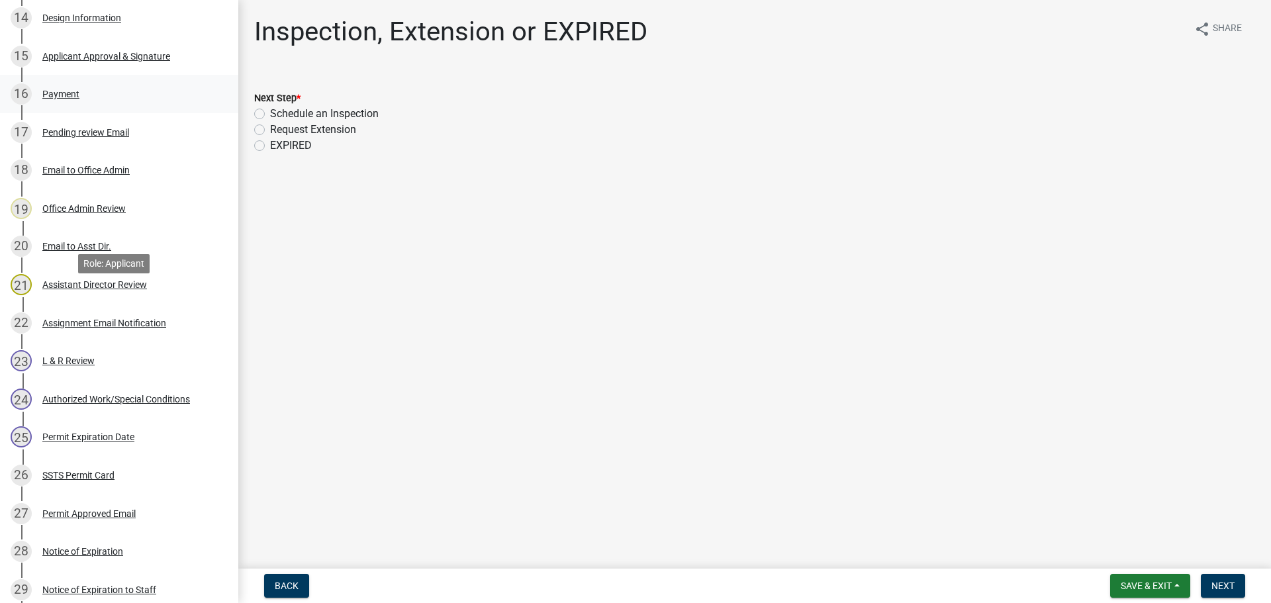
scroll to position [794, 0]
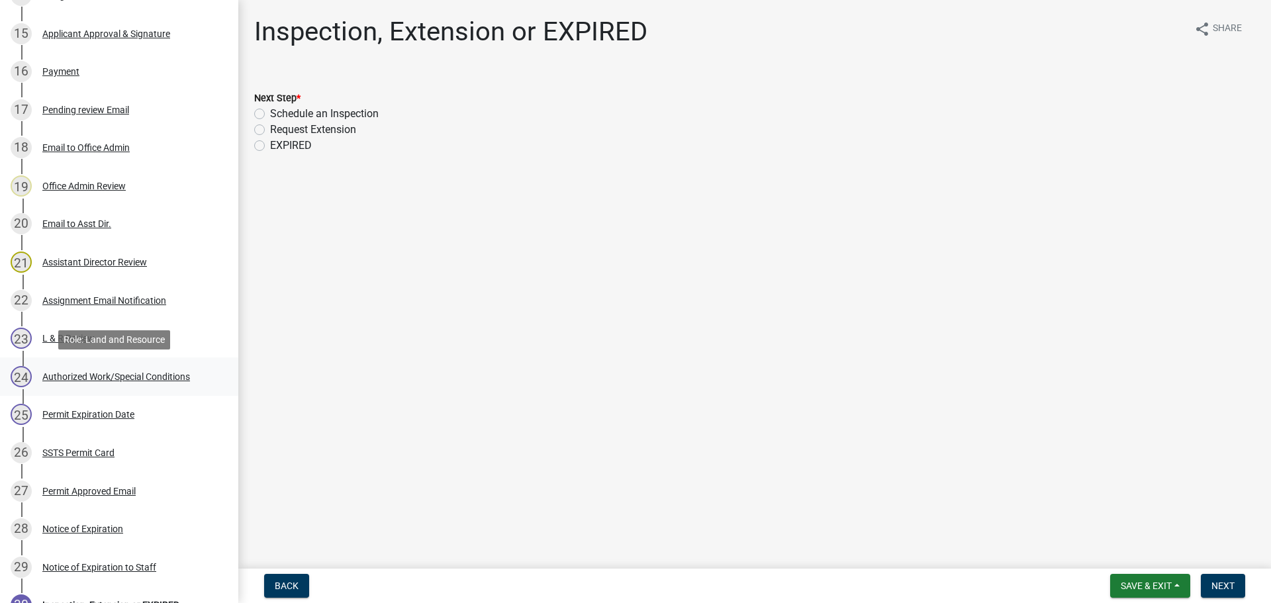
click at [172, 373] on div "Authorized Work/Special Conditions" at bounding box center [116, 376] width 148 height 9
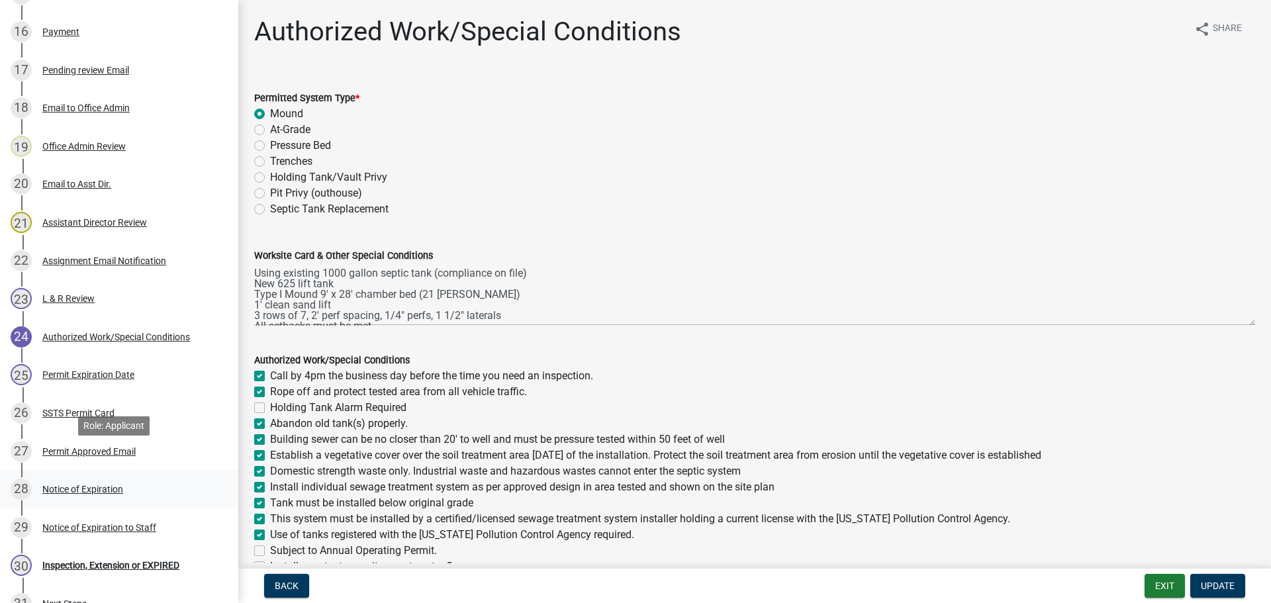
scroll to position [860, 0]
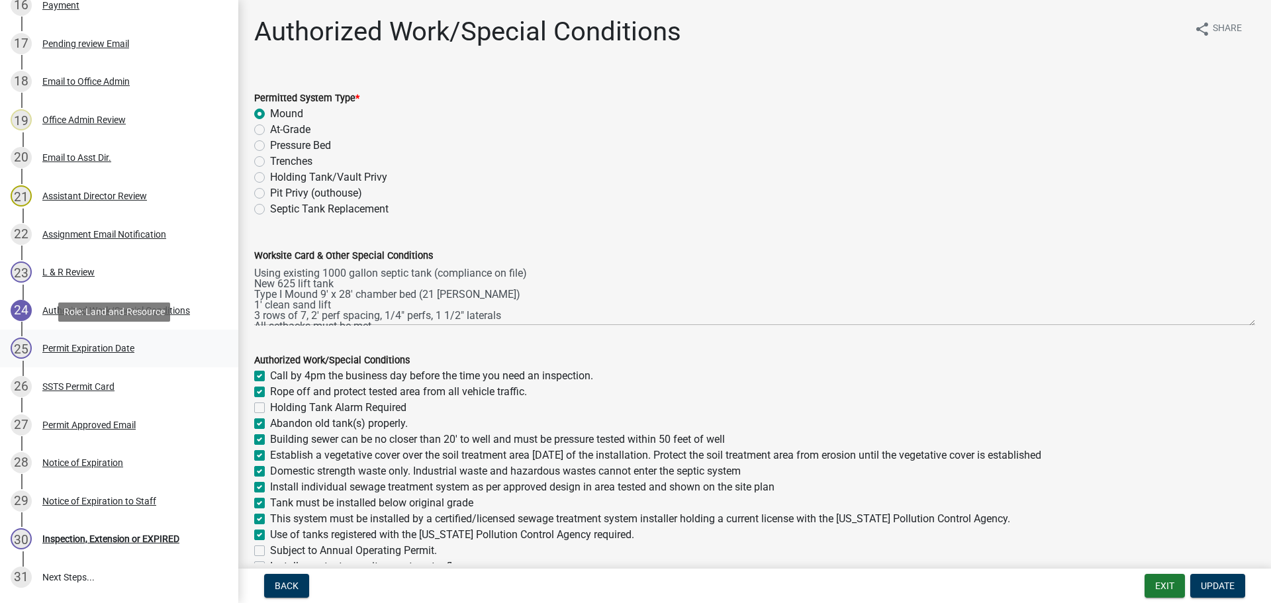
click at [120, 346] on div "Permit Expiration Date" at bounding box center [88, 347] width 92 height 9
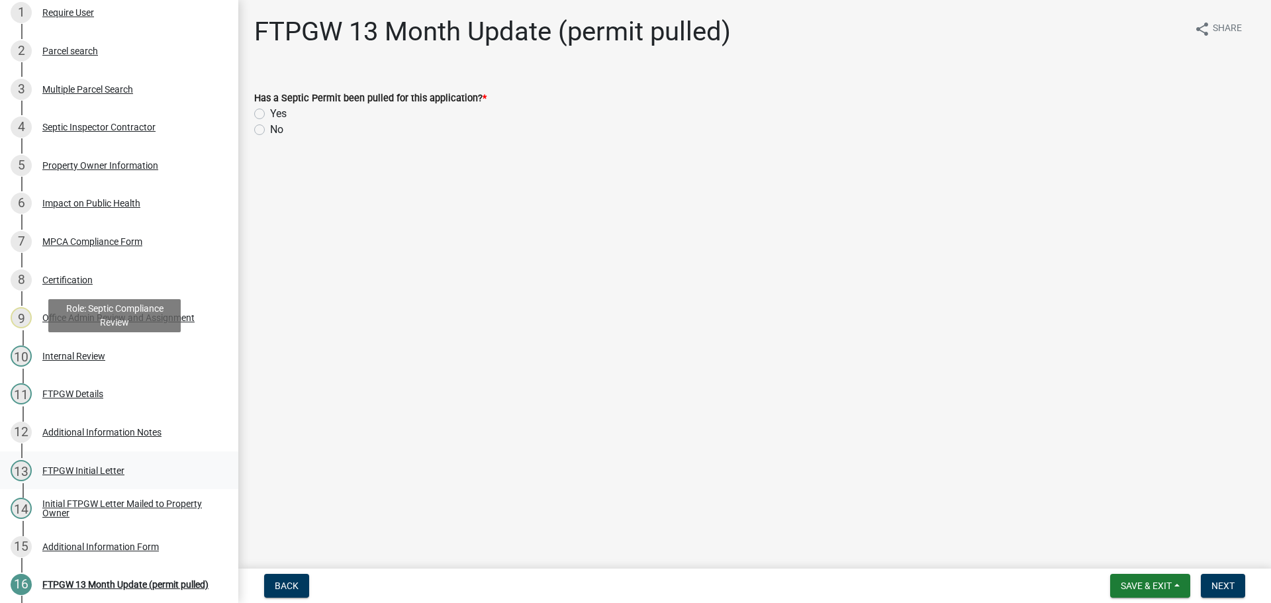
scroll to position [306, 0]
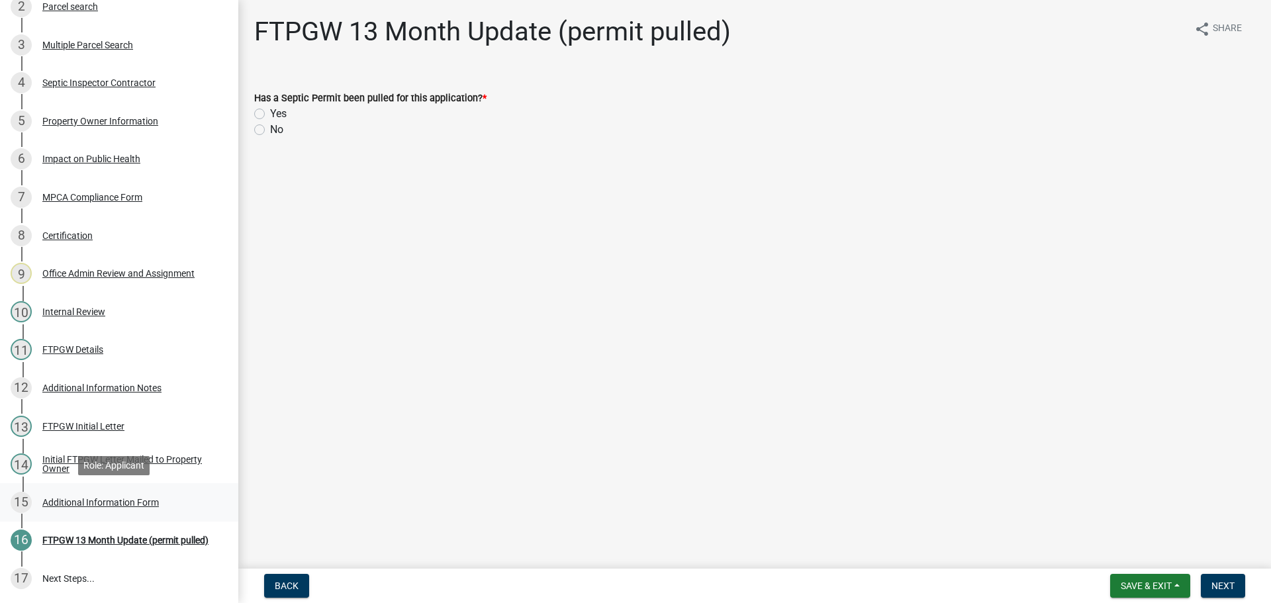
click at [140, 503] on div "Additional Information Form" at bounding box center [100, 502] width 116 height 9
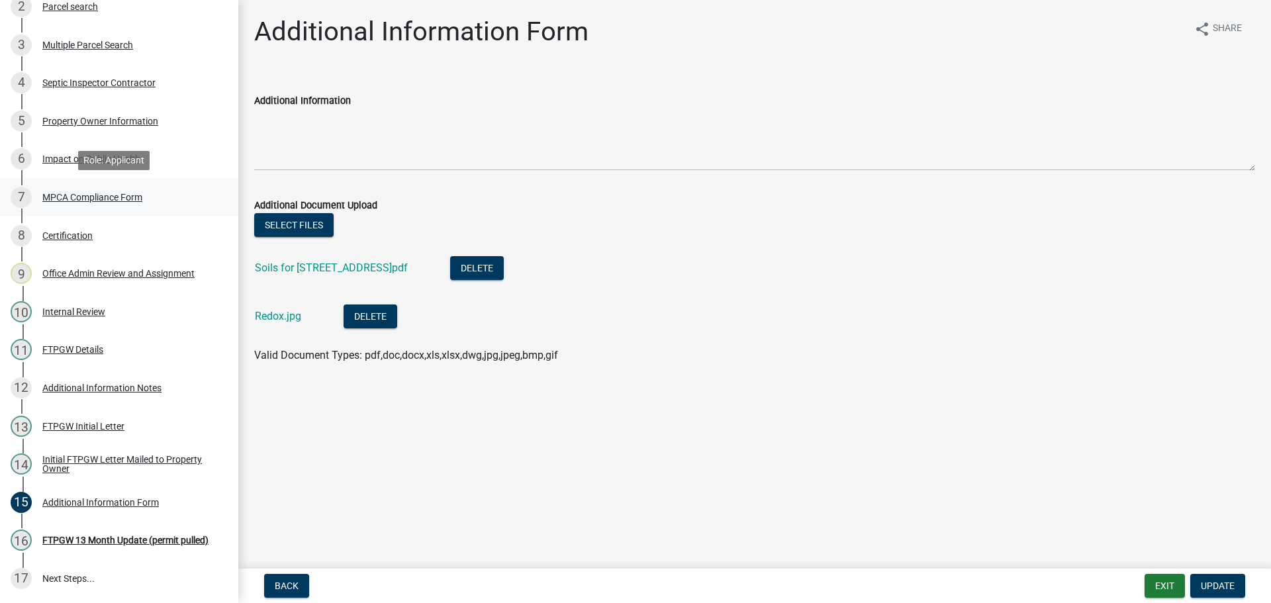
click at [96, 195] on div "MPCA Compliance Form" at bounding box center [92, 197] width 100 height 9
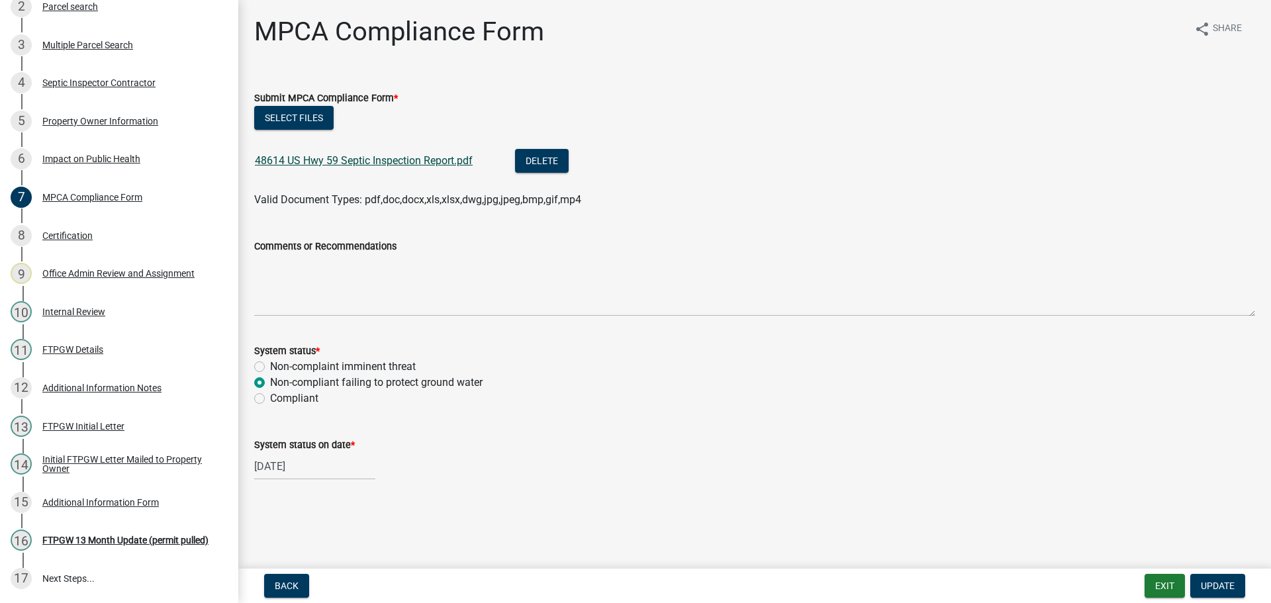
click at [420, 160] on link "48614 US Hwy 59 Septic Inspection Report.pdf" at bounding box center [364, 160] width 218 height 13
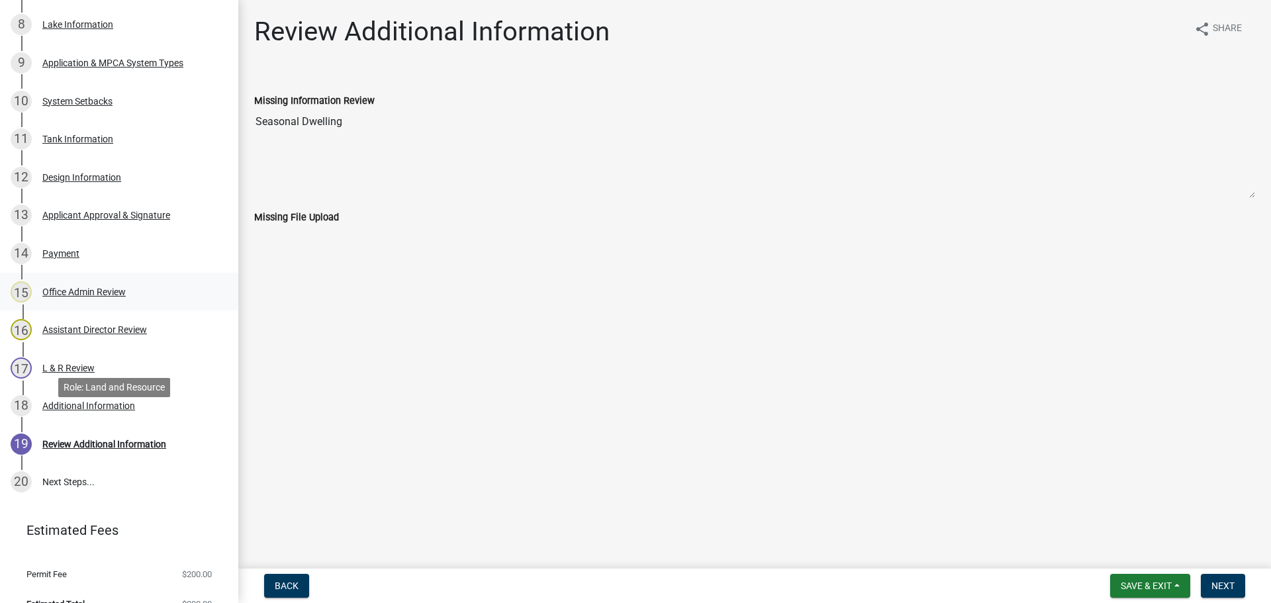
scroll to position [557, 0]
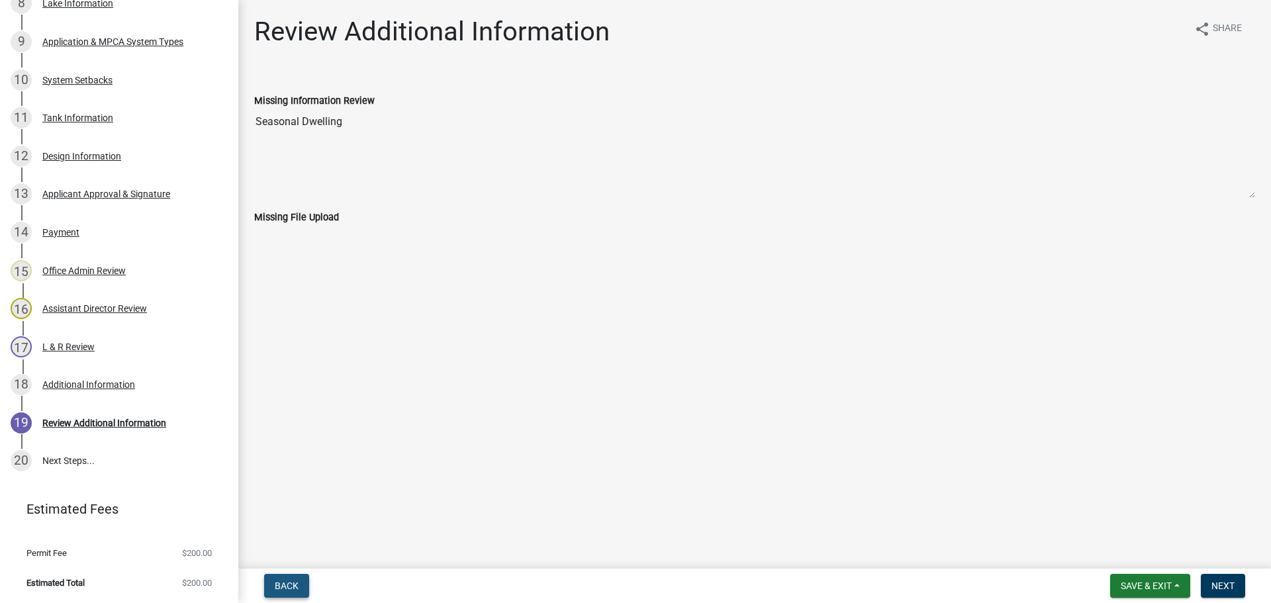
click at [293, 583] on span "Back" at bounding box center [287, 585] width 24 height 11
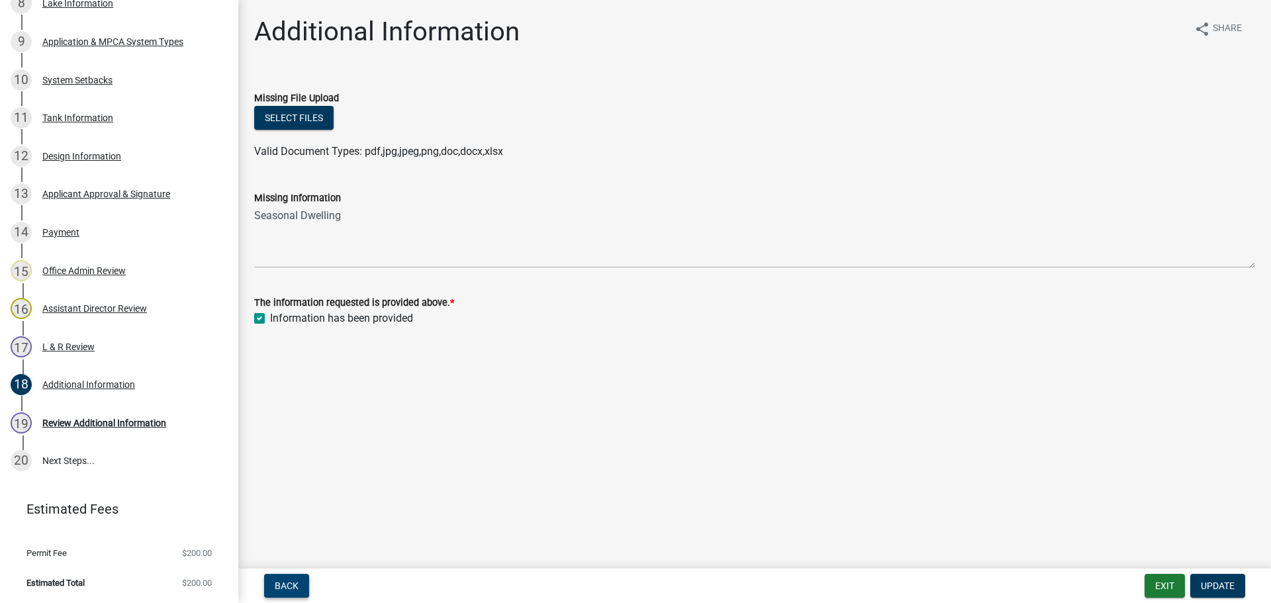
click at [291, 586] on span "Back" at bounding box center [287, 585] width 24 height 11
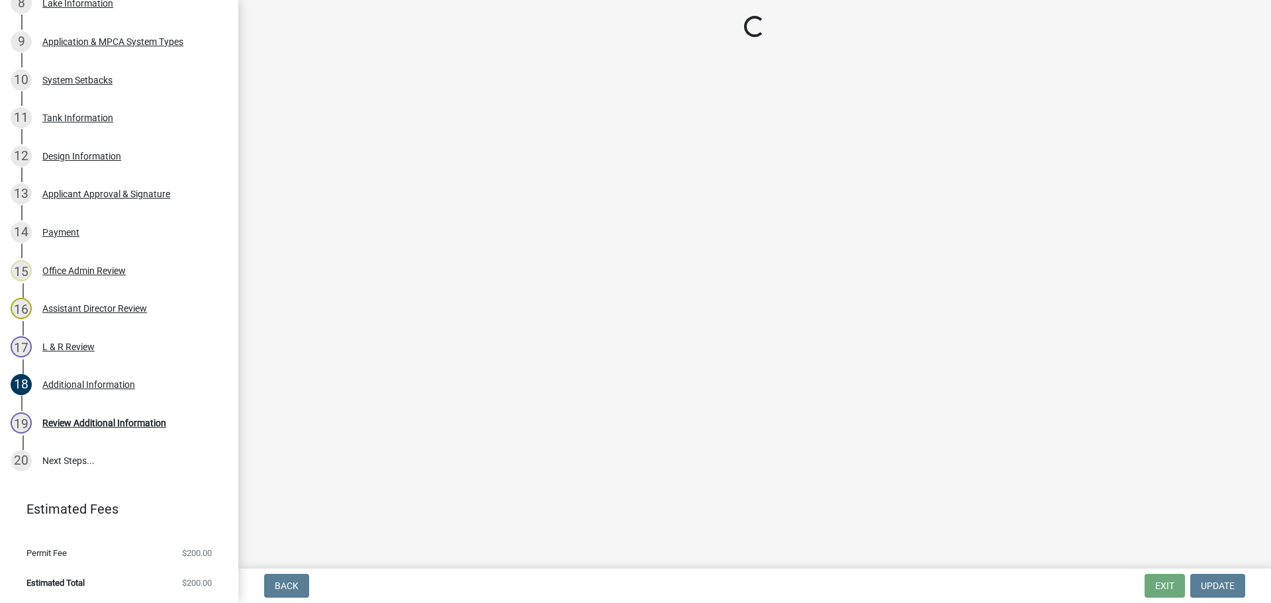
select select "c924b0b6-8bab-4fad-8e2d-179555df0fda"
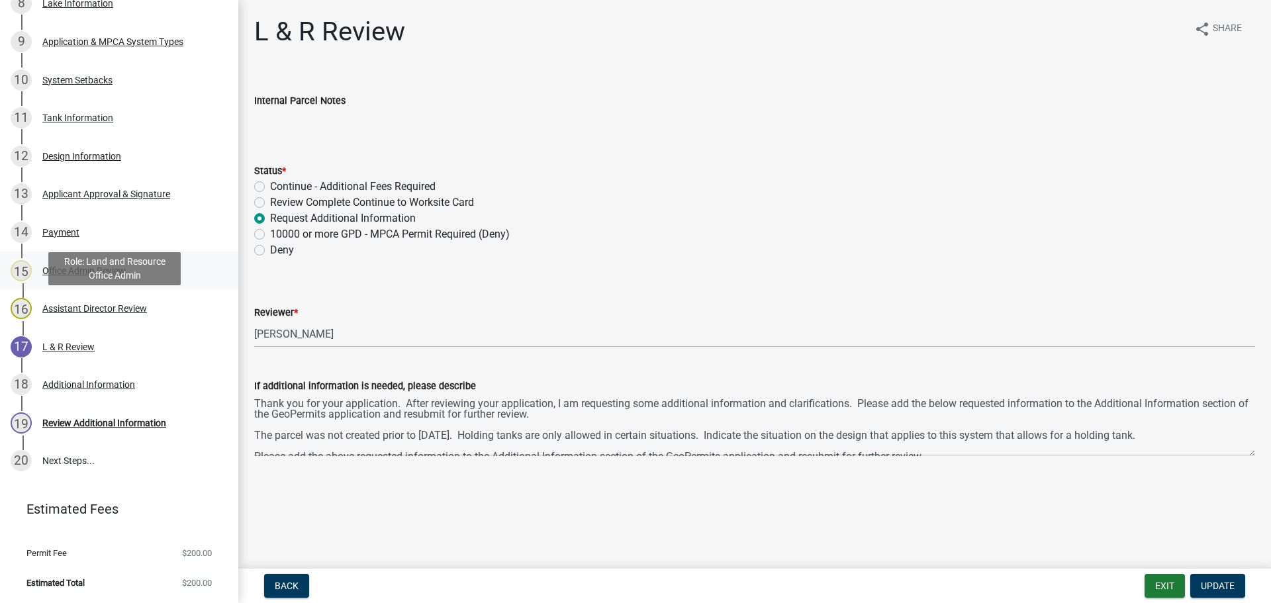
scroll to position [0, 0]
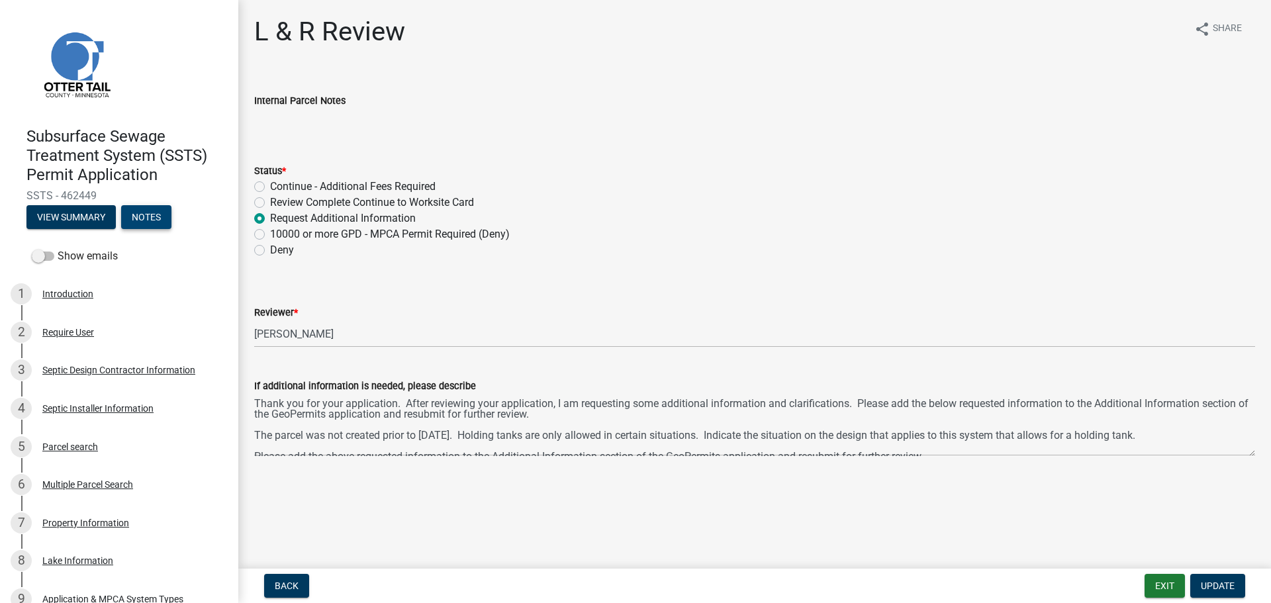
click at [159, 212] on button "Notes" at bounding box center [146, 217] width 50 height 24
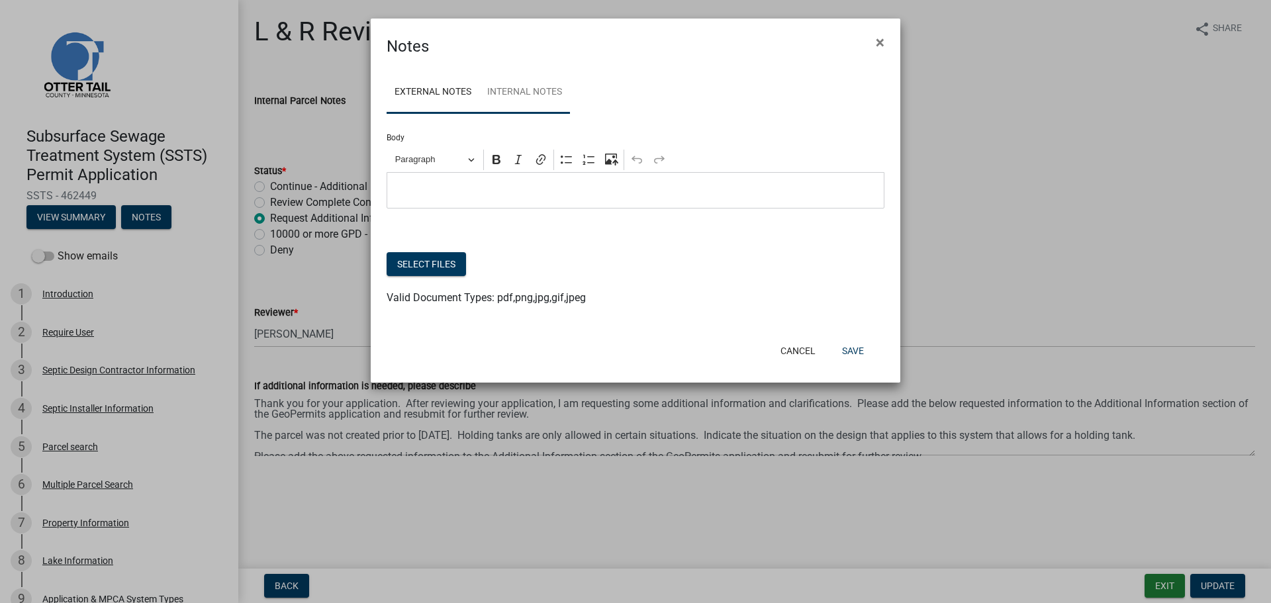
click at [518, 90] on link "Internal Notes" at bounding box center [524, 92] width 91 height 42
click at [512, 185] on p "Editor editing area: main. Press Alt+0 for help." at bounding box center [636, 191] width 484 height 16
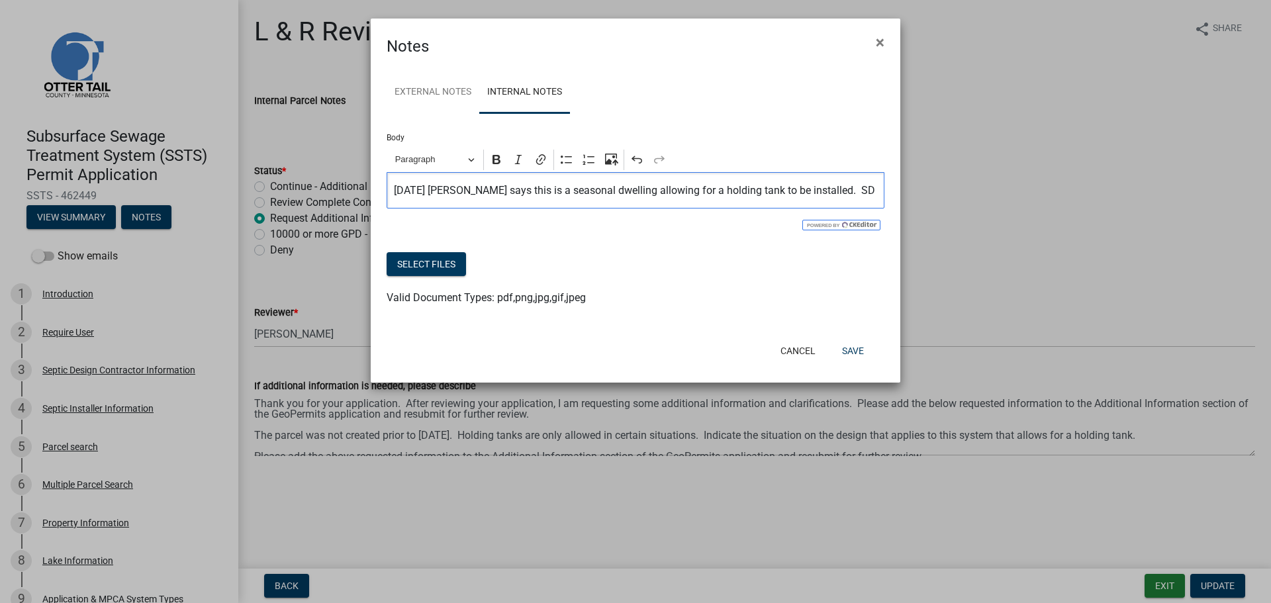
drag, startPoint x: 868, startPoint y: 189, endPoint x: 874, endPoint y: 193, distance: 6.8
click at [868, 189] on p "2025-08-22 Scott Ellingson says this is a seasonal dwelling allowing for a hold…" at bounding box center [636, 191] width 484 height 16
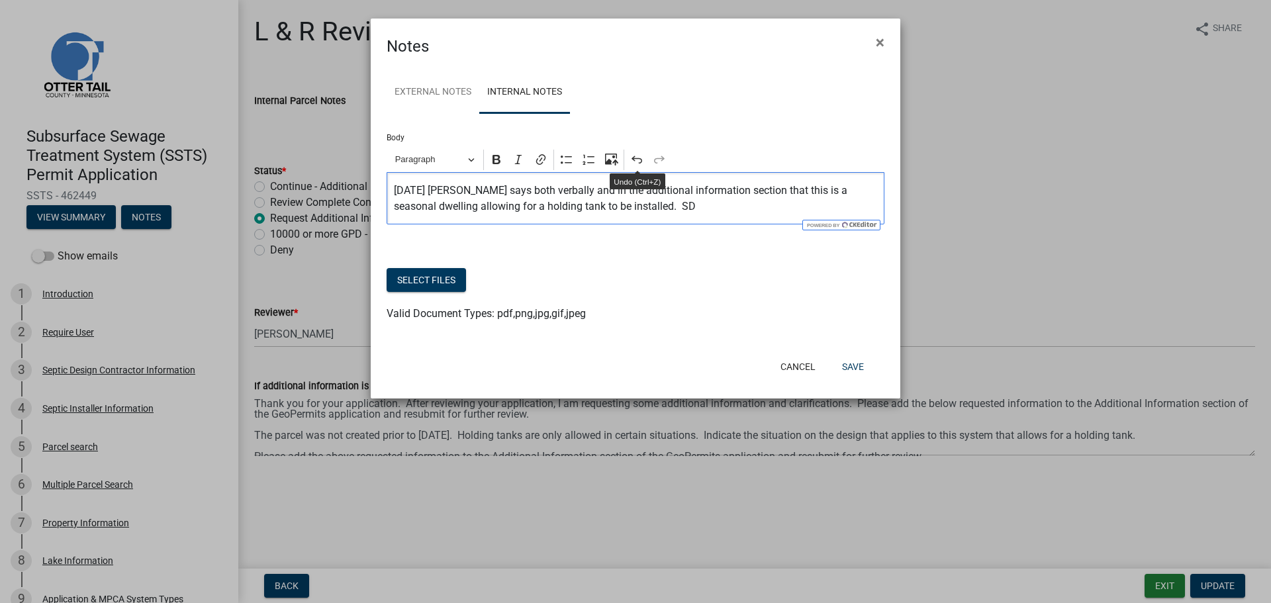
click at [724, 204] on p "2025-08-22 Scott Ellingson says both verbally and in the additional information…" at bounding box center [636, 199] width 484 height 32
click at [856, 364] on button "Save" at bounding box center [852, 367] width 43 height 24
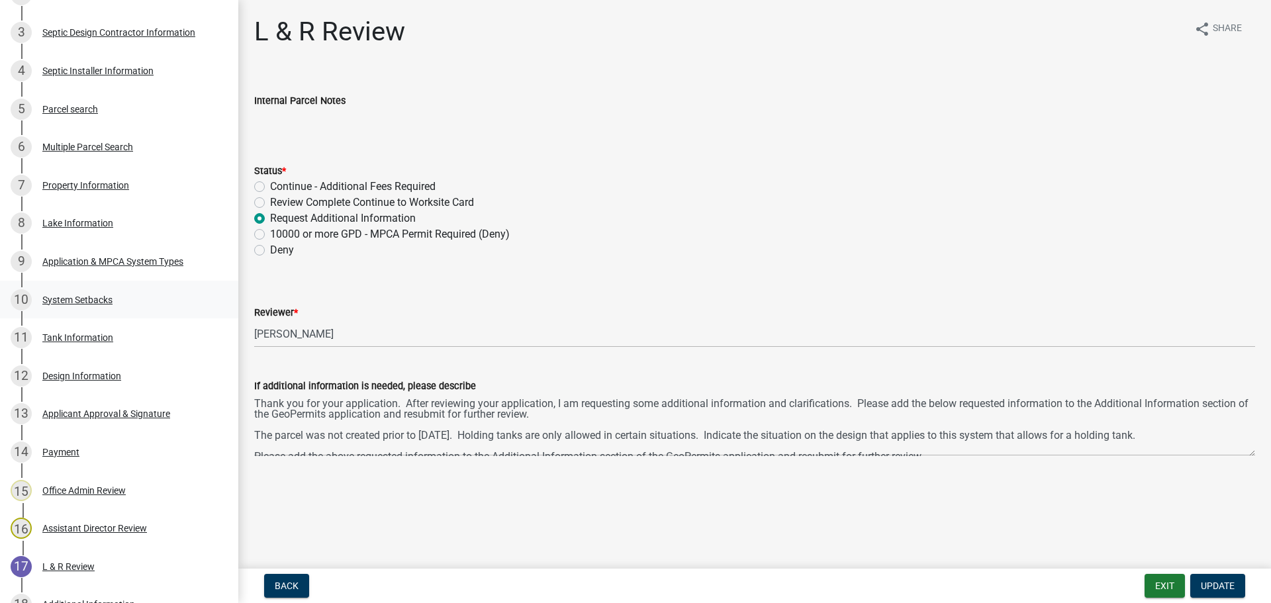
scroll to position [557, 0]
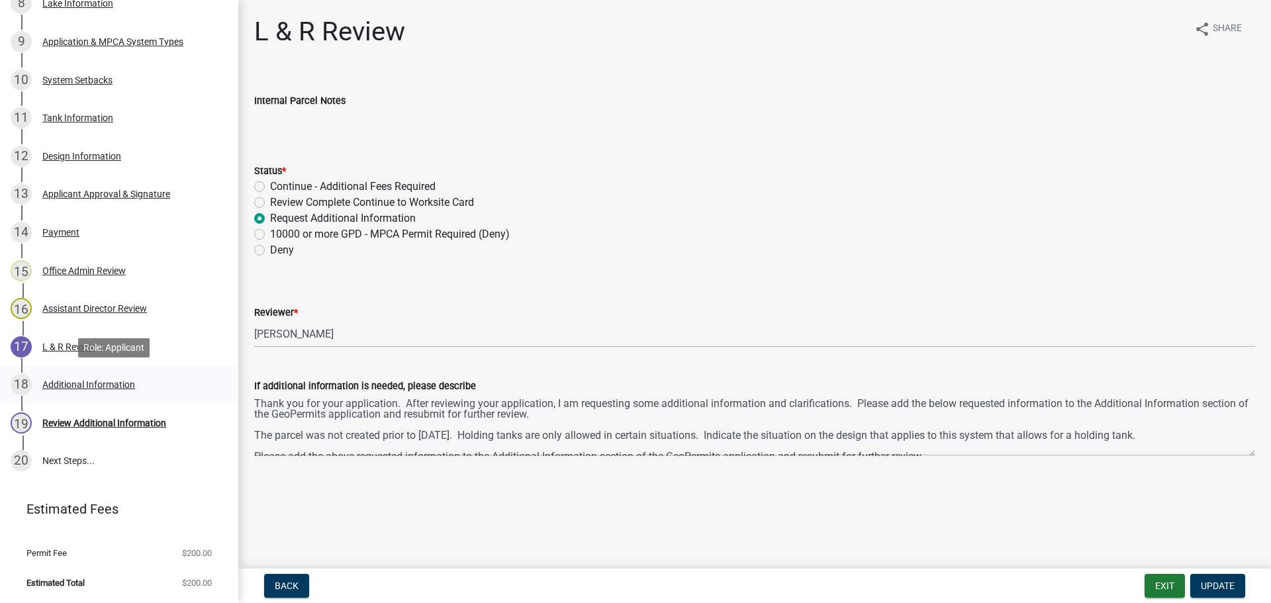
click at [68, 383] on div "Additional Information" at bounding box center [88, 384] width 93 height 9
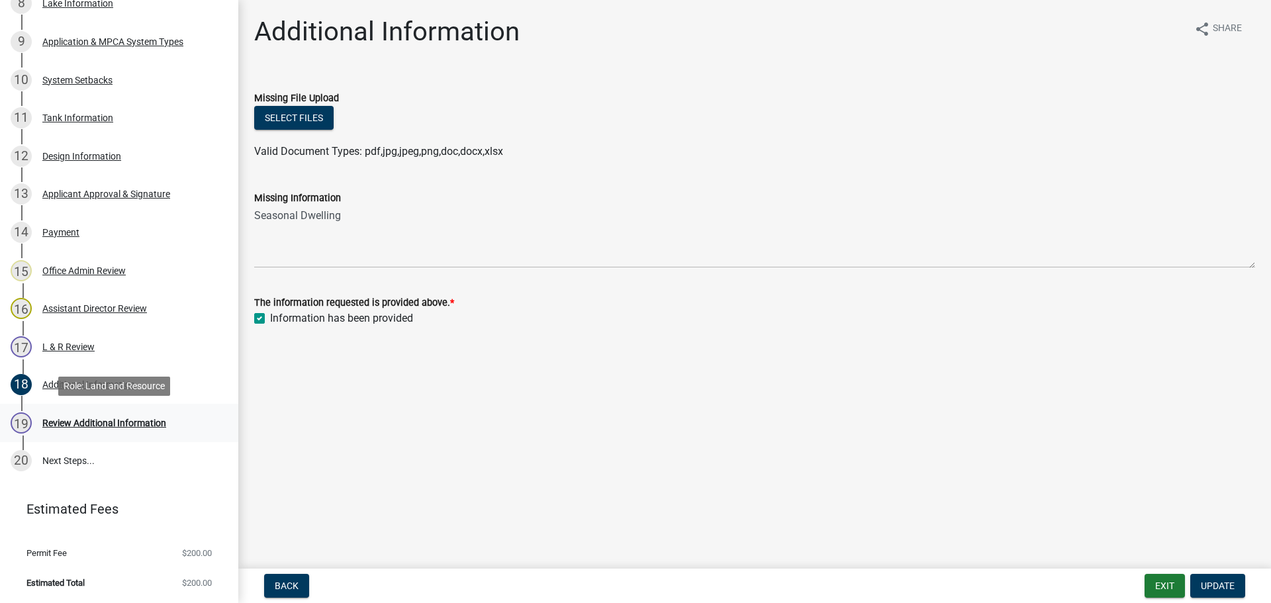
click at [70, 421] on div "Review Additional Information" at bounding box center [104, 422] width 124 height 9
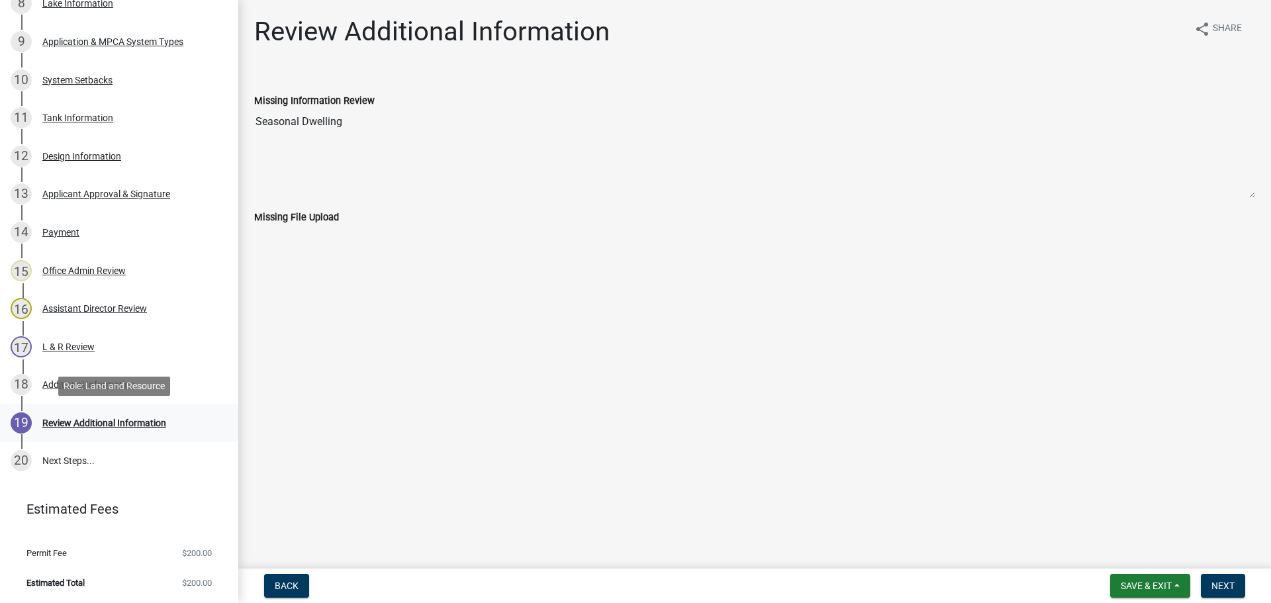
click at [70, 422] on div "Review Additional Information" at bounding box center [104, 422] width 124 height 9
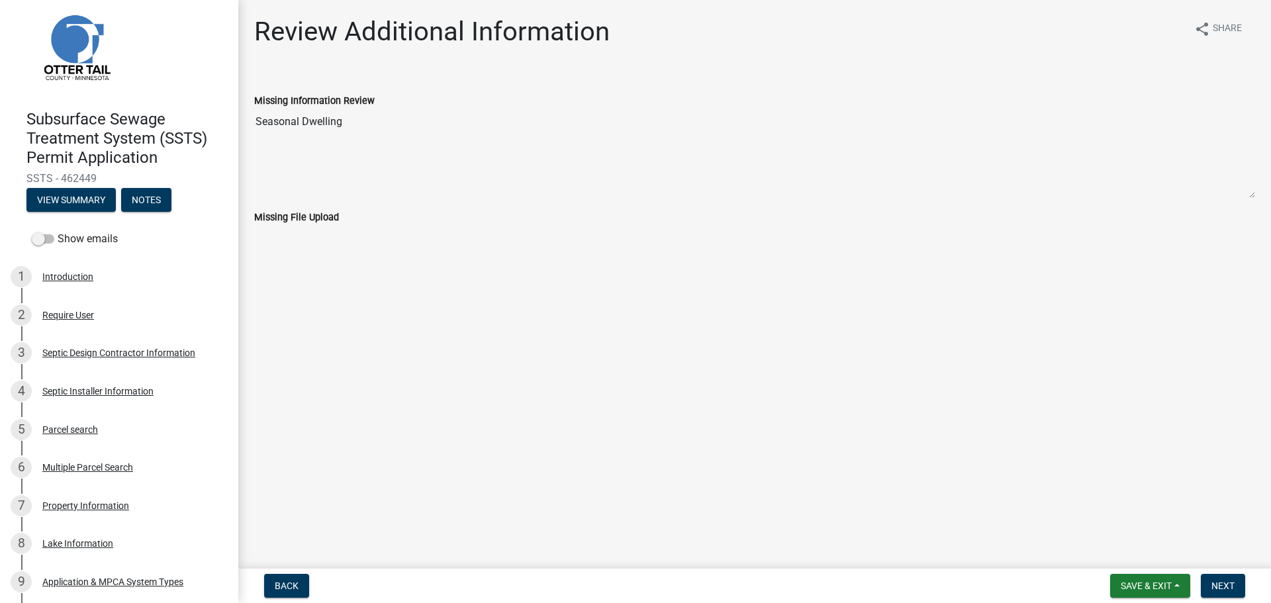
scroll to position [0, 0]
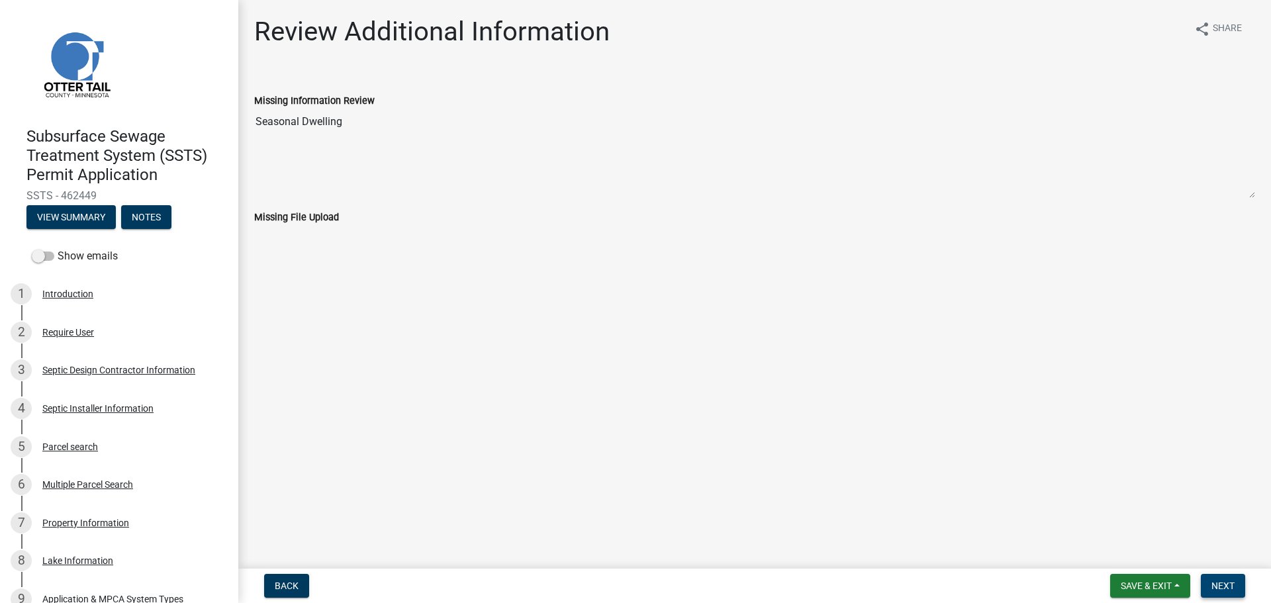
click at [1216, 585] on span "Next" at bounding box center [1222, 585] width 23 height 11
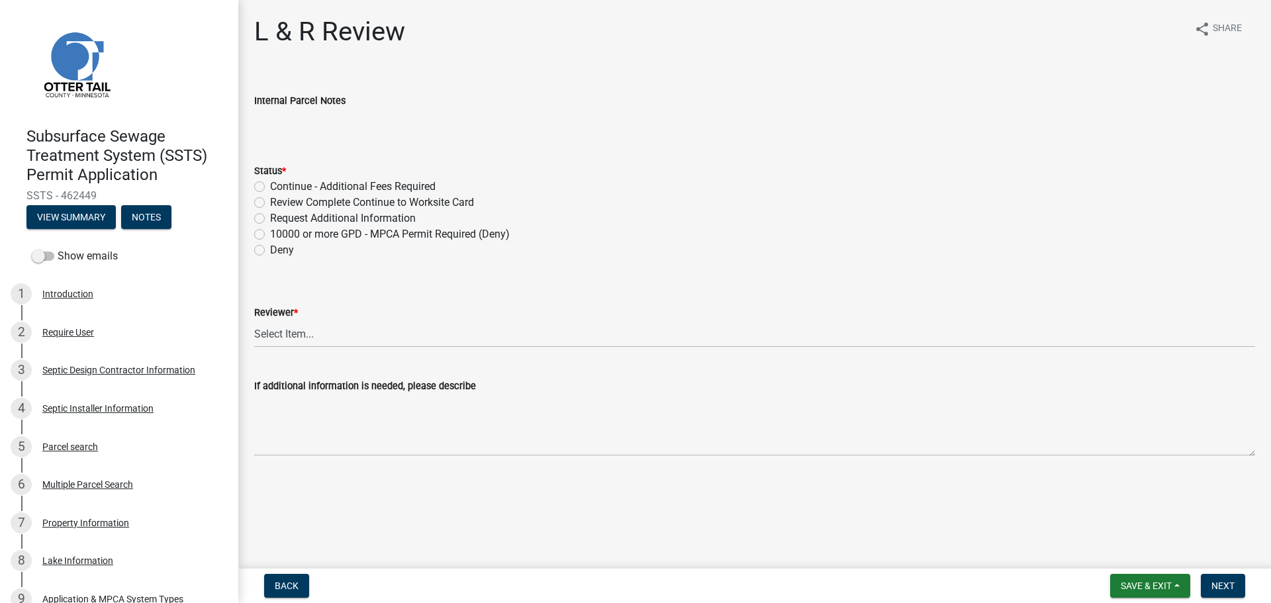
click at [353, 204] on label "Review Complete Continue to Worksite Card" at bounding box center [372, 203] width 204 height 16
click at [279, 203] on input "Review Complete Continue to Worksite Card" at bounding box center [274, 199] width 9 height 9
radio input "true"
click at [315, 331] on select "Select Item... Alexis Newark Andrea Perales Brittany Tollefson Elizabeth Plaste…" at bounding box center [754, 333] width 1001 height 27
click at [254, 320] on select "Select Item... Alexis Newark Andrea Perales Brittany Tollefson Elizabeth Plaste…" at bounding box center [754, 333] width 1001 height 27
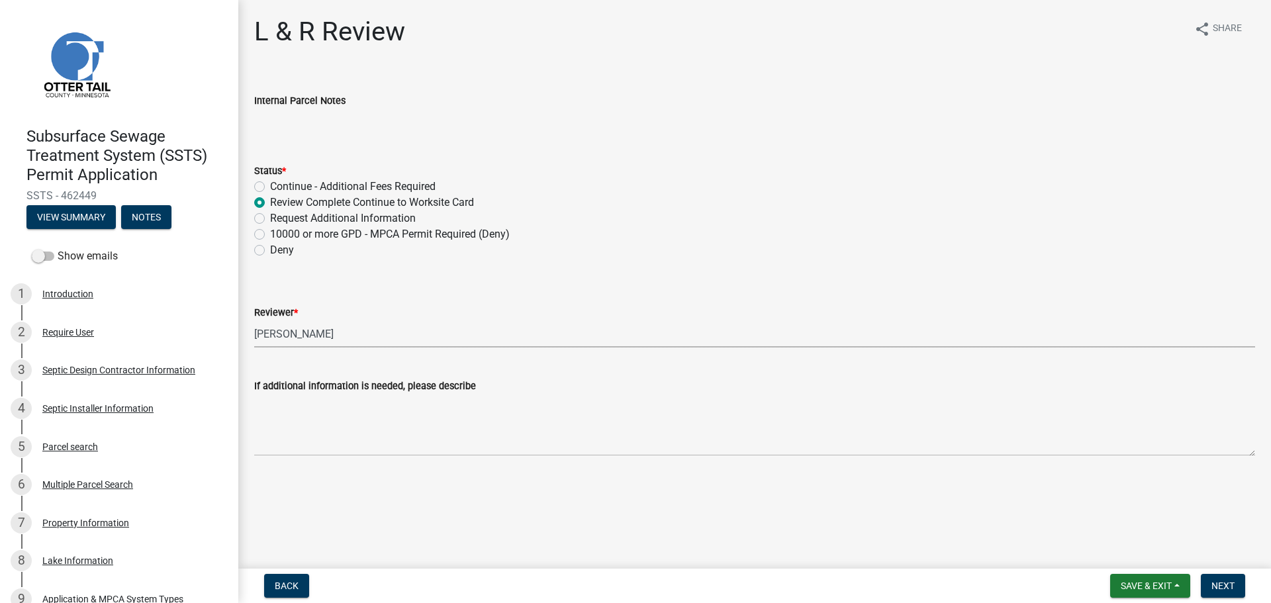
select select "c924b0b6-8bab-4fad-8e2d-179555df0fda"
click at [1222, 582] on span "Next" at bounding box center [1222, 585] width 23 height 11
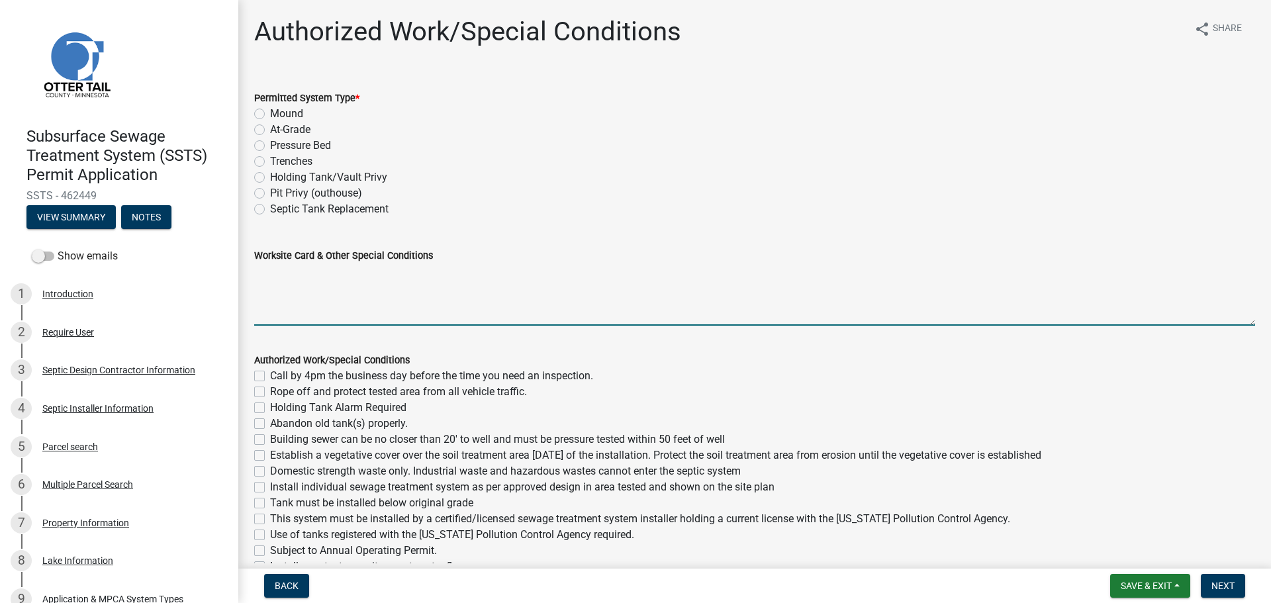
click at [290, 277] on textarea "Worksite Card & Other Special Conditions" at bounding box center [754, 294] width 1001 height 62
paste textarea "2 Bedroom – Type II Holding Tank 2500 Gallon Holding Tank Will have outdoor man…"
click at [254, 273] on textarea "2 Bedroom – Type II Holding Tank 2500 Gallon Holding Tank Will have outdoor man…" at bounding box center [754, 294] width 1001 height 62
click at [263, 281] on textarea "Seasonal Dwelling - 2 Bedroom – Type II Holding Tank 2500 Gallon Holding Tank W…" at bounding box center [754, 294] width 1001 height 62
click at [318, 293] on textarea "Seasonal Dwelling - 2 Bedroom – Type II Holding Tank 1600 Gallon Holding Tank W…" at bounding box center [754, 294] width 1001 height 62
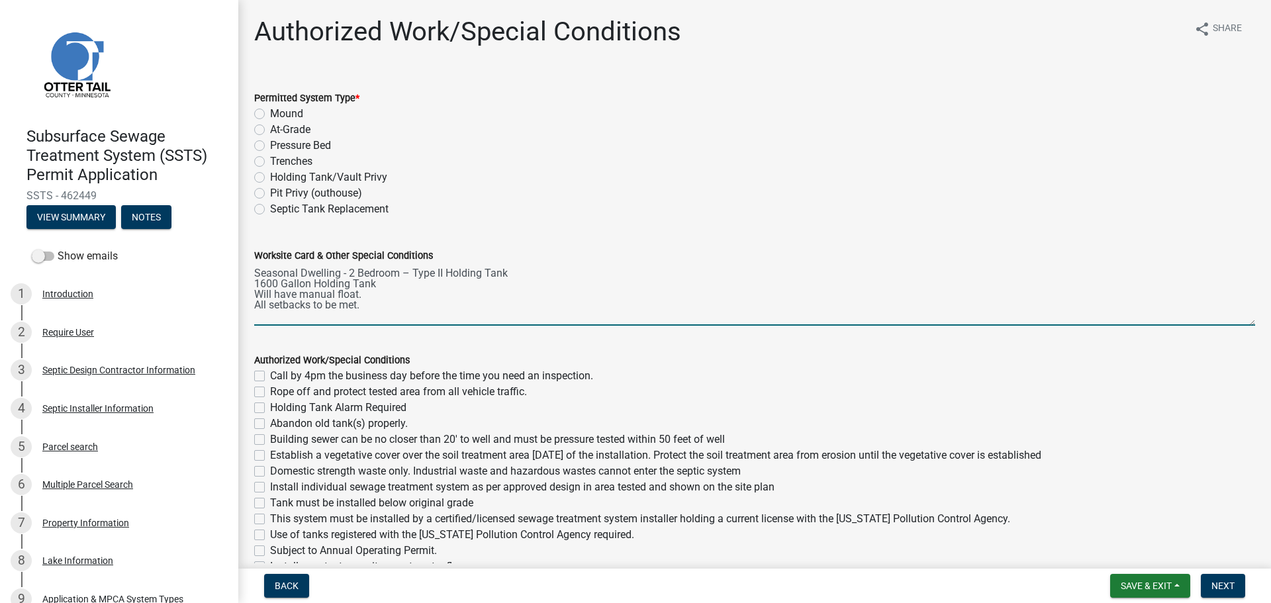
click at [402, 274] on textarea "Seasonal Dwelling - 2 Bedroom – Type II Holding Tank 1600 Gallon Holding Tank W…" at bounding box center [754, 294] width 1001 height 62
click at [346, 275] on textarea "Seasonal Dwelling - 2 Bedroom – Type II Holding Tank 1600 Gallon Holding Tank W…" at bounding box center [754, 294] width 1001 height 62
click at [406, 274] on textarea "Seasonal Dwelling - 2 Bedroom – Type II Holding Tank 1600 Gallon Holding Tank W…" at bounding box center [754, 294] width 1001 height 62
click at [406, 275] on textarea "Seasonal Dwelling - 2 Bedroom – Type II Holding Tank 1600 Gallon Holding Tank W…" at bounding box center [754, 294] width 1001 height 62
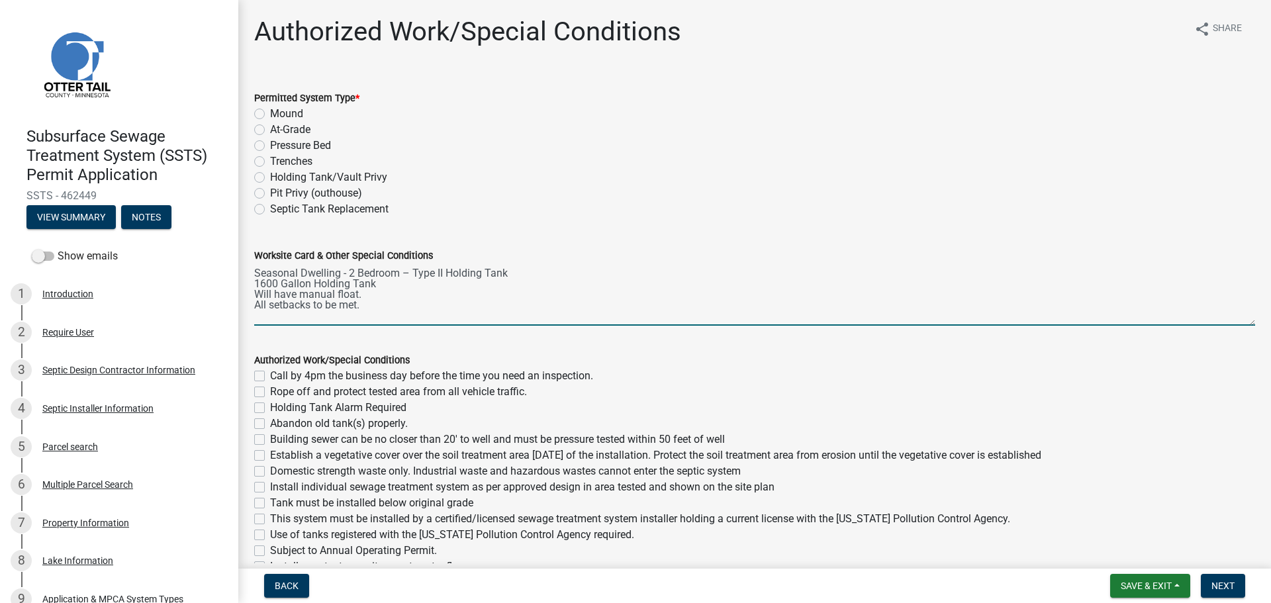
click at [408, 277] on textarea "Seasonal Dwelling - 2 Bedroom – Type II Holding Tank 1600 Gallon Holding Tank W…" at bounding box center [754, 294] width 1001 height 62
click at [345, 273] on textarea "Seasonal Dwelling - 2 Bedroom – Type II Holding Tank 1600 Gallon Holding Tank W…" at bounding box center [754, 294] width 1001 height 62
click at [343, 276] on textarea "Seasonal Dwelling - 2 Bedroom – Type II Holding Tank 1600 Gallon Holding Tank W…" at bounding box center [754, 294] width 1001 height 62
paste textarea "–"
type textarea "Seasonal Dwelling – 2 Bedroom – Type II Holding Tank 1600 Gallon Holding Tank W…"
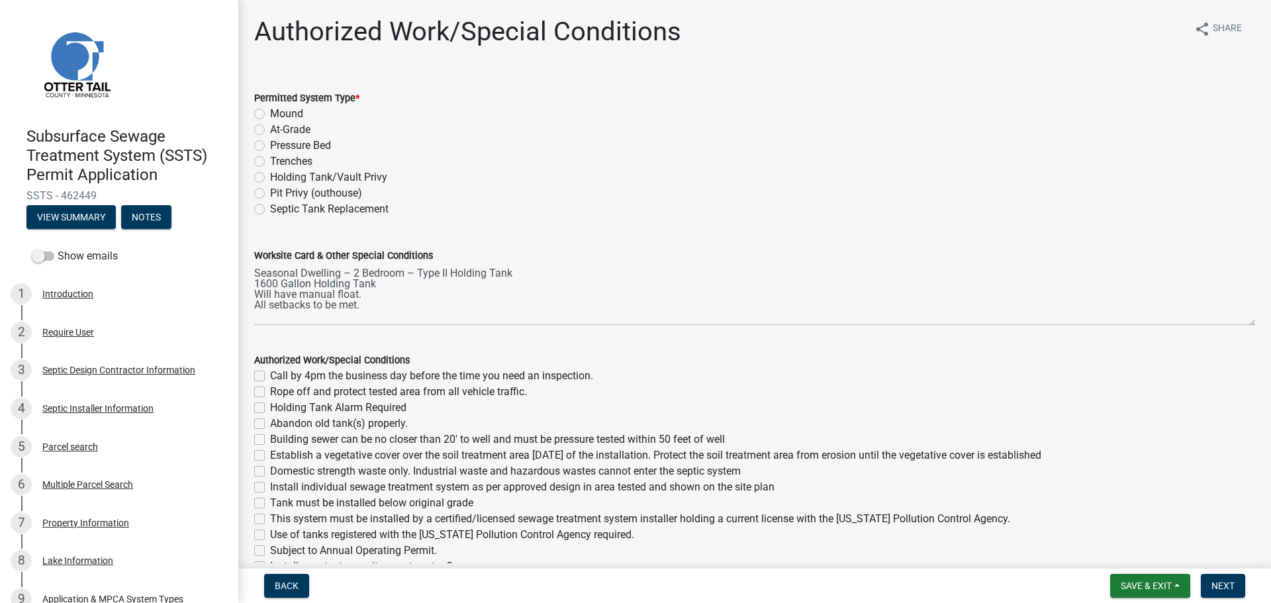
drag, startPoint x: 258, startPoint y: 179, endPoint x: 287, endPoint y: 193, distance: 32.0
click at [270, 178] on label "Holding Tank/Vault Privy" at bounding box center [328, 177] width 117 height 16
click at [270, 178] on input "Holding Tank/Vault Privy" at bounding box center [274, 173] width 9 height 9
radio input "true"
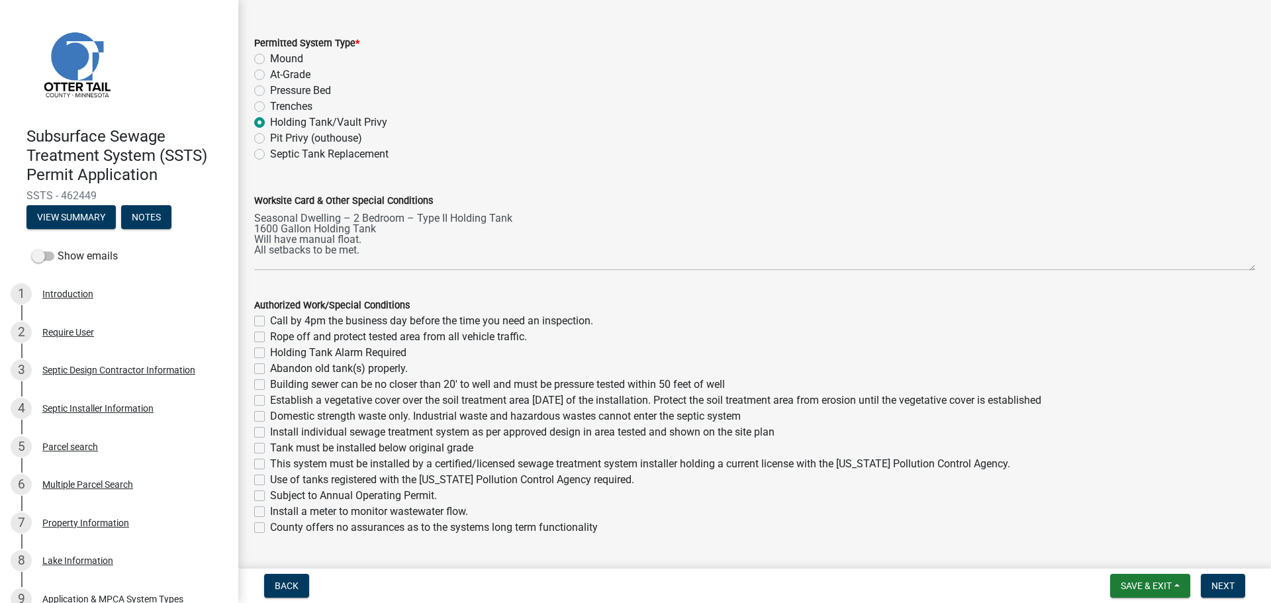
scroll to position [164, 0]
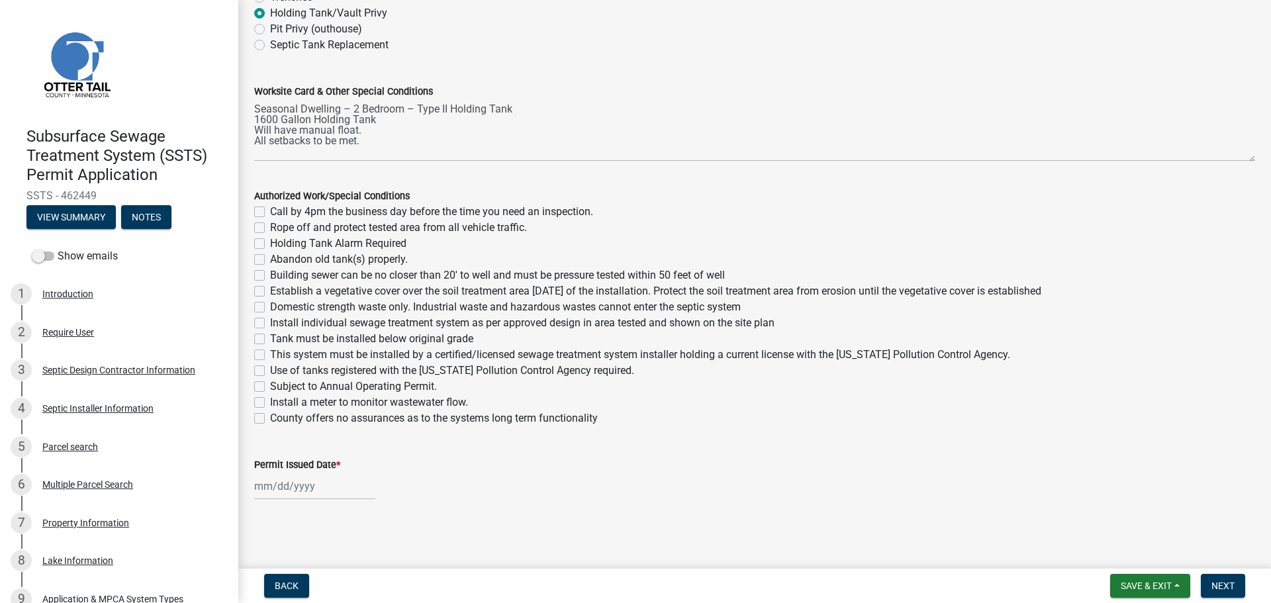
click at [270, 211] on label "Call by 4pm the business day before the time you need an inspection." at bounding box center [431, 212] width 323 height 16
click at [270, 211] on input "Call by 4pm the business day before the time you need an inspection." at bounding box center [274, 208] width 9 height 9
checkbox input "true"
checkbox input "false"
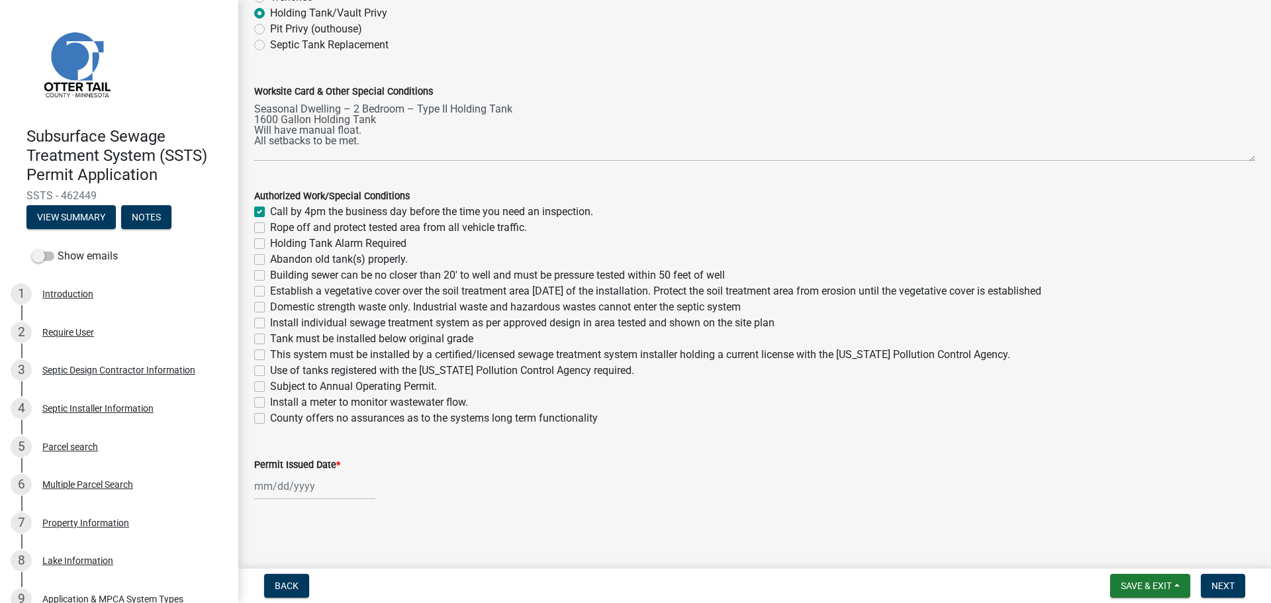
checkbox input "false"
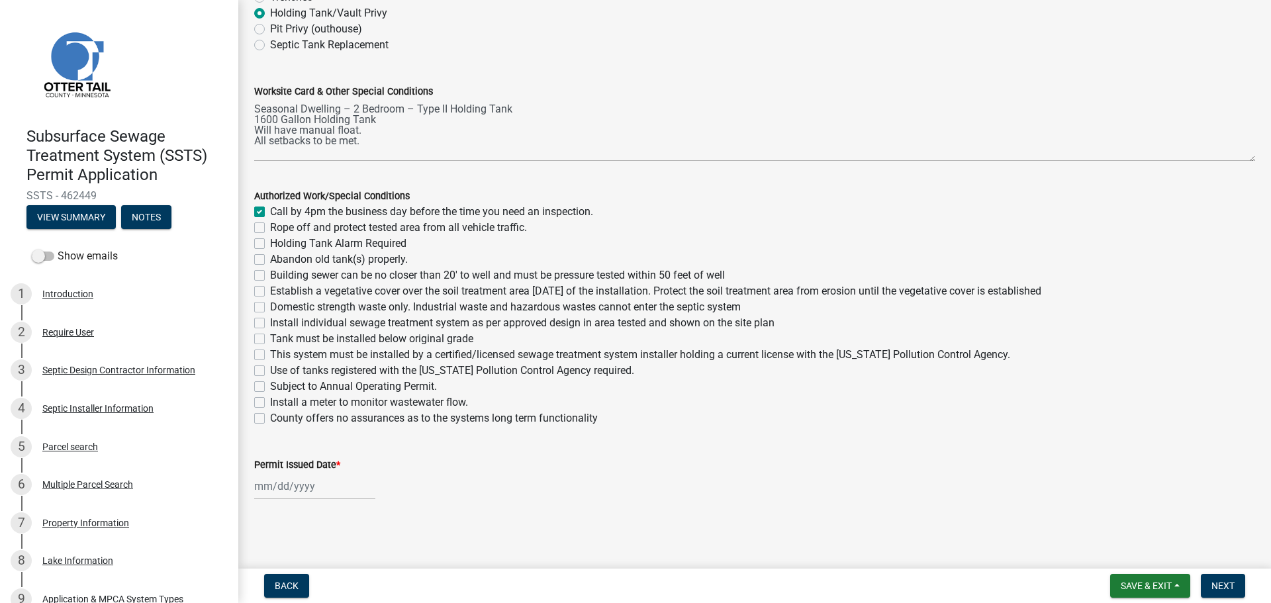
checkbox input "false"
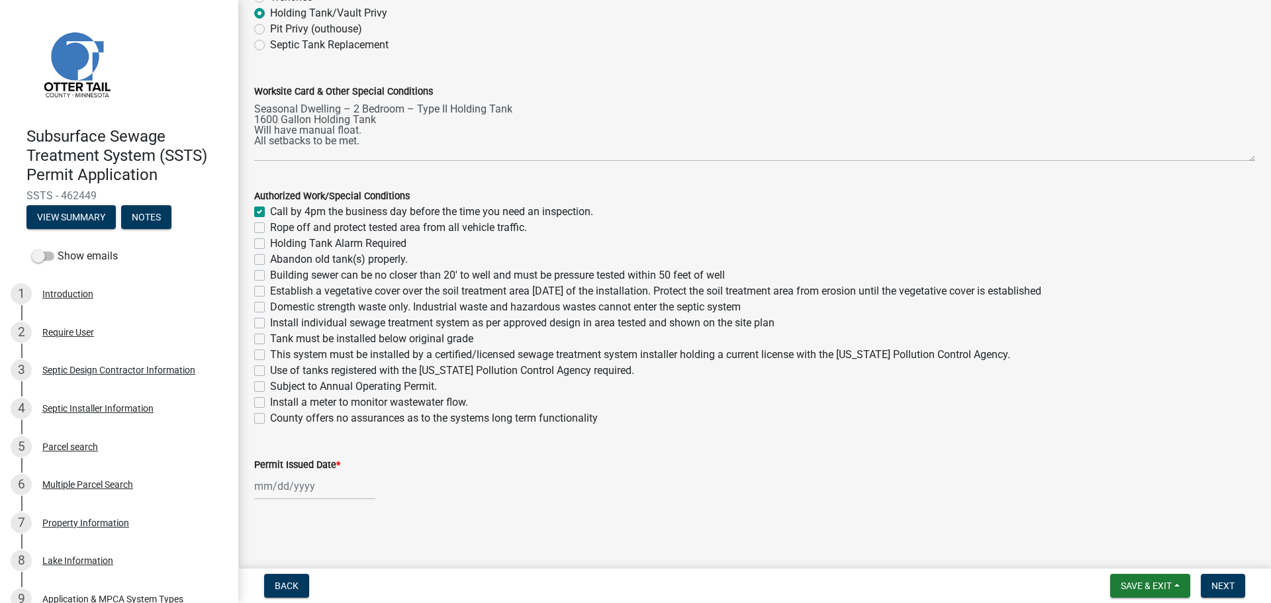
checkbox input "false"
click at [396, 246] on label "Holding Tank Alarm Required" at bounding box center [338, 244] width 136 height 16
click at [279, 244] on input "Holding Tank Alarm Required" at bounding box center [274, 240] width 9 height 9
checkbox input "true"
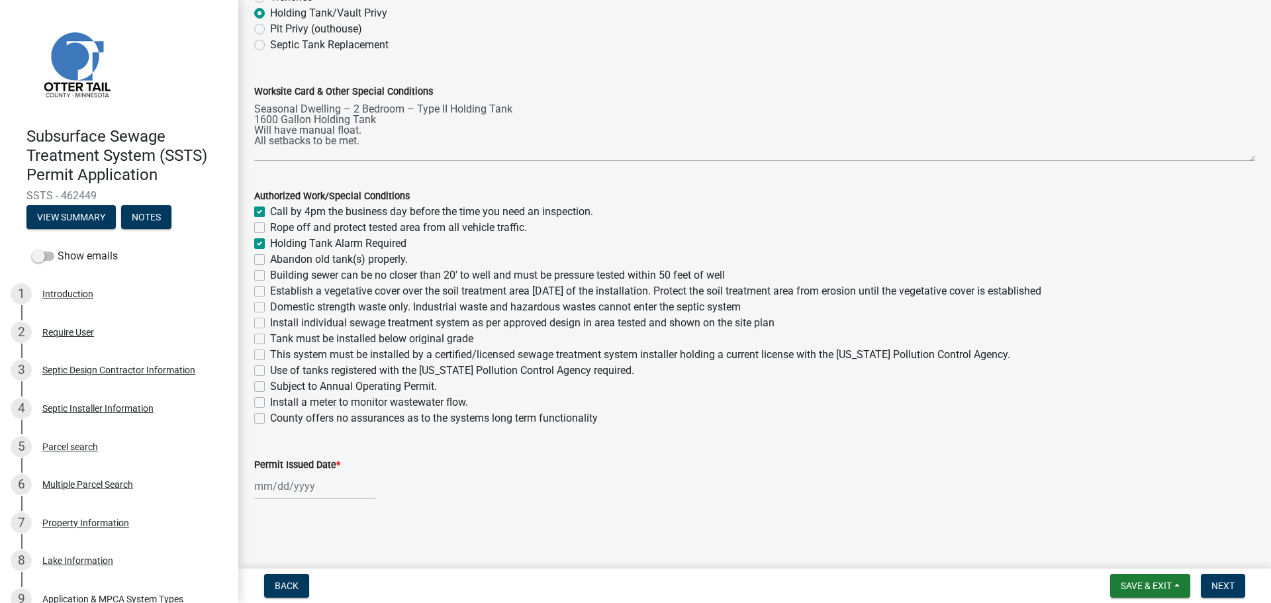
checkbox input "false"
checkbox input "true"
checkbox input "false"
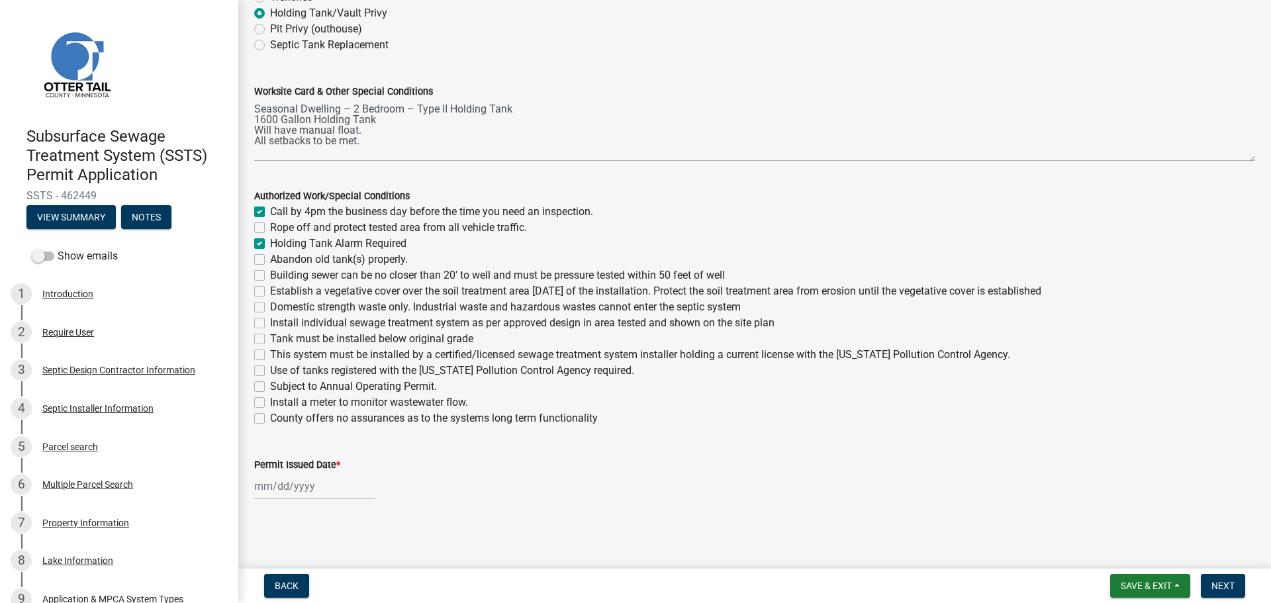
checkbox input "false"
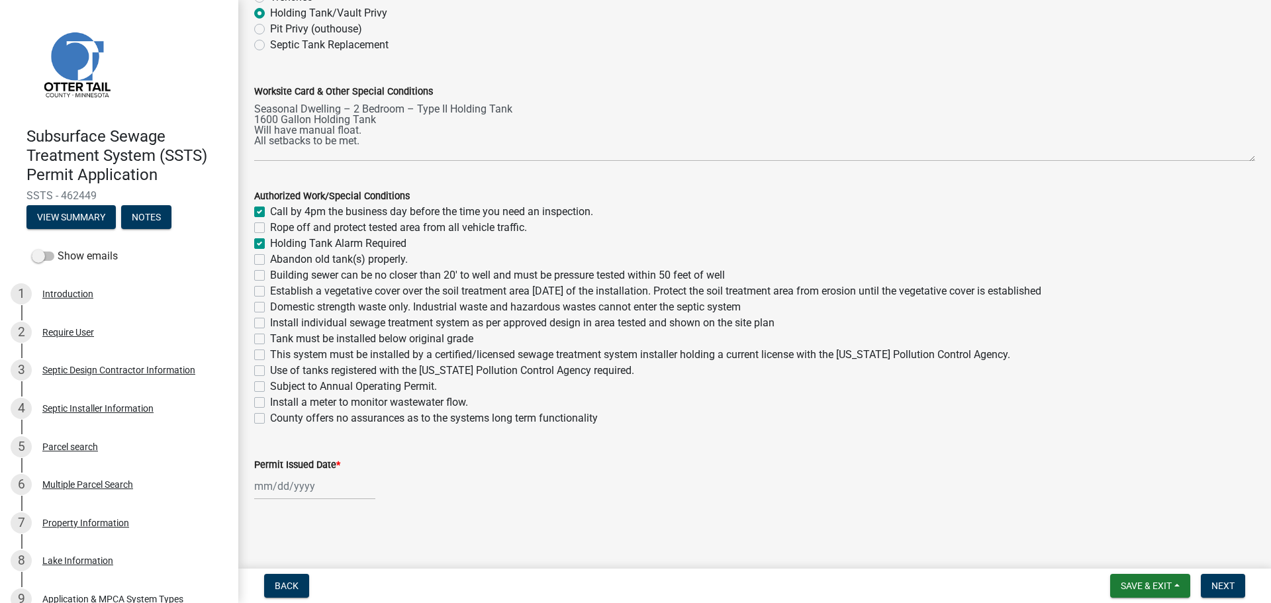
checkbox input "false"
click at [377, 339] on label "Tank must be installed below original grade" at bounding box center [371, 339] width 203 height 16
click at [279, 339] on input "Tank must be installed below original grade" at bounding box center [274, 335] width 9 height 9
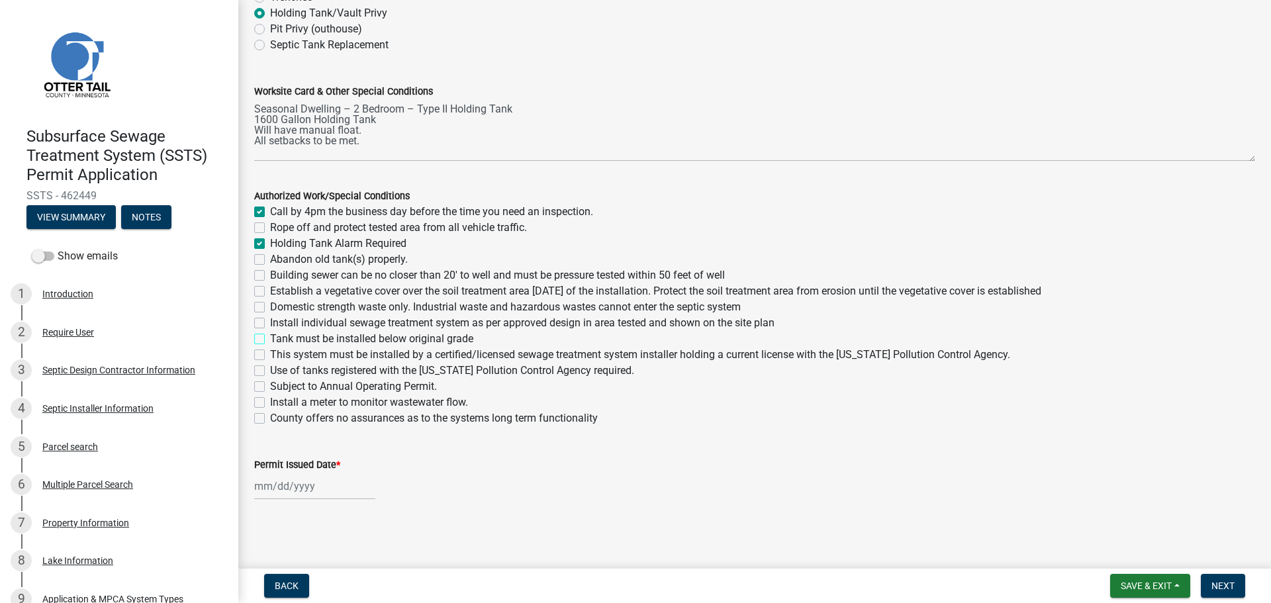
checkbox input "true"
checkbox input "false"
checkbox input "true"
checkbox input "false"
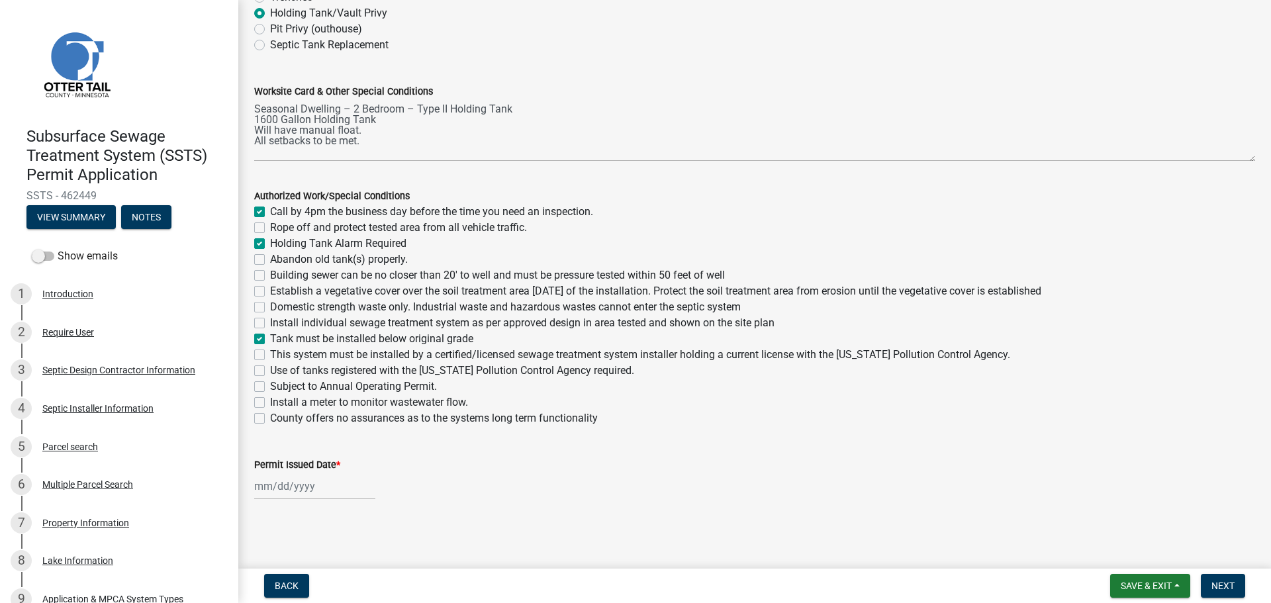
checkbox input "false"
checkbox input "true"
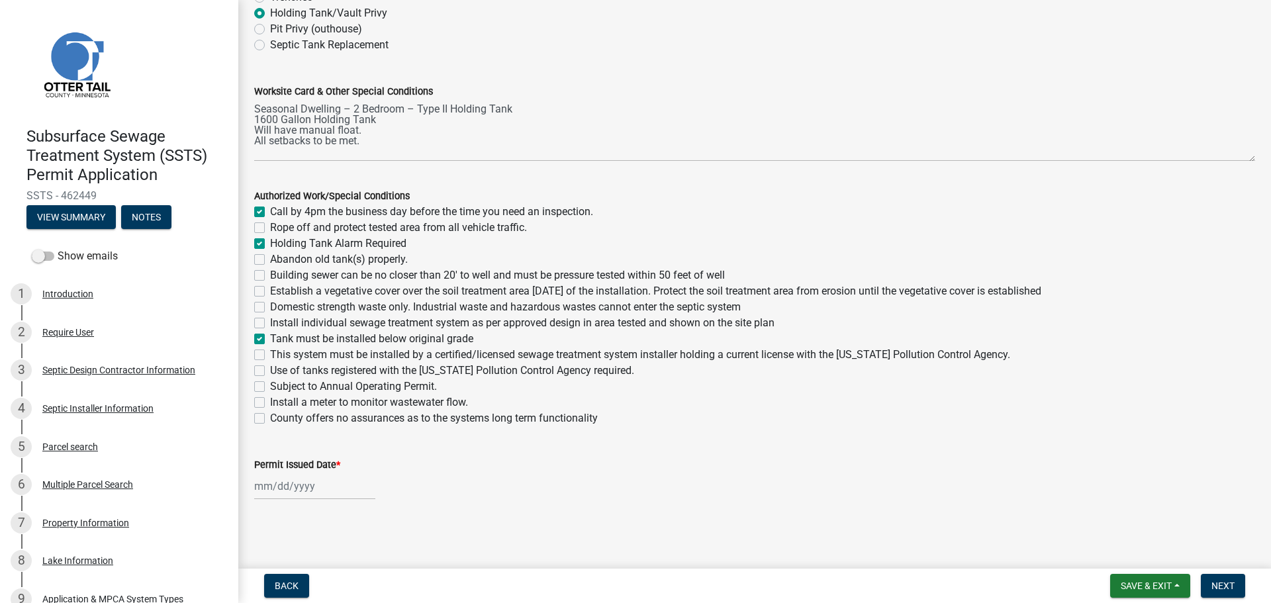
checkbox input "false"
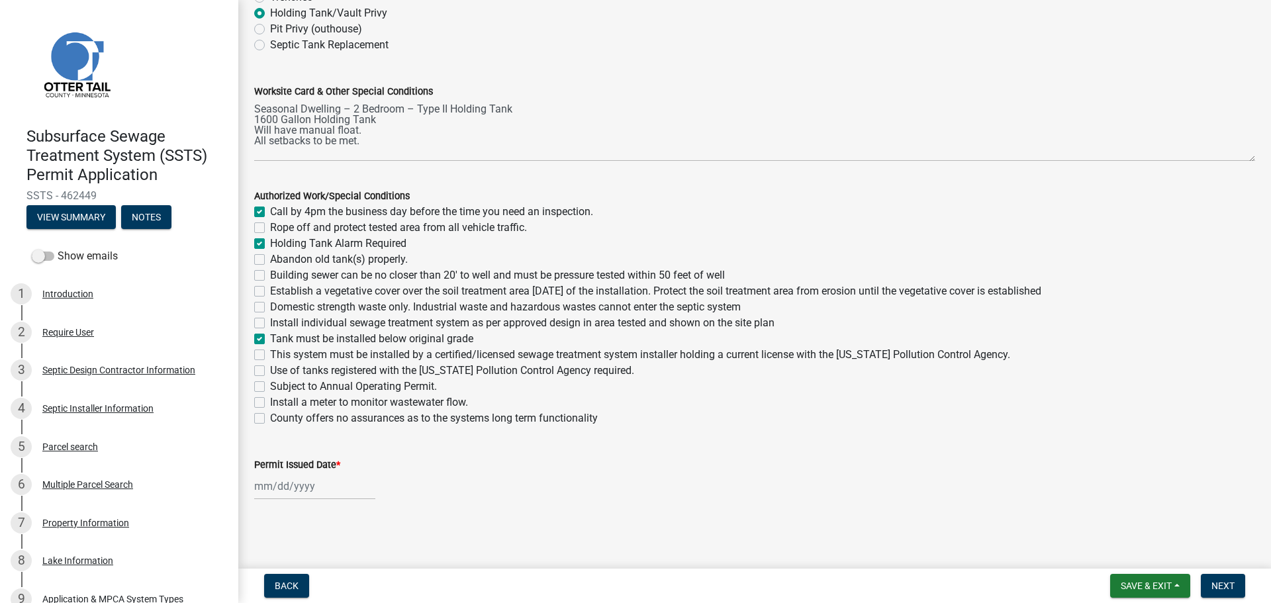
click at [373, 355] on label "This system must be installed by a certified/licensed sewage treatment system i…" at bounding box center [640, 355] width 740 height 16
click at [279, 355] on input "This system must be installed by a certified/licensed sewage treatment system i…" at bounding box center [274, 351] width 9 height 9
checkbox input "true"
checkbox input "false"
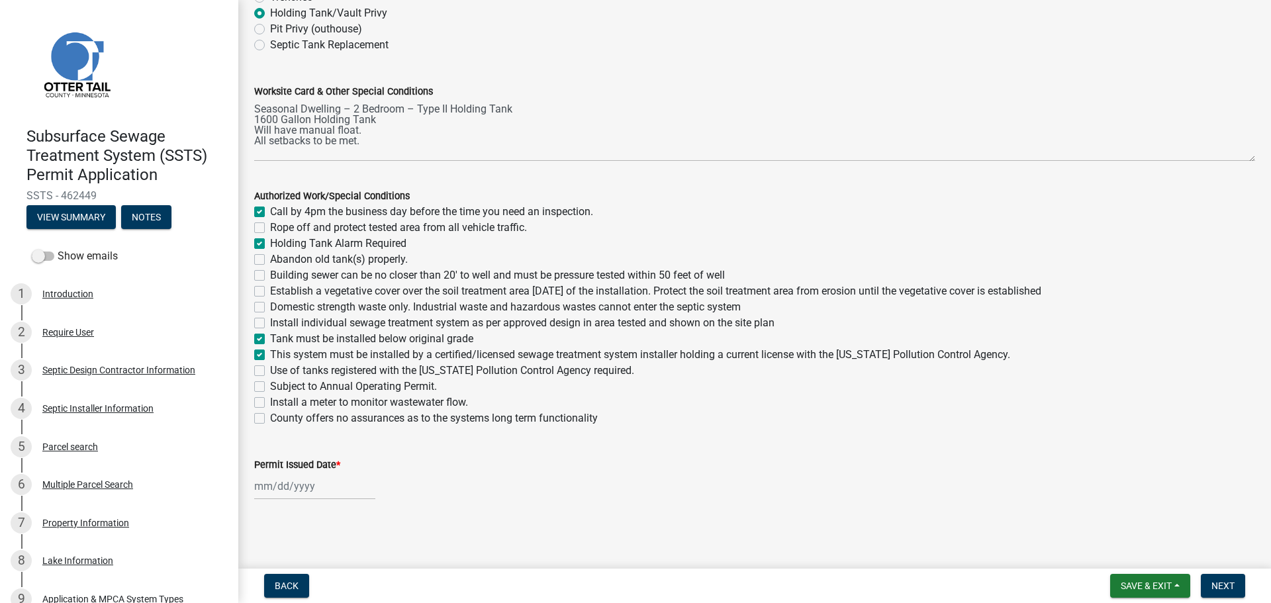
checkbox input "true"
checkbox input "false"
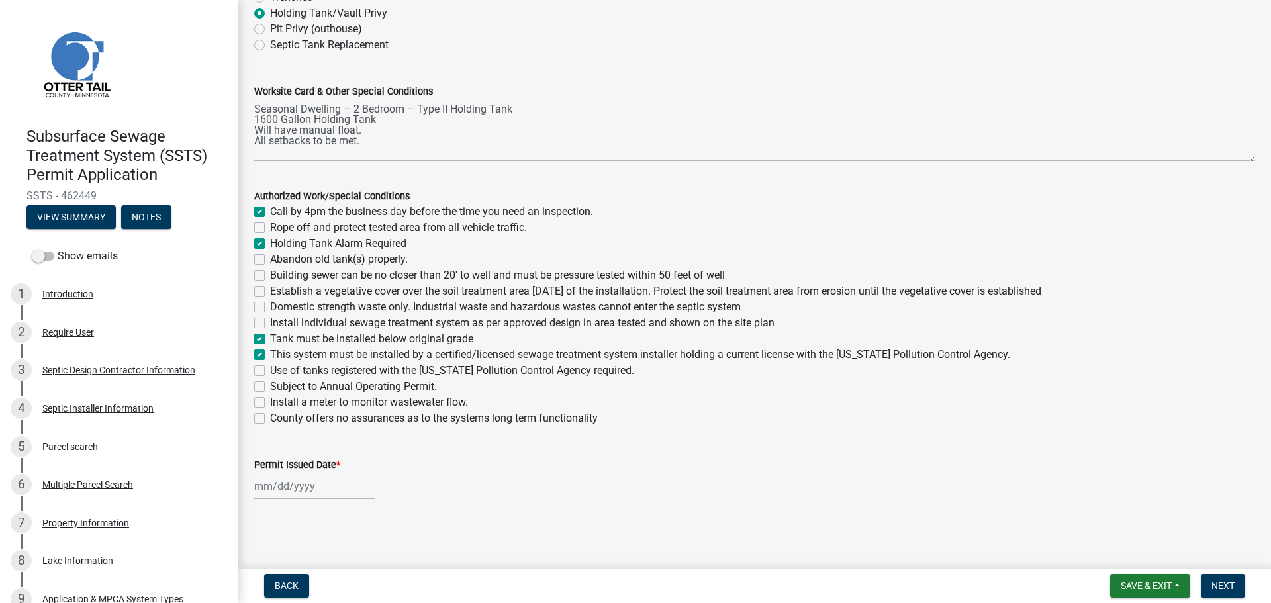
checkbox input "false"
checkbox input "true"
checkbox input "false"
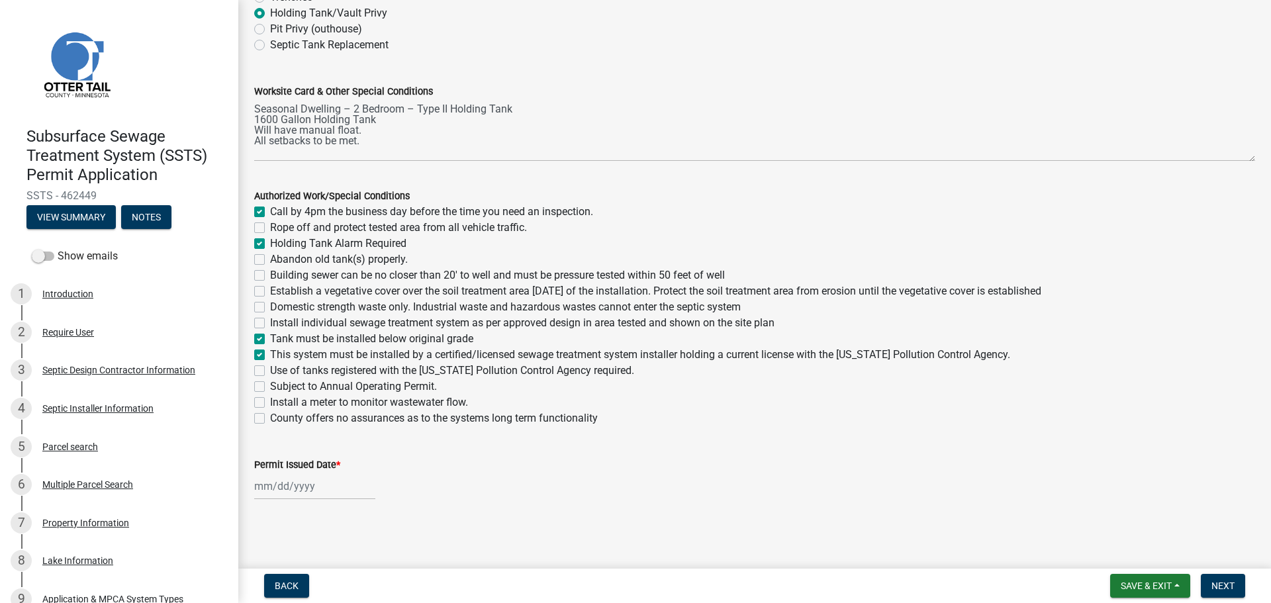
checkbox input "false"
click at [372, 374] on label "Use of tanks registered with the Minnesota Pollution Control Agency required." at bounding box center [452, 371] width 364 height 16
click at [279, 371] on input "Use of tanks registered with the Minnesota Pollution Control Agency required." at bounding box center [274, 367] width 9 height 9
checkbox input "true"
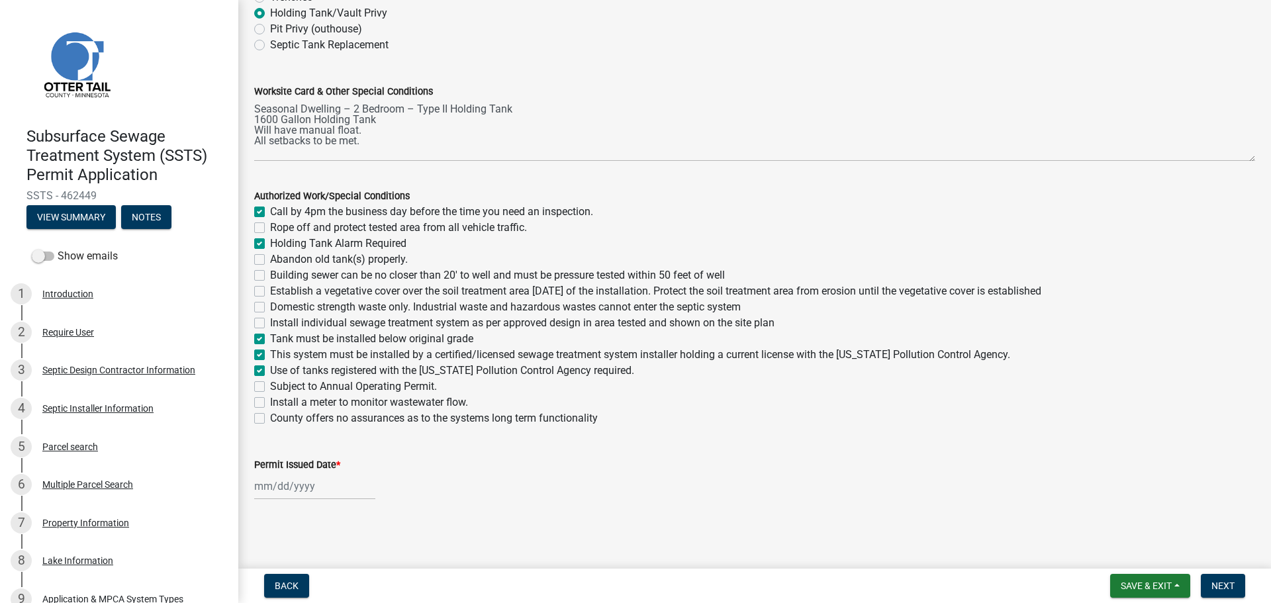
checkbox input "true"
checkbox input "false"
checkbox input "true"
checkbox input "false"
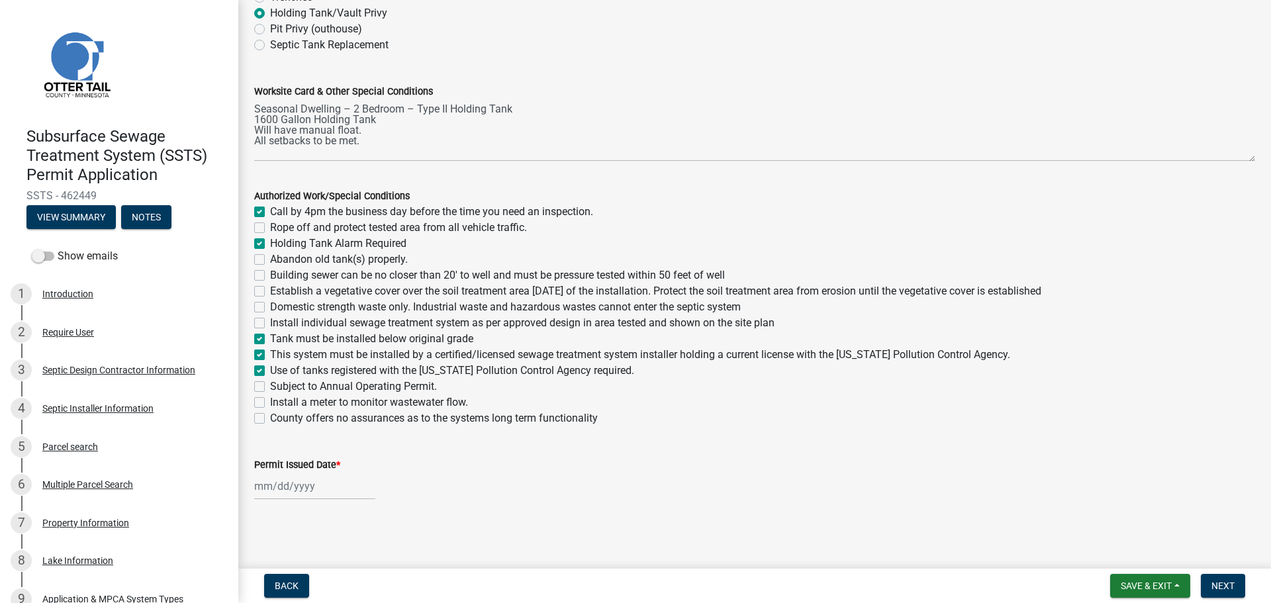
checkbox input "false"
checkbox input "true"
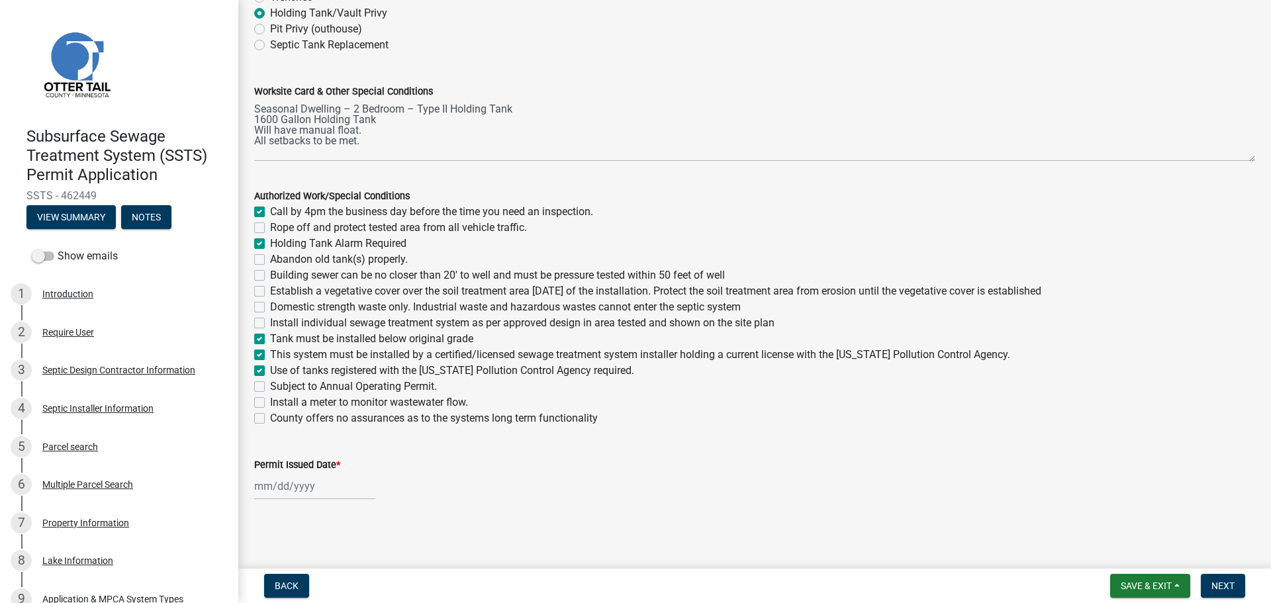
checkbox input "true"
checkbox input "false"
click at [292, 494] on div at bounding box center [314, 486] width 121 height 27
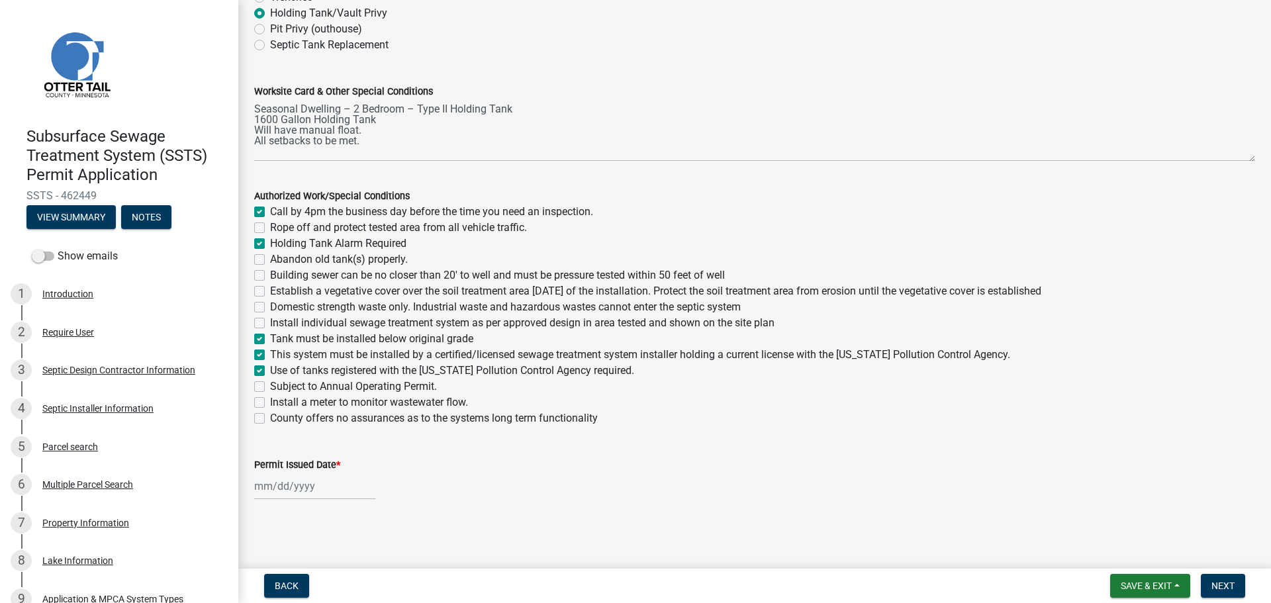
select select "8"
select select "2025"
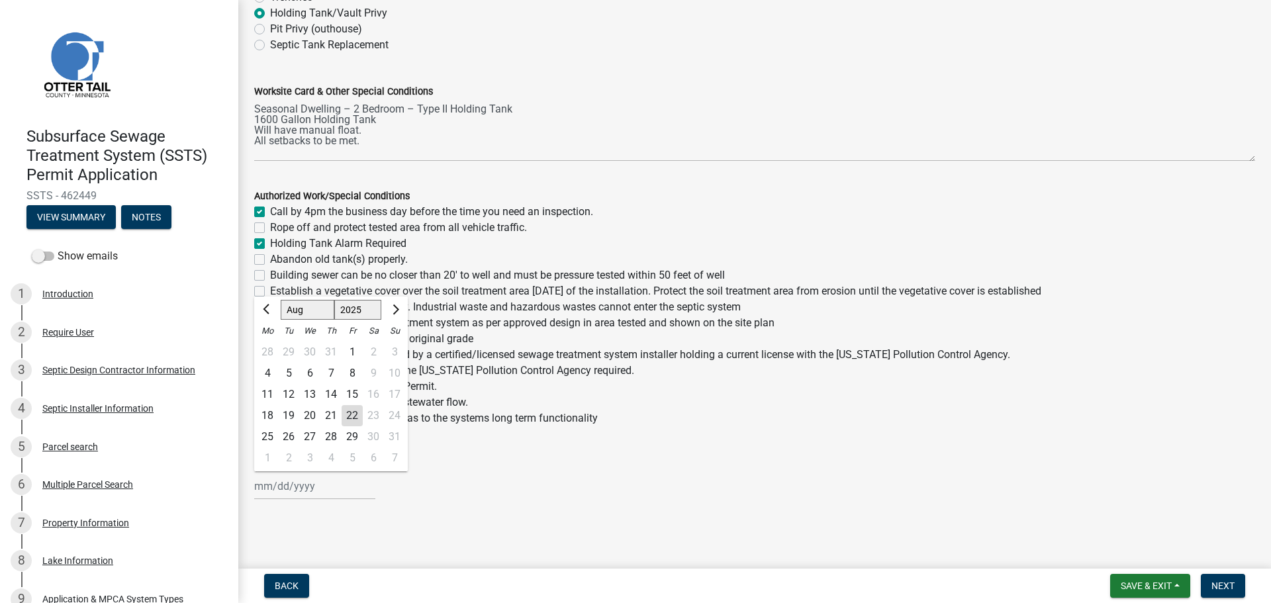
click at [352, 412] on div "22" at bounding box center [351, 415] width 21 height 21
type input "08/22/2025"
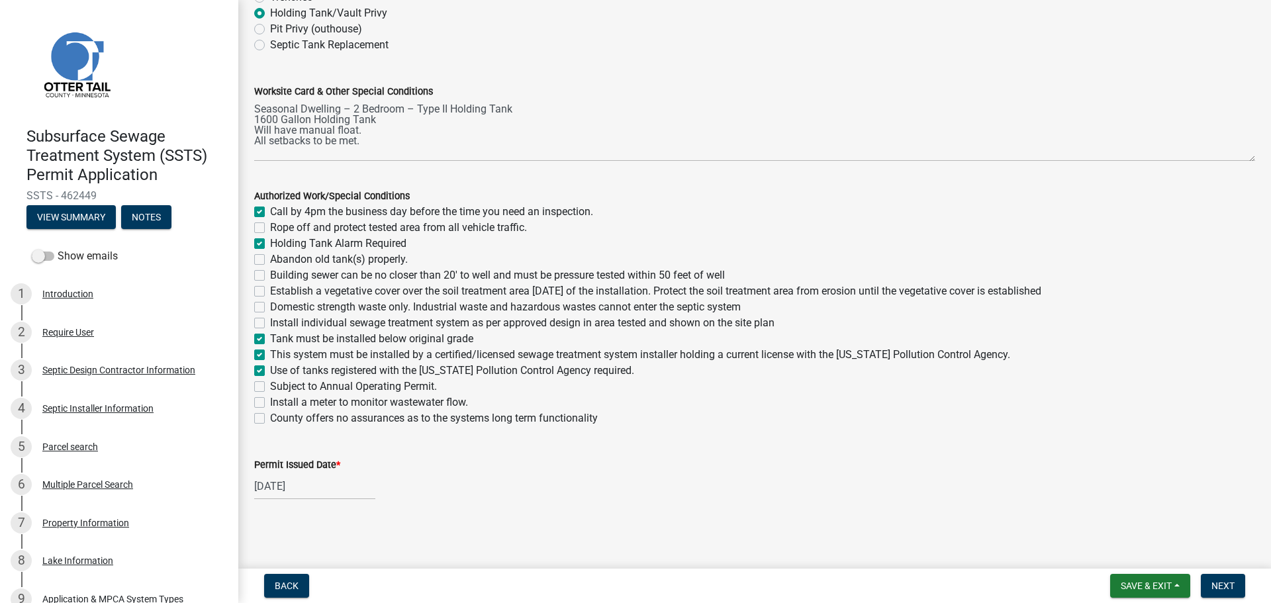
click at [659, 494] on div "08/22/2025" at bounding box center [754, 486] width 1001 height 27
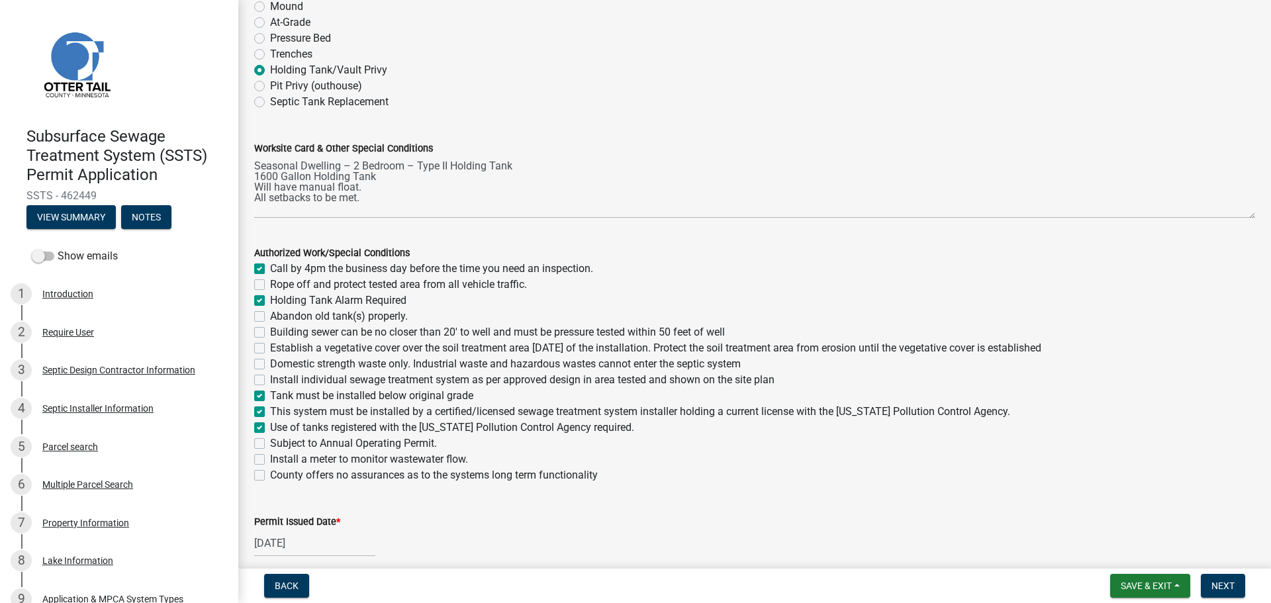
scroll to position [0, 0]
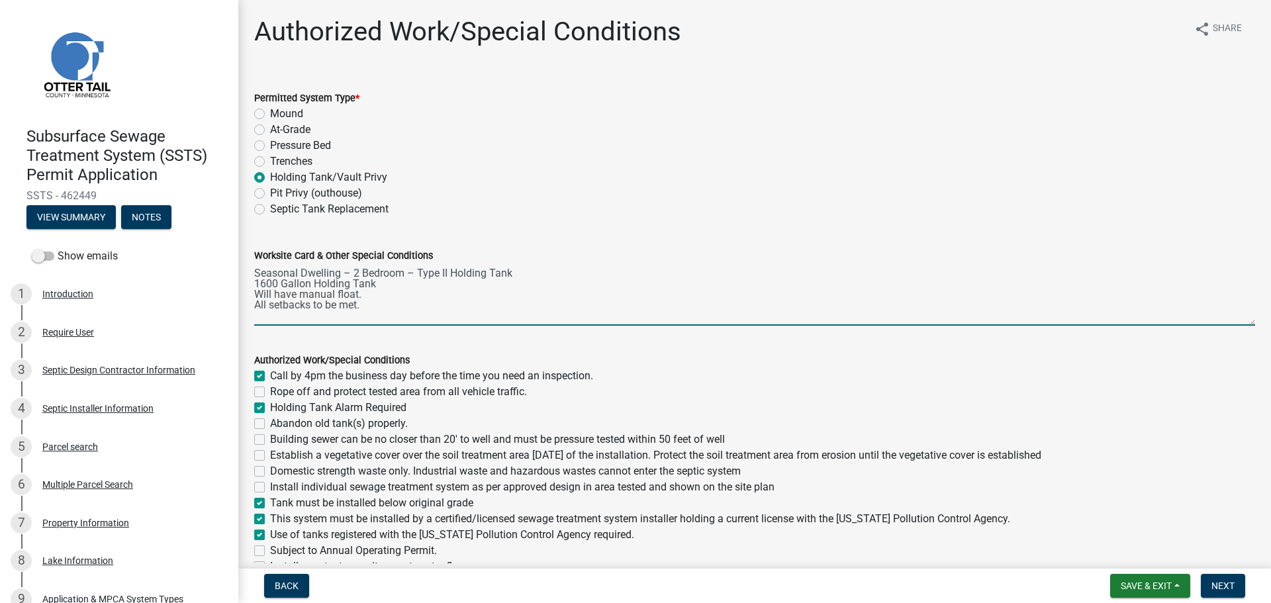
click at [339, 274] on textarea "Seasonal Dwelling – 2 Bedroom – Type II Holding Tank 1600 Gallon Holding Tank W…" at bounding box center [754, 294] width 1001 height 62
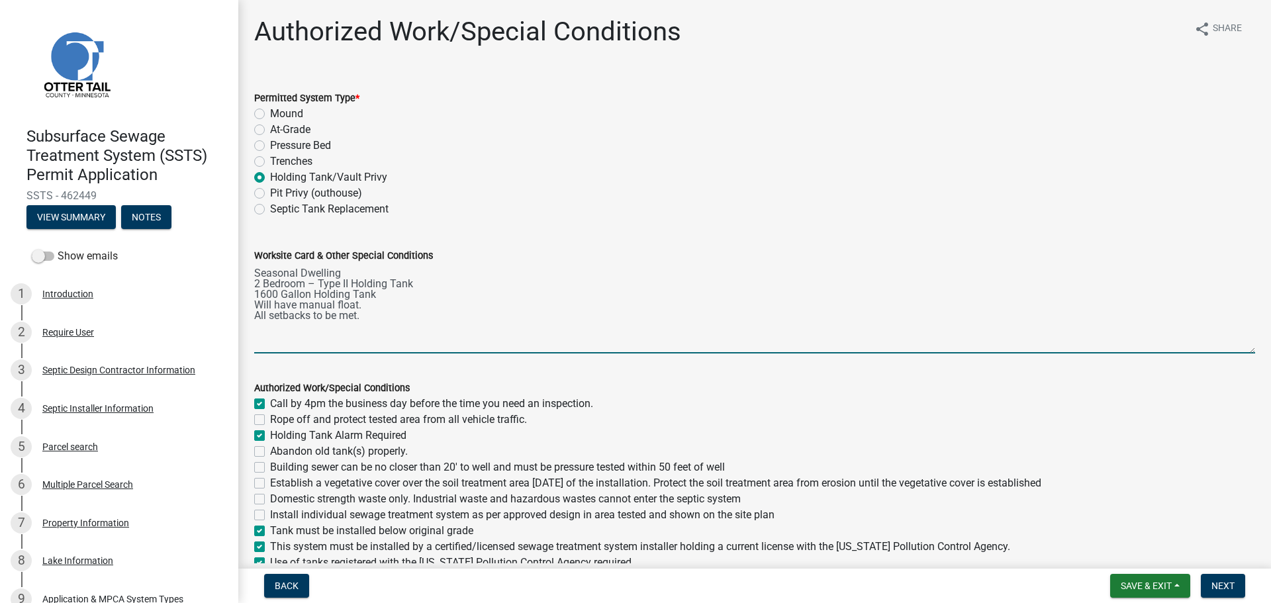
drag, startPoint x: 1240, startPoint y: 324, endPoint x: 1225, endPoint y: 353, distance: 32.3
click at [1236, 352] on textarea "Seasonal Dwelling 2 Bedroom – Type II Holding Tank 1600 Gallon Holding Tank Wil…" at bounding box center [754, 308] width 1001 height 90
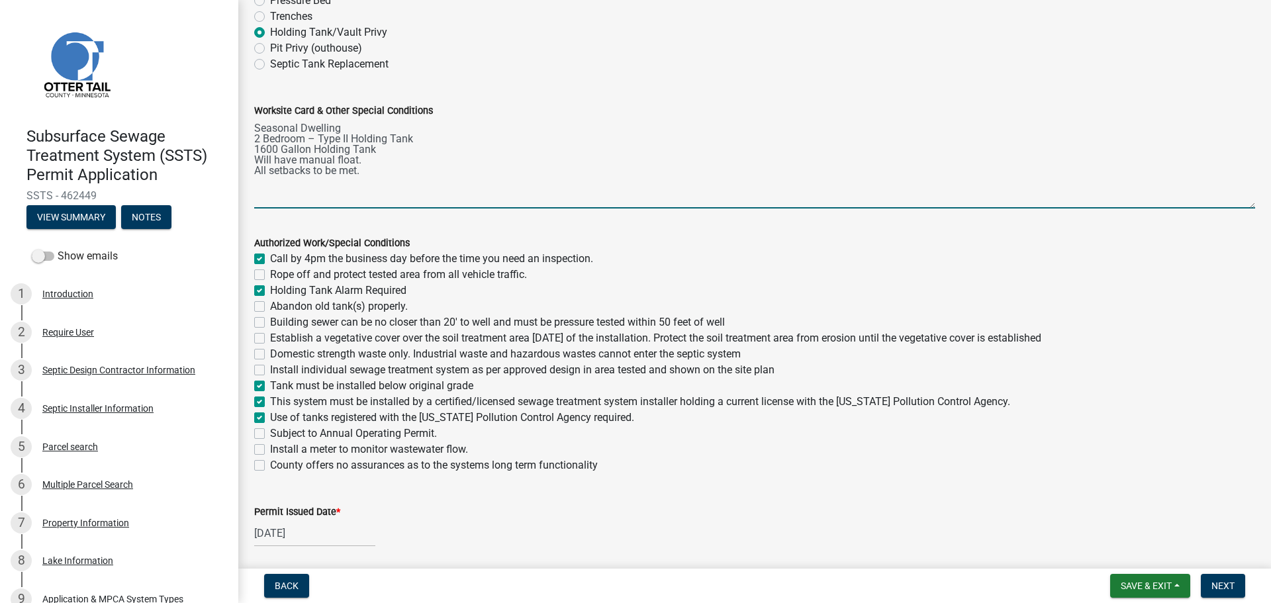
scroll to position [192, 0]
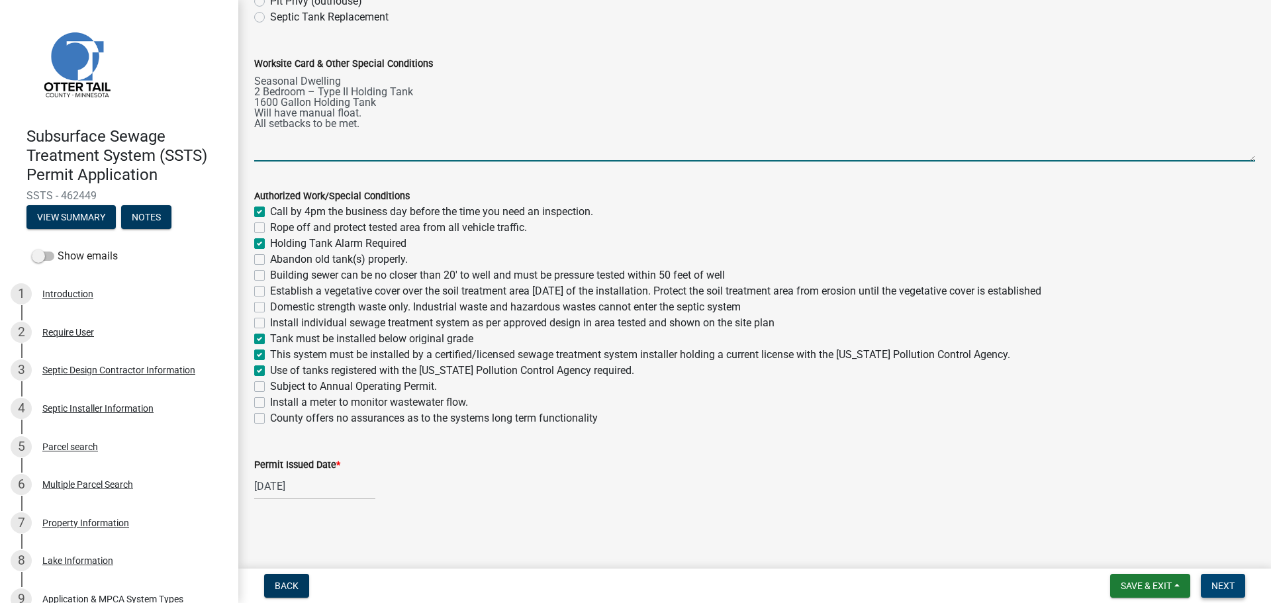
type textarea "Seasonal Dwelling 2 Bedroom – Type II Holding Tank 1600 Gallon Holding Tank Wil…"
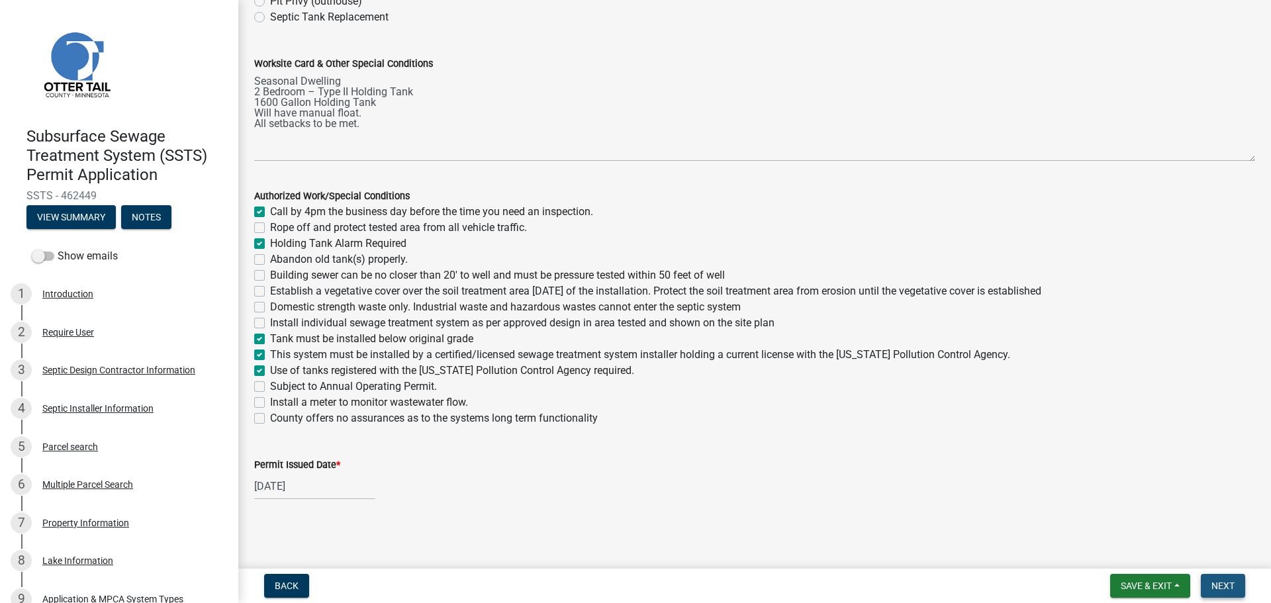
click at [1228, 587] on span "Next" at bounding box center [1222, 585] width 23 height 11
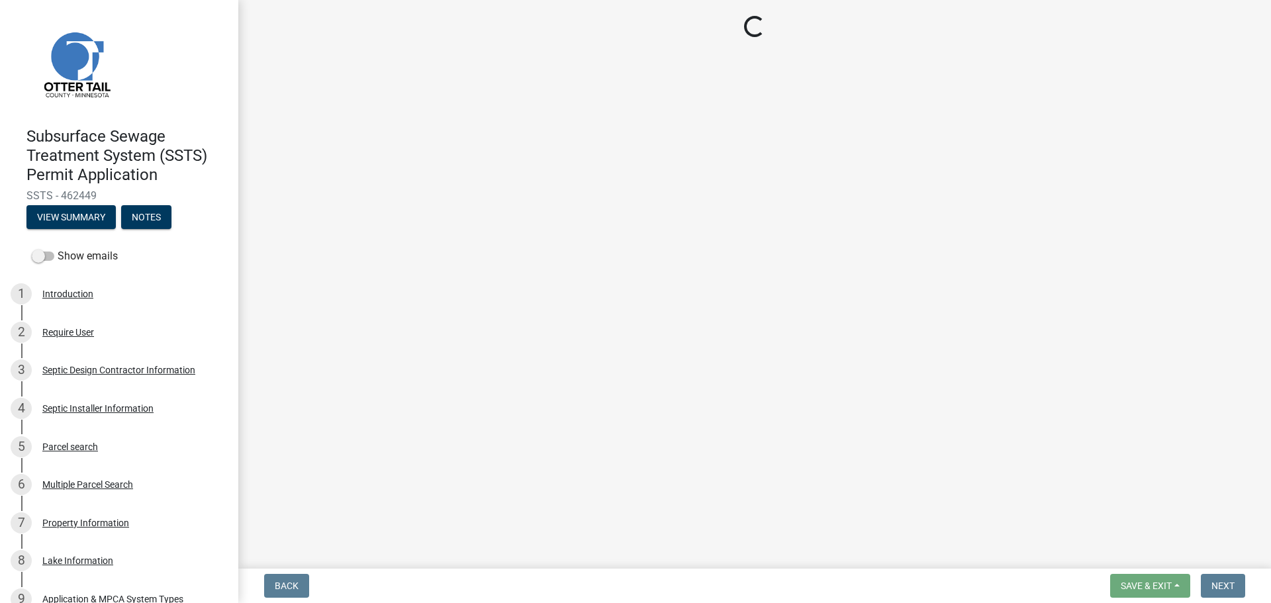
scroll to position [0, 0]
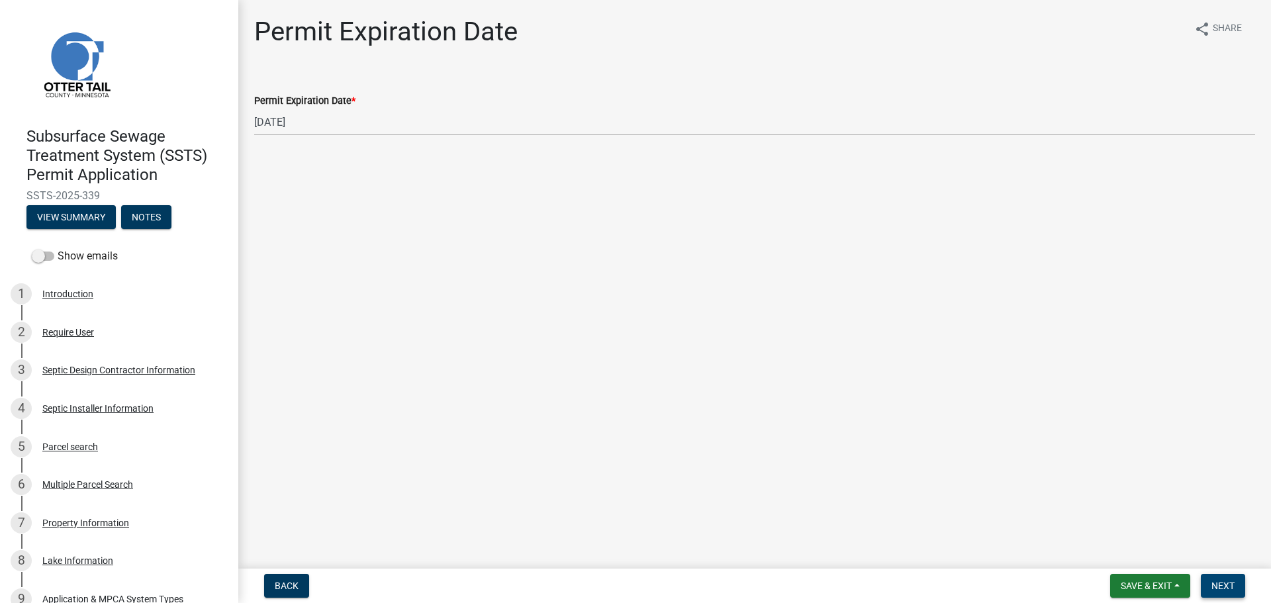
click at [1220, 586] on span "Next" at bounding box center [1222, 585] width 23 height 11
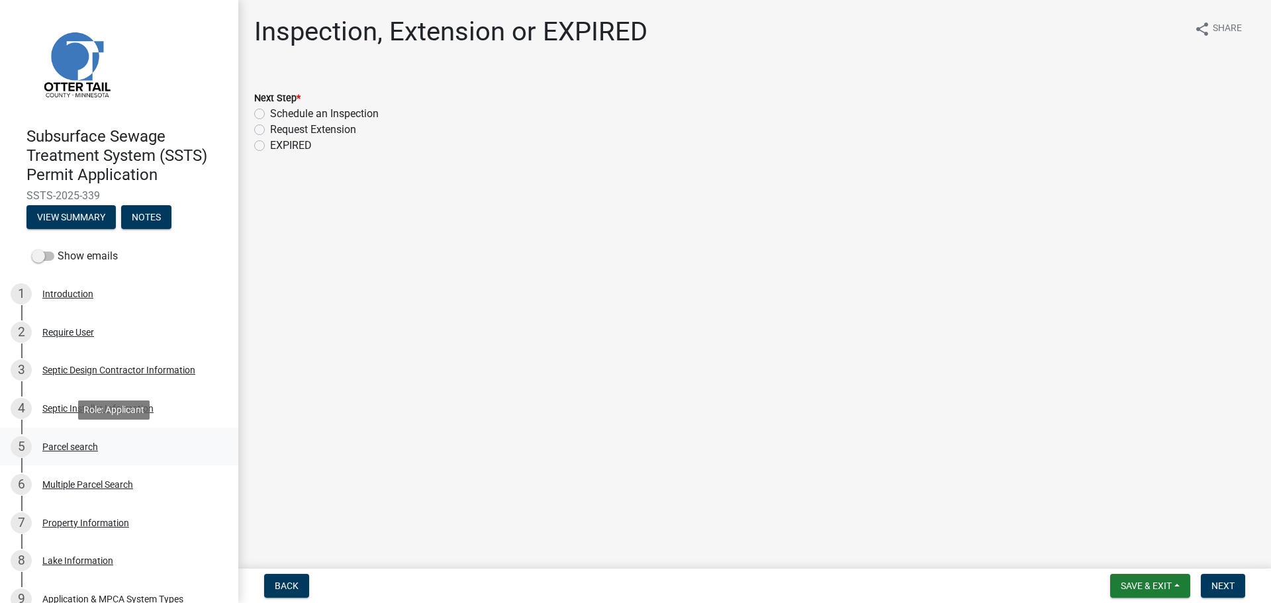
click at [71, 445] on div "Parcel search" at bounding box center [70, 446] width 56 height 9
